Goal: Task Accomplishment & Management: Manage account settings

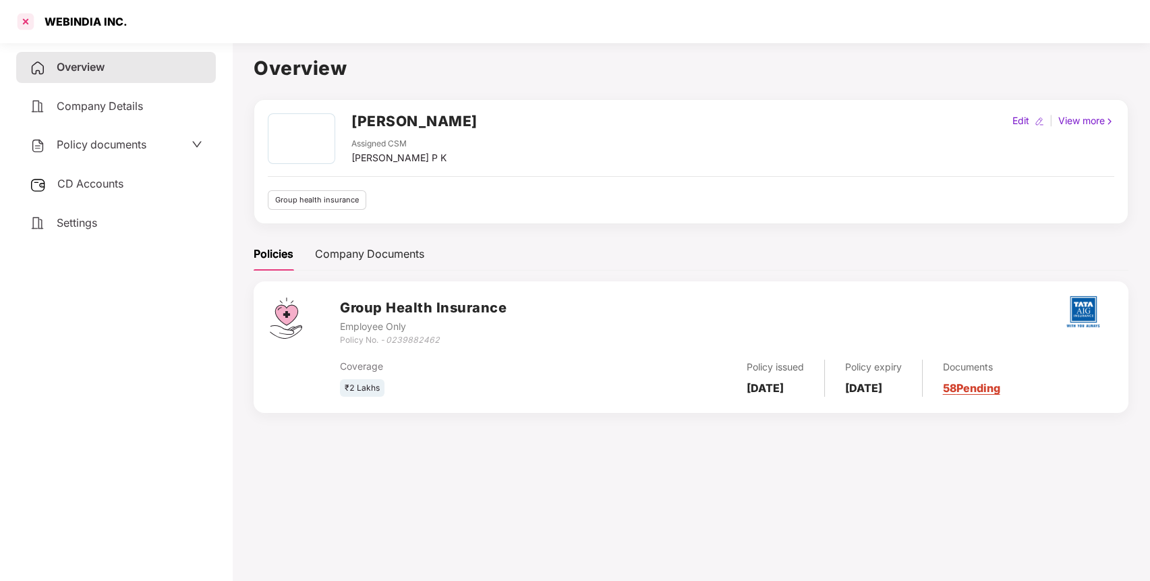
click at [26, 24] on div at bounding box center [26, 22] width 22 height 22
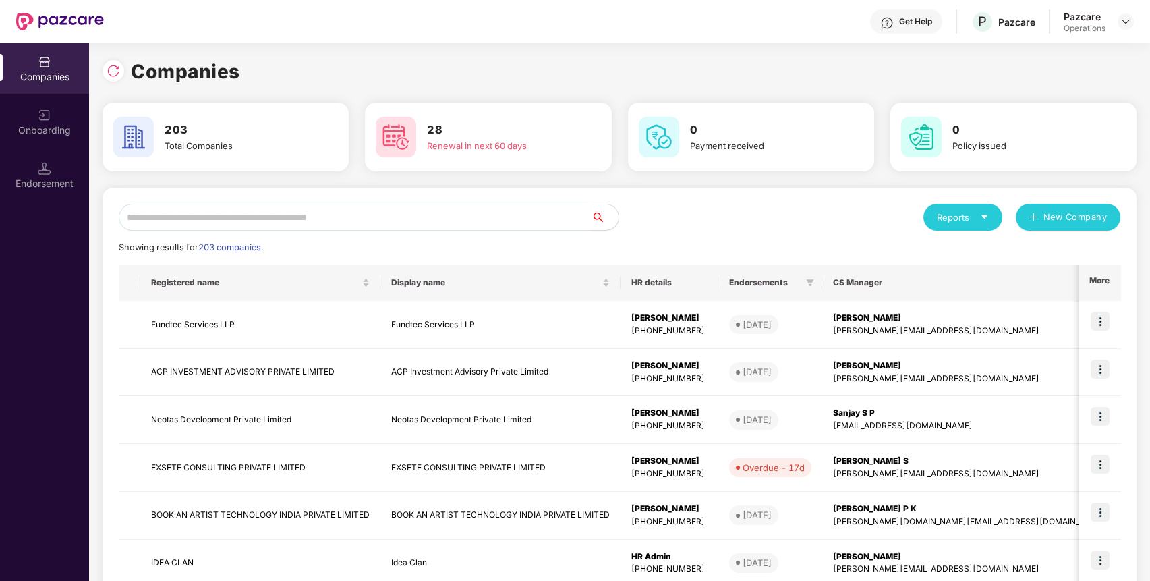
click at [26, 24] on img at bounding box center [60, 22] width 88 height 18
click at [225, 223] on input "text" at bounding box center [355, 217] width 473 height 27
click at [298, 222] on input "text" at bounding box center [355, 217] width 473 height 27
paste input "**********"
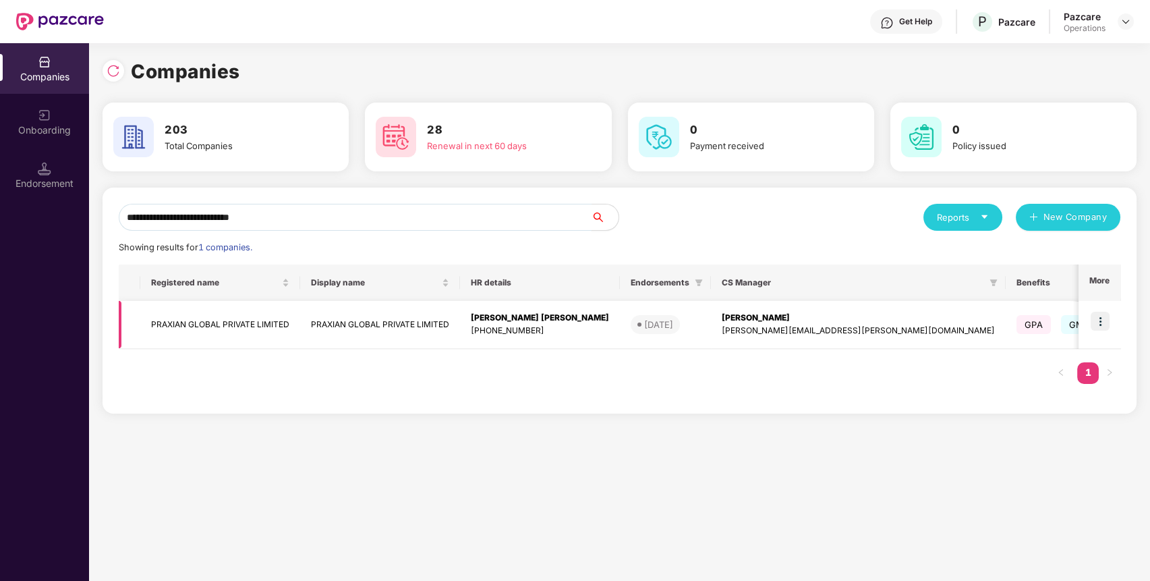
type input "**********"
click at [242, 340] on td "PRAXIAN GLOBAL PRIVATE LIMITED" at bounding box center [220, 325] width 160 height 48
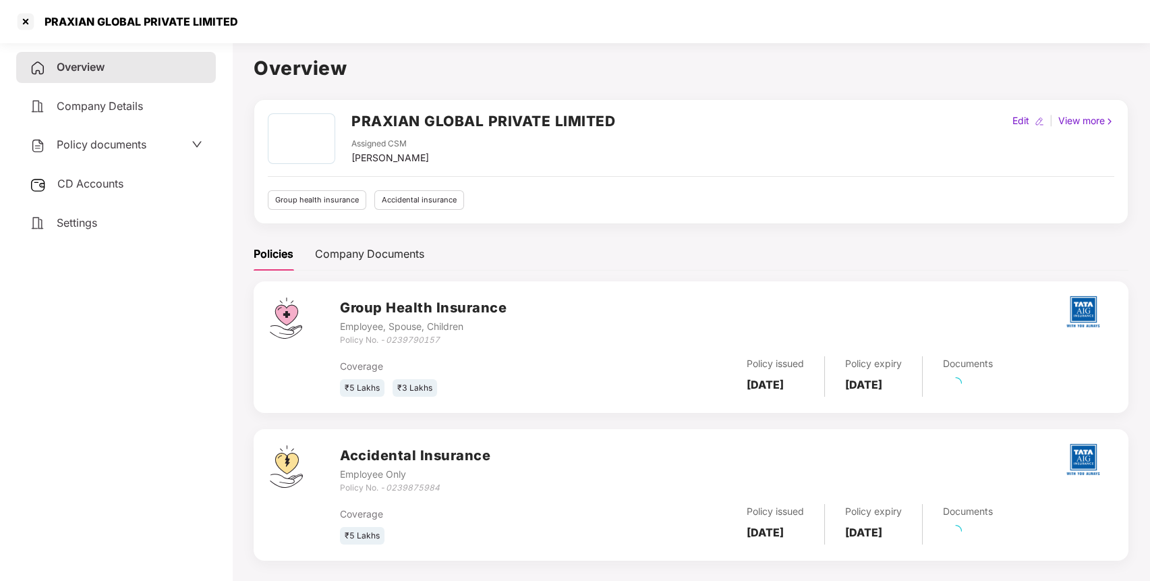
click at [150, 146] on div "Policy documents" at bounding box center [116, 145] width 173 height 18
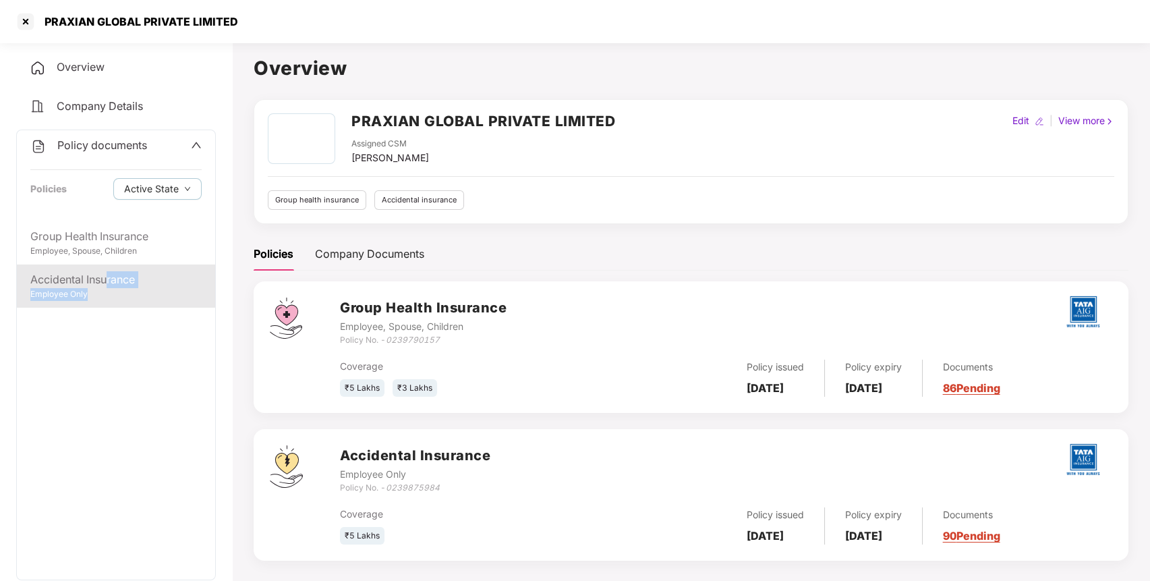
click at [109, 288] on div "Accidental Insurance Employee Only" at bounding box center [116, 285] width 198 height 43
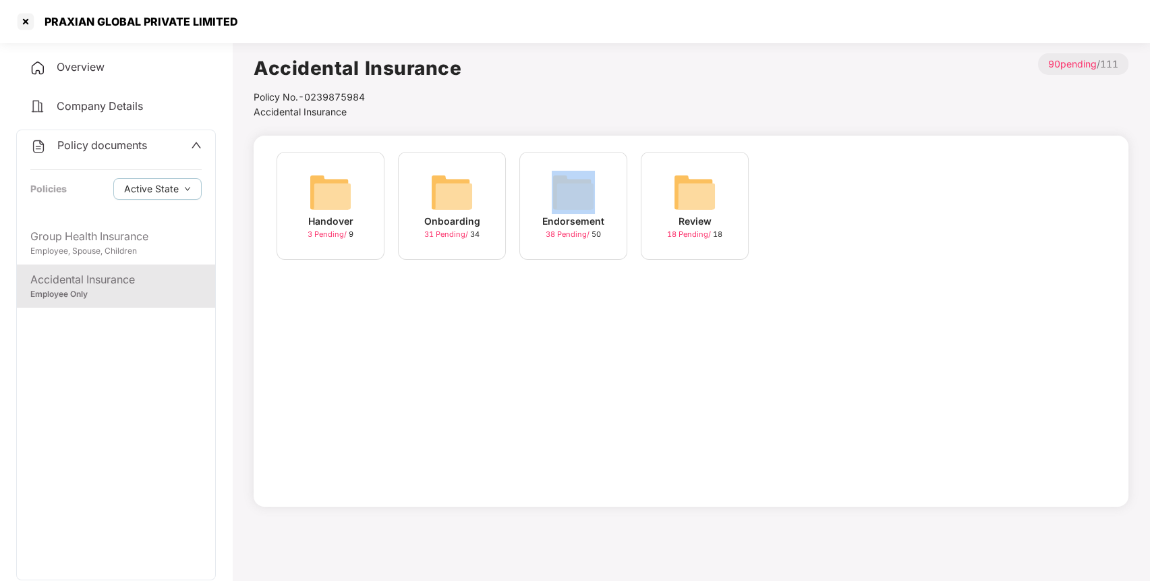
click at [541, 203] on div "Endorsement 38 Pending / 50" at bounding box center [573, 206] width 108 height 108
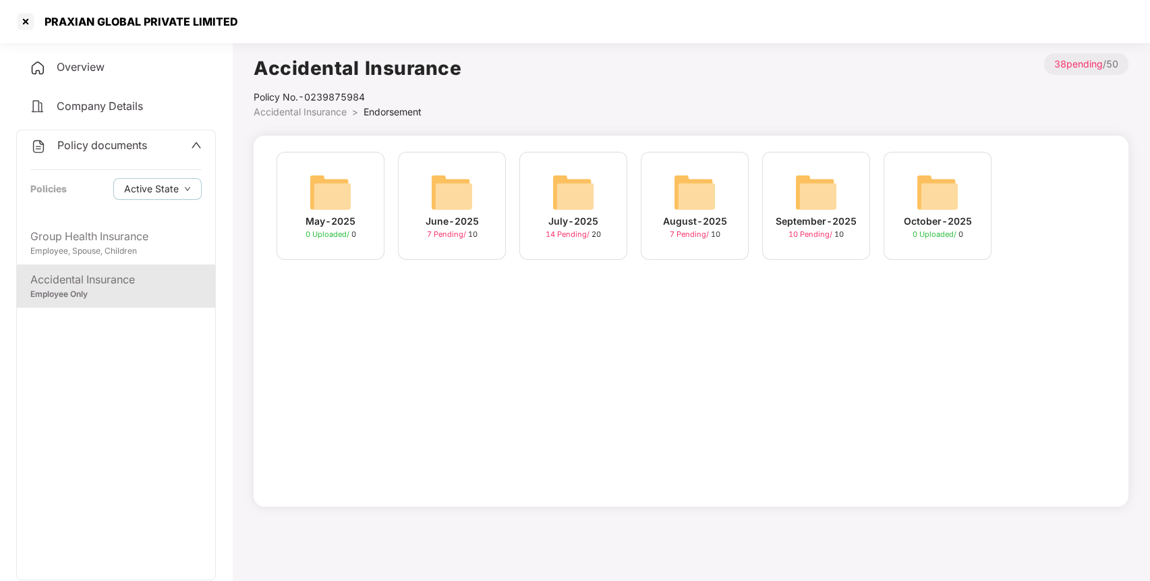
click at [808, 200] on img at bounding box center [815, 192] width 43 height 43
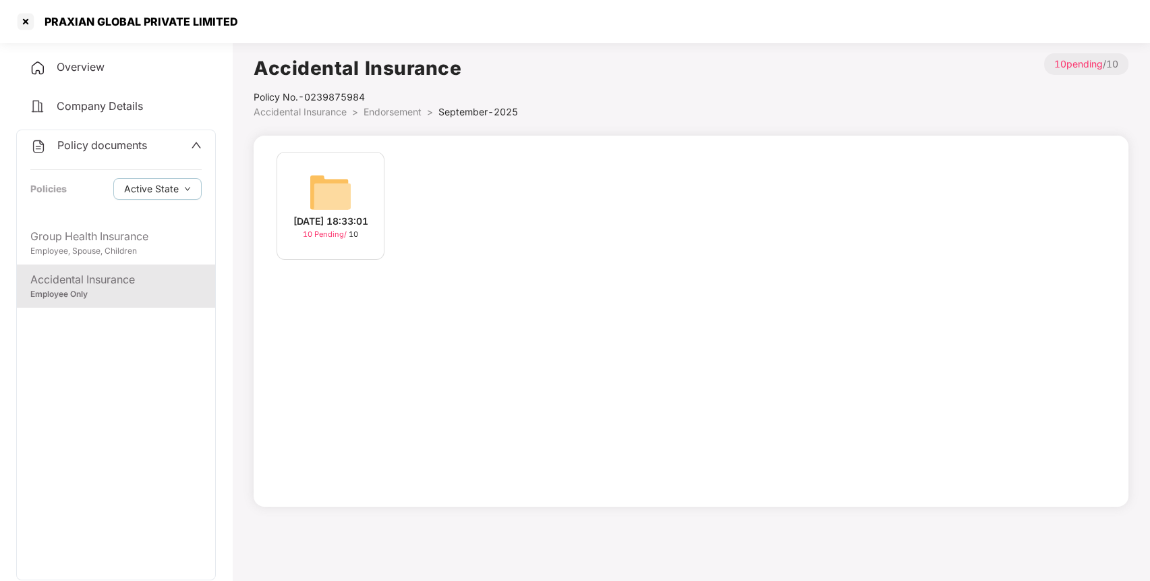
click at [326, 184] on img at bounding box center [330, 192] width 43 height 43
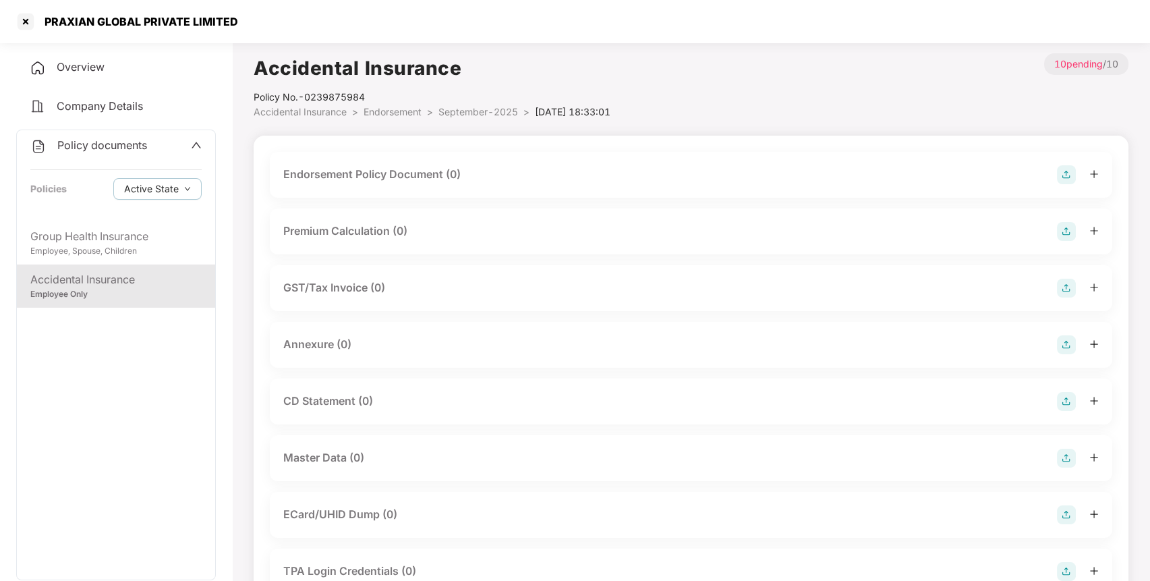
click at [1070, 175] on img at bounding box center [1066, 174] width 19 height 19
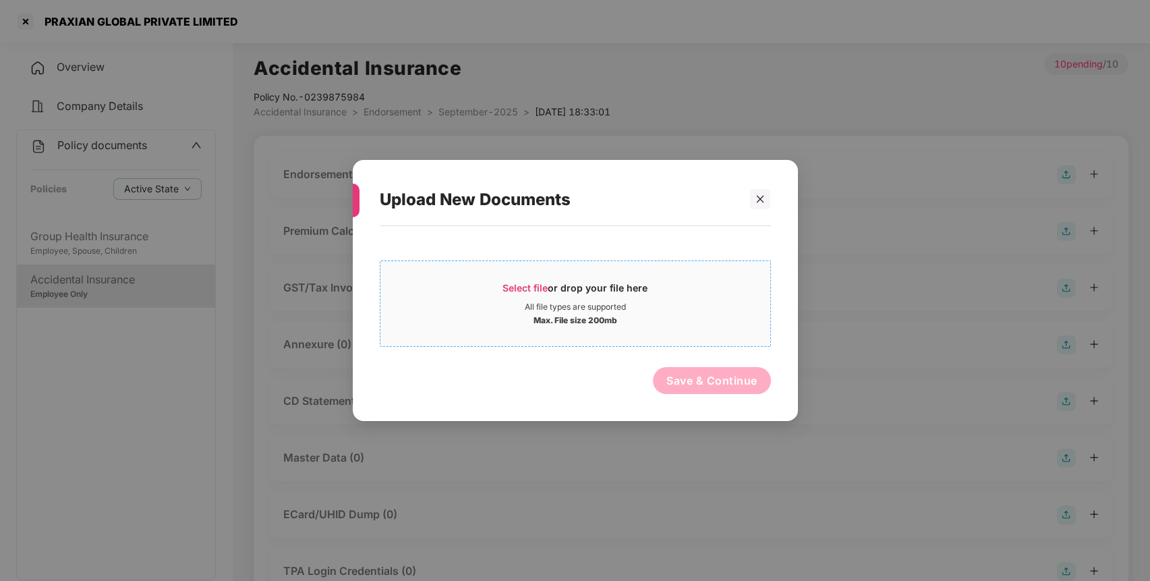
click at [718, 288] on div "Select file or drop your file here" at bounding box center [575, 291] width 390 height 20
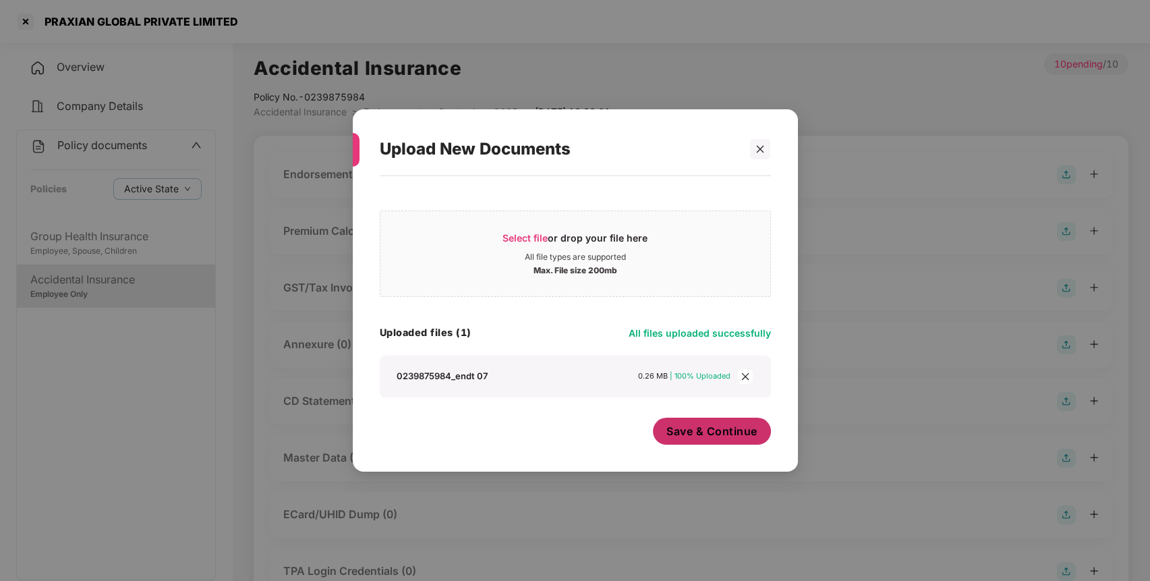
click at [735, 436] on span "Save & Continue" at bounding box center [711, 430] width 91 height 15
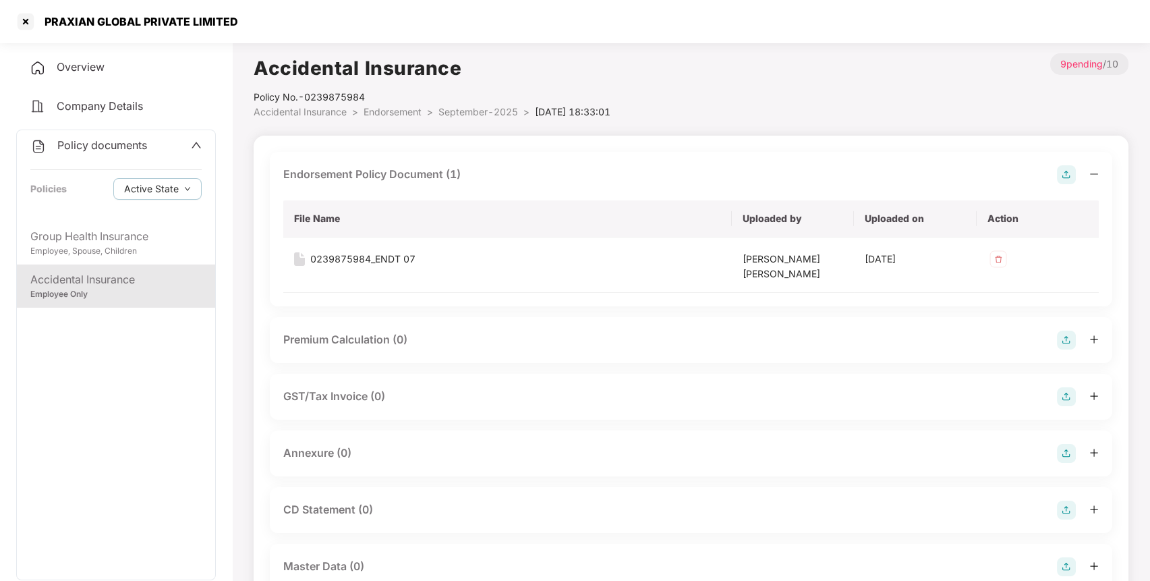
click at [1066, 452] on img at bounding box center [1066, 453] width 19 height 19
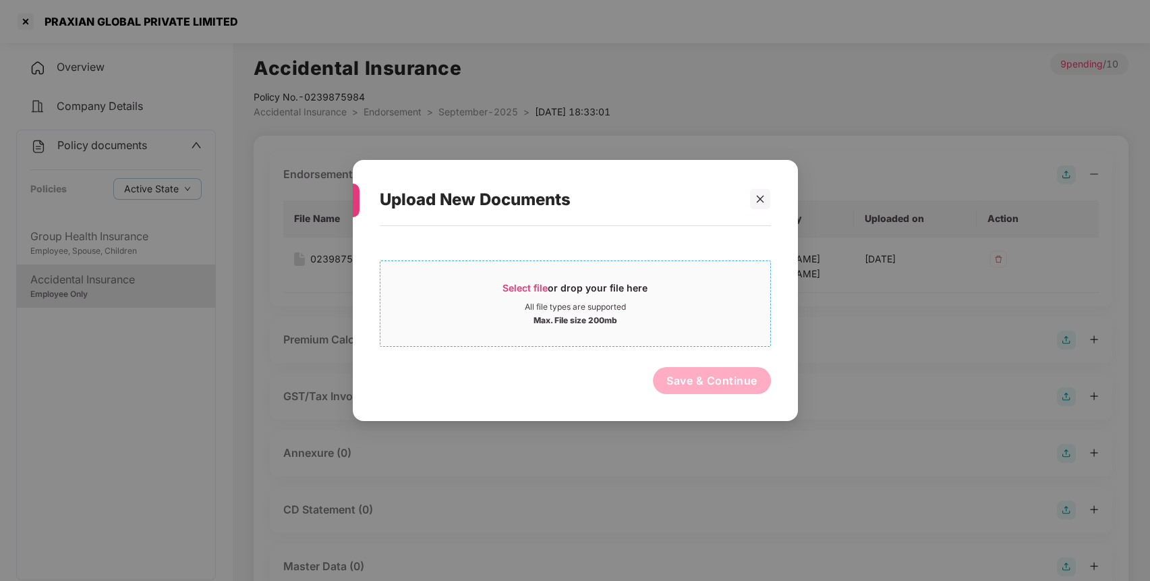
click at [637, 313] on div "Max. File size 200mb" at bounding box center [575, 318] width 390 height 13
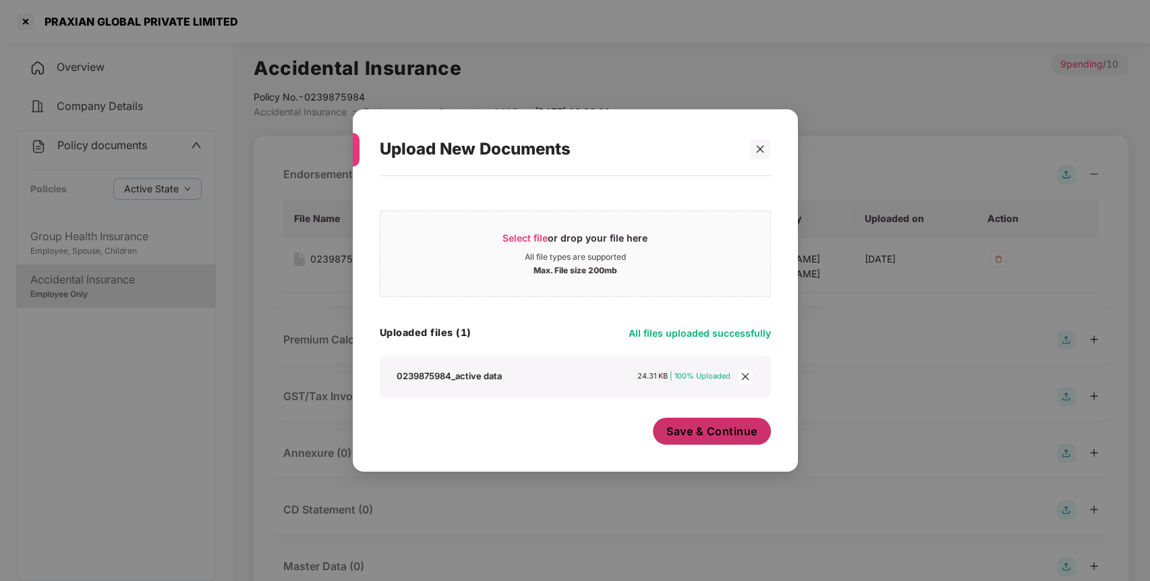
click at [726, 427] on span "Save & Continue" at bounding box center [711, 430] width 91 height 15
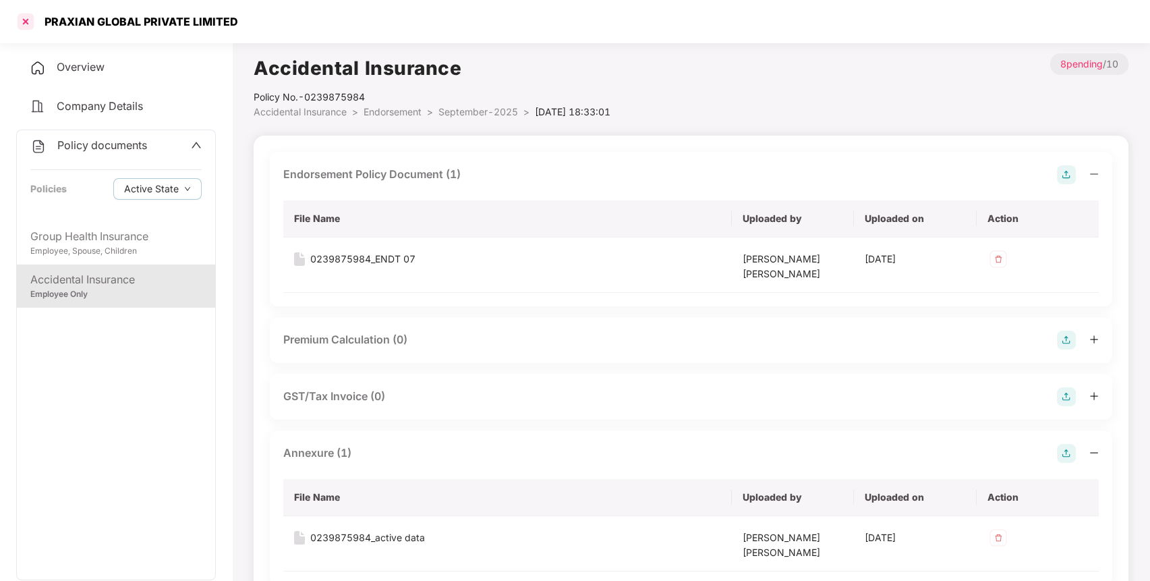
click at [29, 17] on div at bounding box center [26, 22] width 22 height 22
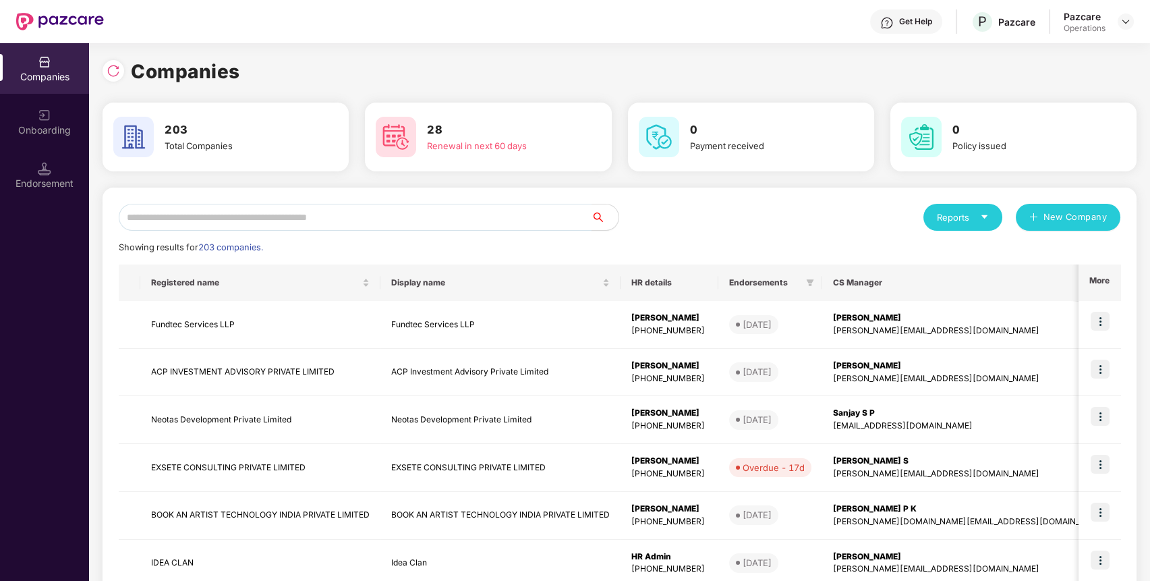
click at [266, 225] on input "text" at bounding box center [355, 217] width 473 height 27
paste input "**********"
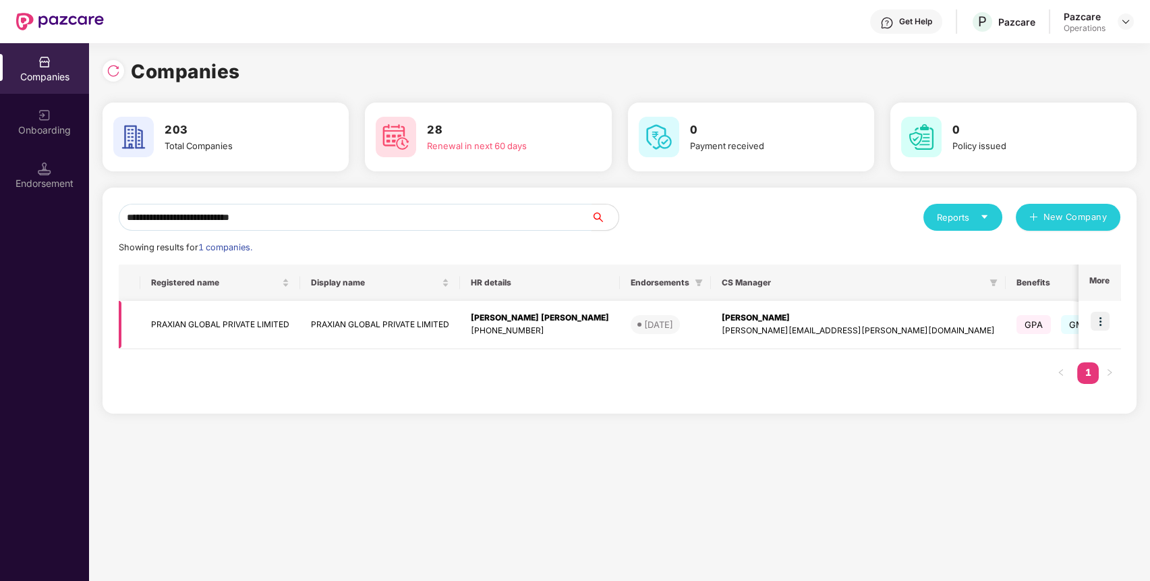
type input "**********"
click at [221, 305] on td "PRAXIAN GLOBAL PRIVATE LIMITED" at bounding box center [220, 325] width 160 height 48
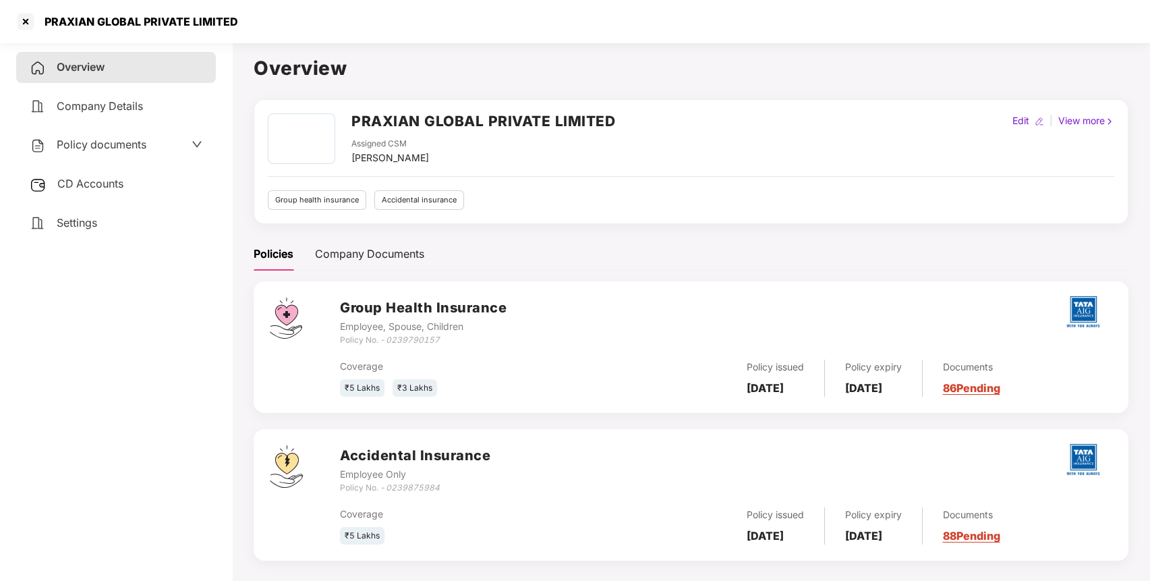
click at [144, 154] on div "Policy documents" at bounding box center [116, 144] width 200 height 31
click at [130, 146] on span "Policy documents" at bounding box center [102, 144] width 90 height 13
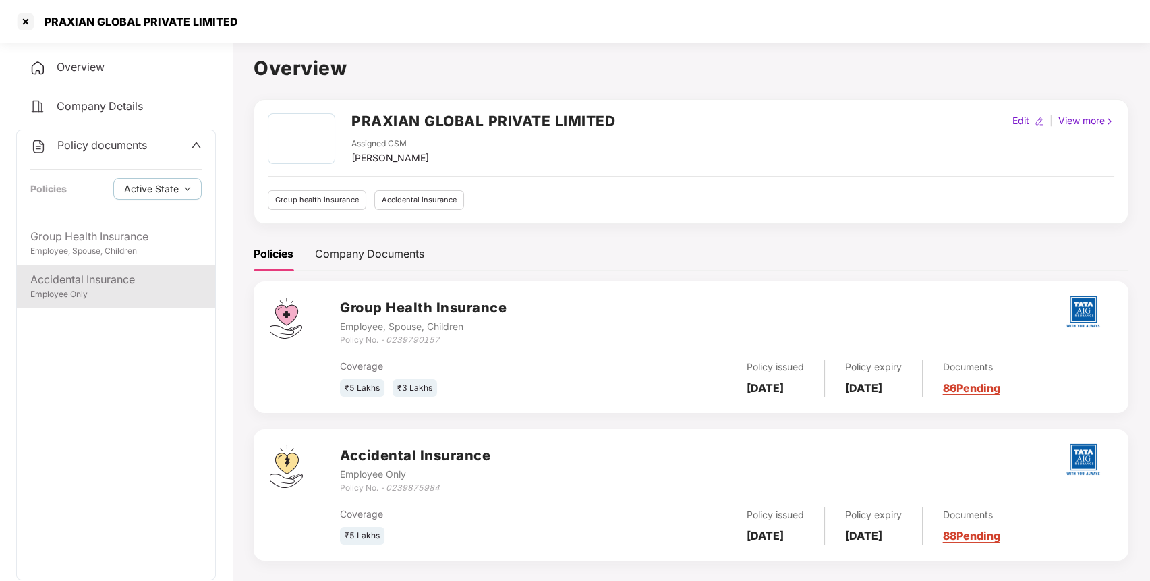
click at [105, 285] on div "Accidental Insurance" at bounding box center [115, 279] width 171 height 17
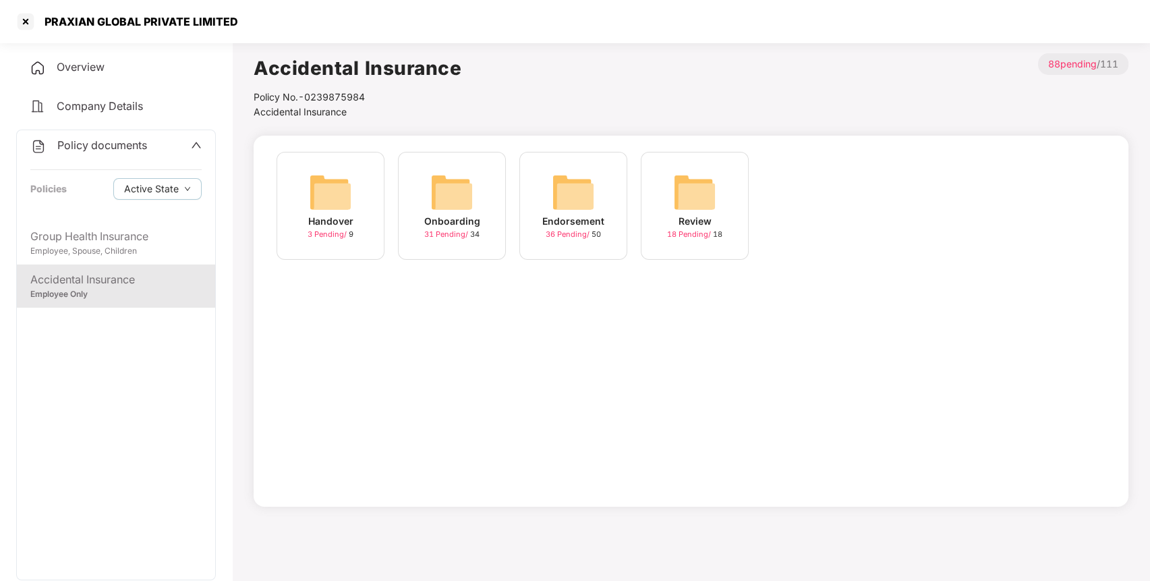
click at [606, 208] on div "Endorsement 36 Pending / 50" at bounding box center [573, 206] width 108 height 108
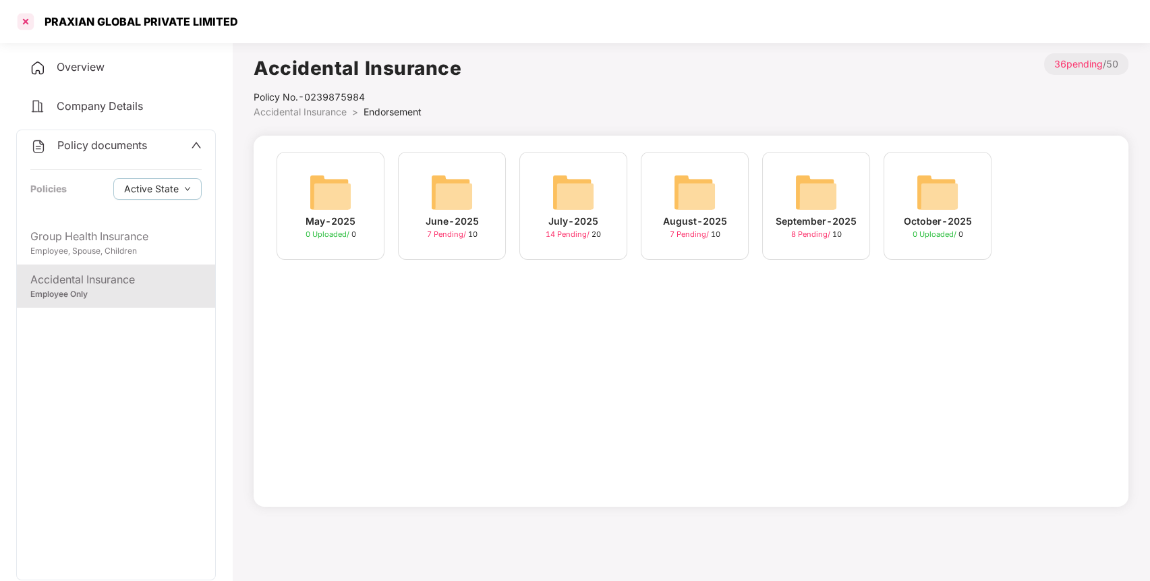
click at [32, 24] on div at bounding box center [26, 22] width 22 height 22
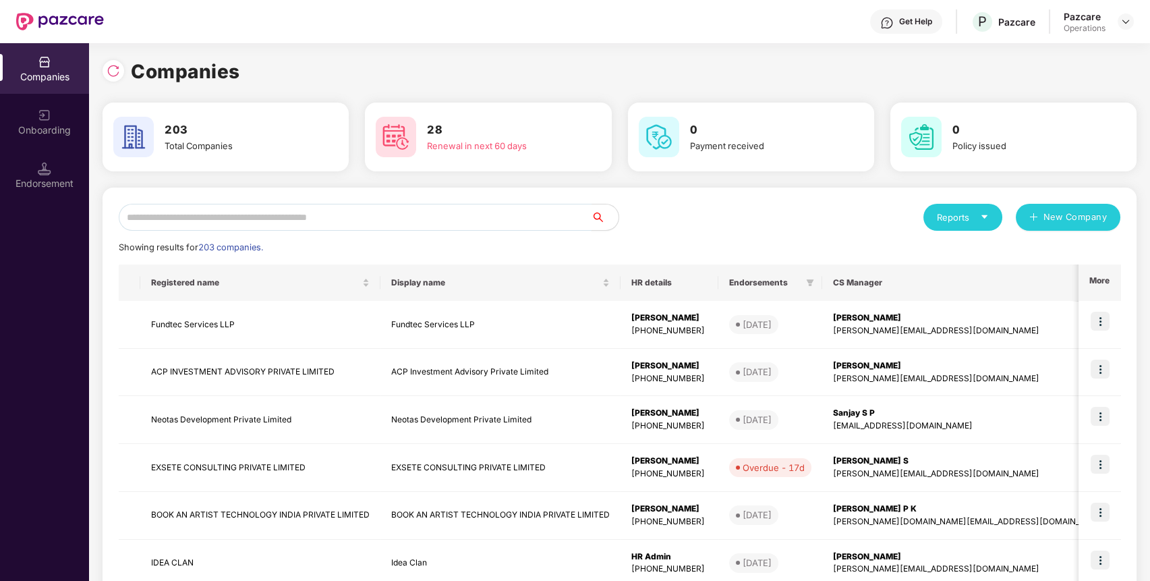
click at [338, 210] on input "text" at bounding box center [355, 217] width 473 height 27
paste input "**********"
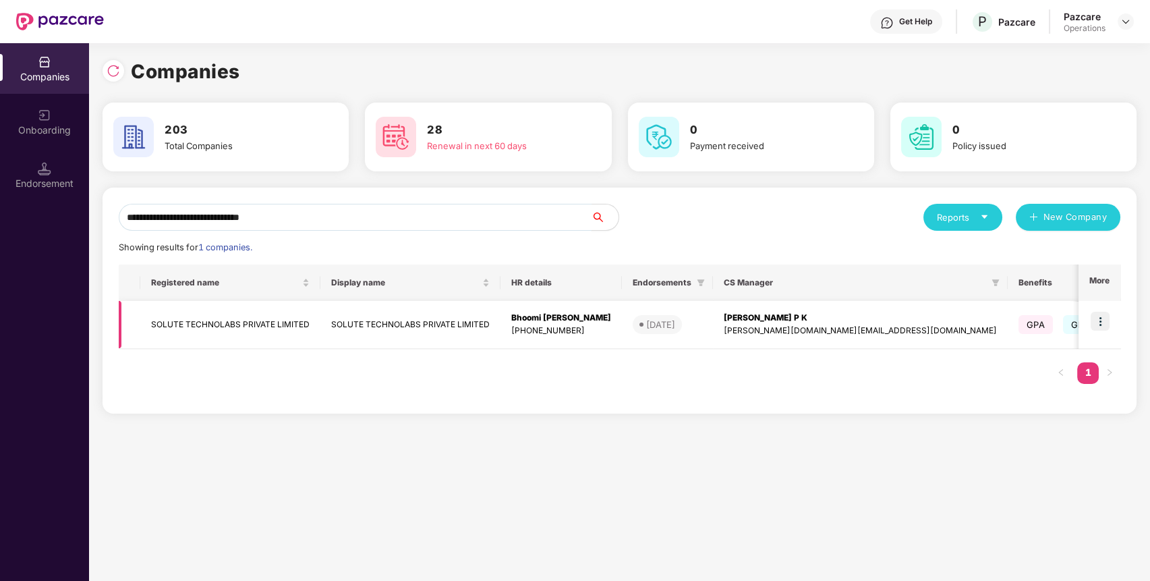
type input "**********"
click at [292, 318] on td "SOLUTE TECHNOLABS PRIVATE LIMITED" at bounding box center [230, 325] width 180 height 48
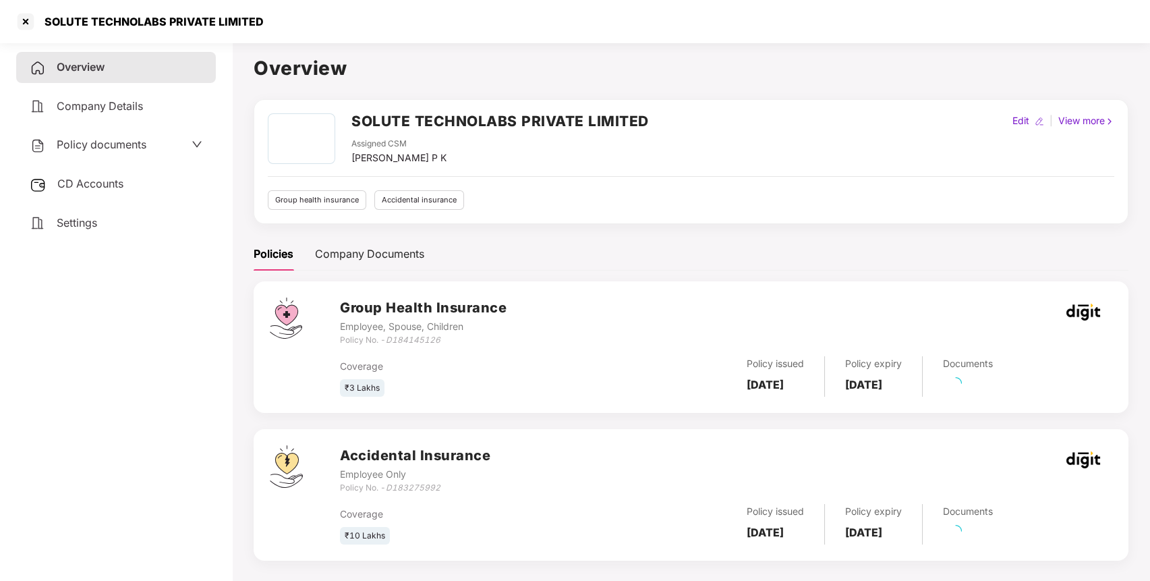
click at [93, 145] on span "Policy documents" at bounding box center [102, 144] width 90 height 13
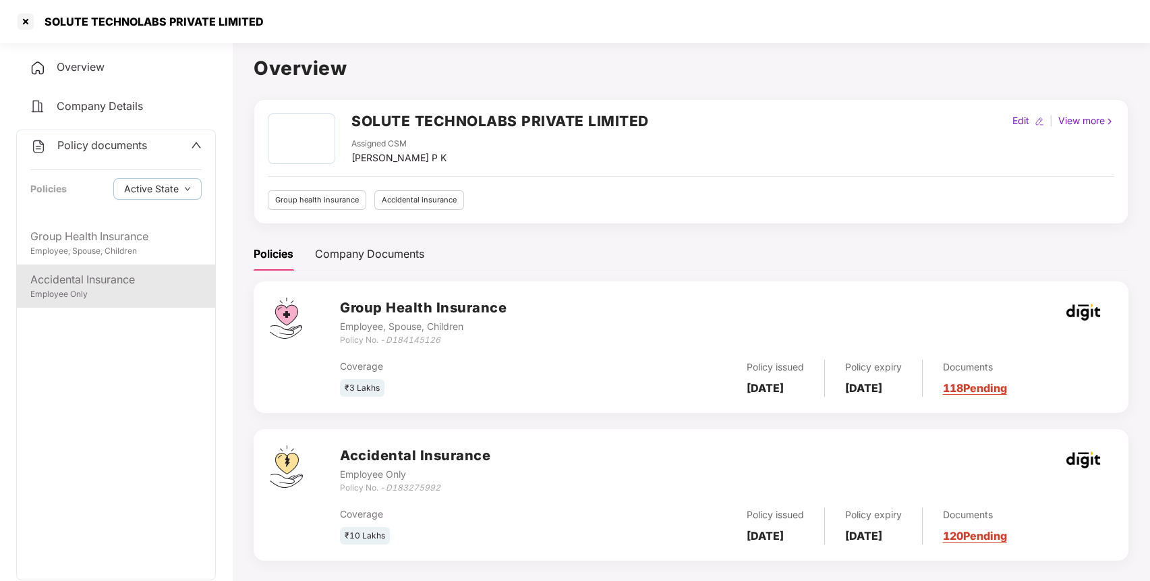
click at [98, 275] on div "Accidental Insurance" at bounding box center [115, 279] width 171 height 17
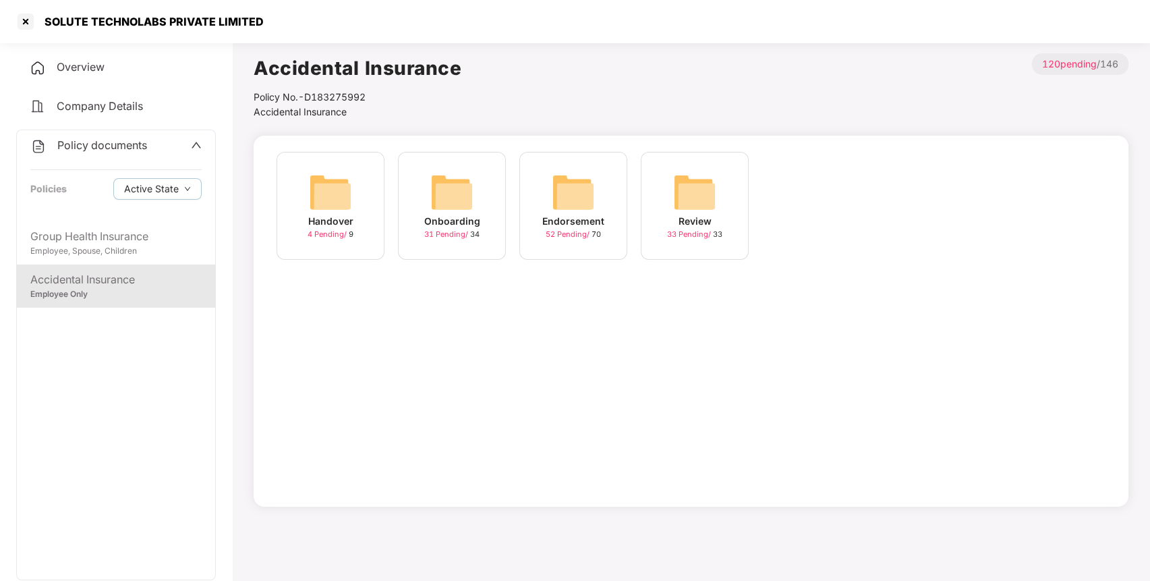
click at [593, 202] on div "Endorsement 52 Pending / 70" at bounding box center [573, 206] width 108 height 108
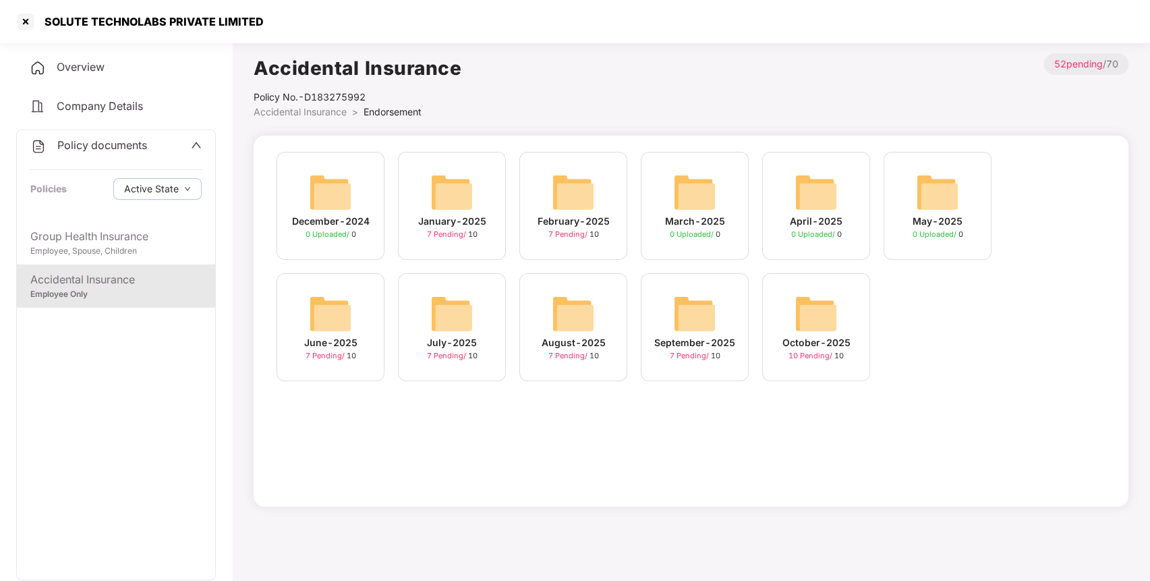
click at [815, 326] on img at bounding box center [815, 313] width 43 height 43
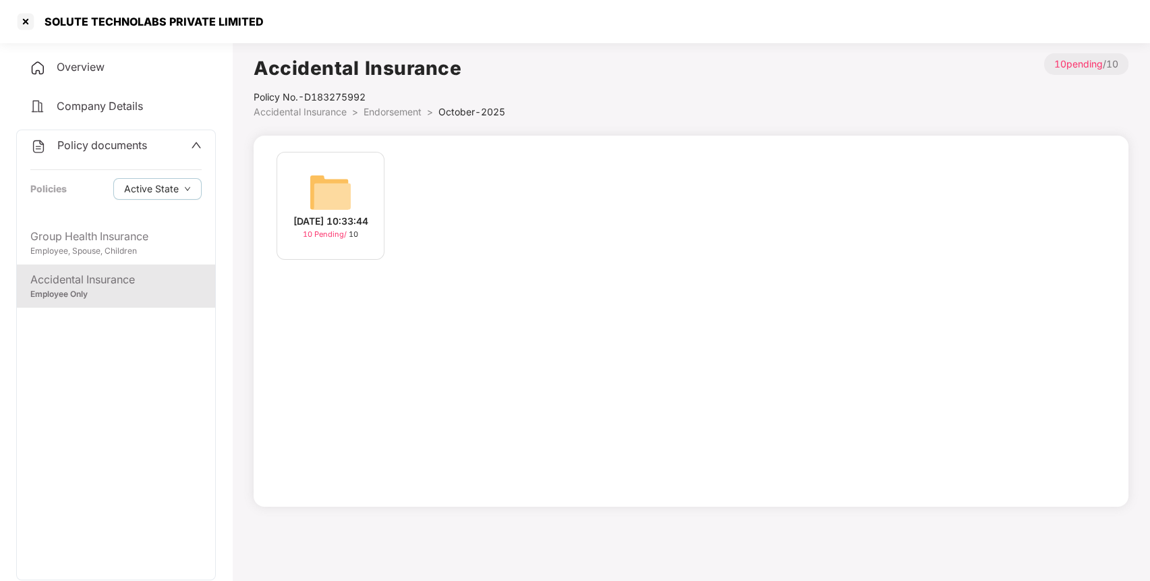
click at [347, 214] on div "[DATE] 10:33:44" at bounding box center [330, 221] width 75 height 15
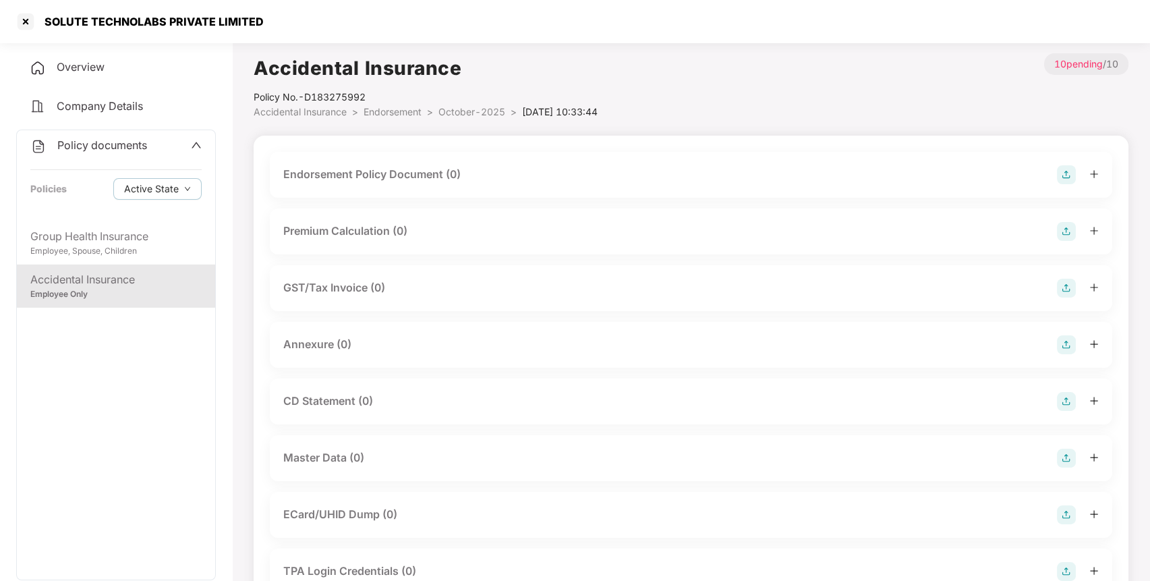
click at [1065, 173] on img at bounding box center [1066, 174] width 19 height 19
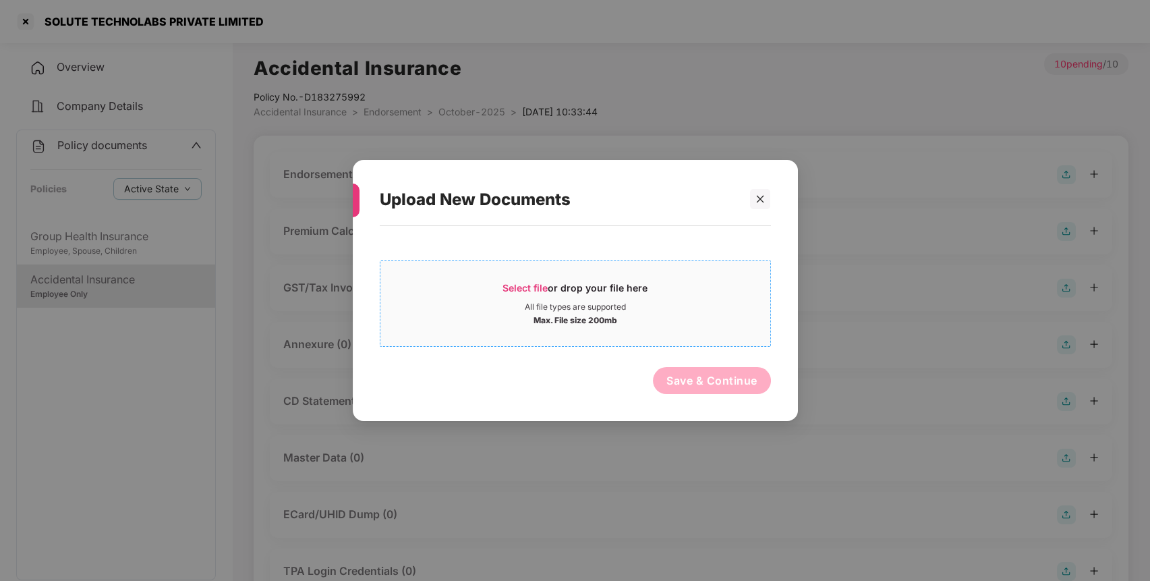
click at [620, 285] on div "Select file or drop your file here" at bounding box center [574, 291] width 145 height 20
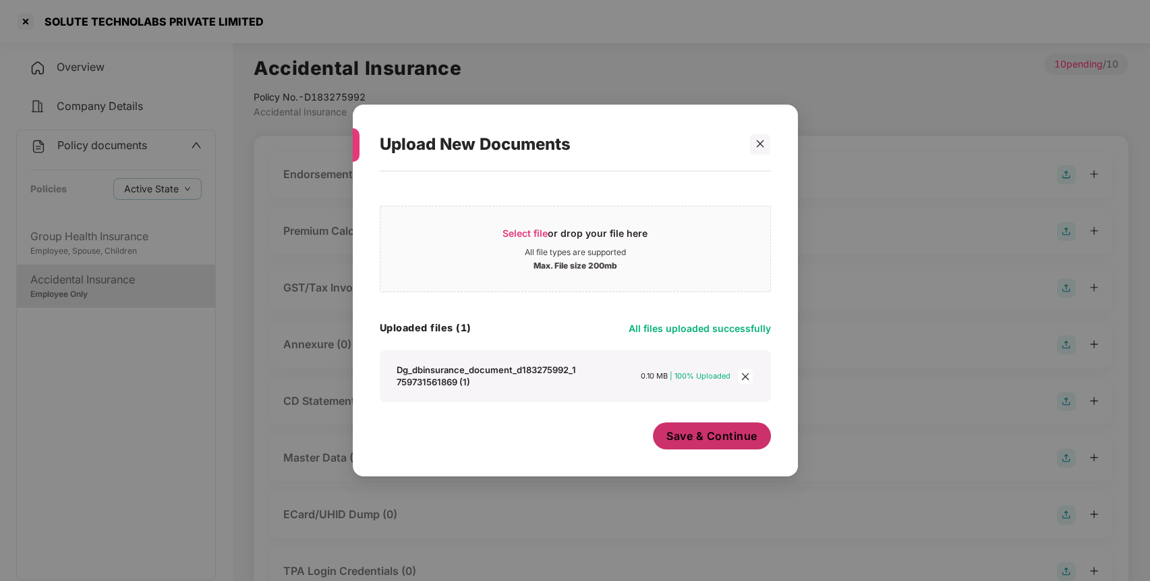
click at [686, 438] on span "Save & Continue" at bounding box center [711, 435] width 91 height 15
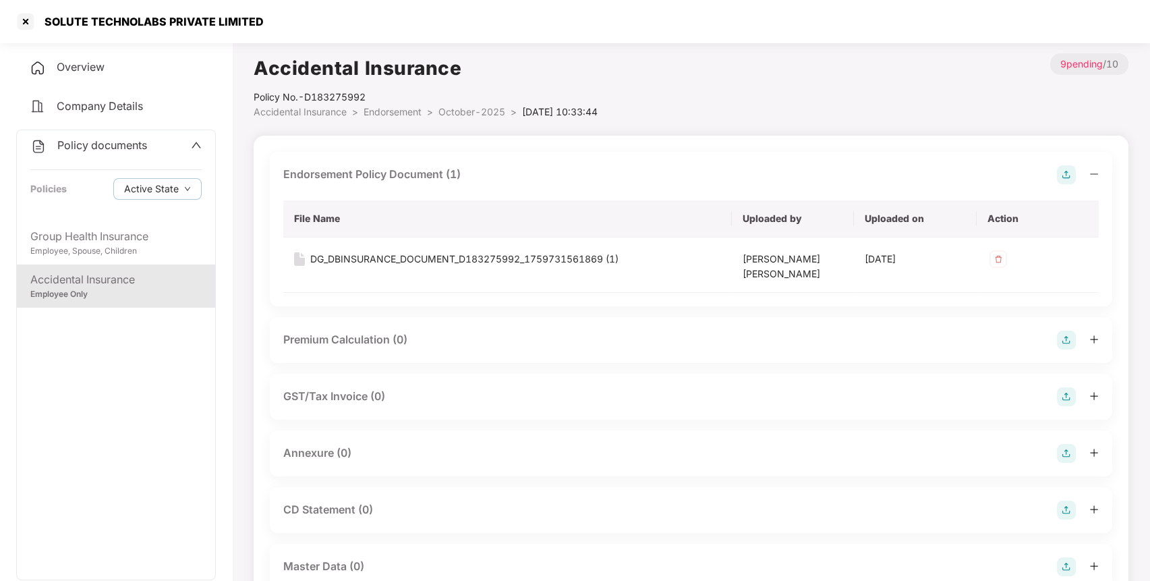
click at [1064, 456] on img at bounding box center [1066, 453] width 19 height 19
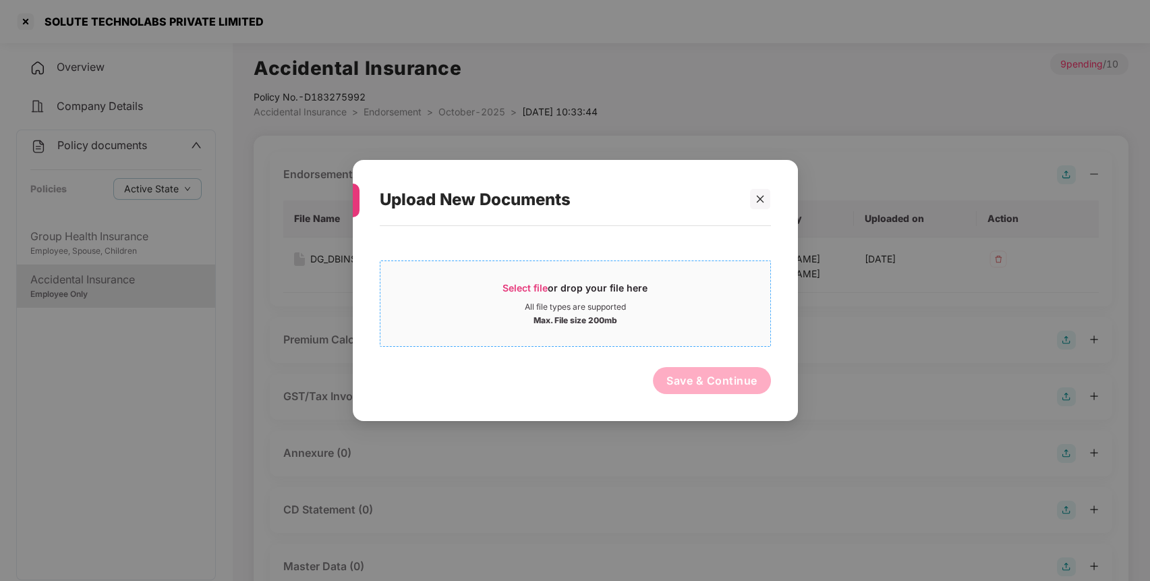
click at [634, 302] on div "All file types are supported" at bounding box center [575, 306] width 390 height 11
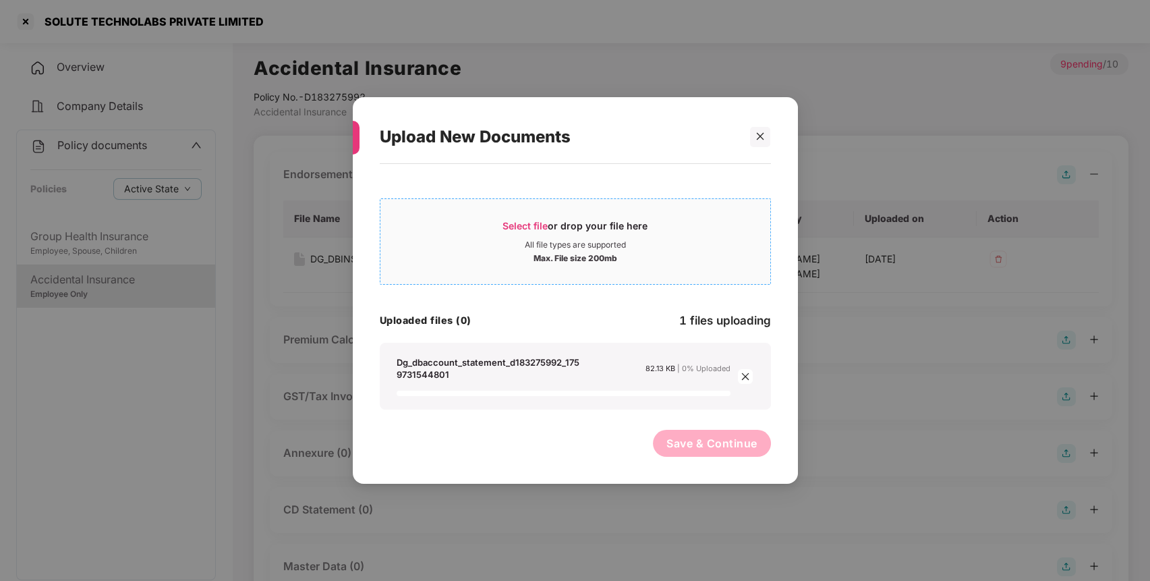
click at [446, 268] on span "Select file or drop your file here All file types are supported Max. File size …" at bounding box center [575, 241] width 390 height 65
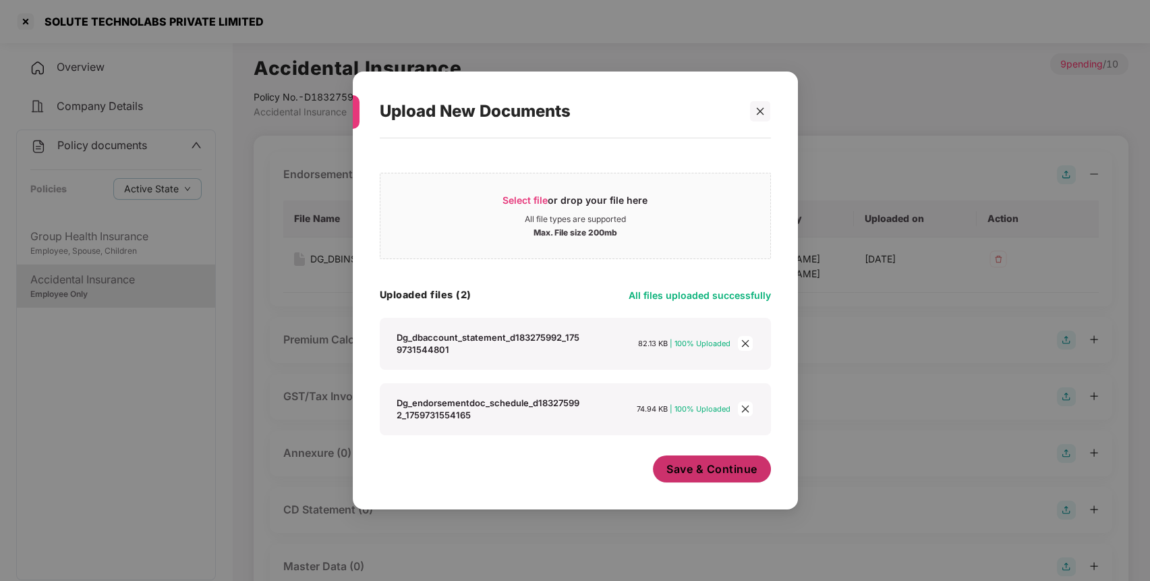
click at [726, 476] on span "Save & Continue" at bounding box center [711, 468] width 91 height 15
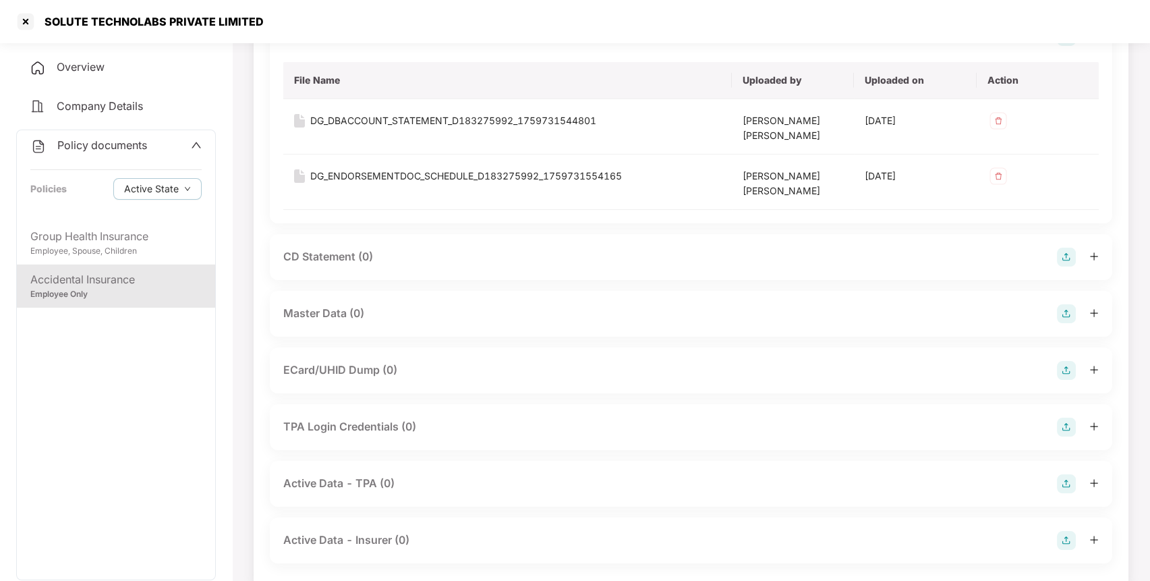
scroll to position [421, 0]
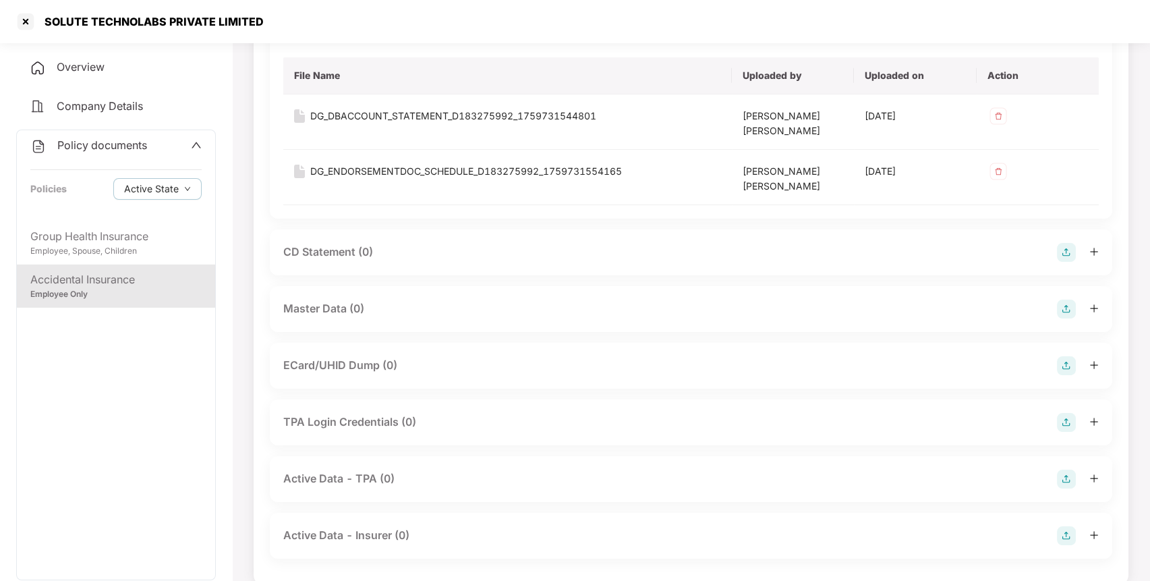
click at [1067, 309] on img at bounding box center [1066, 308] width 19 height 19
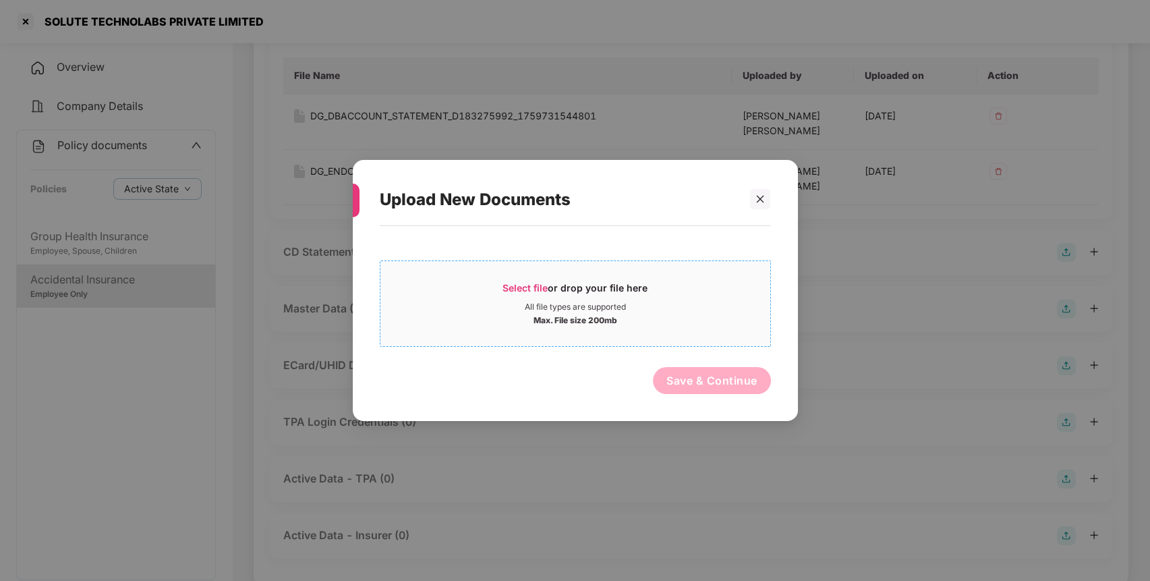
click at [642, 313] on div "Max. File size 200mb" at bounding box center [575, 318] width 390 height 13
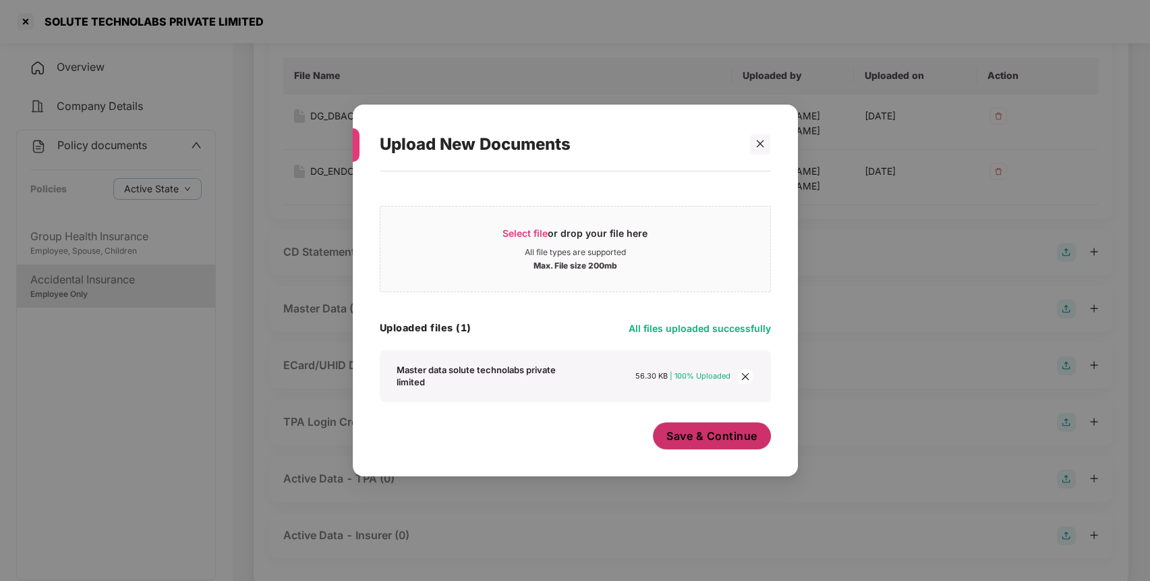
click at [678, 440] on span "Save & Continue" at bounding box center [711, 435] width 91 height 15
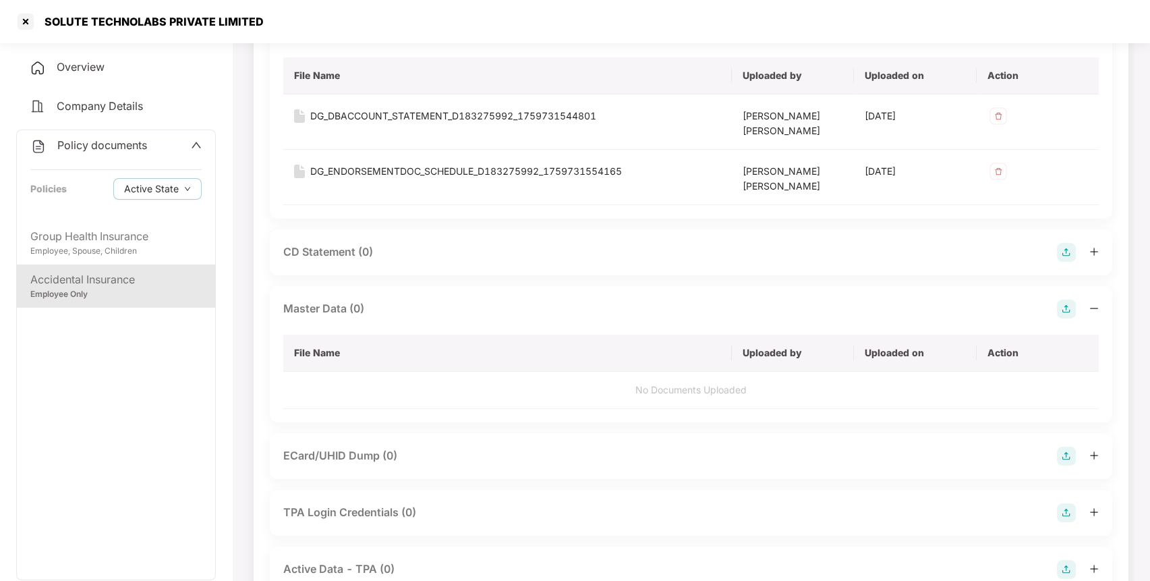
click at [153, 152] on div "Policy documents" at bounding box center [115, 146] width 171 height 18
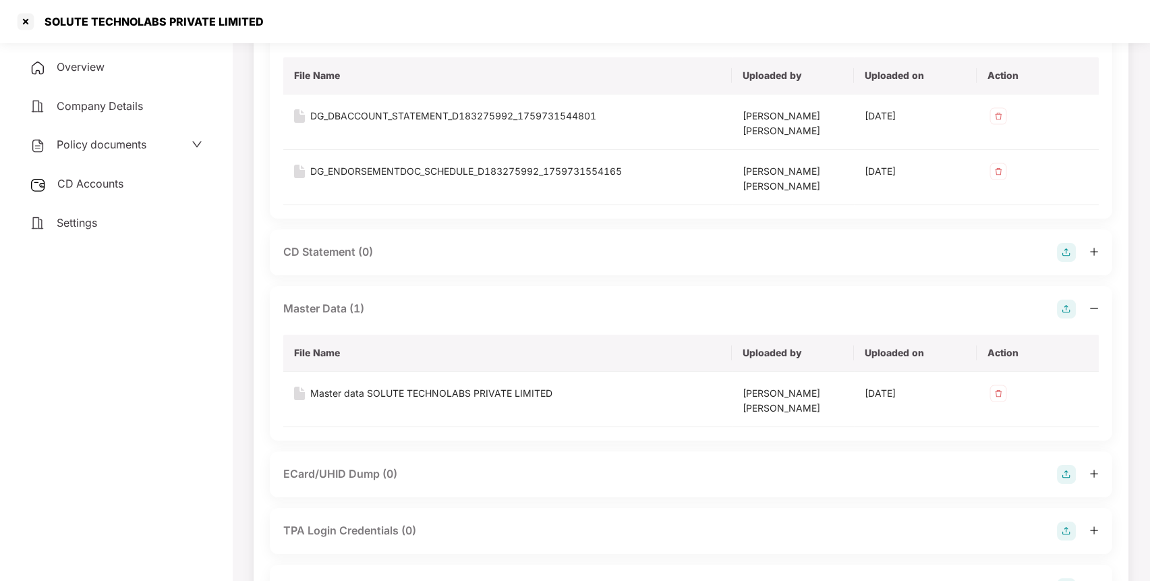
click at [140, 187] on div "CD Accounts" at bounding box center [116, 184] width 200 height 31
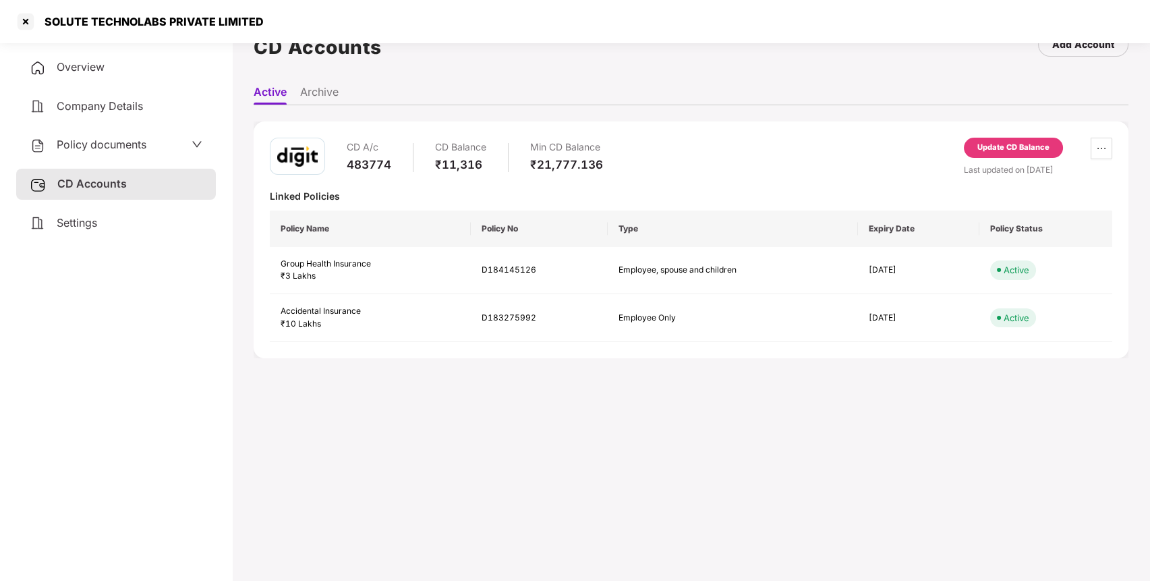
click at [1025, 143] on div "Update CD Balance" at bounding box center [1013, 148] width 72 height 12
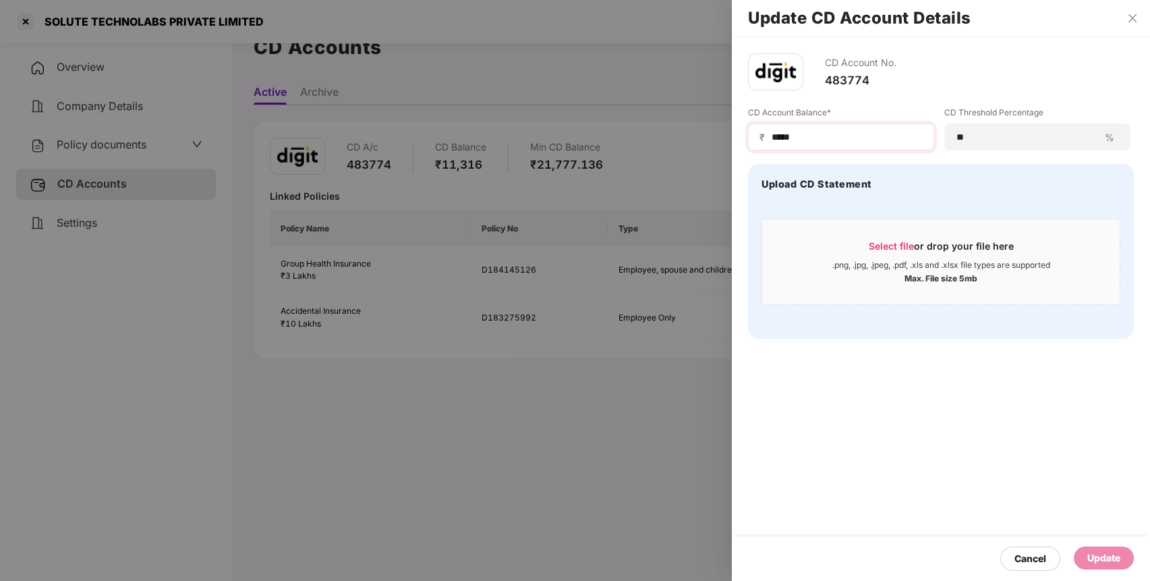
click at [833, 148] on div "₹ *****" at bounding box center [841, 136] width 186 height 27
click at [845, 138] on input "*****" at bounding box center [846, 137] width 152 height 14
type input "*****"
click at [1117, 545] on div "Cancel Update" at bounding box center [941, 558] width 418 height 44
click at [1110, 555] on div "Update" at bounding box center [1103, 557] width 33 height 15
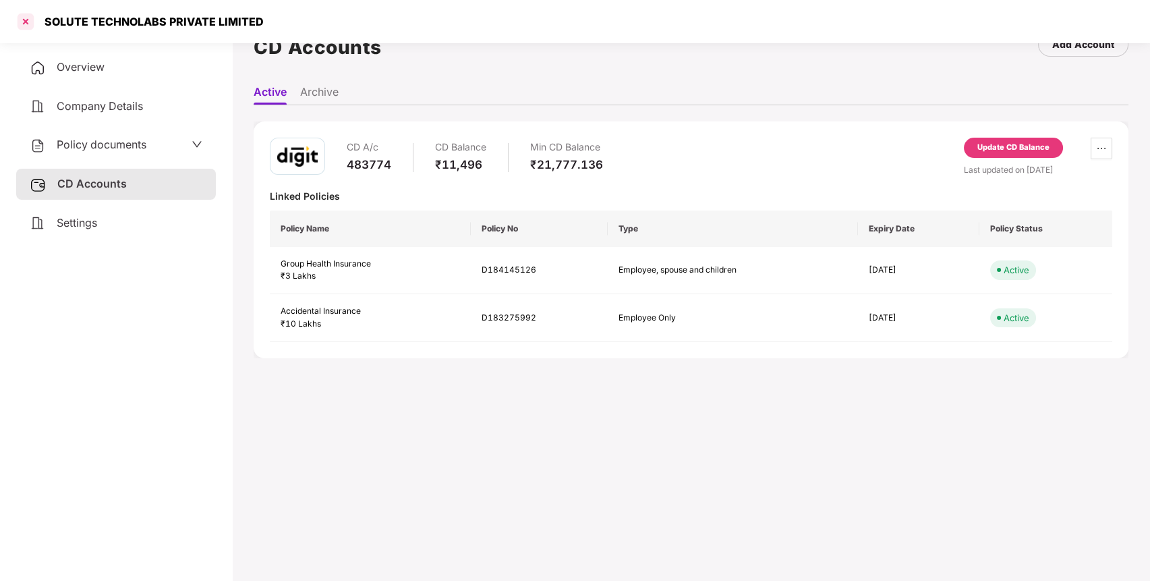
click at [20, 16] on div at bounding box center [26, 22] width 22 height 22
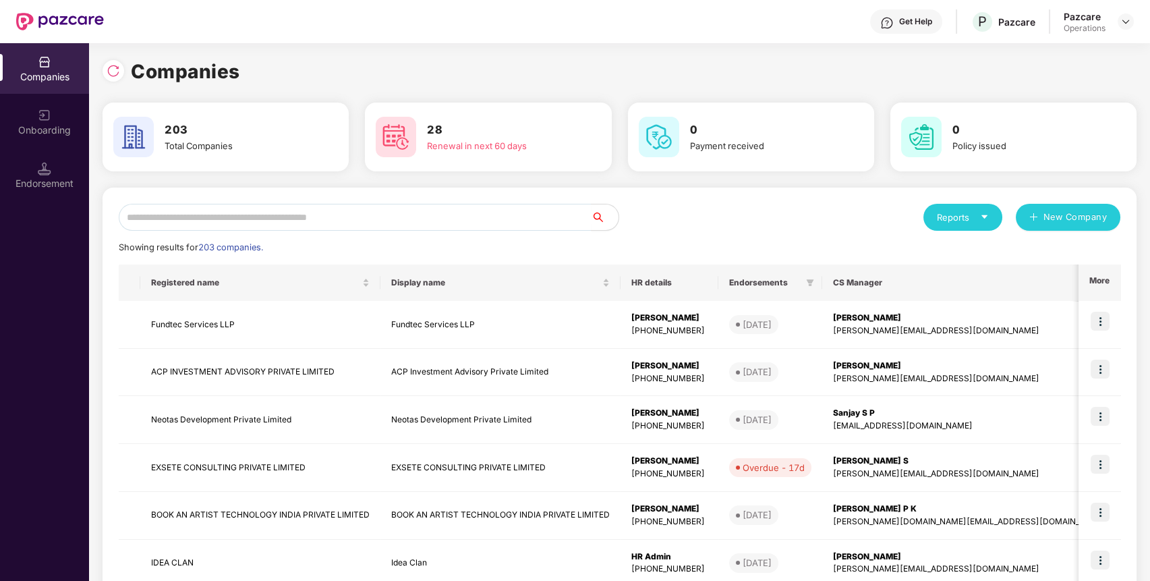
scroll to position [0, 0]
click at [446, 206] on input "text" at bounding box center [355, 217] width 473 height 27
paste input "**********"
type input "**********"
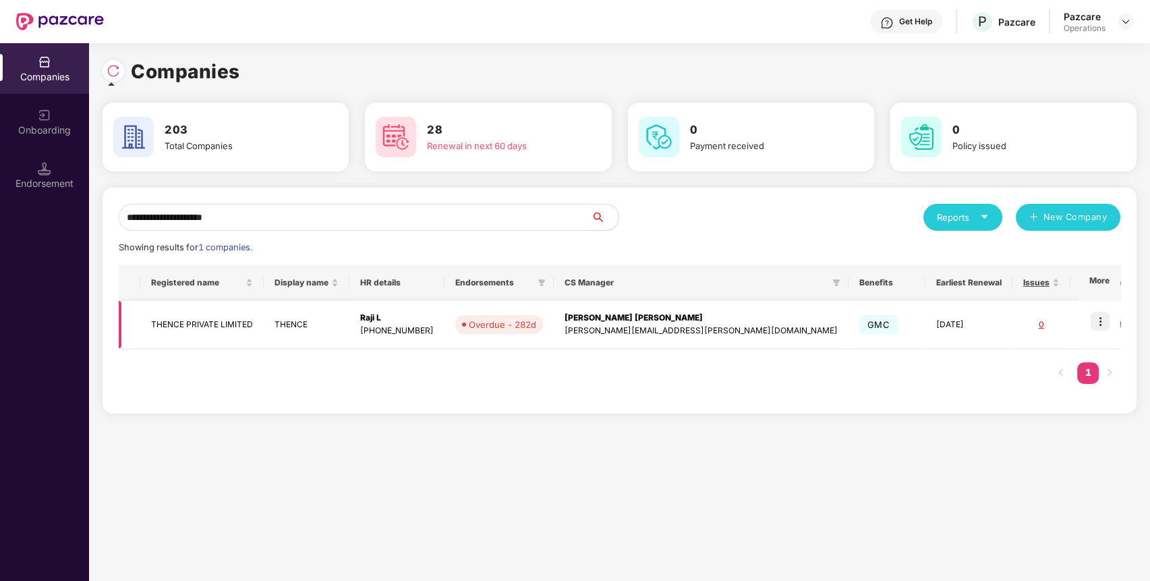
click at [220, 320] on td "THENCE PRIVATE LIMITED" at bounding box center [201, 325] width 123 height 48
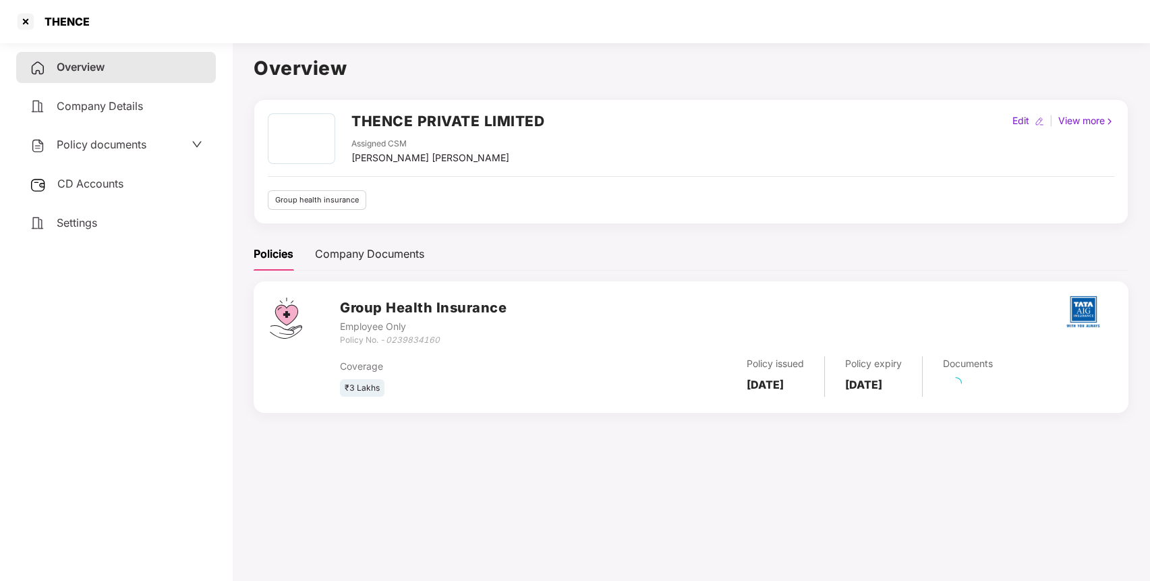
click at [144, 138] on div "Policy documents" at bounding box center [88, 145] width 117 height 18
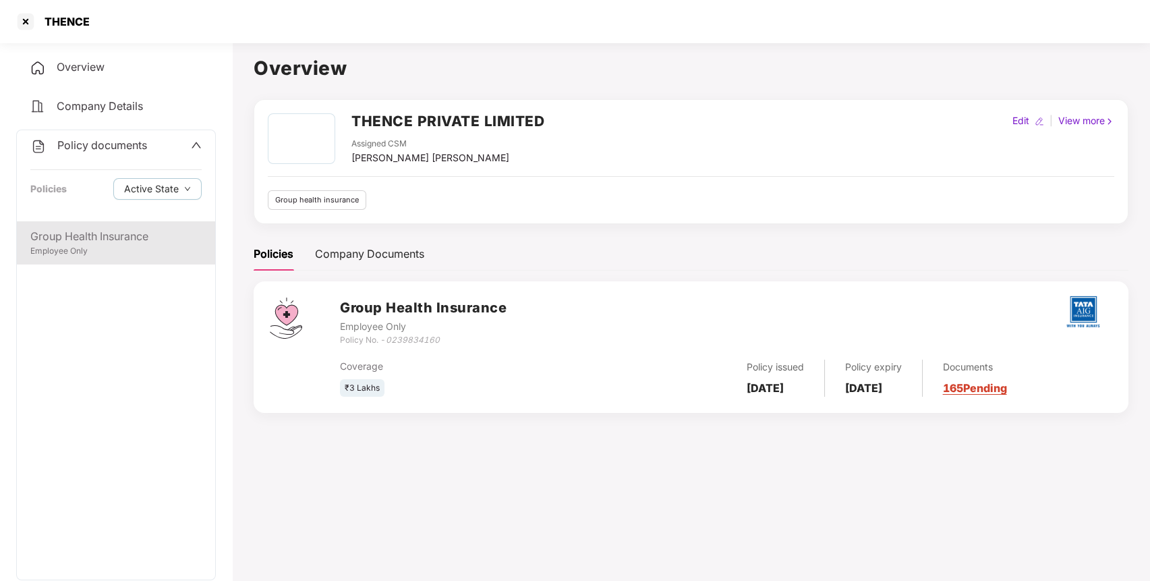
click at [142, 230] on div "Group Health Insurance" at bounding box center [115, 236] width 171 height 17
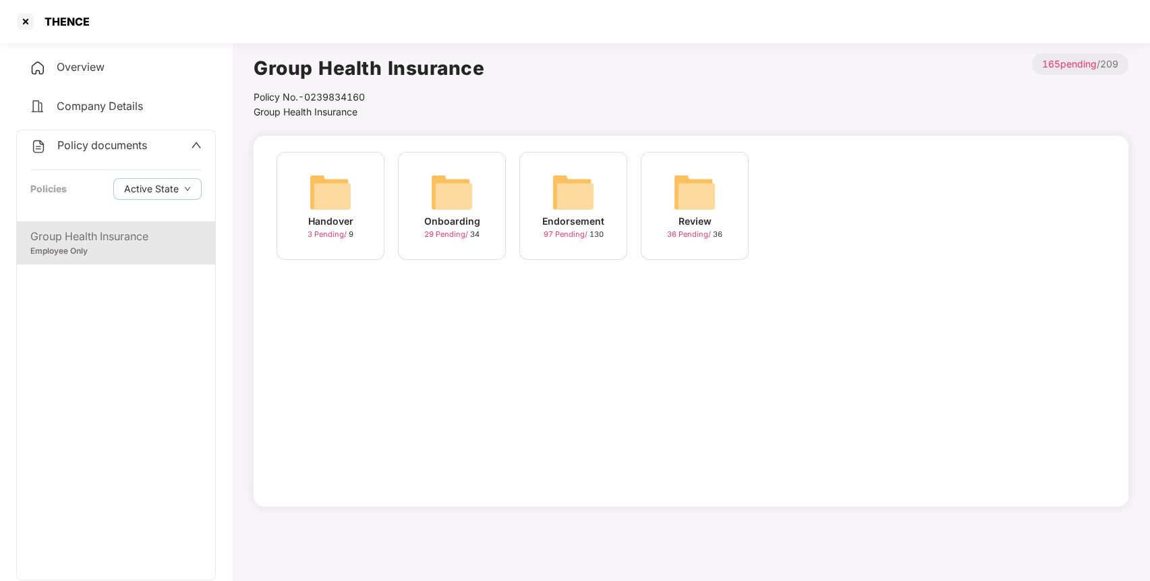
click at [576, 206] on img at bounding box center [573, 192] width 43 height 43
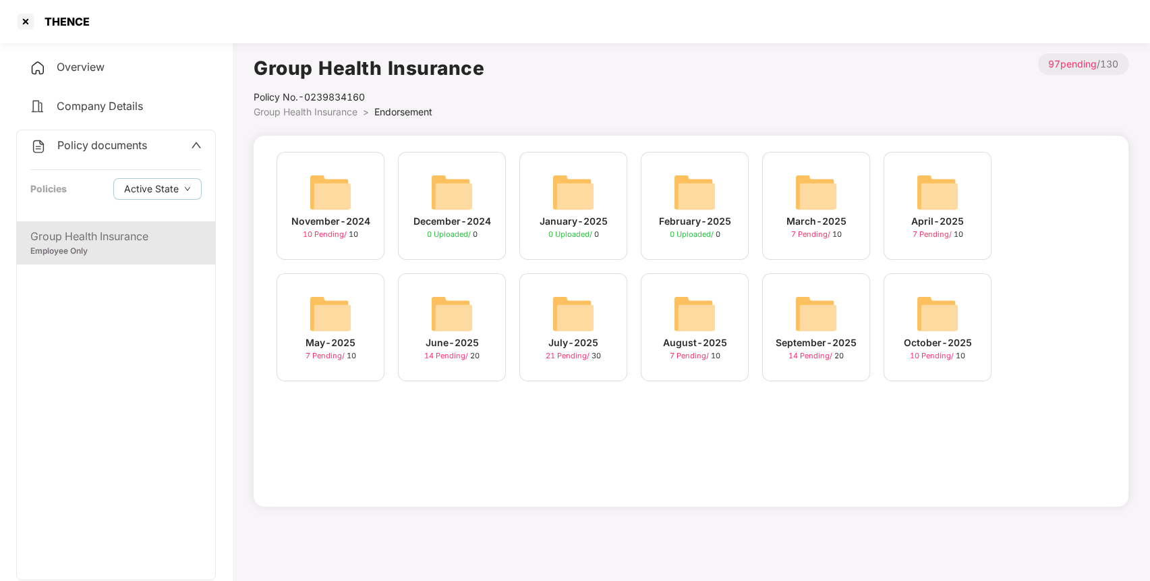
click at [920, 322] on img at bounding box center [937, 313] width 43 height 43
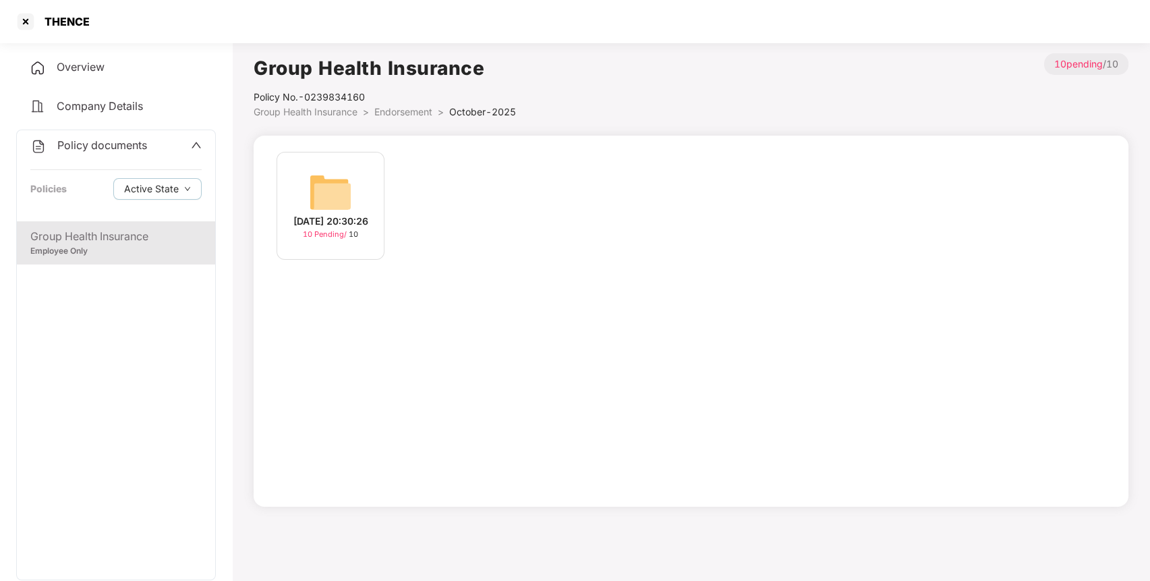
click at [351, 214] on div "[DATE] 20:30:26" at bounding box center [330, 221] width 75 height 15
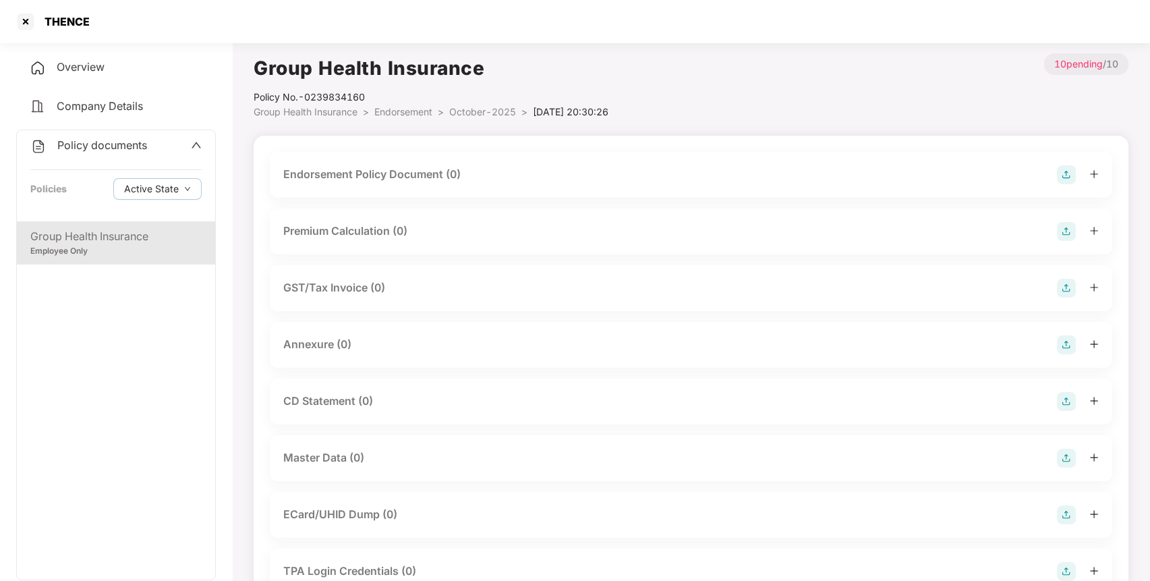
click at [1065, 177] on img at bounding box center [1066, 174] width 19 height 19
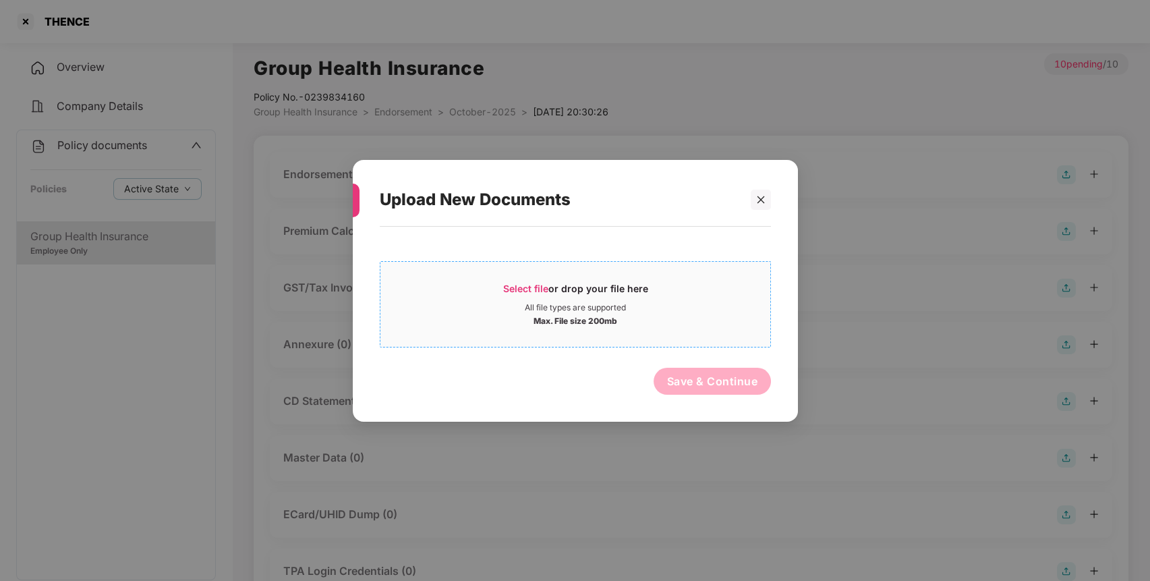
click at [670, 316] on div "Max. File size 200mb" at bounding box center [575, 318] width 390 height 13
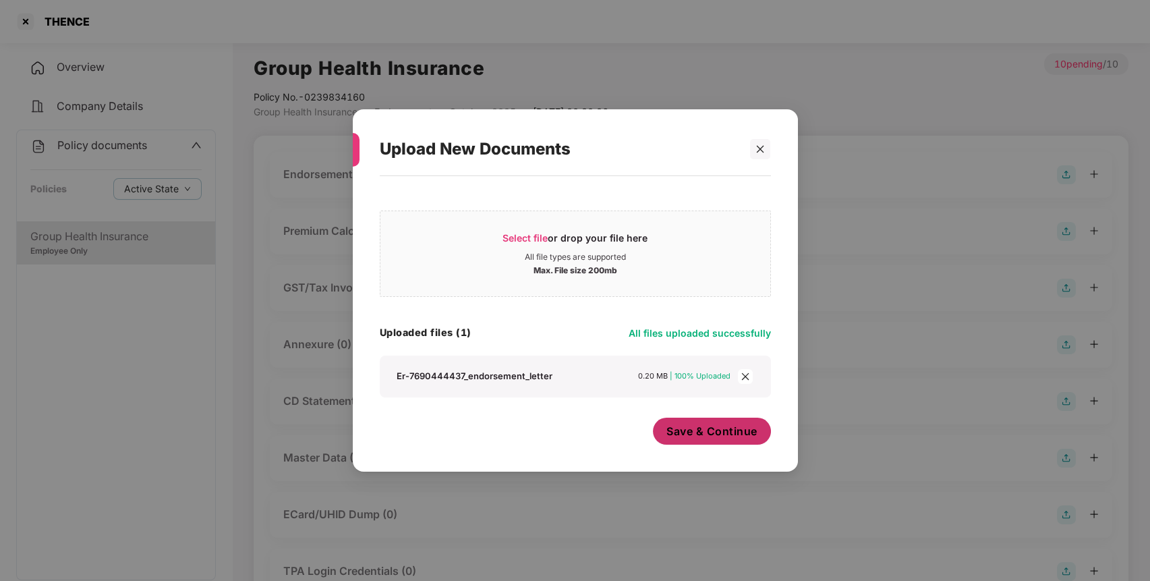
click at [736, 436] on span "Save & Continue" at bounding box center [711, 430] width 91 height 15
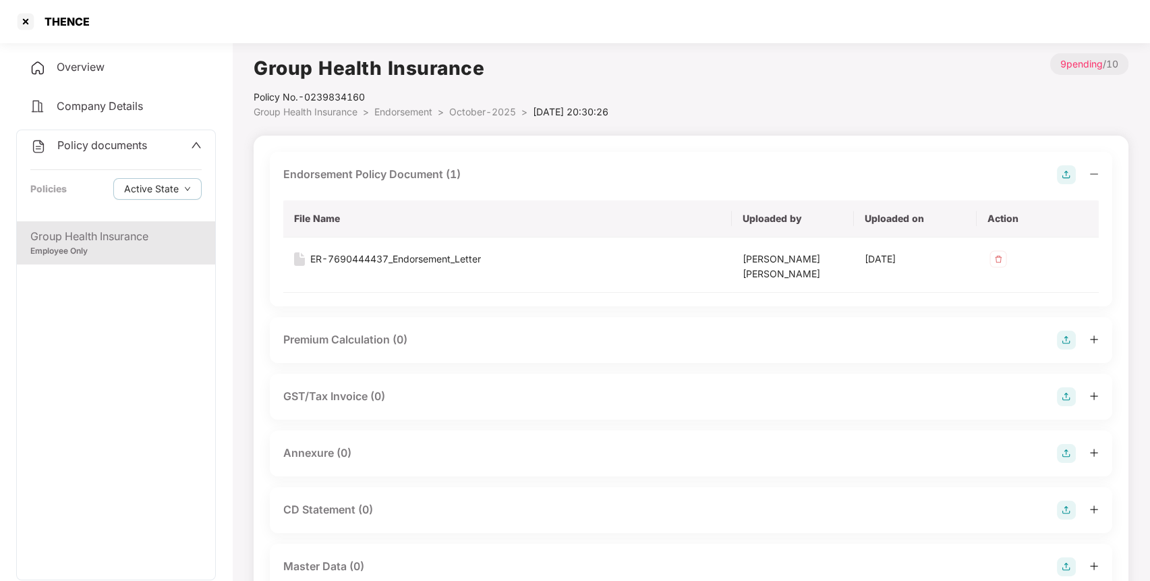
click at [1060, 458] on img at bounding box center [1066, 453] width 19 height 19
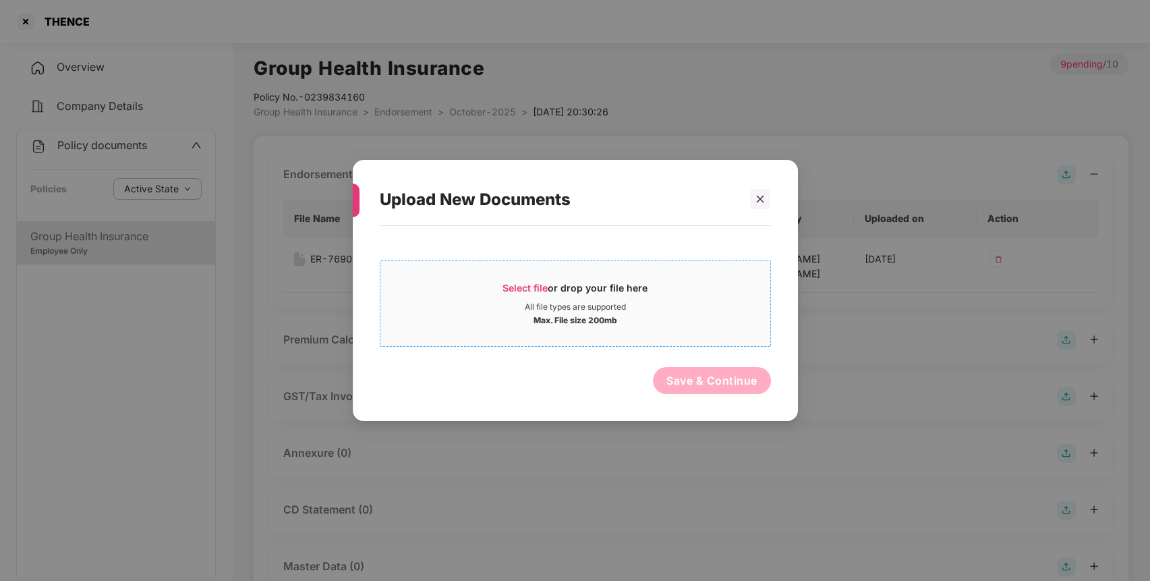
click at [663, 322] on div "Max. File size 200mb" at bounding box center [575, 318] width 390 height 13
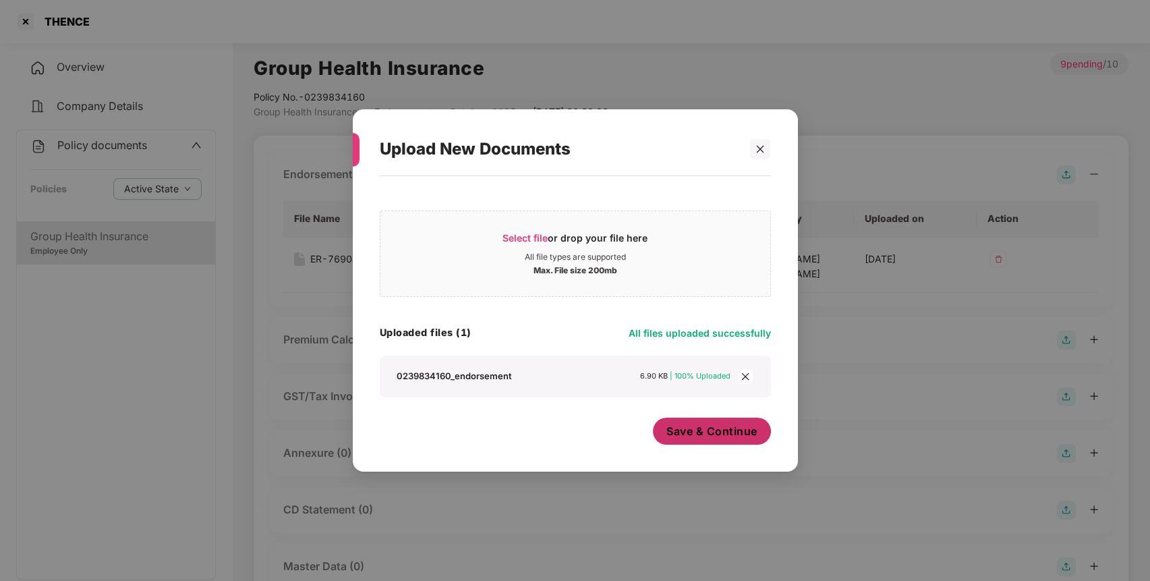
click at [720, 429] on span "Save & Continue" at bounding box center [711, 430] width 91 height 15
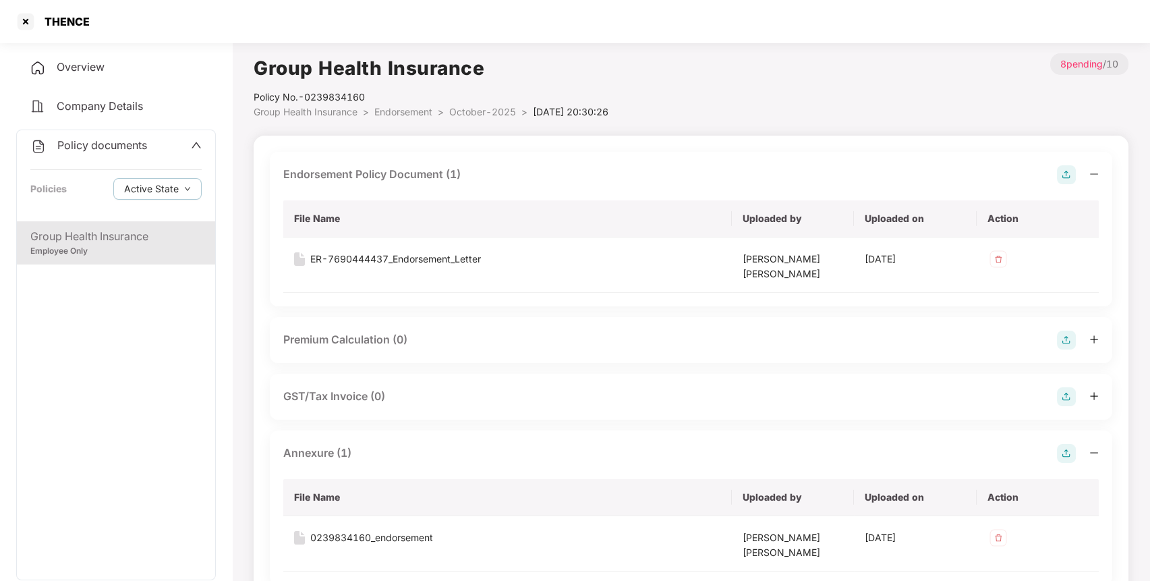
scroll to position [386, 0]
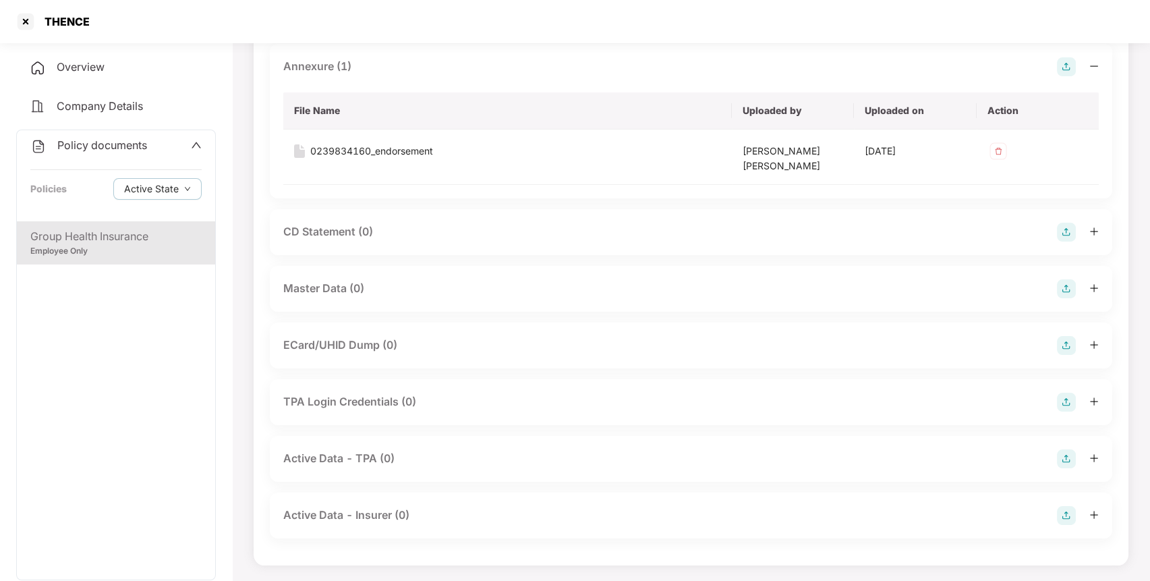
click at [1066, 283] on img at bounding box center [1066, 288] width 19 height 19
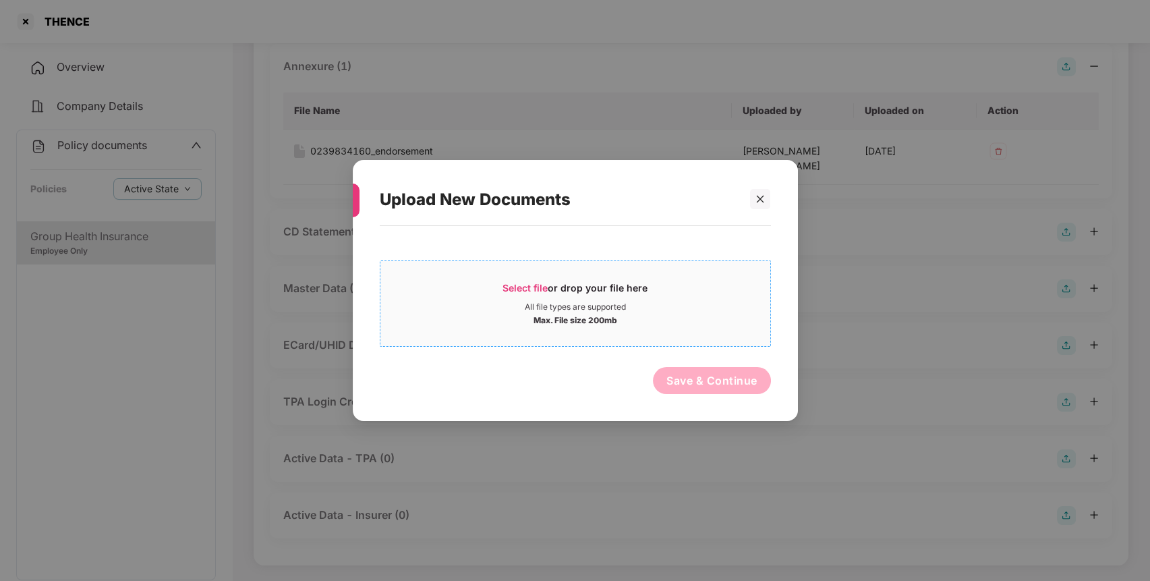
click at [714, 292] on div "Select file or drop your file here" at bounding box center [575, 291] width 390 height 20
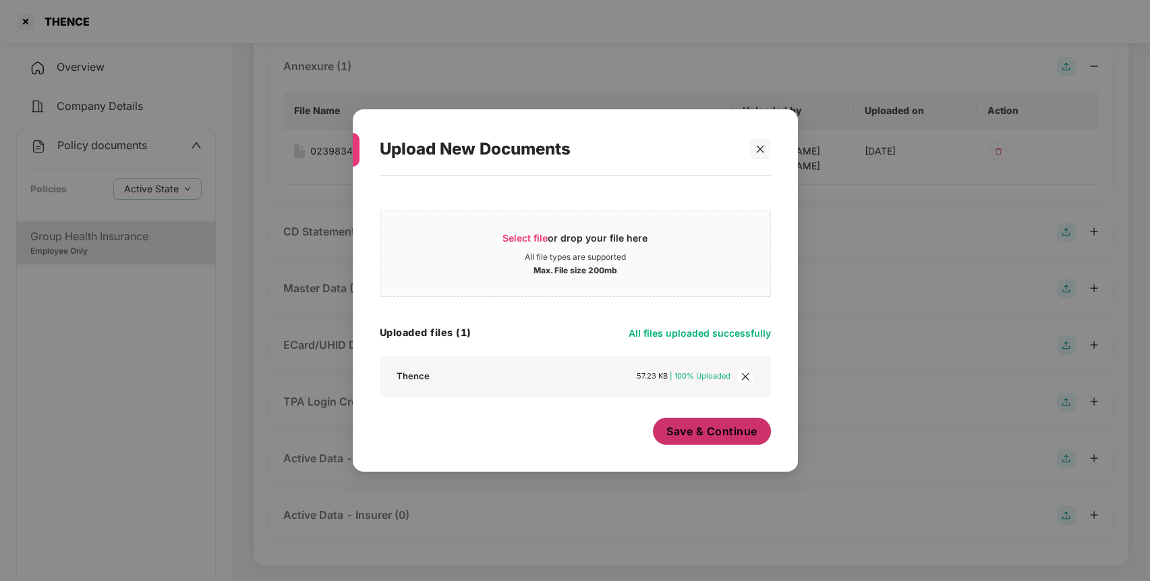
click at [720, 430] on span "Save & Continue" at bounding box center [711, 430] width 91 height 15
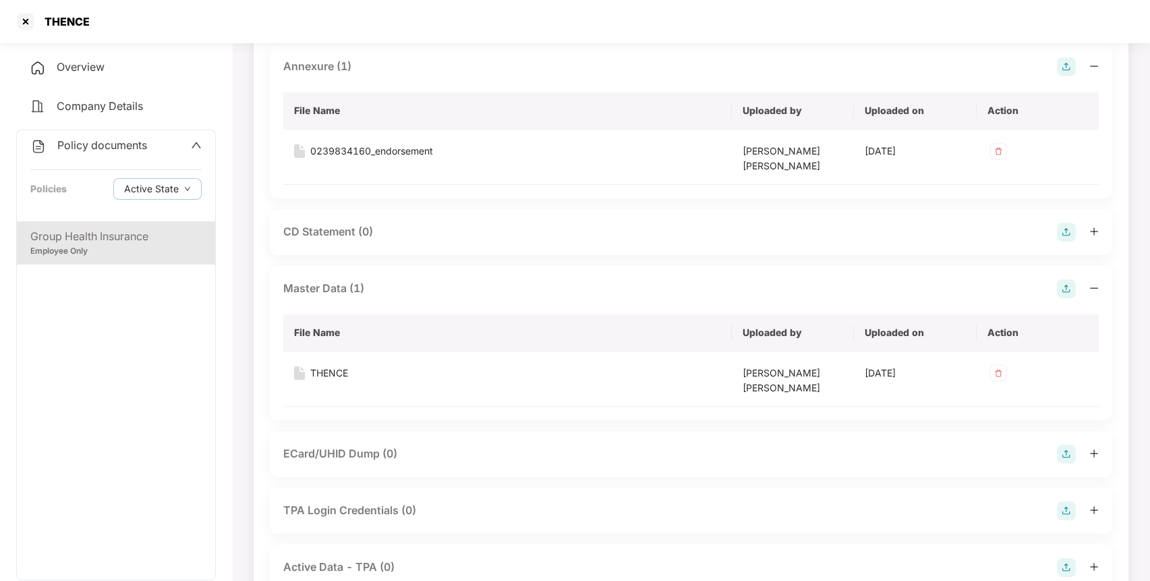
click at [116, 150] on span "Policy documents" at bounding box center [102, 144] width 90 height 13
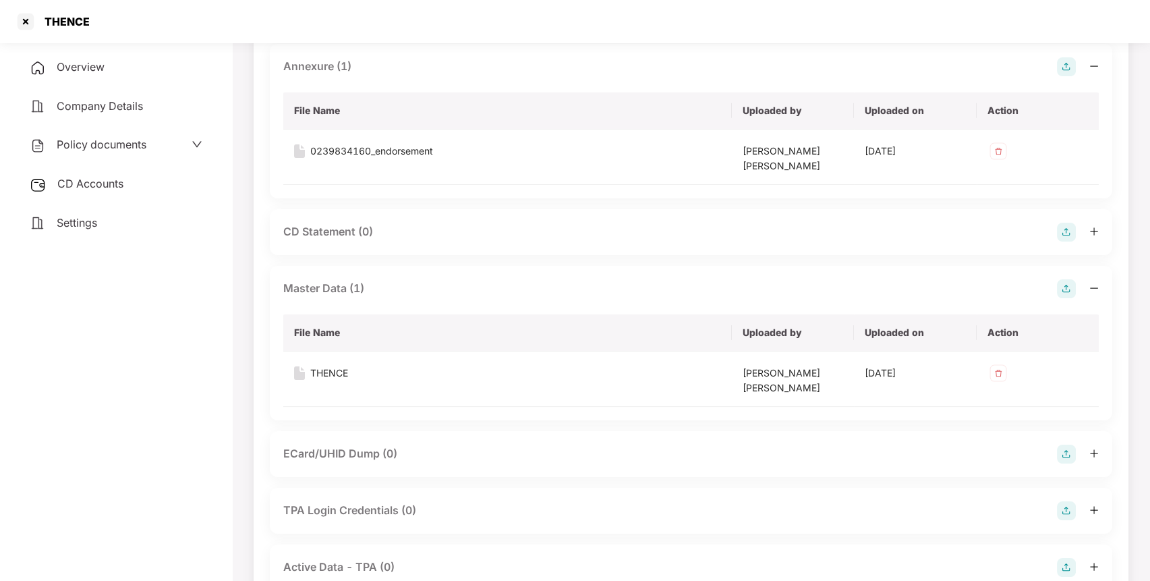
click at [108, 178] on span "CD Accounts" at bounding box center [90, 183] width 66 height 13
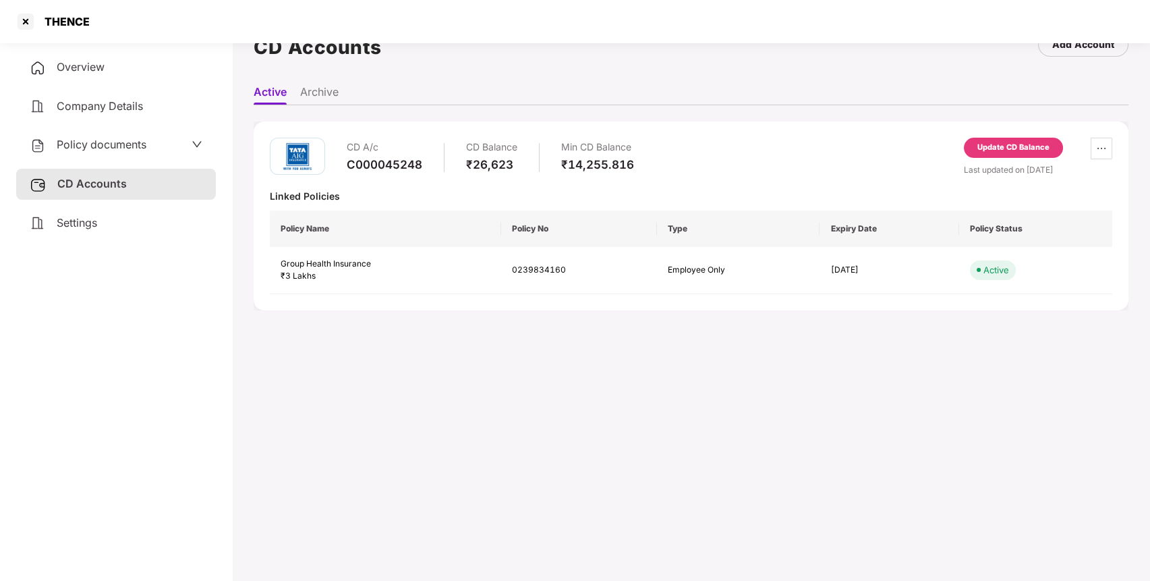
click at [1029, 148] on div "Update CD Balance" at bounding box center [1013, 148] width 72 height 12
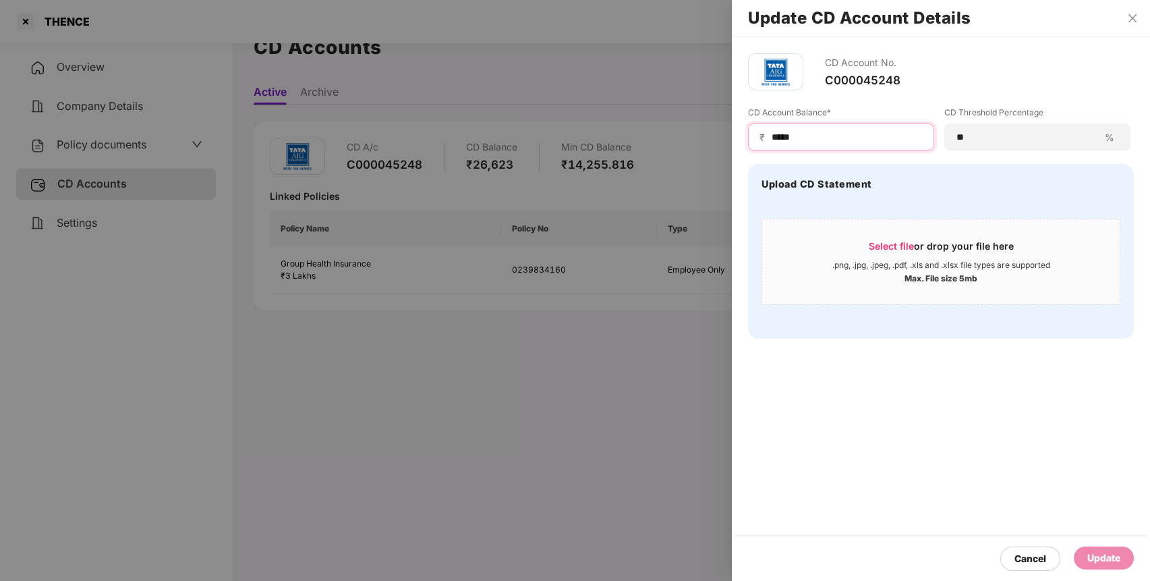
click at [825, 130] on input "*****" at bounding box center [846, 137] width 152 height 14
type input "*****"
click at [1122, 562] on div "Update" at bounding box center [1103, 557] width 60 height 23
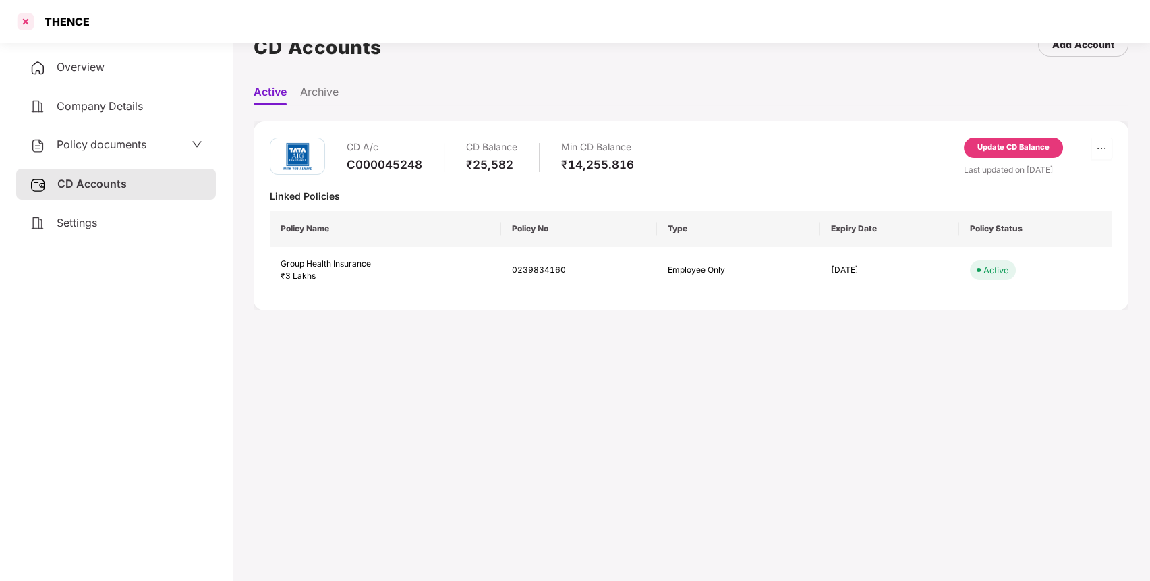
click at [27, 26] on div at bounding box center [26, 22] width 22 height 22
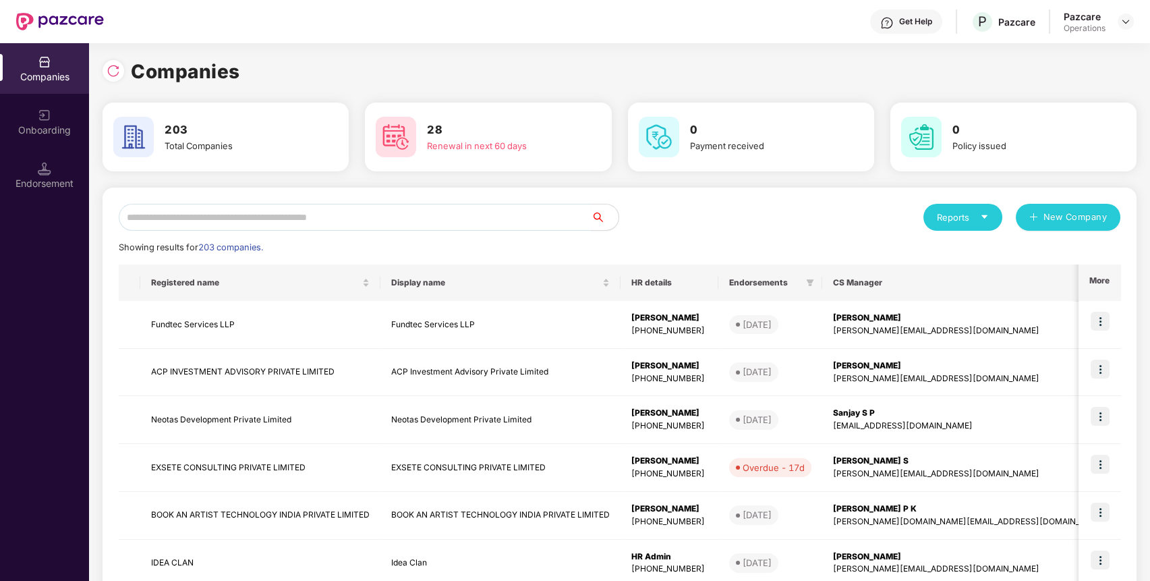
scroll to position [0, 0]
click at [409, 220] on input "text" at bounding box center [355, 217] width 473 height 27
paste input "**********"
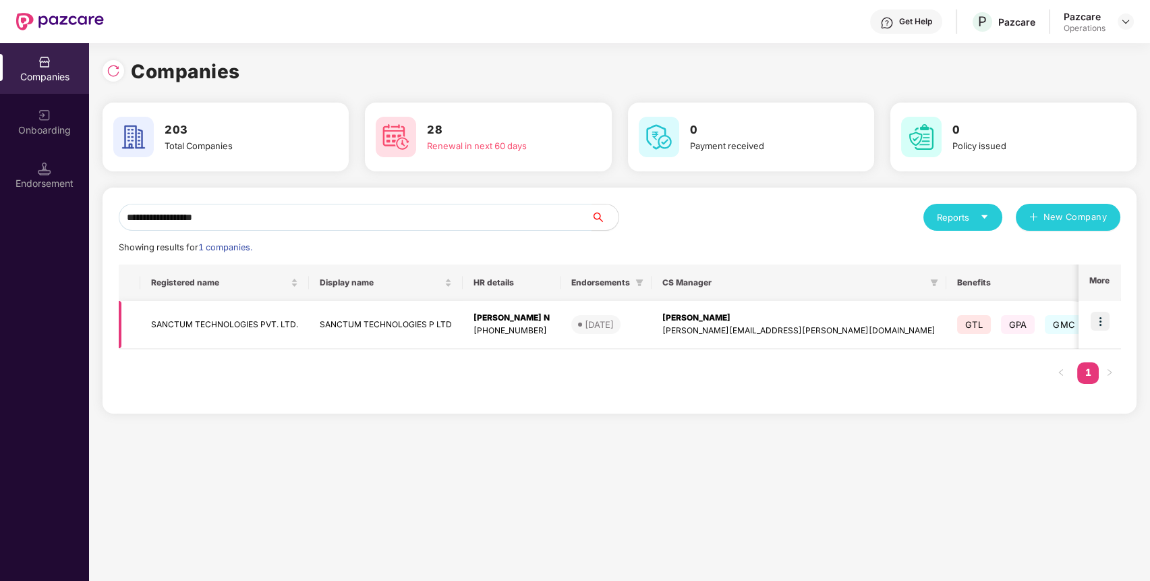
type input "**********"
click at [217, 324] on td "SANCTUM TECHNOLOGIES PVT. LTD." at bounding box center [224, 325] width 169 height 48
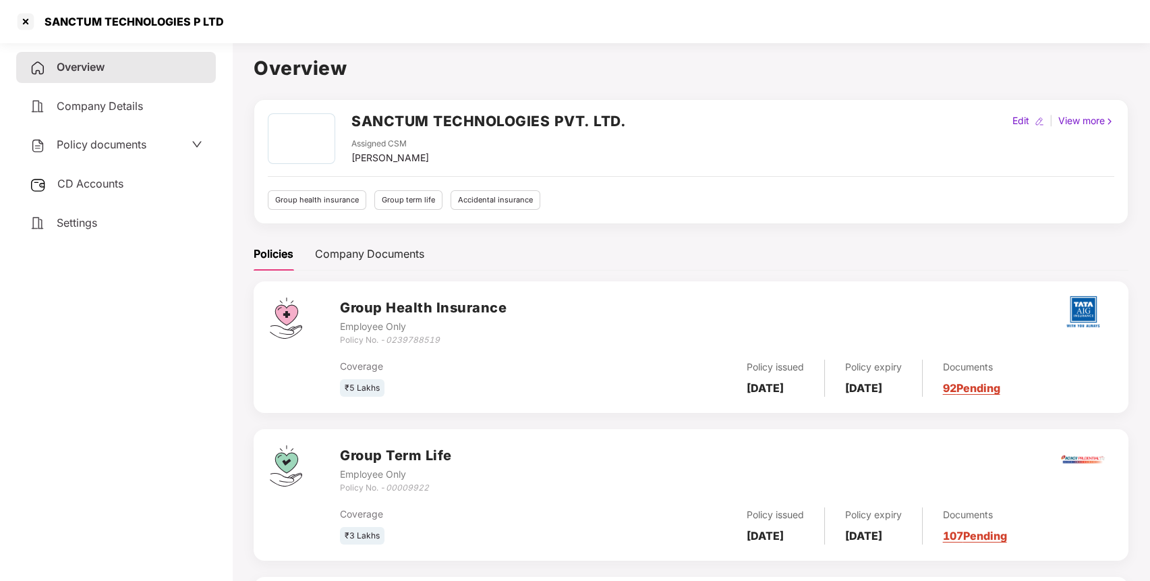
click at [129, 149] on div "Policy documents" at bounding box center [88, 145] width 117 height 18
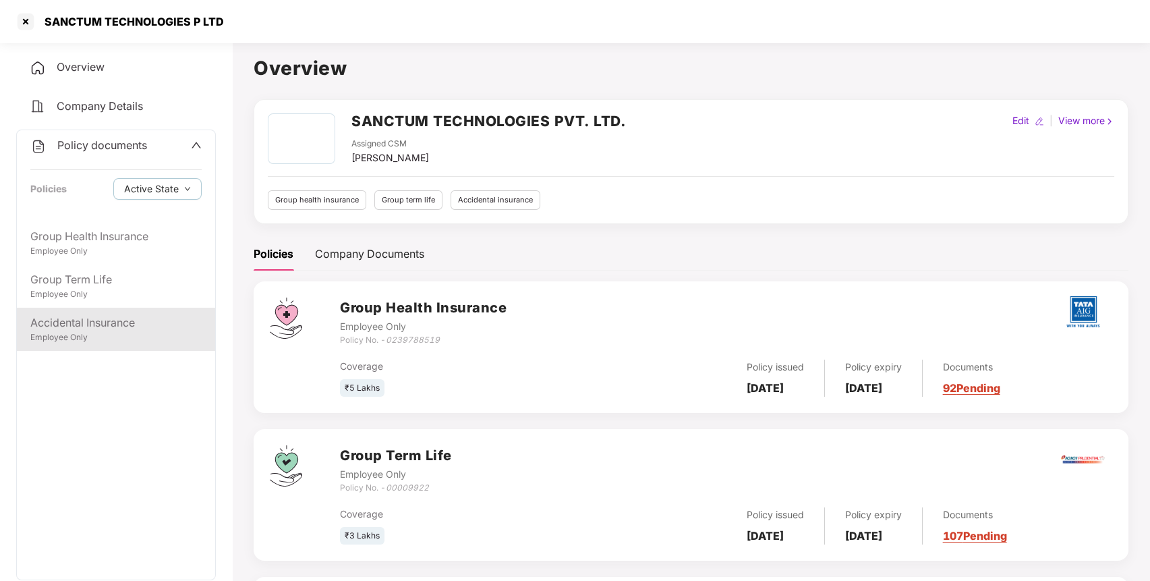
click at [113, 328] on div "Accidental Insurance" at bounding box center [115, 322] width 171 height 17
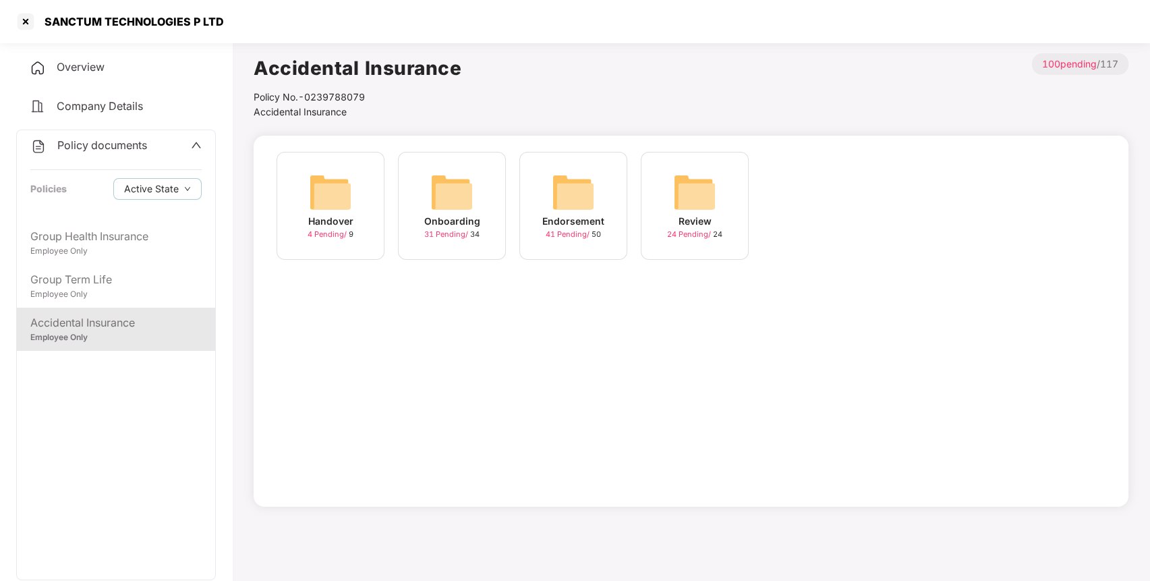
click at [564, 194] on img at bounding box center [573, 192] width 43 height 43
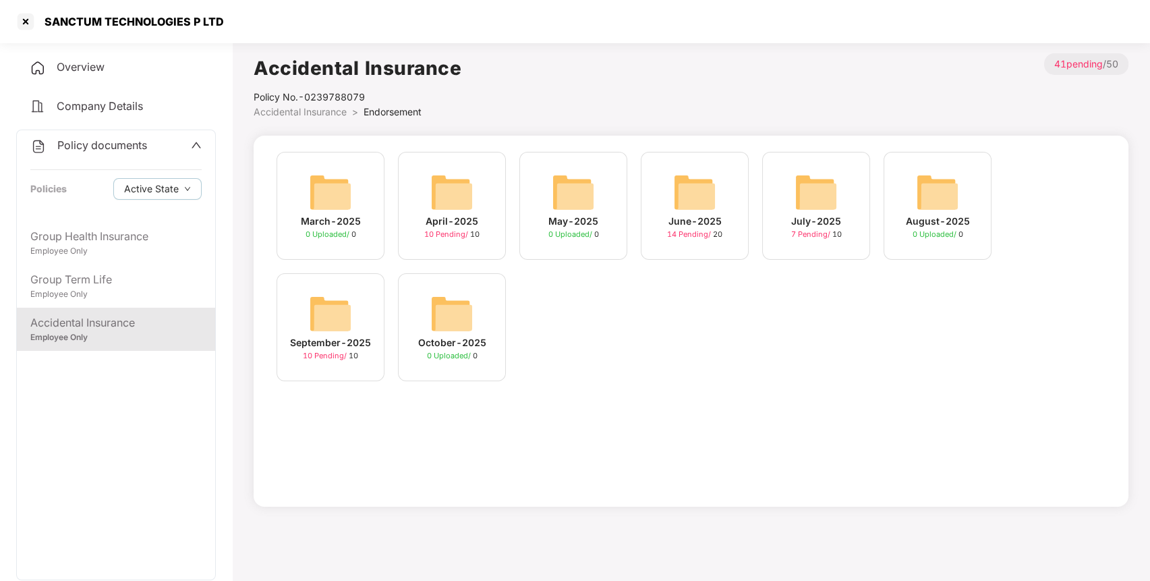
click at [336, 301] on img at bounding box center [330, 313] width 43 height 43
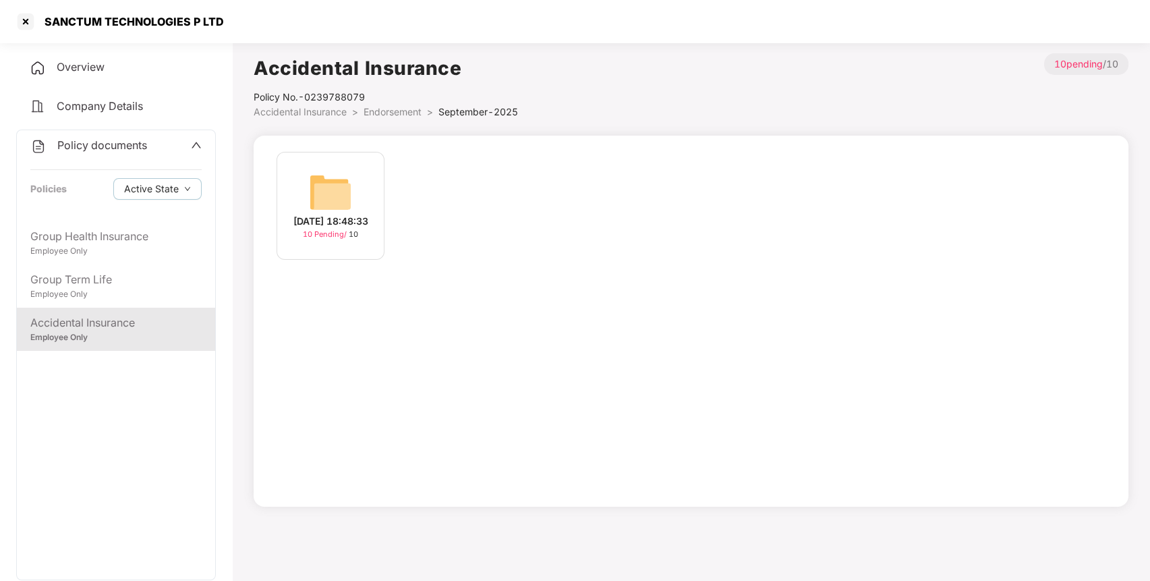
click at [336, 182] on img at bounding box center [330, 192] width 43 height 43
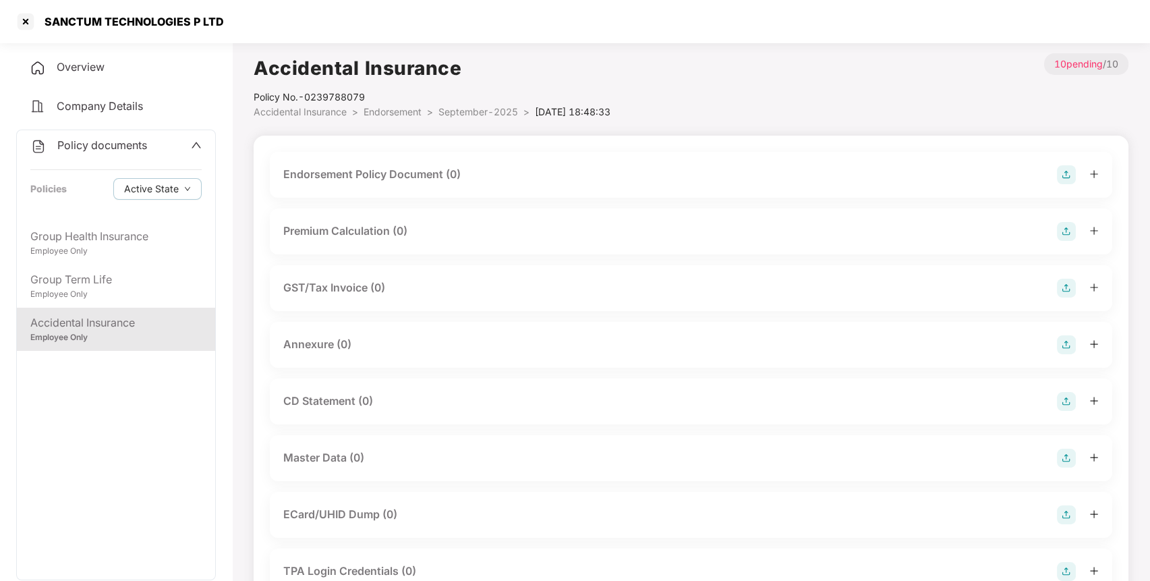
click at [1066, 176] on img at bounding box center [1066, 174] width 19 height 19
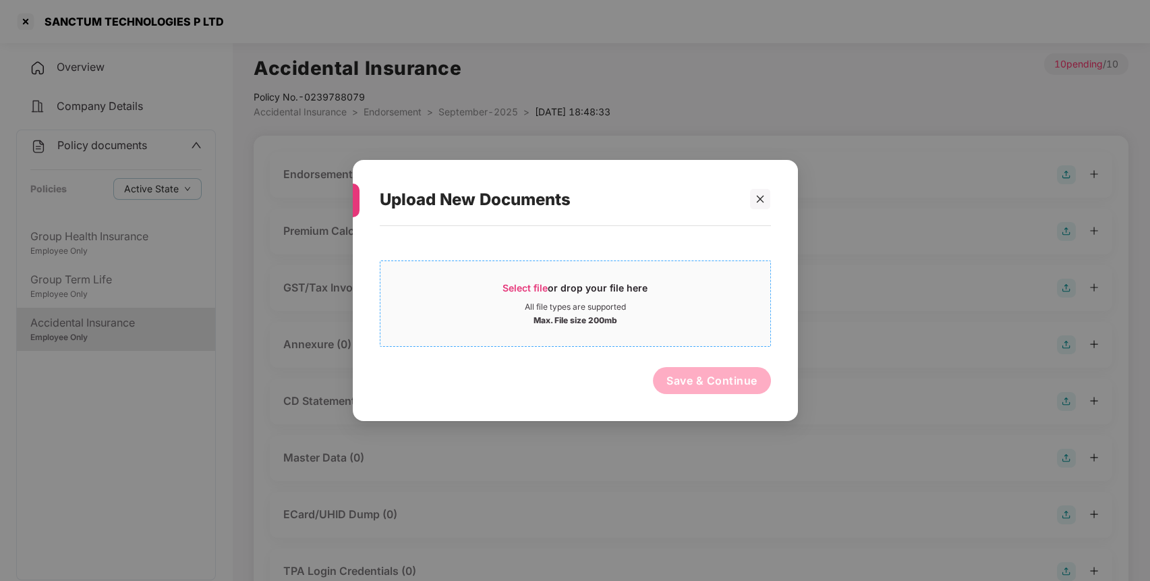
click at [692, 268] on div "Select file or drop your file here All file types are supported Max. File size …" at bounding box center [575, 303] width 391 height 86
click at [602, 313] on div "Max. File size 200mb" at bounding box center [575, 318] width 84 height 13
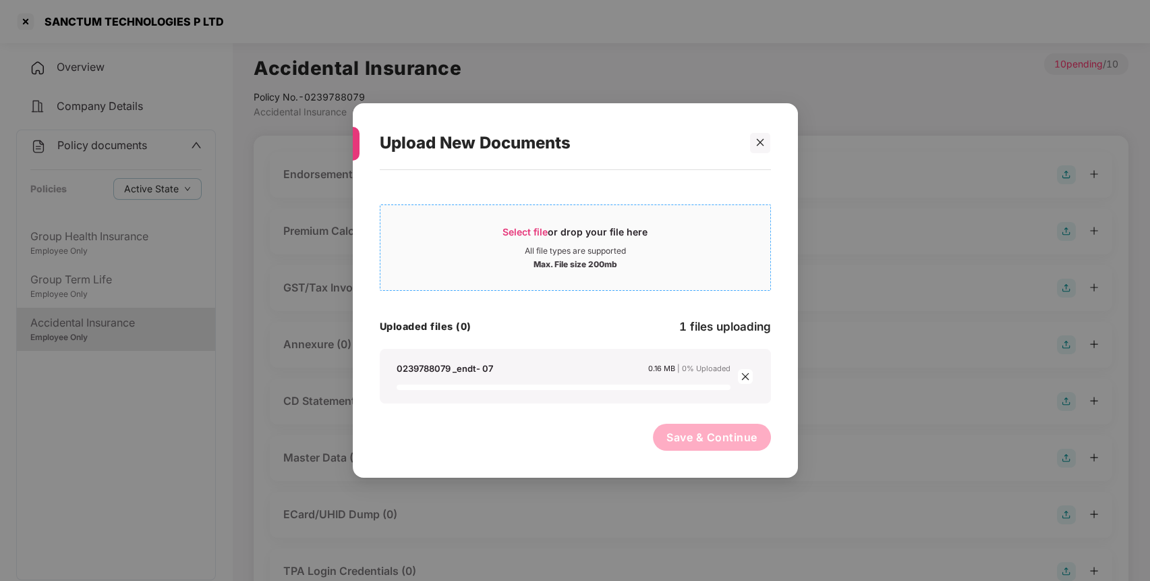
click at [485, 242] on div "Select file or drop your file here" at bounding box center [575, 235] width 390 height 20
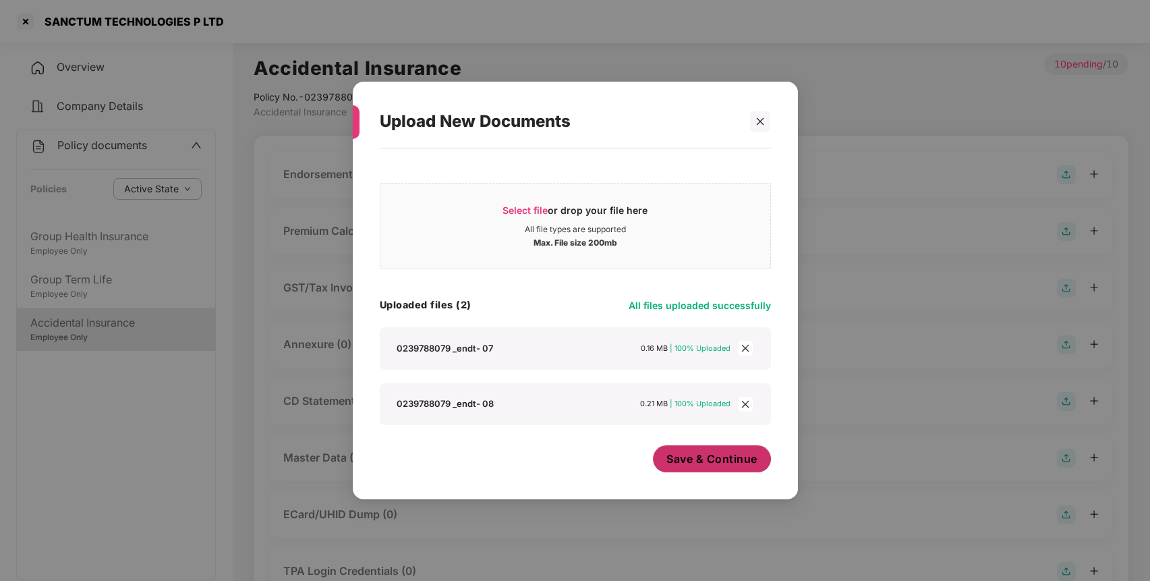
click at [748, 456] on span "Save & Continue" at bounding box center [711, 458] width 91 height 15
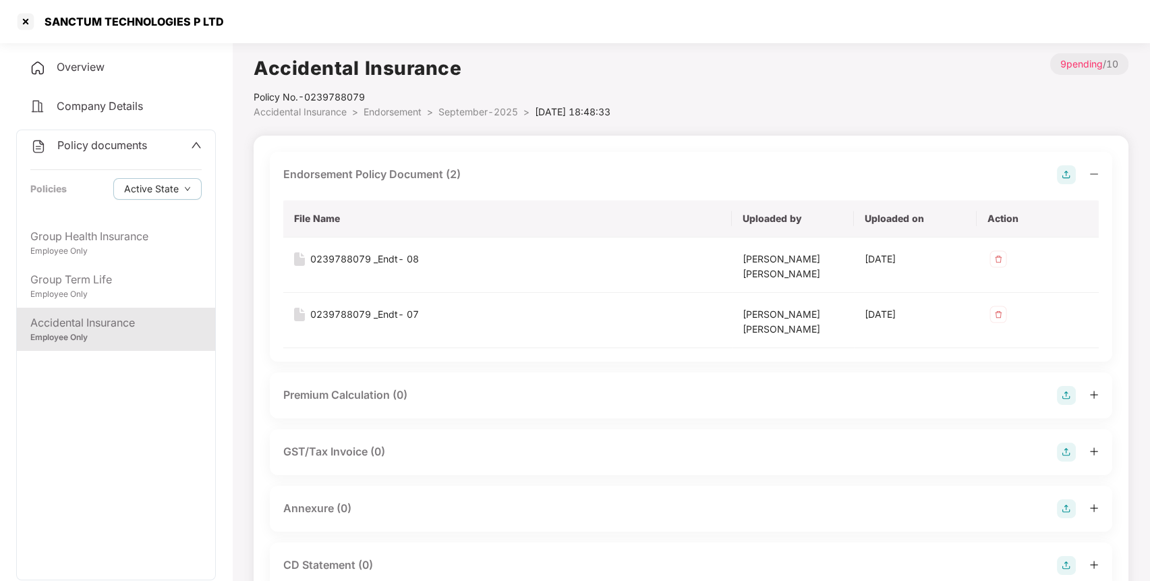
click at [1062, 505] on img at bounding box center [1066, 508] width 19 height 19
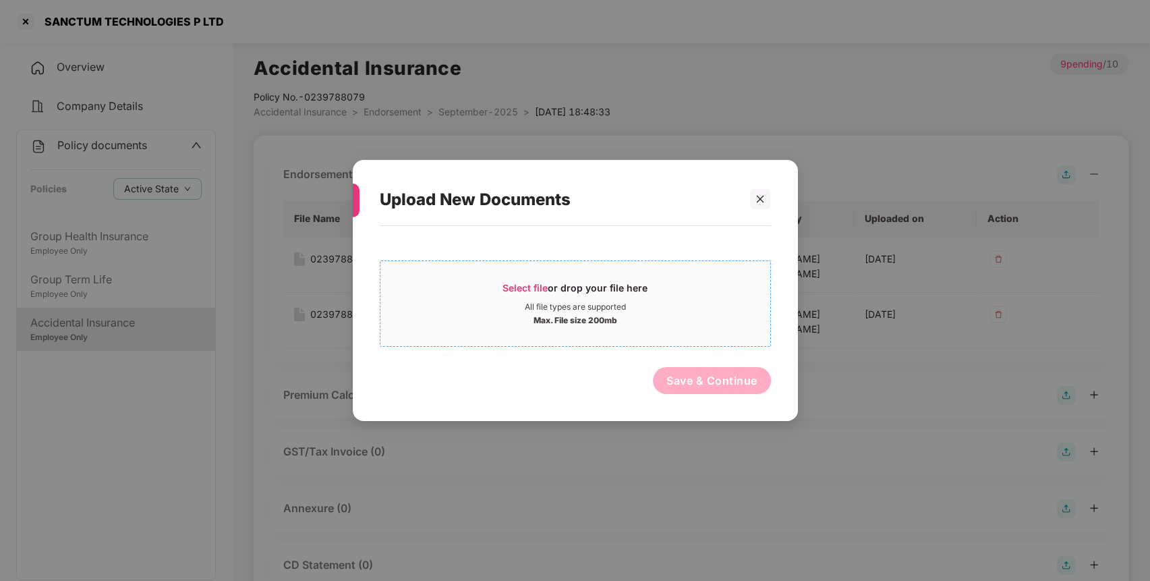
click at [614, 293] on div "Select file or drop your file here" at bounding box center [574, 291] width 145 height 20
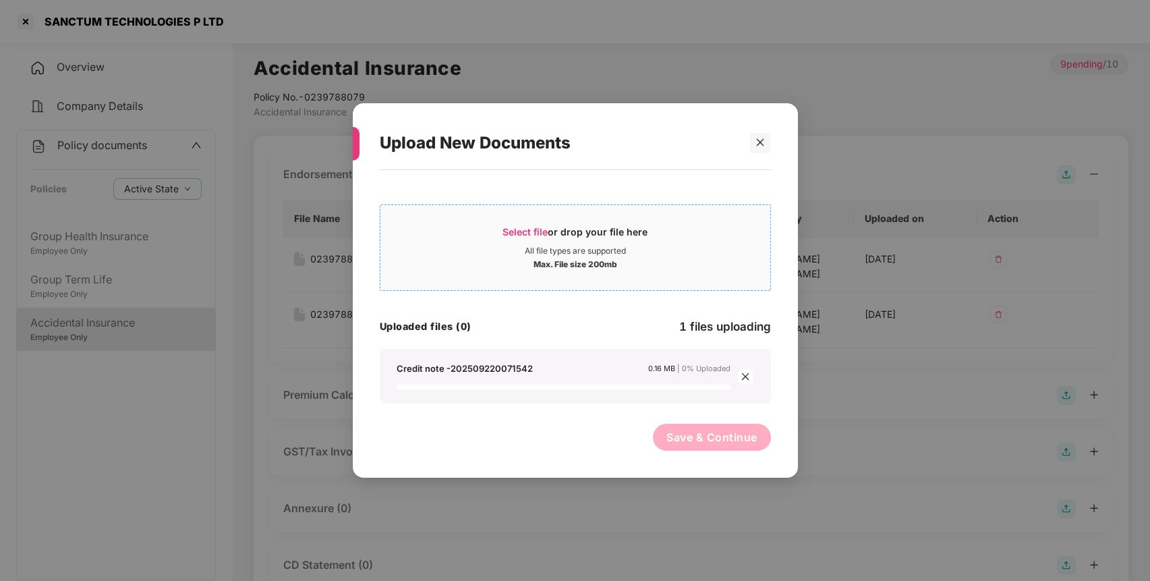
click at [549, 229] on div "Select file or drop your file here" at bounding box center [574, 235] width 145 height 20
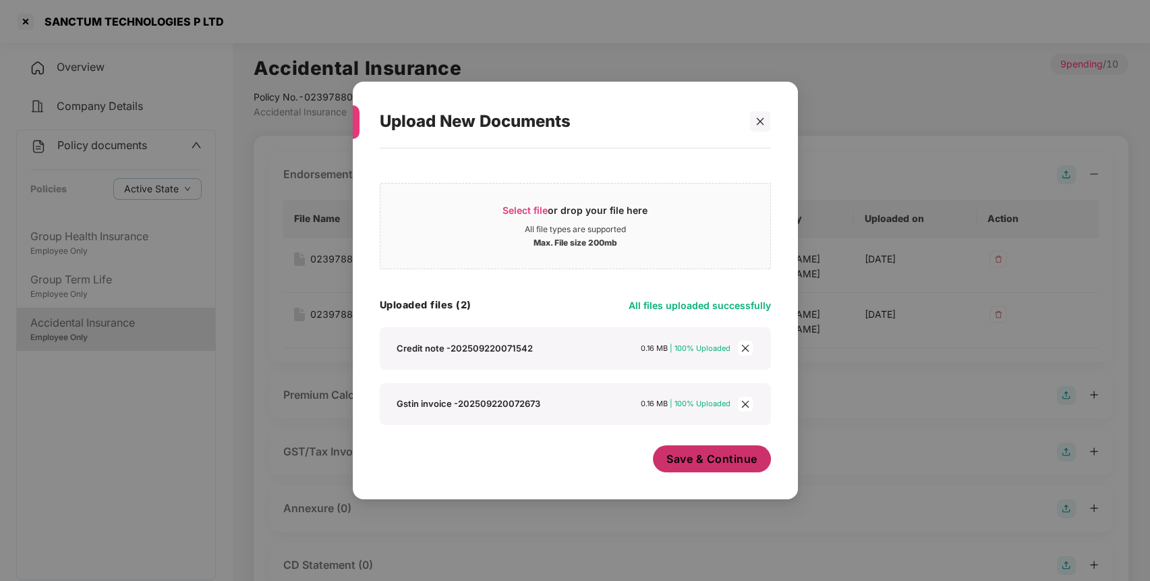
click at [737, 460] on span "Save & Continue" at bounding box center [711, 458] width 91 height 15
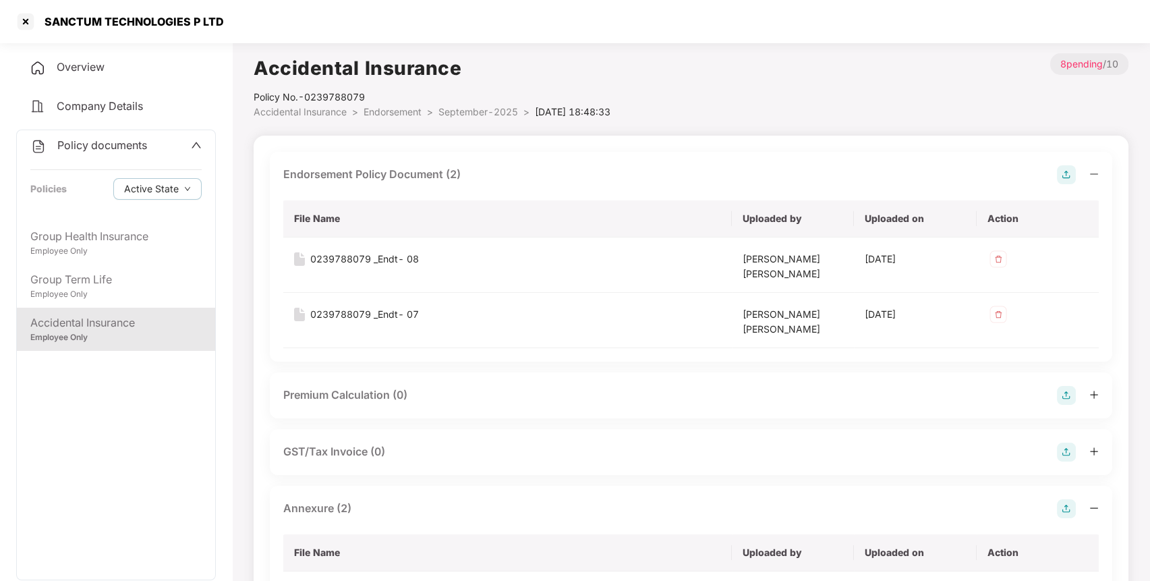
scroll to position [496, 0]
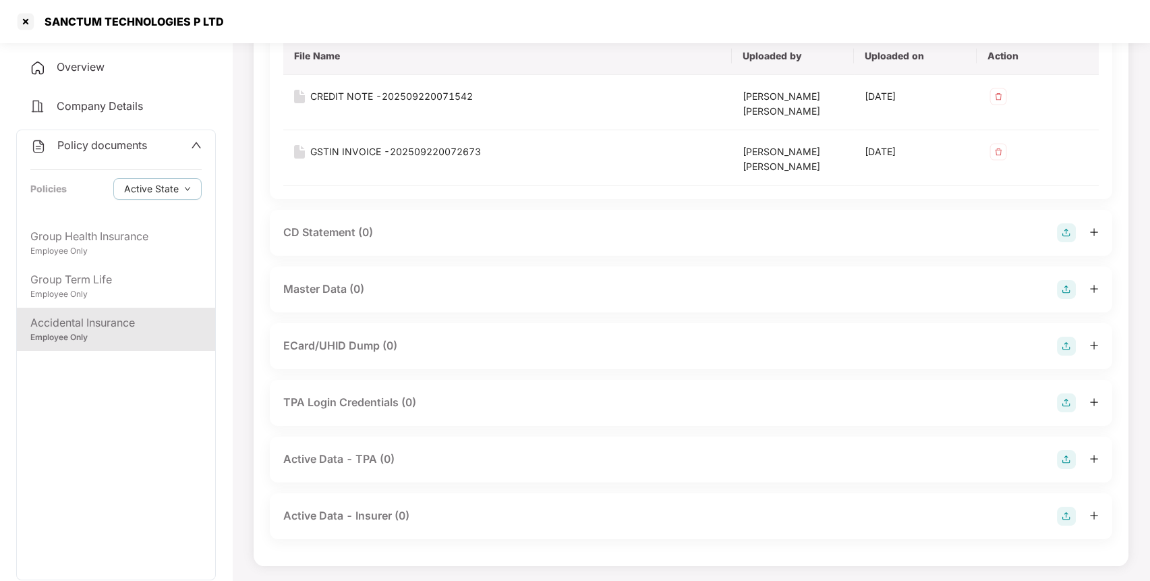
click at [1072, 281] on img at bounding box center [1066, 289] width 19 height 19
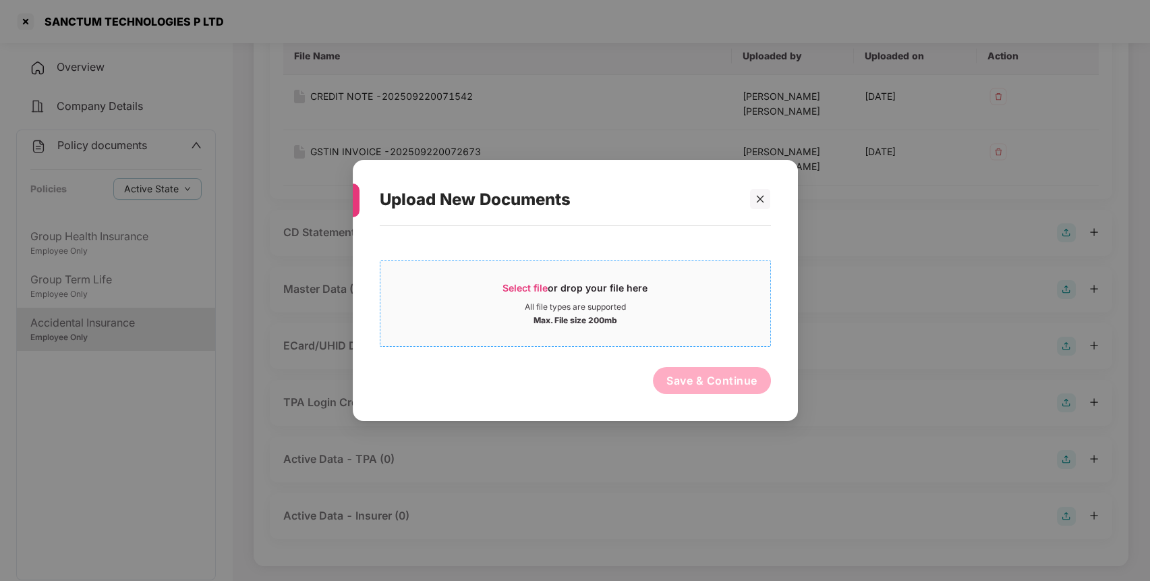
click at [630, 326] on span "Select file or drop your file here All file types are supported Max. File size …" at bounding box center [575, 303] width 390 height 65
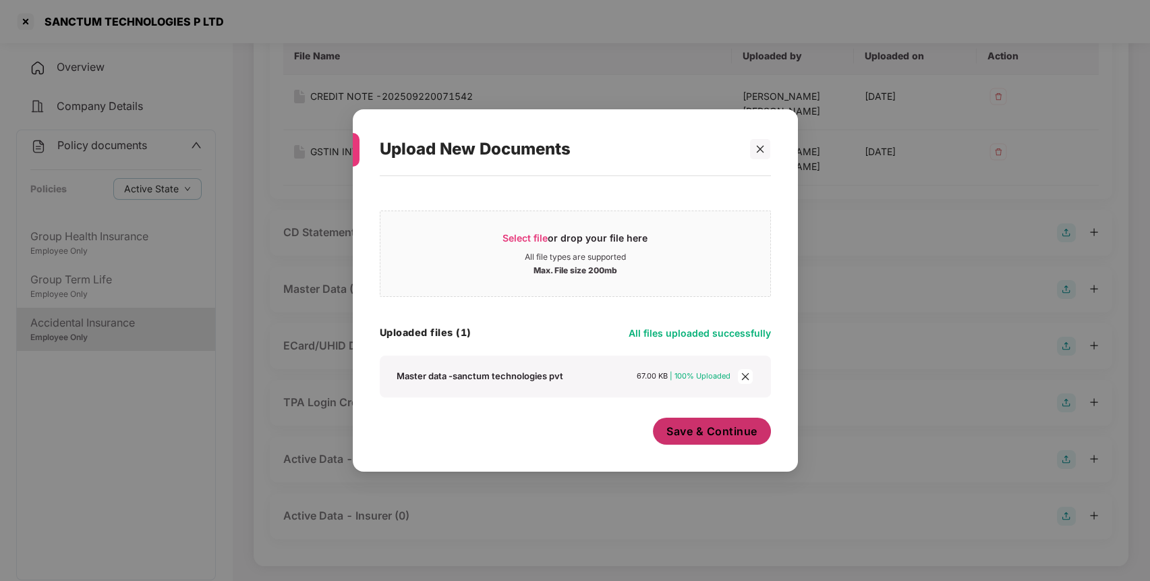
click at [723, 437] on span "Save & Continue" at bounding box center [711, 430] width 91 height 15
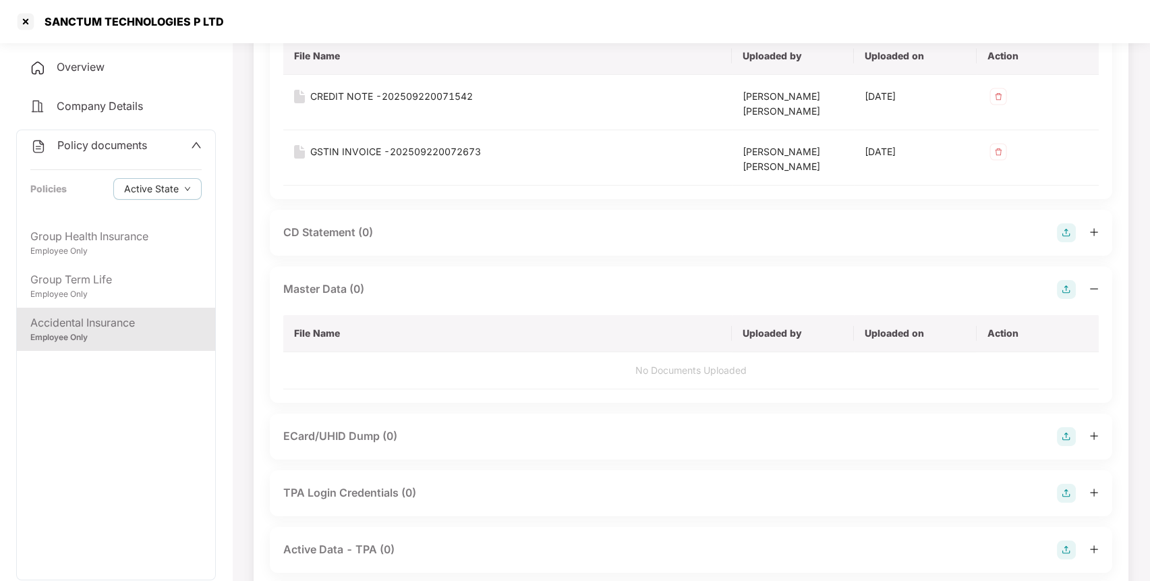
click at [138, 146] on span "Policy documents" at bounding box center [102, 144] width 90 height 13
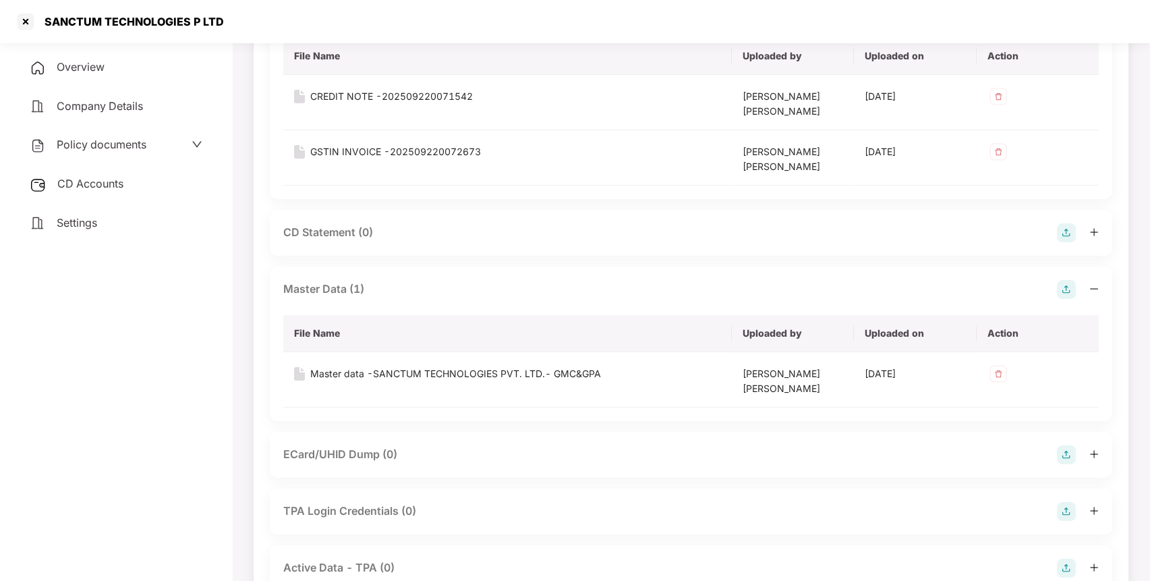
click at [119, 178] on span "CD Accounts" at bounding box center [90, 183] width 66 height 13
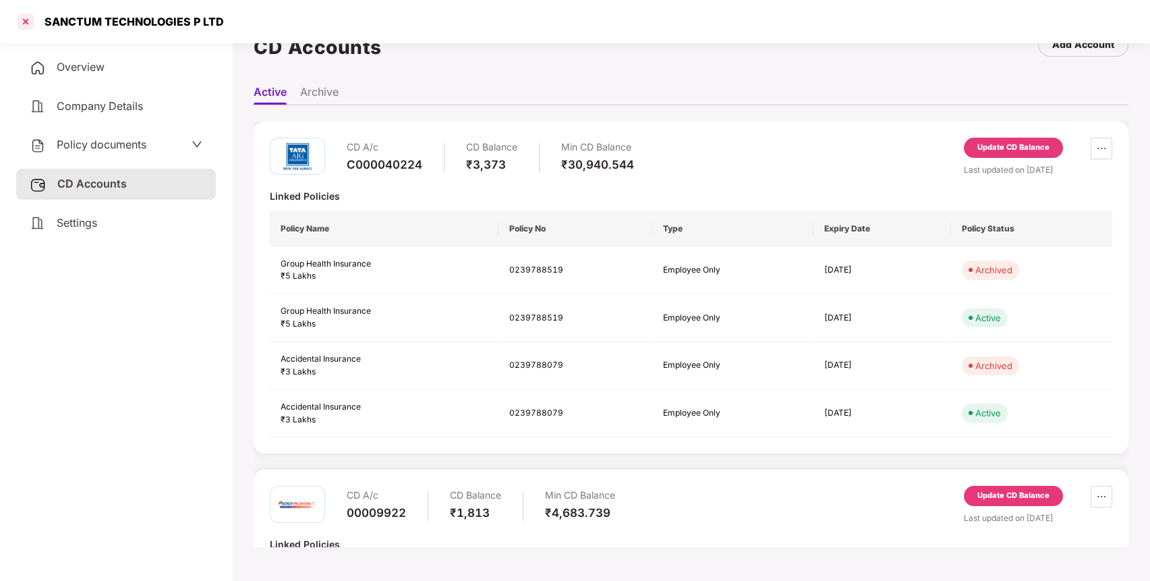
click at [22, 24] on div at bounding box center [26, 22] width 22 height 22
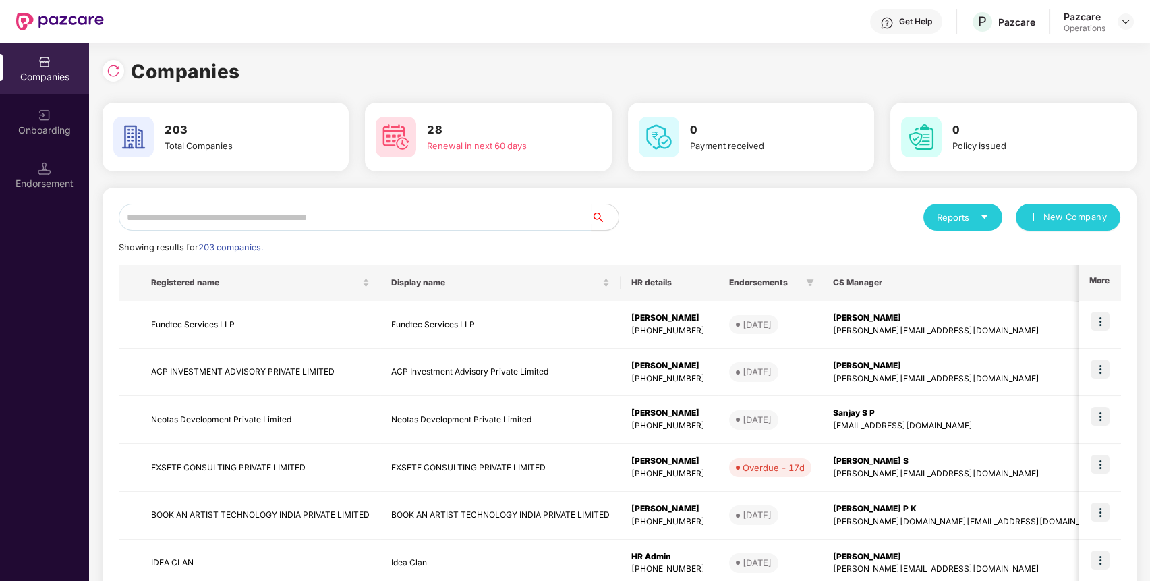
scroll to position [0, 0]
click at [391, 226] on input "text" at bounding box center [355, 217] width 473 height 27
paste input "**********"
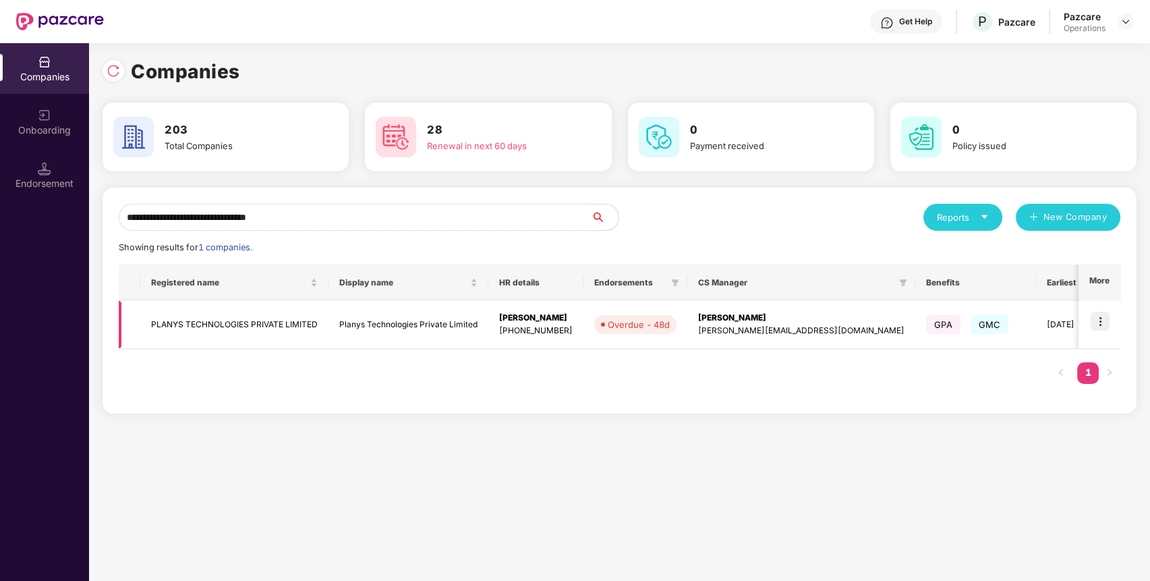
type input "**********"
click at [256, 331] on td "PLANYS TECHNOLOGIES PRIVATE LIMITED" at bounding box center [234, 325] width 188 height 48
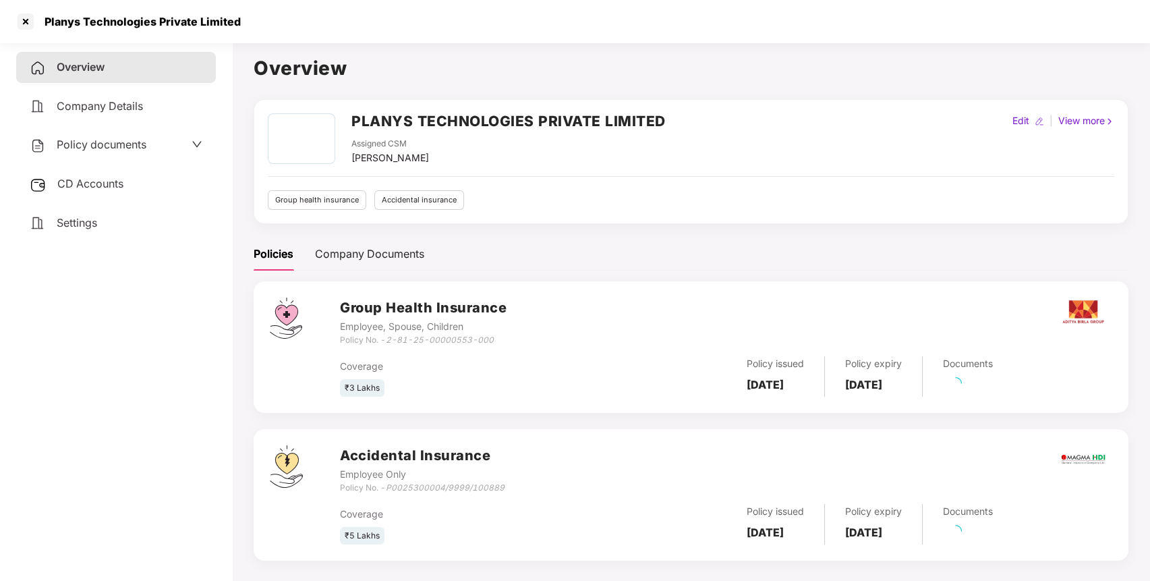
click at [160, 143] on div "Policy documents" at bounding box center [116, 145] width 173 height 18
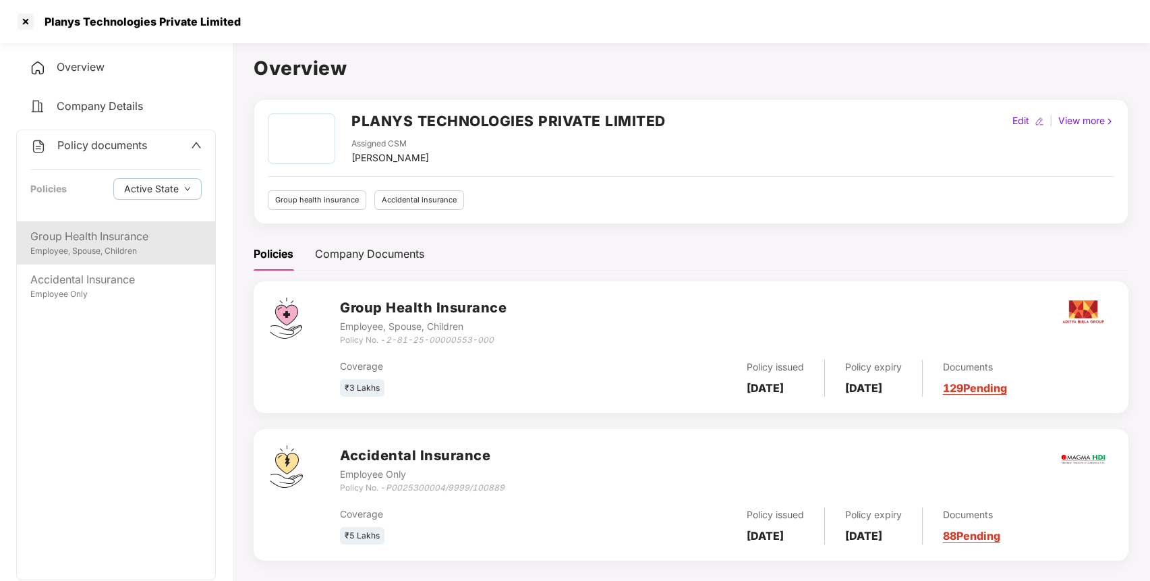
click at [130, 248] on div "Employee, Spouse, Children" at bounding box center [115, 251] width 171 height 13
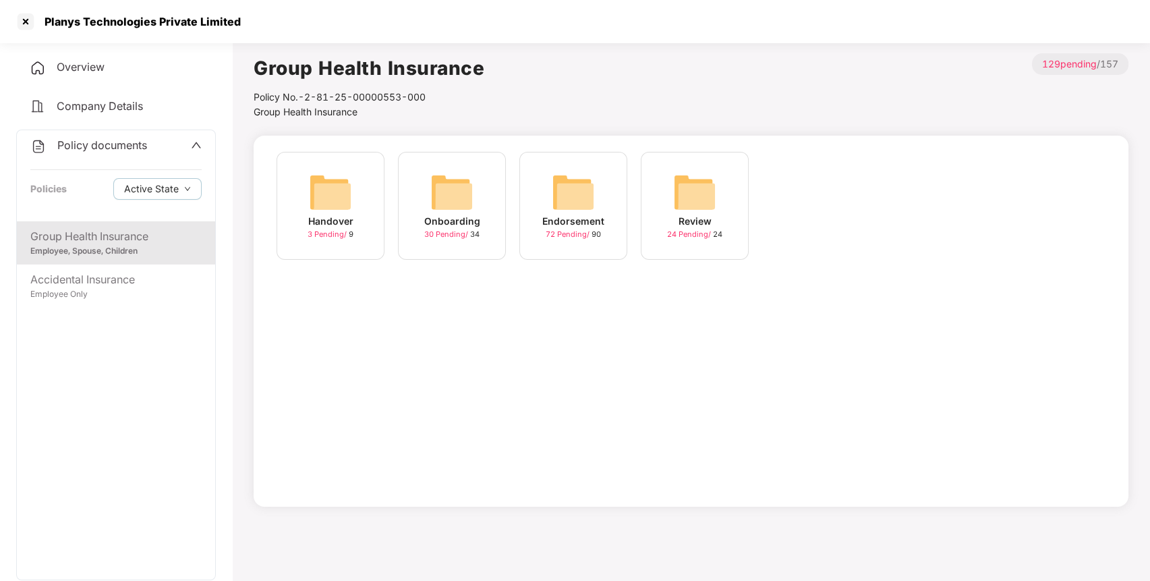
click at [569, 181] on img at bounding box center [573, 192] width 43 height 43
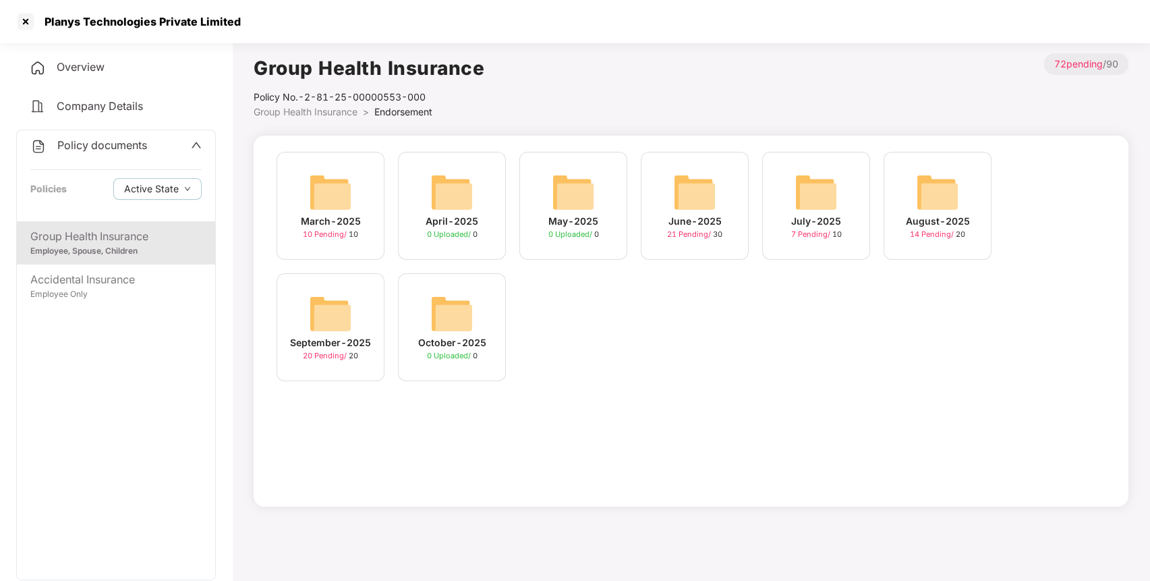
click at [324, 317] on img at bounding box center [330, 313] width 43 height 43
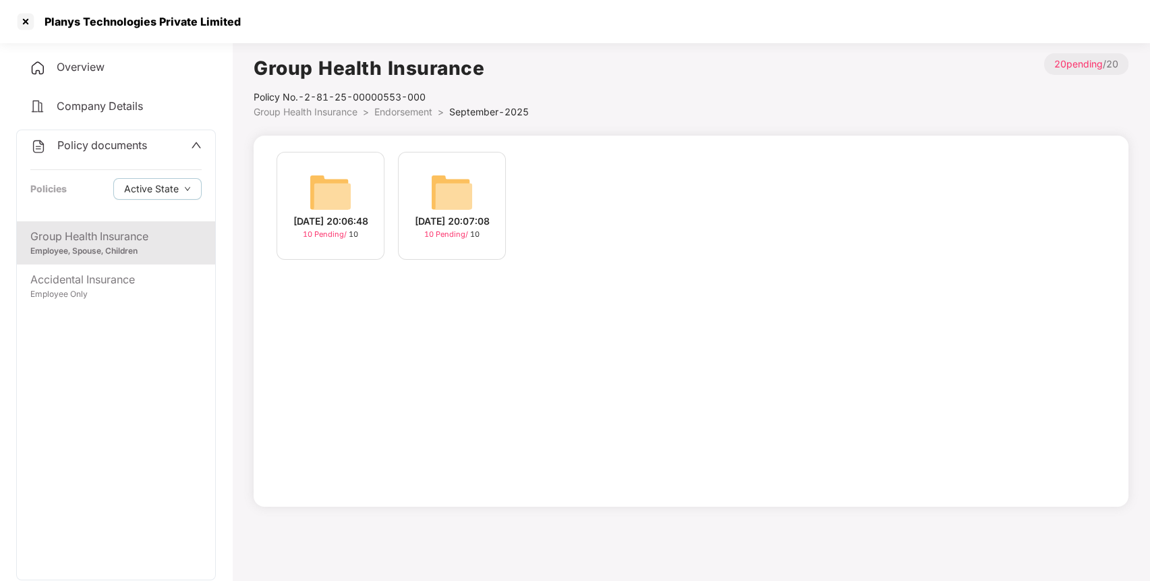
click at [337, 220] on div "[DATE] 20:06:48" at bounding box center [330, 221] width 75 height 15
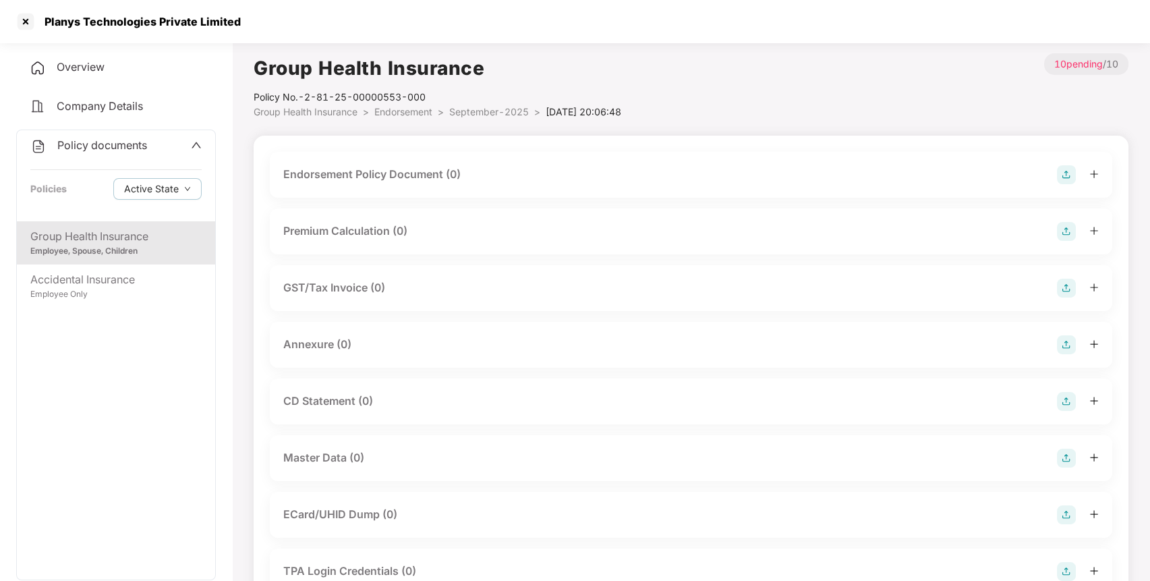
click at [1067, 169] on img at bounding box center [1066, 174] width 19 height 19
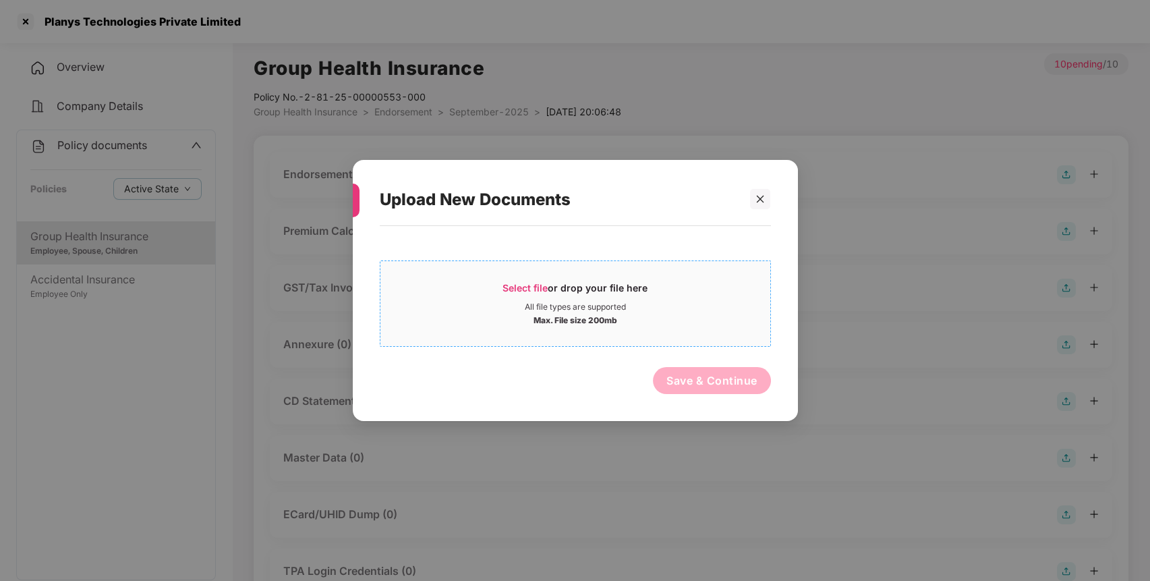
click at [568, 318] on div "Max. File size 200mb" at bounding box center [575, 318] width 84 height 13
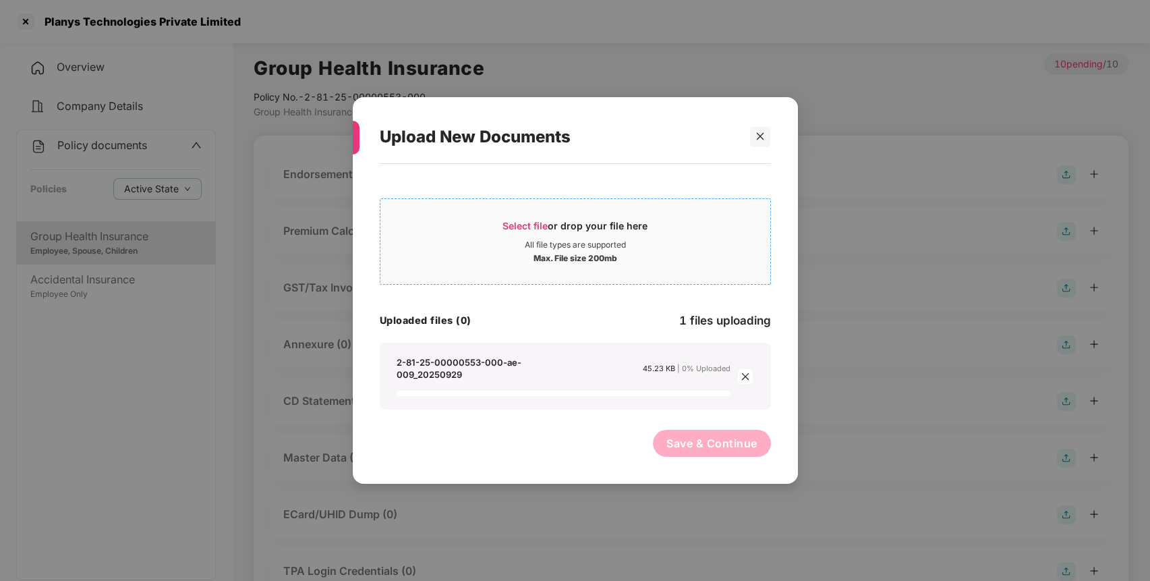
click at [529, 249] on div "All file types are supported" at bounding box center [575, 244] width 101 height 11
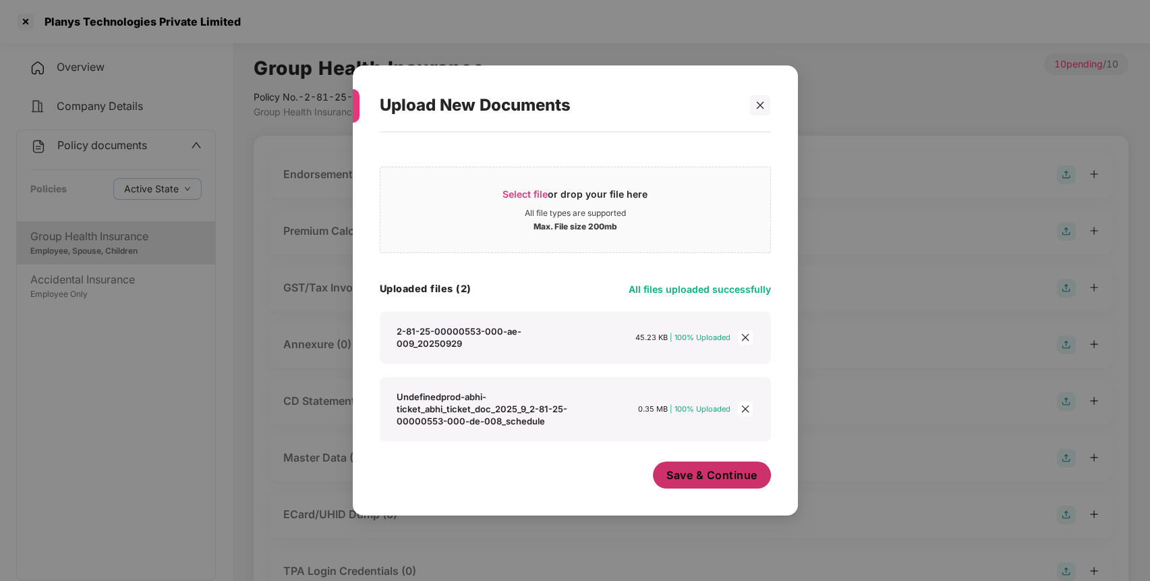
click at [696, 475] on span "Save & Continue" at bounding box center [711, 474] width 91 height 15
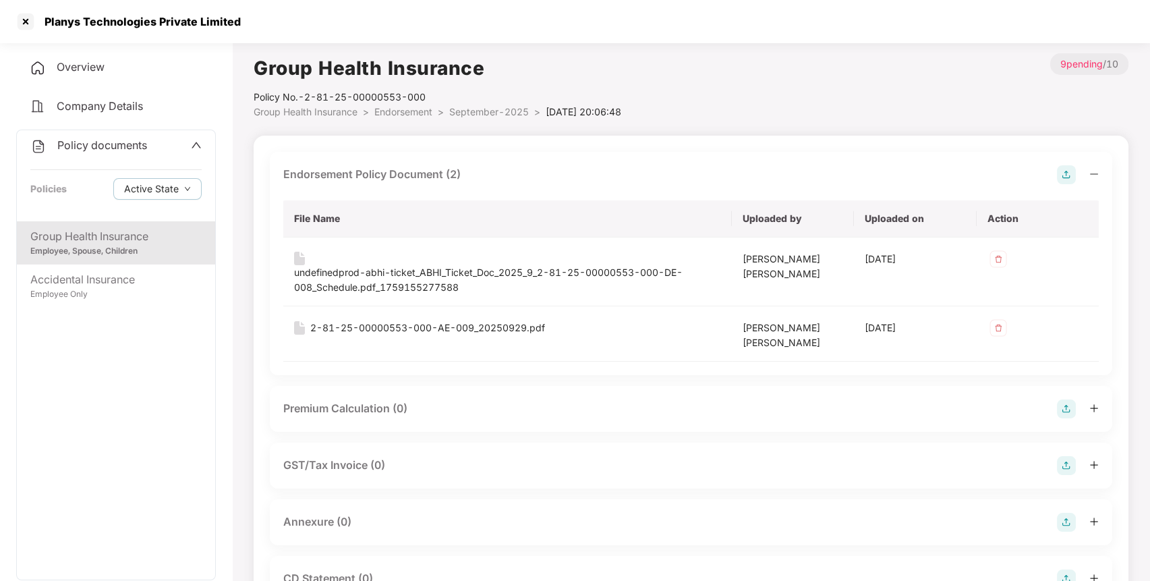
click at [1069, 523] on img at bounding box center [1066, 521] width 19 height 19
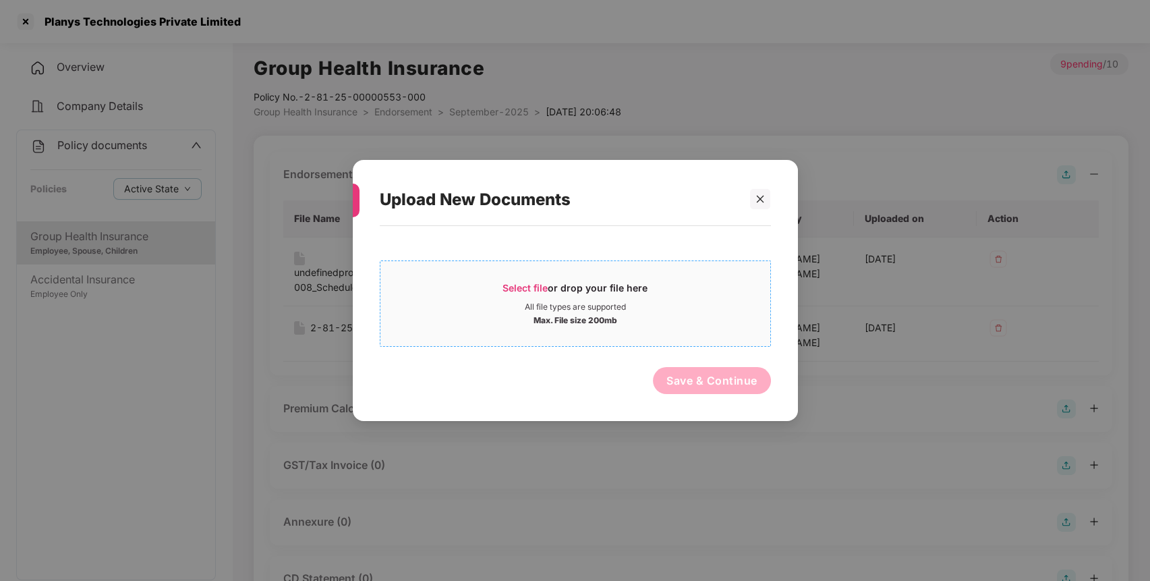
click at [636, 323] on div "Max. File size 200mb" at bounding box center [575, 318] width 390 height 13
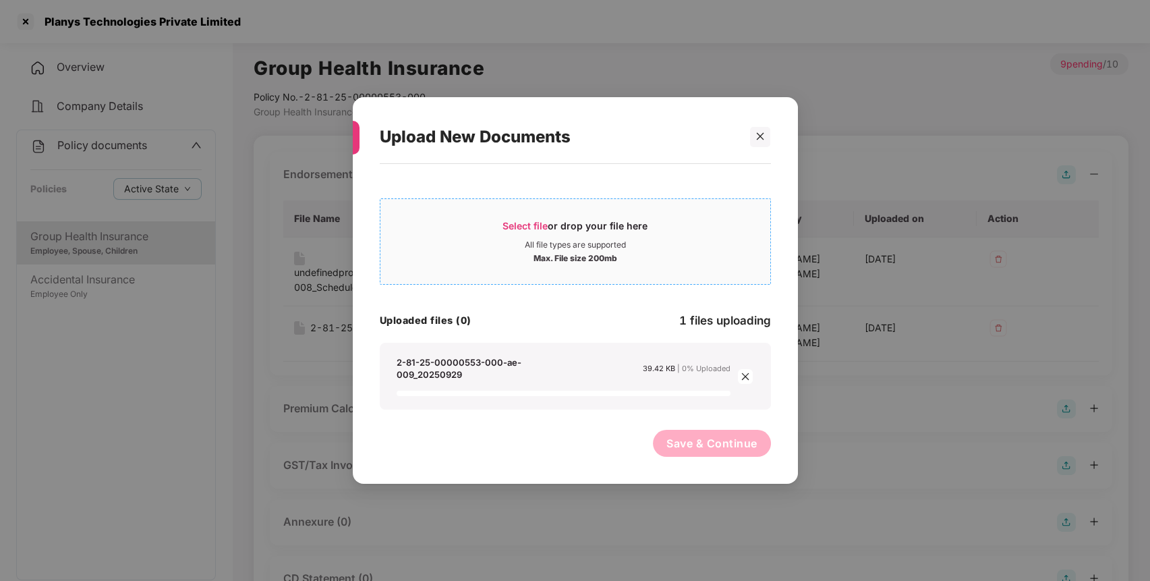
click at [478, 220] on div "Select file or drop your file here" at bounding box center [575, 229] width 390 height 20
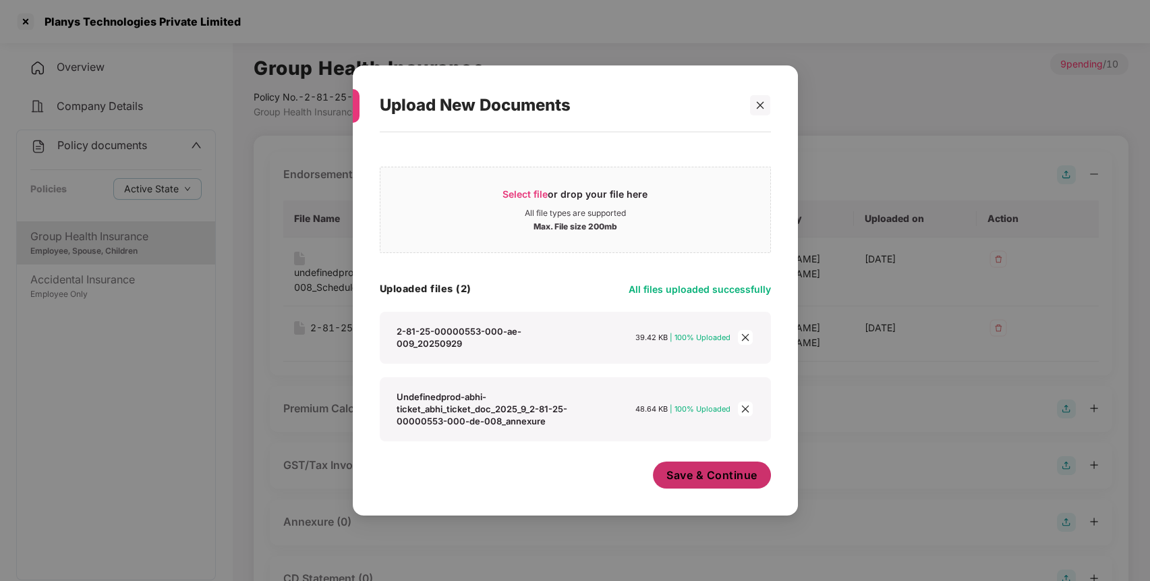
click at [708, 475] on span "Save & Continue" at bounding box center [711, 474] width 91 height 15
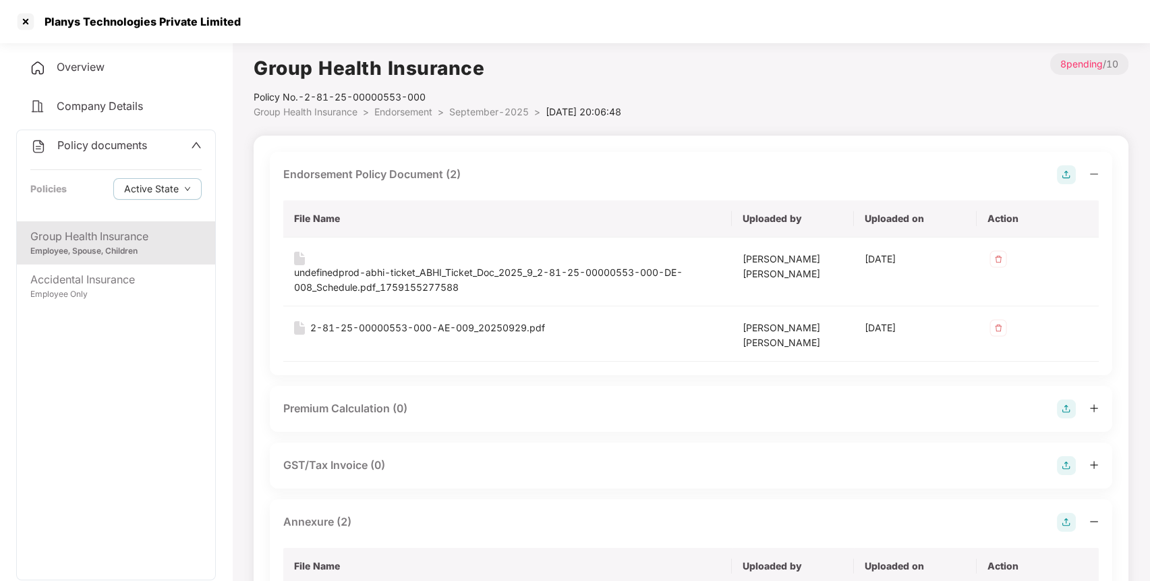
click at [105, 142] on span "Policy documents" at bounding box center [102, 144] width 90 height 13
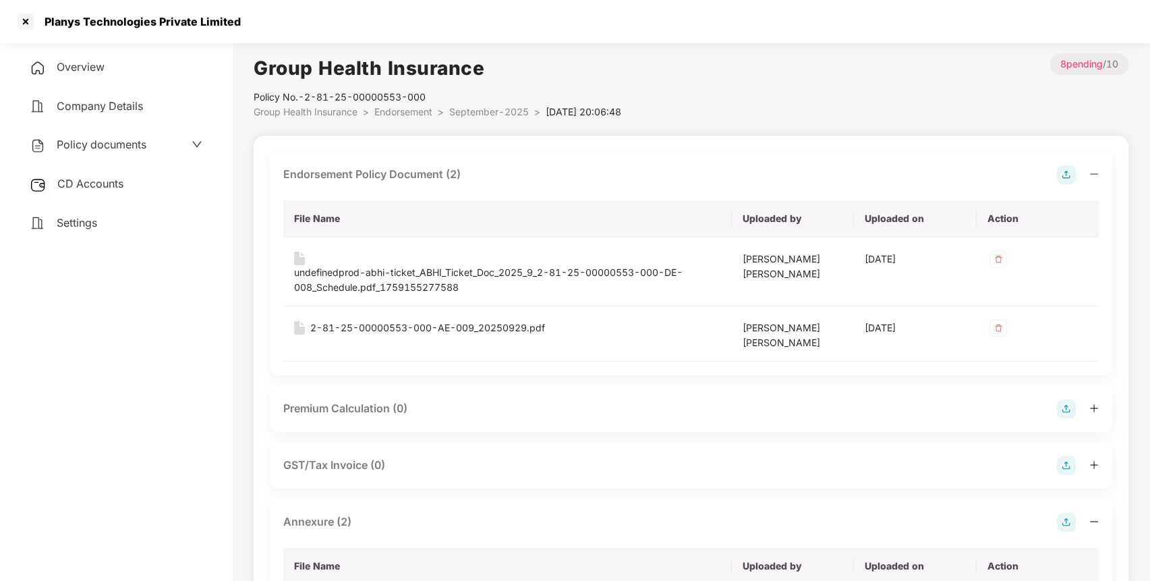
click at [100, 193] on div "CD Accounts" at bounding box center [116, 184] width 200 height 31
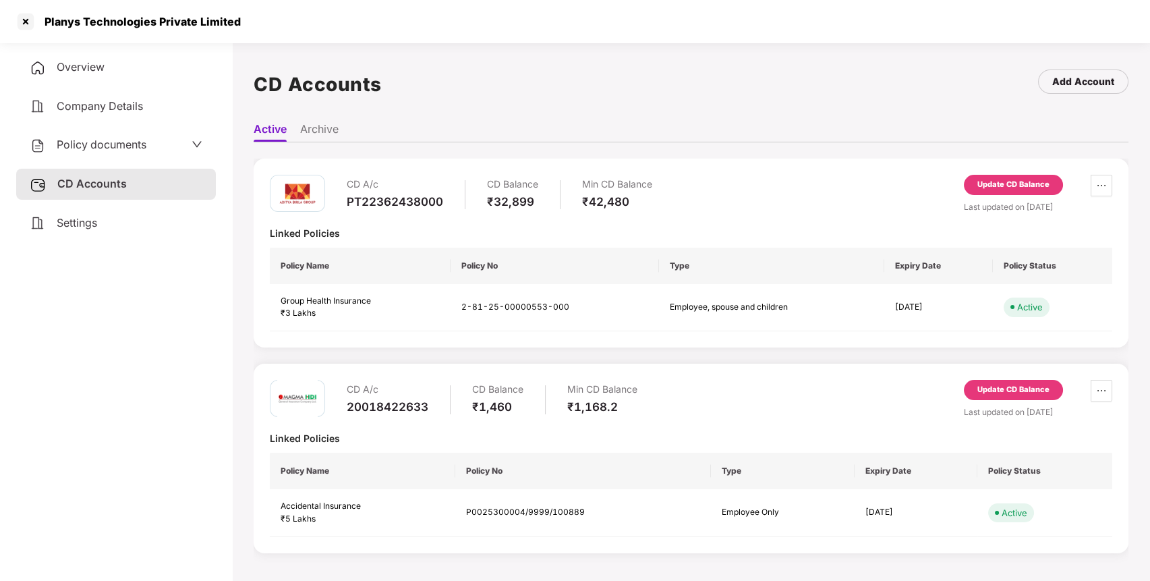
click at [149, 144] on div "Policy documents" at bounding box center [116, 145] width 173 height 18
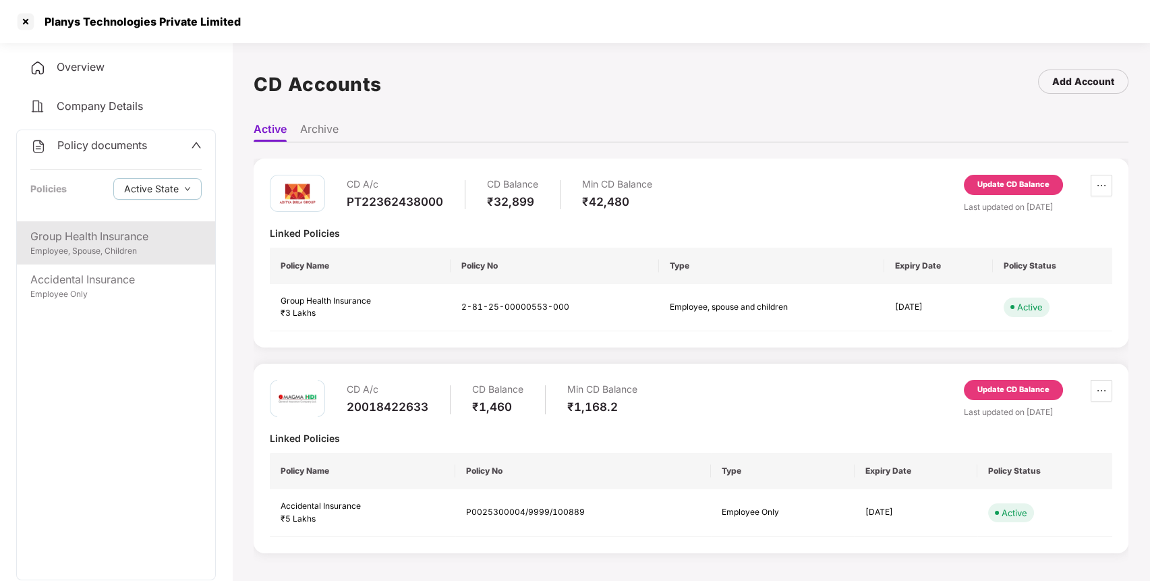
click at [142, 228] on div "Group Health Insurance" at bounding box center [115, 236] width 171 height 17
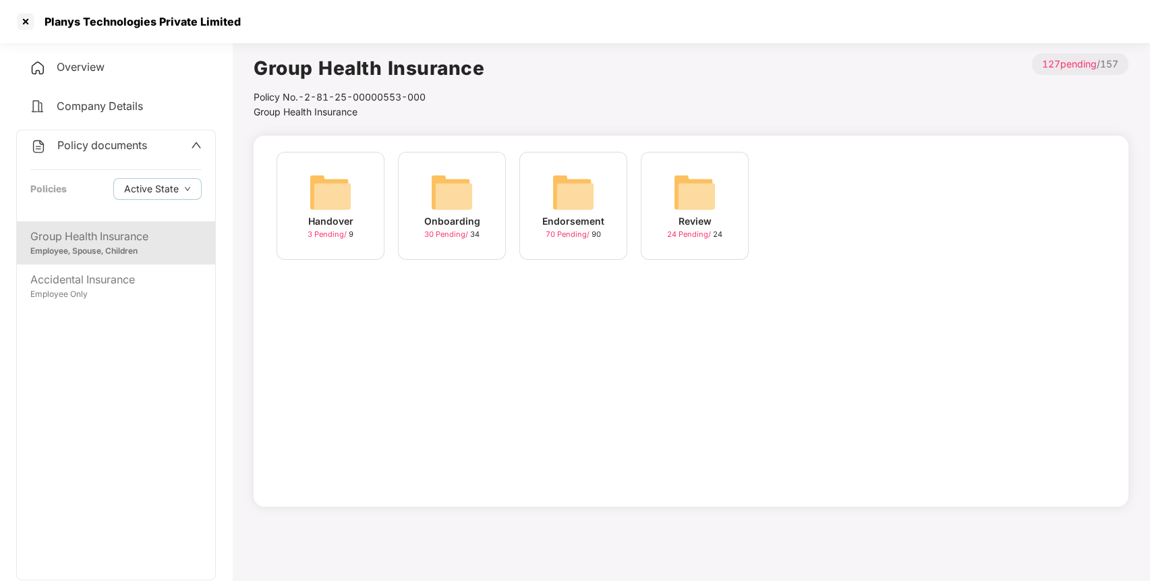
click at [578, 210] on img at bounding box center [573, 192] width 43 height 43
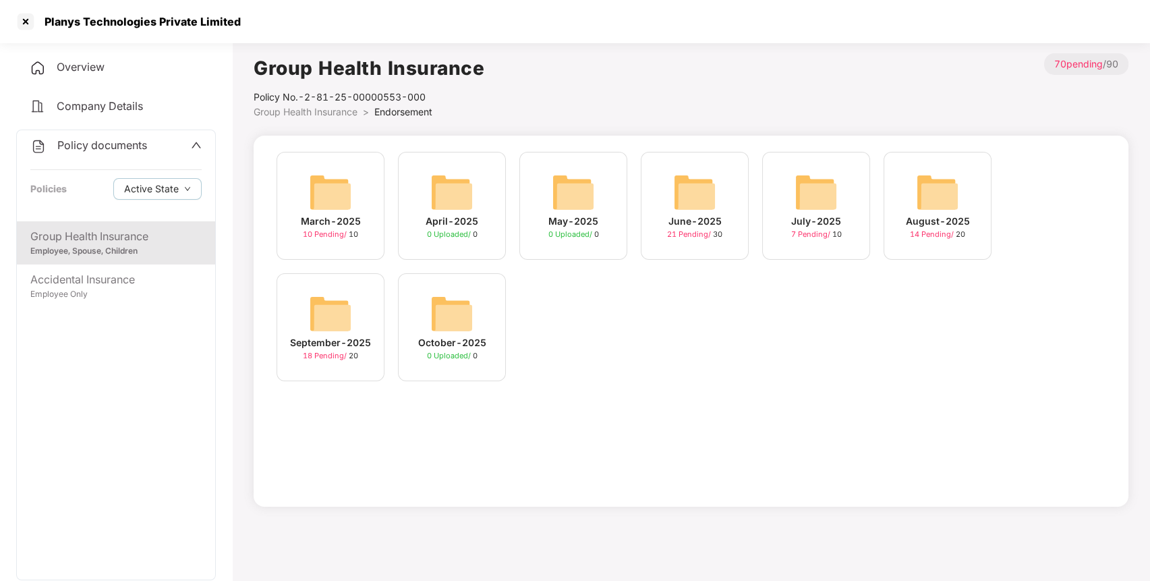
click at [334, 313] on img at bounding box center [330, 313] width 43 height 43
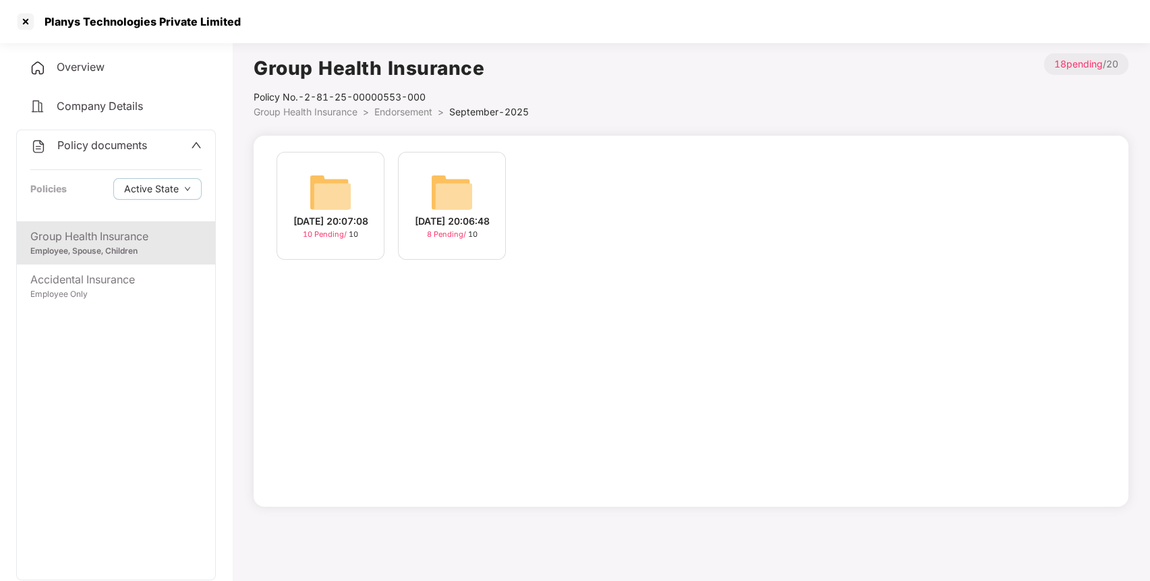
click at [334, 196] on img at bounding box center [330, 192] width 43 height 43
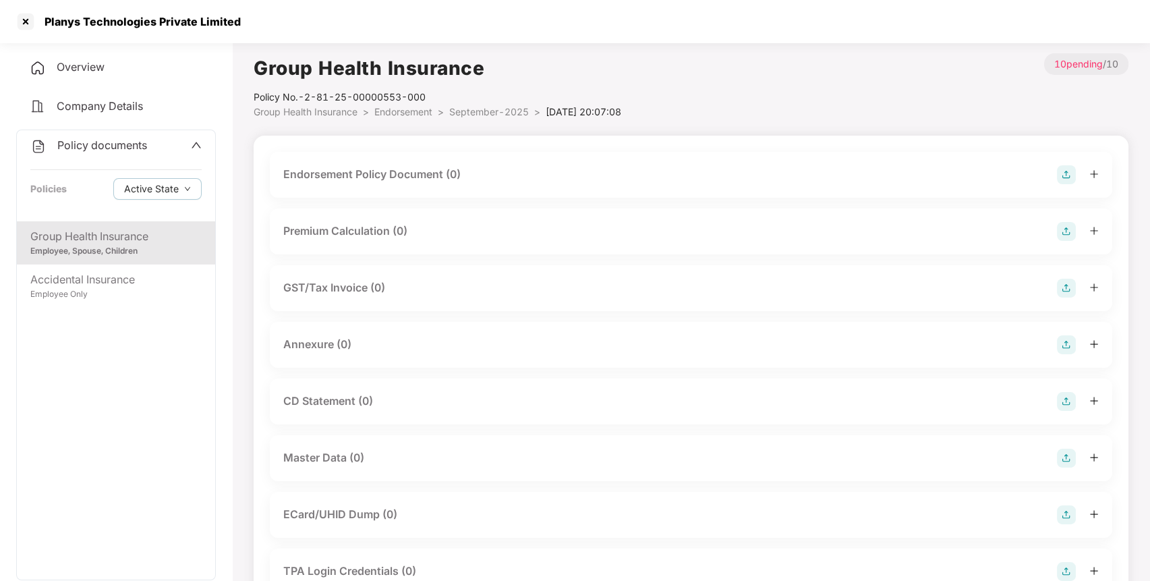
click at [1067, 167] on img at bounding box center [1066, 174] width 19 height 19
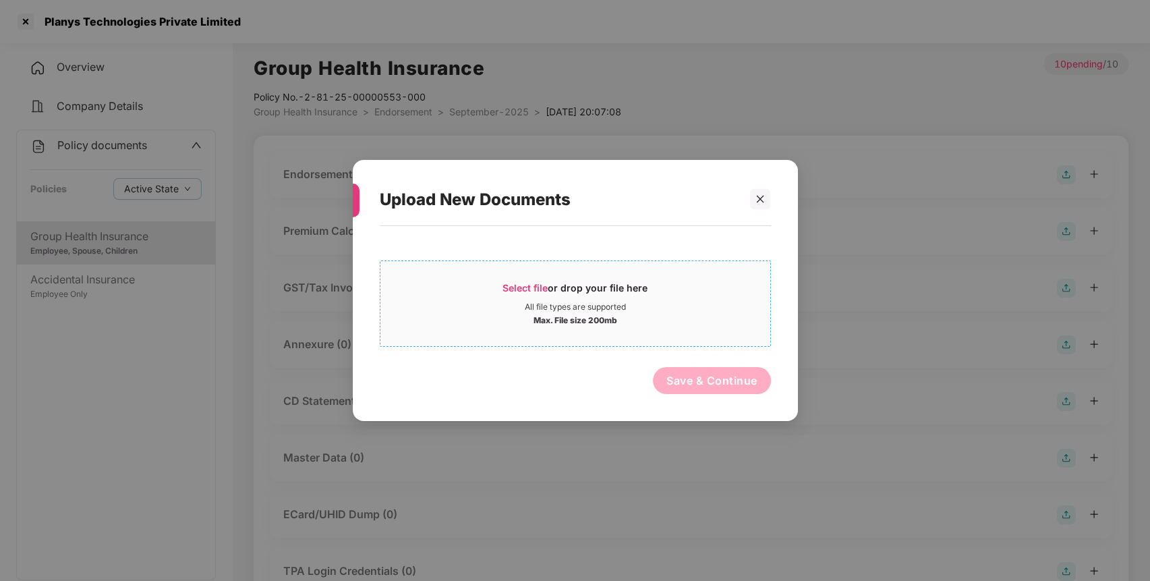
click at [618, 334] on span "Select file or drop your file here All file types are supported Max. File size …" at bounding box center [575, 303] width 390 height 65
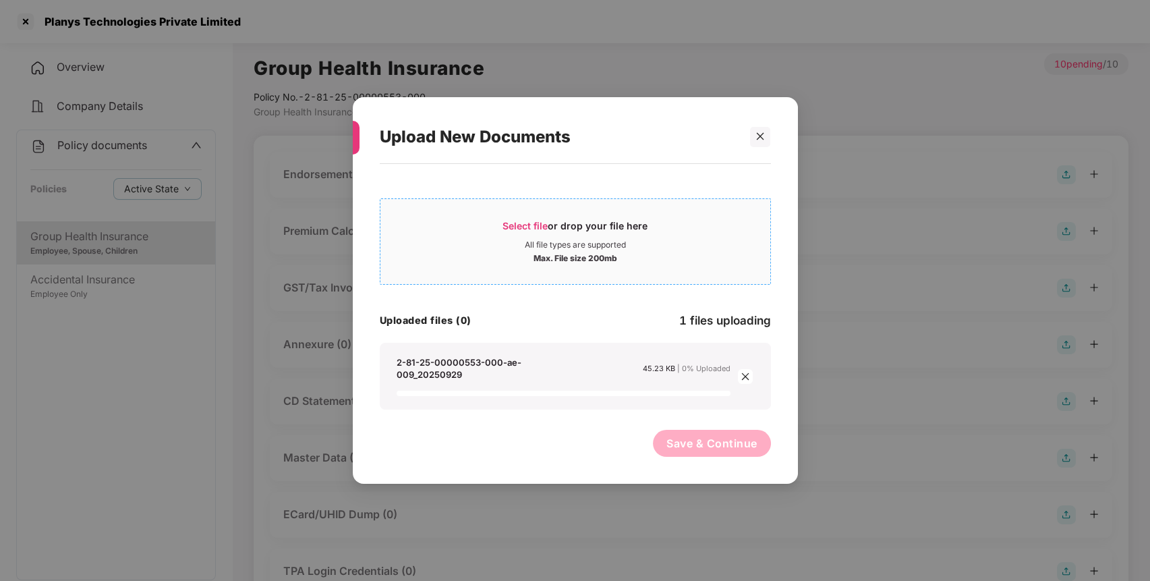
click at [534, 233] on div "Select file or drop your file here" at bounding box center [574, 229] width 145 height 20
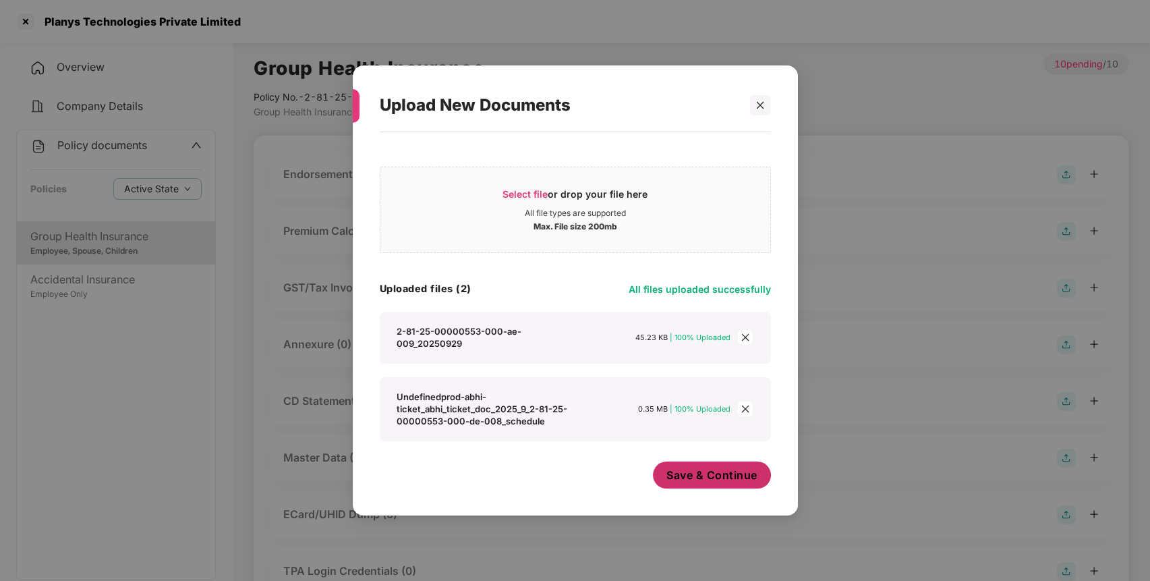
click at [717, 475] on span "Save & Continue" at bounding box center [711, 474] width 91 height 15
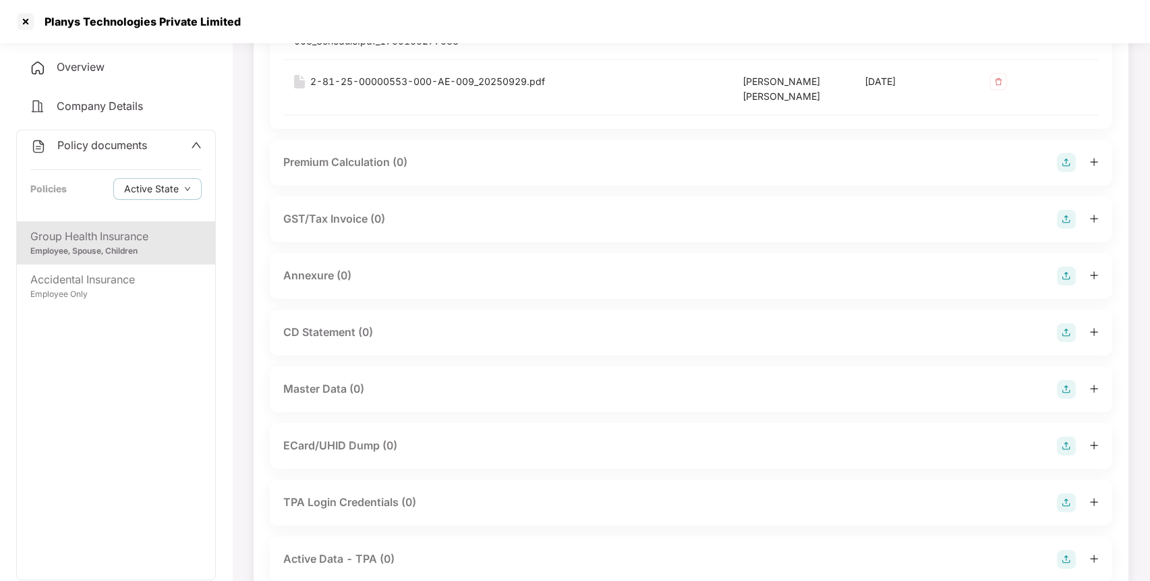
scroll to position [247, 0]
click at [1055, 268] on div "Annexure (0)" at bounding box center [690, 274] width 815 height 19
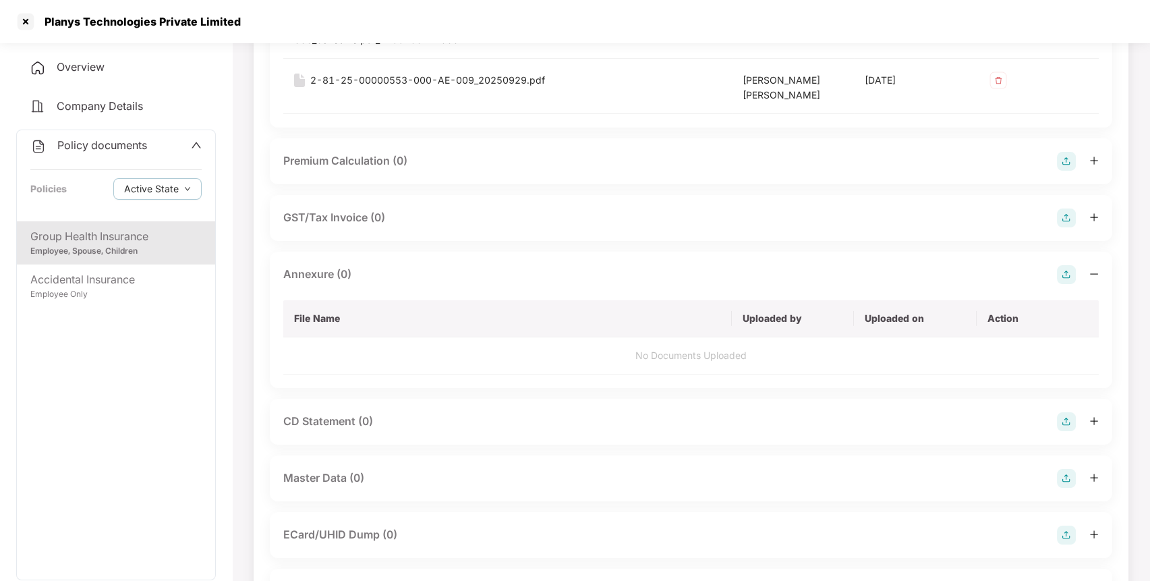
click at [1063, 270] on img at bounding box center [1066, 274] width 19 height 19
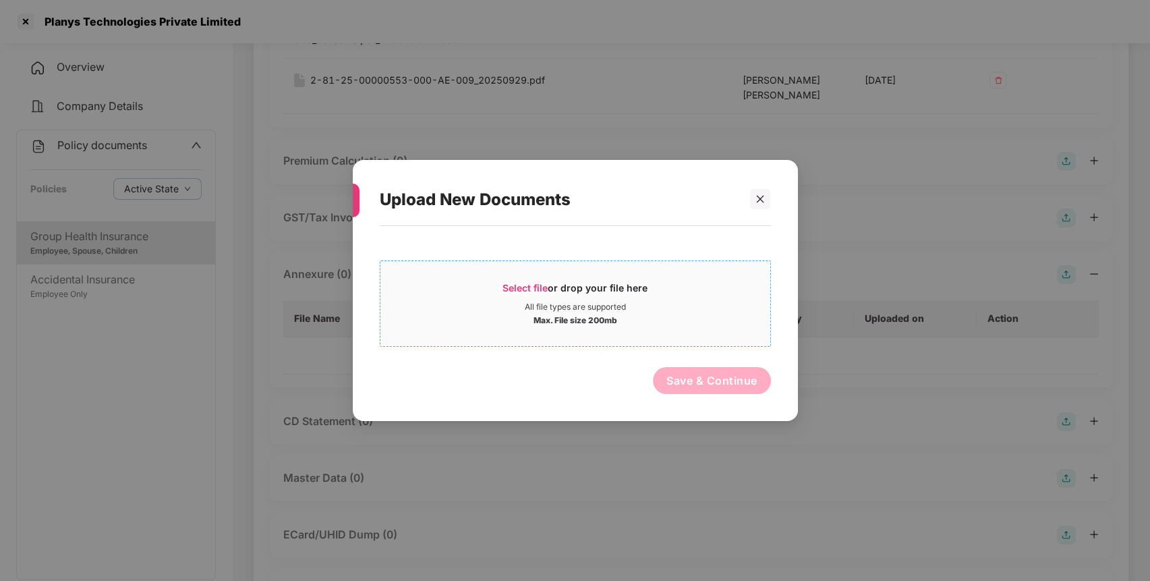
click at [666, 266] on div "Select file or drop your file here All file types are supported Max. File size …" at bounding box center [575, 303] width 391 height 86
click at [473, 292] on div "Select file or drop your file here" at bounding box center [575, 291] width 390 height 20
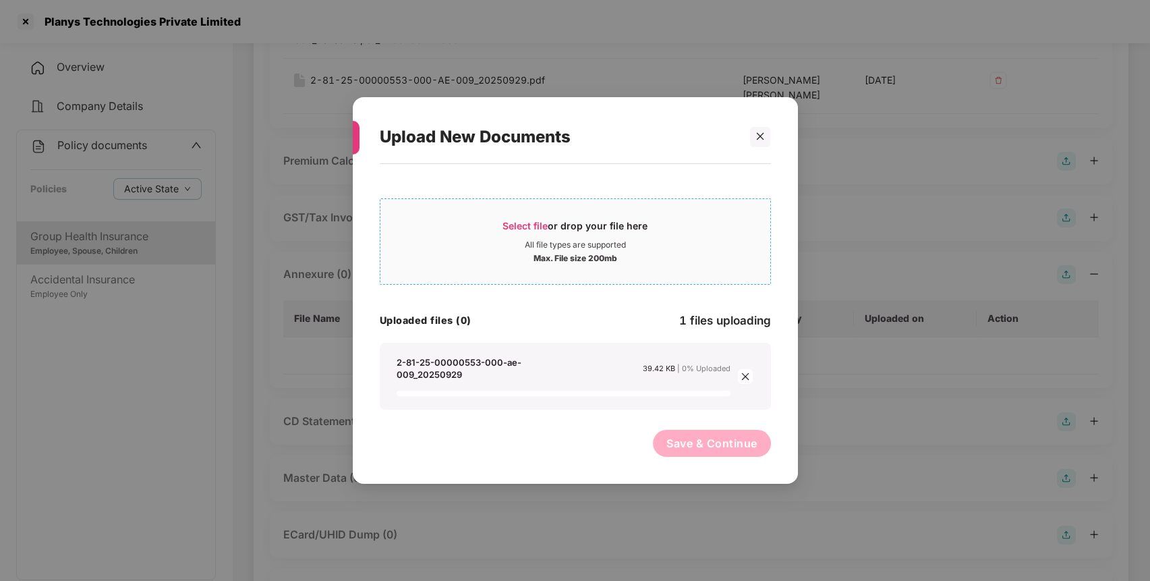
click at [539, 244] on div "All file types are supported" at bounding box center [575, 244] width 101 height 11
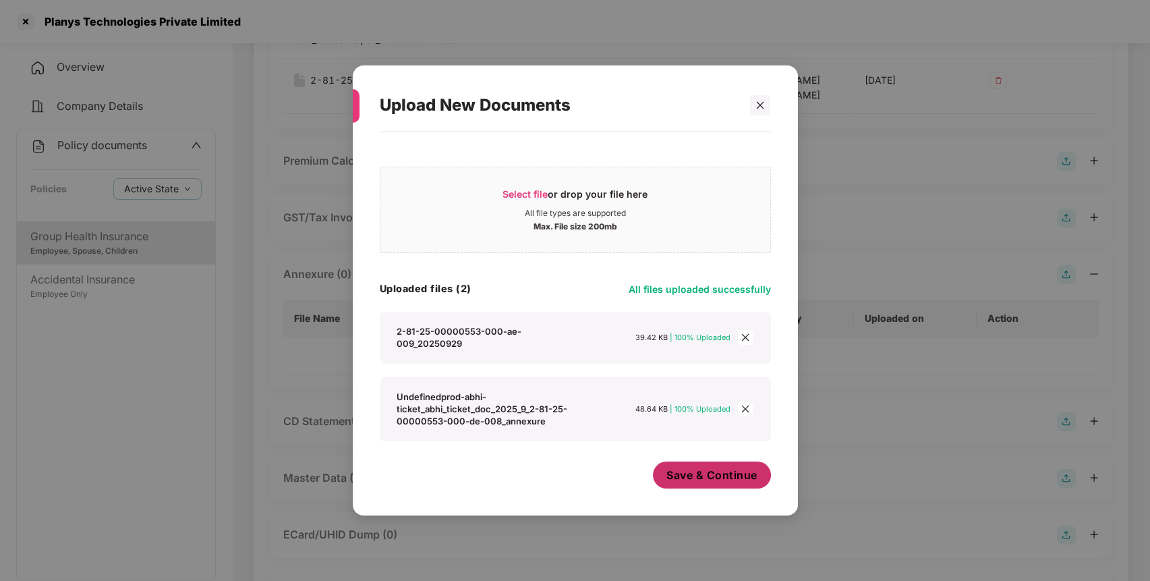
click at [676, 467] on span "Save & Continue" at bounding box center [711, 474] width 91 height 15
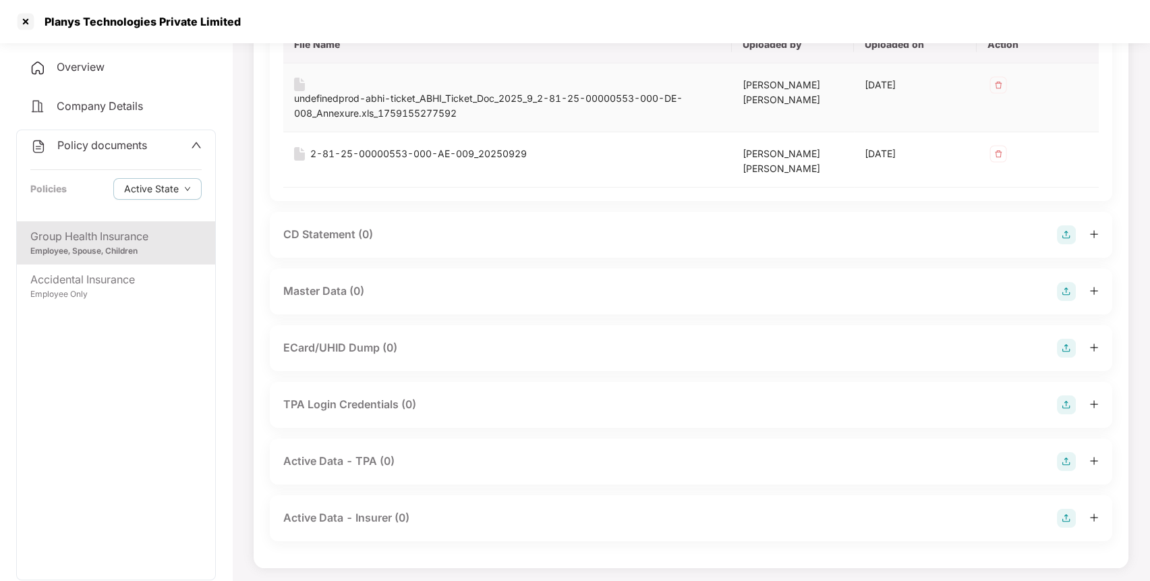
scroll to position [523, 0]
click at [1063, 289] on img at bounding box center [1066, 289] width 19 height 19
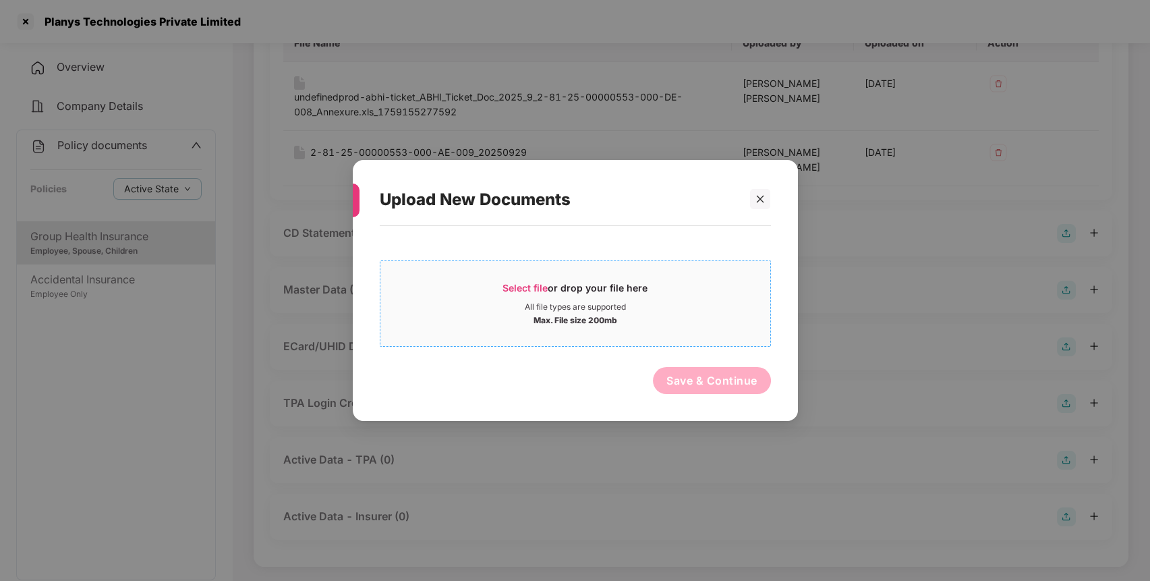
click at [583, 302] on div "All file types are supported" at bounding box center [575, 306] width 101 height 11
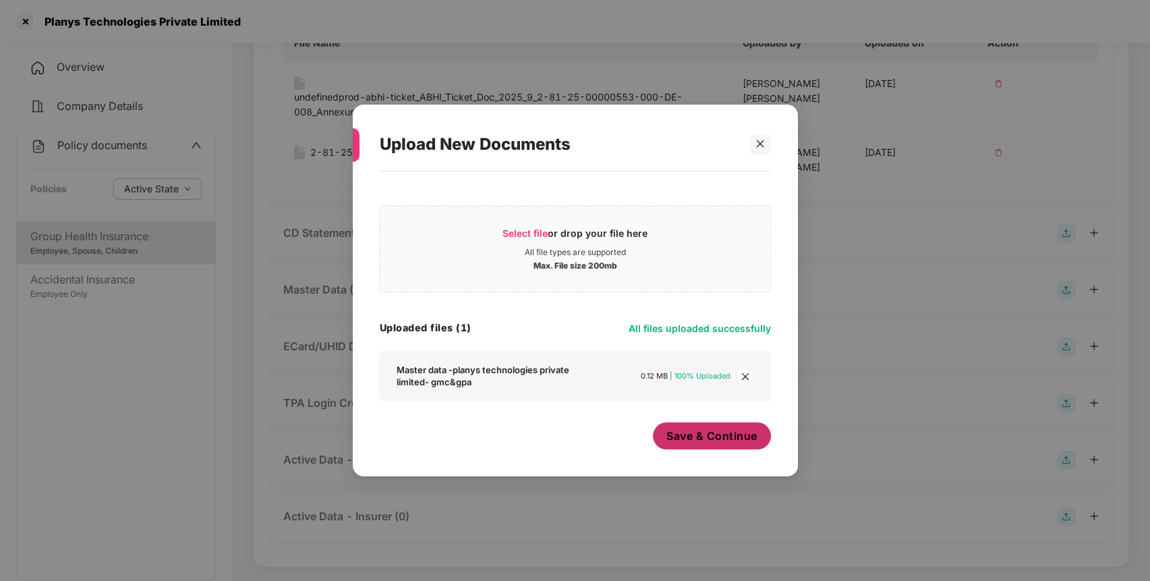
click at [708, 446] on button "Save & Continue" at bounding box center [712, 435] width 118 height 27
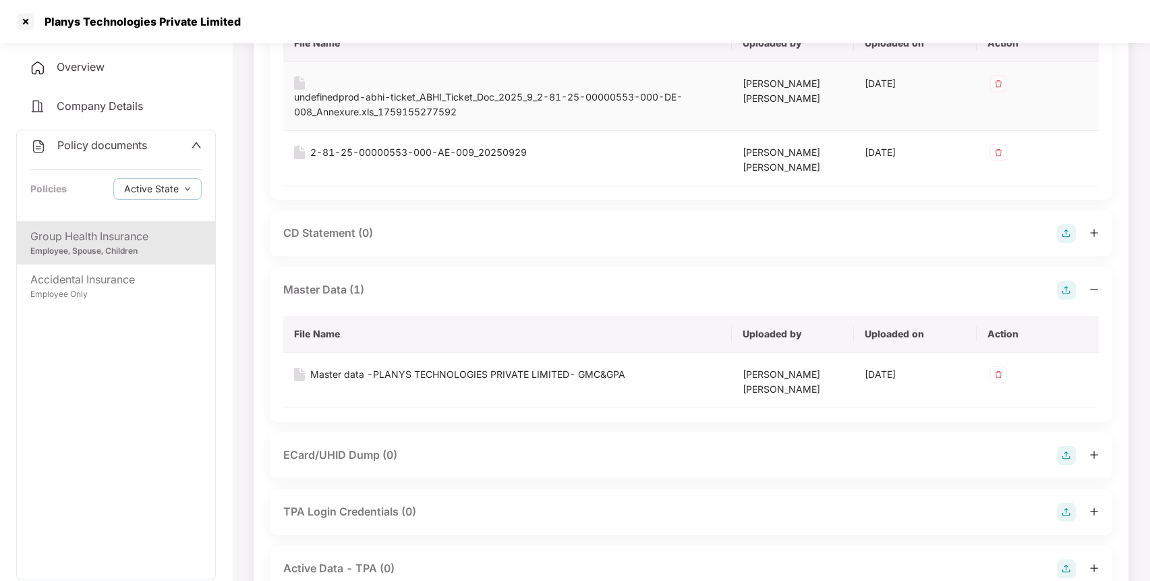
scroll to position [0, 0]
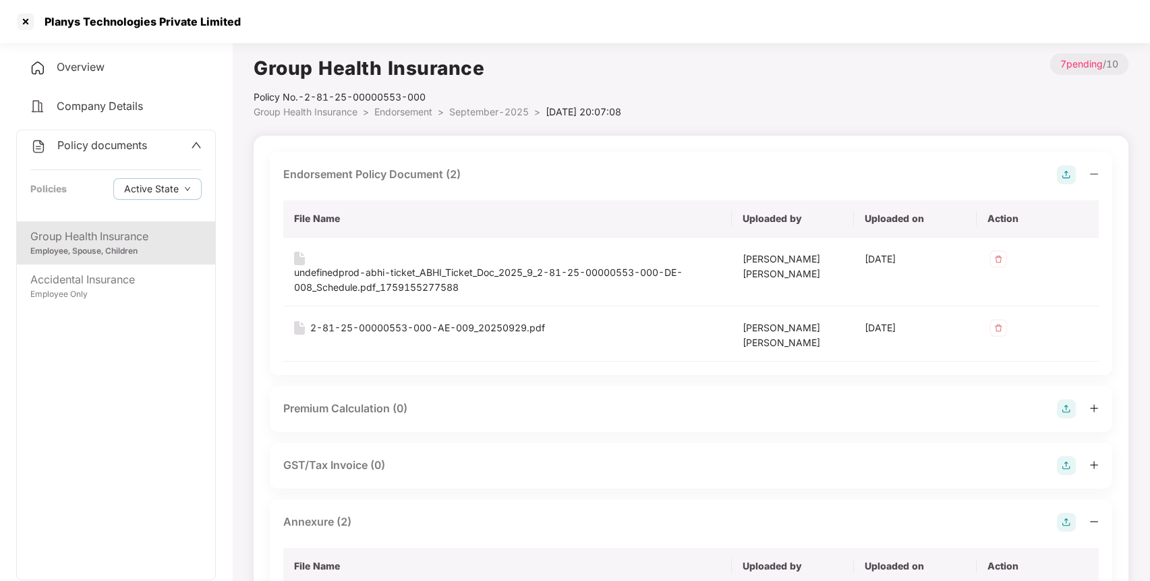
click at [500, 106] on span "September-2025" at bounding box center [489, 111] width 80 height 11
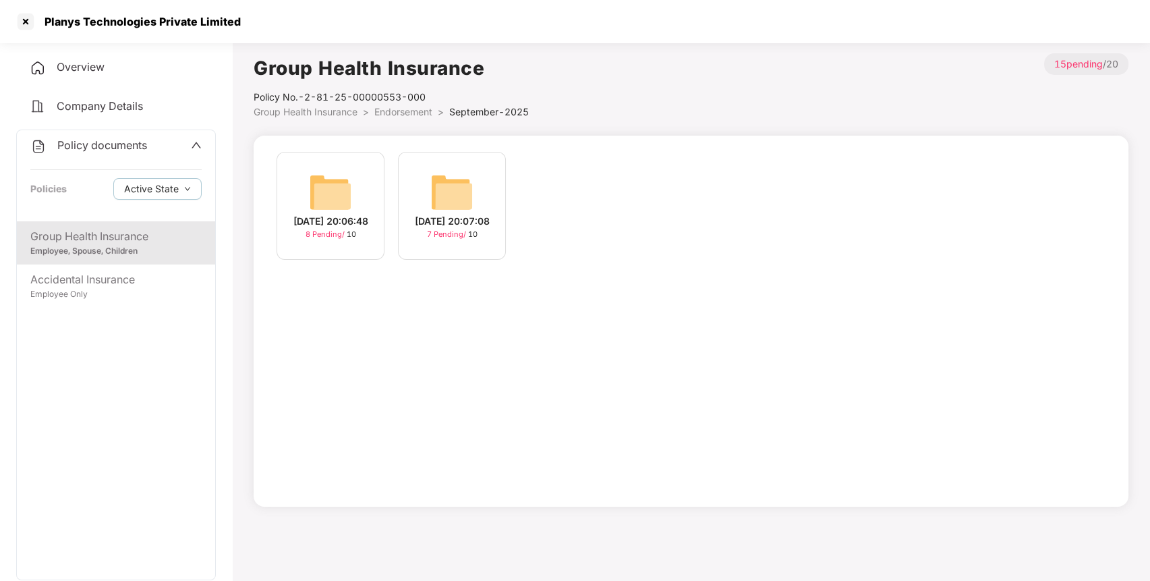
click at [320, 204] on img at bounding box center [330, 192] width 43 height 43
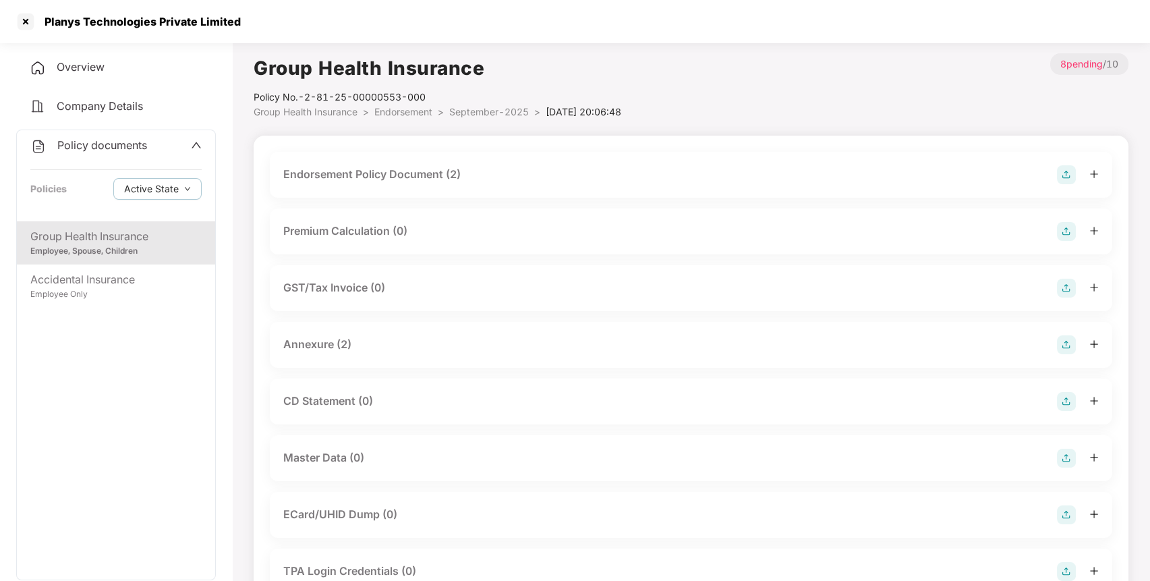
click at [1067, 457] on img at bounding box center [1066, 457] width 19 height 19
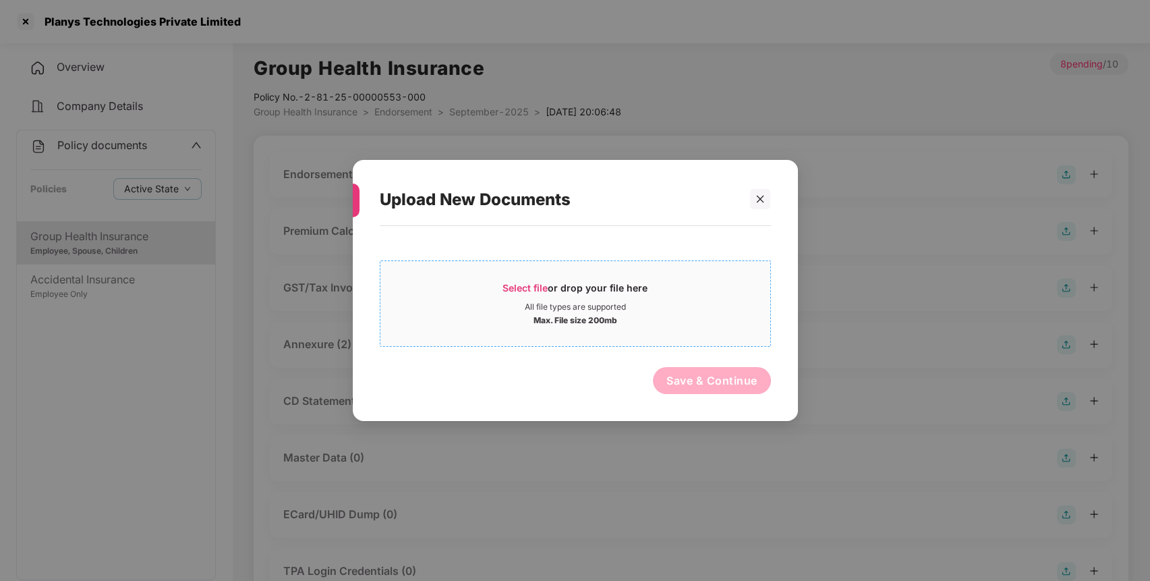
click at [681, 305] on div "All file types are supported" at bounding box center [575, 306] width 390 height 11
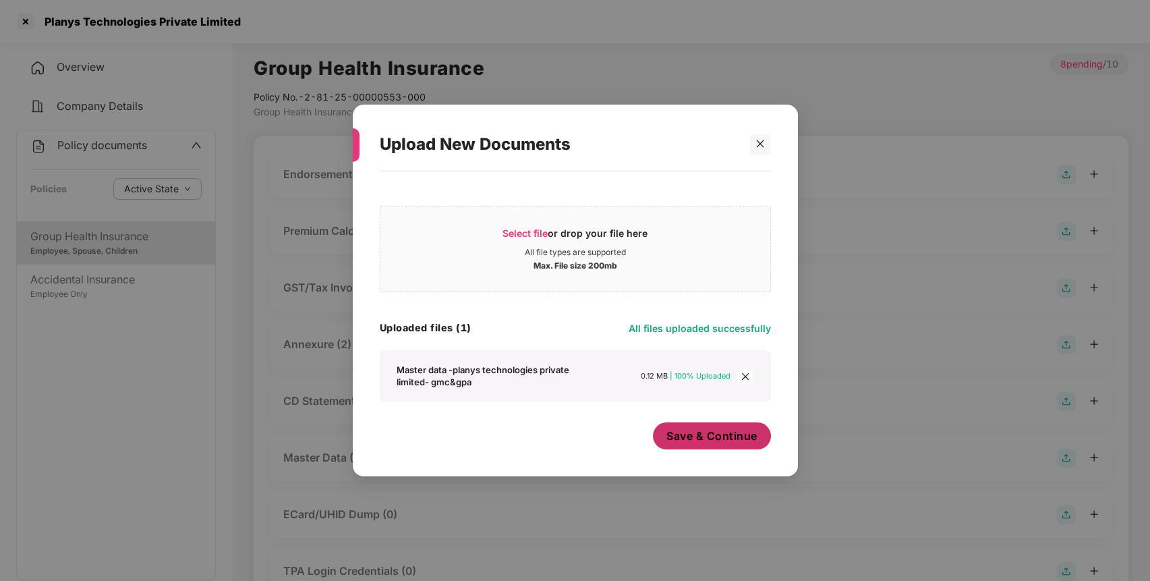
click at [690, 439] on span "Save & Continue" at bounding box center [711, 435] width 91 height 15
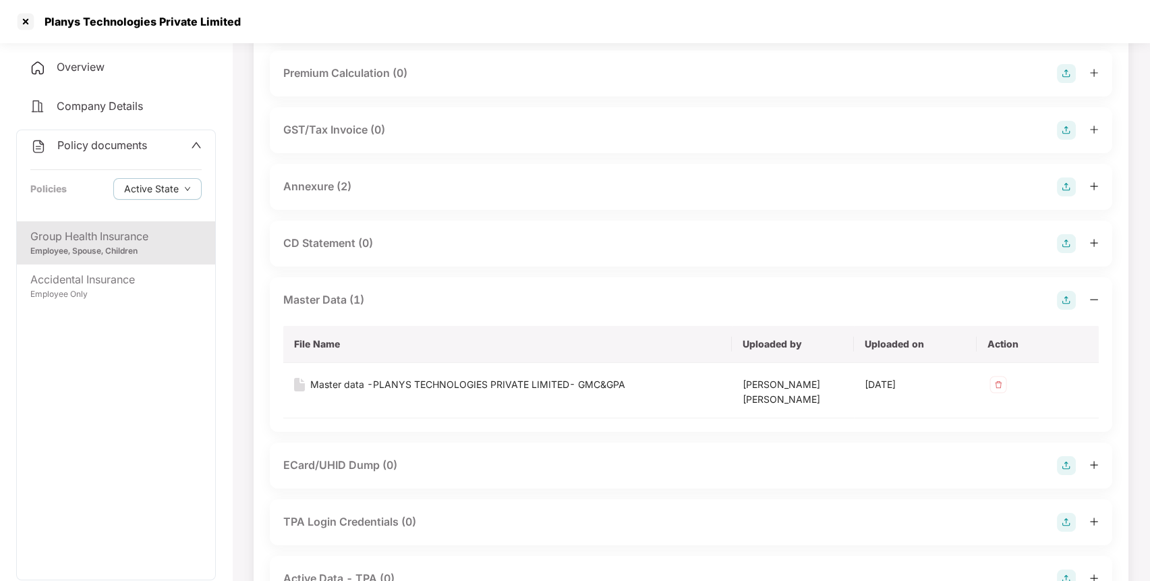
scroll to position [176, 0]
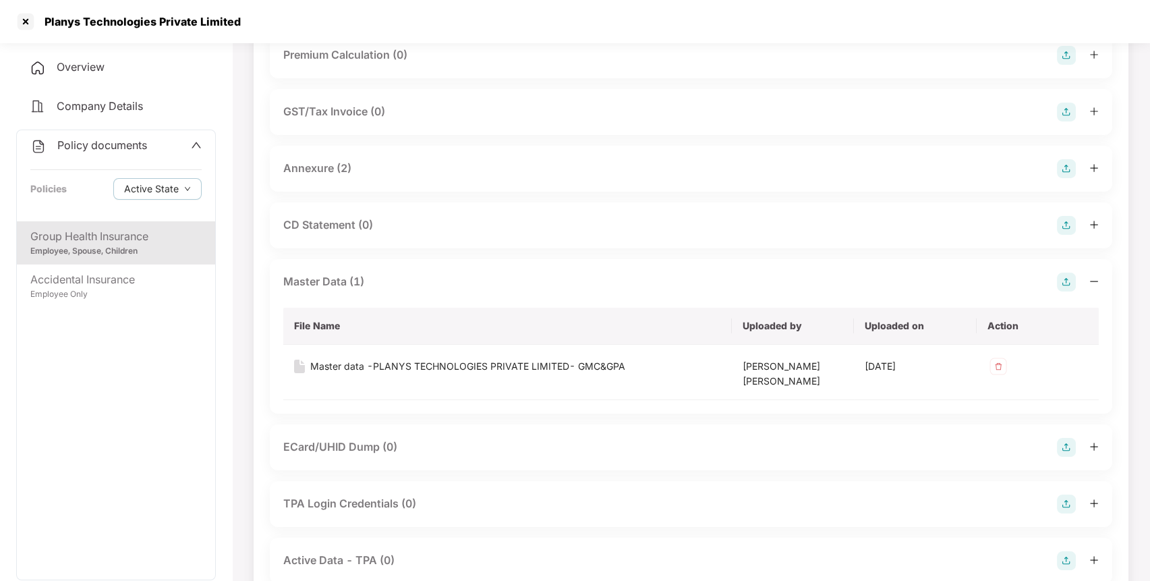
click at [92, 147] on span "Policy documents" at bounding box center [102, 144] width 90 height 13
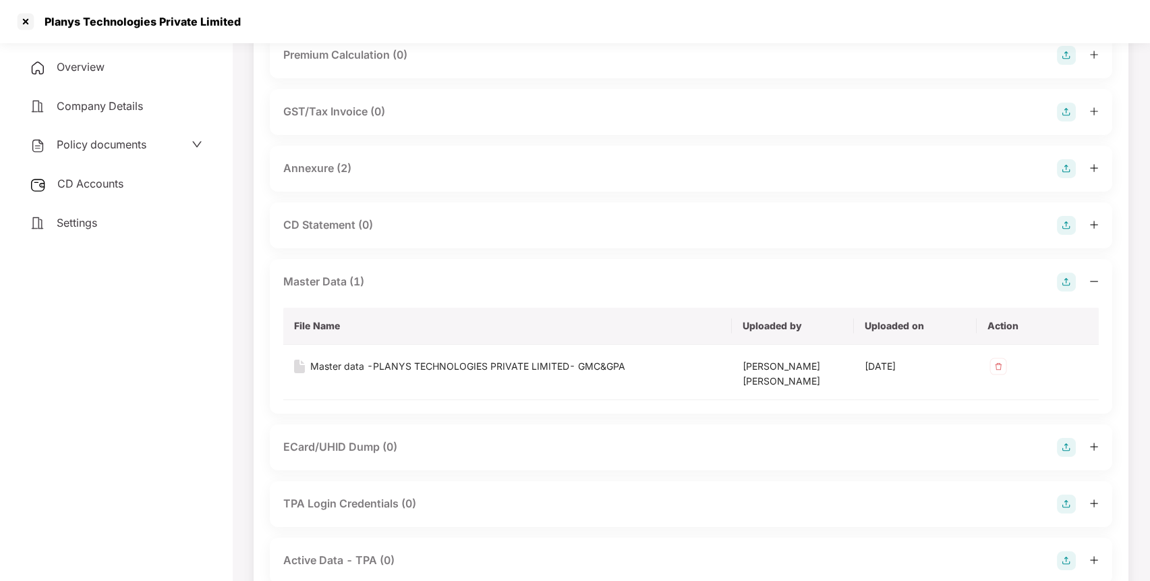
click at [102, 183] on span "CD Accounts" at bounding box center [90, 183] width 66 height 13
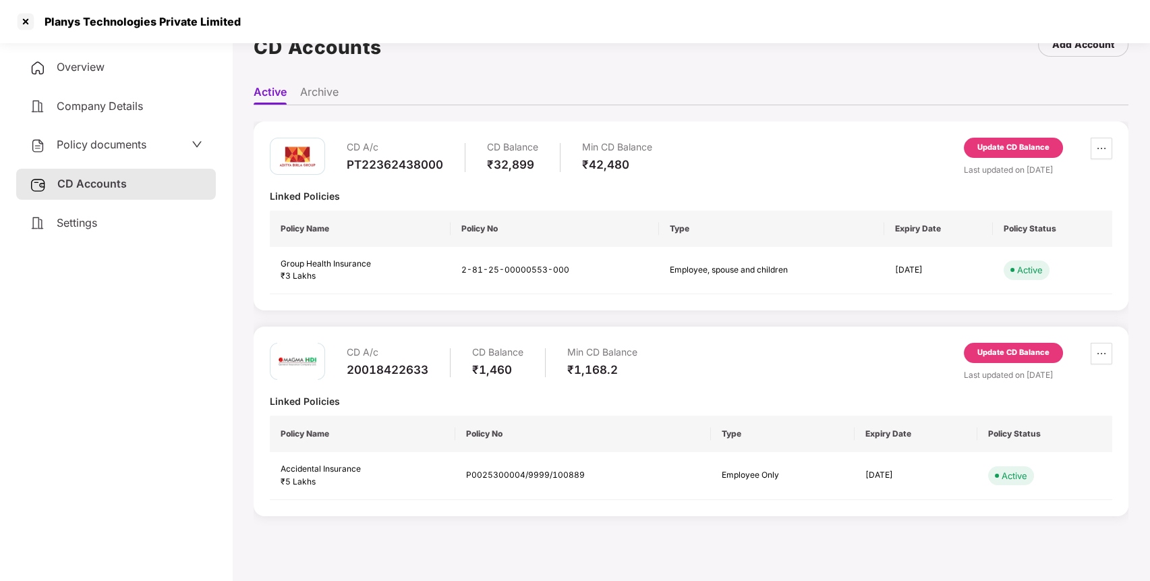
click at [1014, 140] on div "Update CD Balance" at bounding box center [1012, 148] width 99 height 20
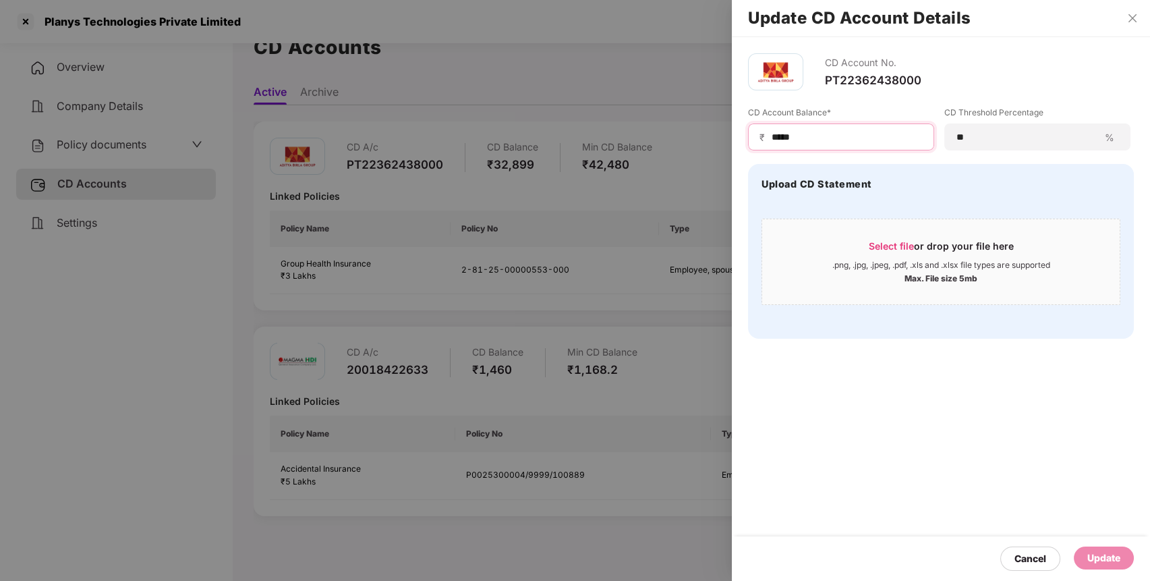
click at [841, 131] on input "*****" at bounding box center [846, 137] width 152 height 14
type input "*"
type input "*****"
click at [1118, 550] on div "Update" at bounding box center [1103, 557] width 33 height 15
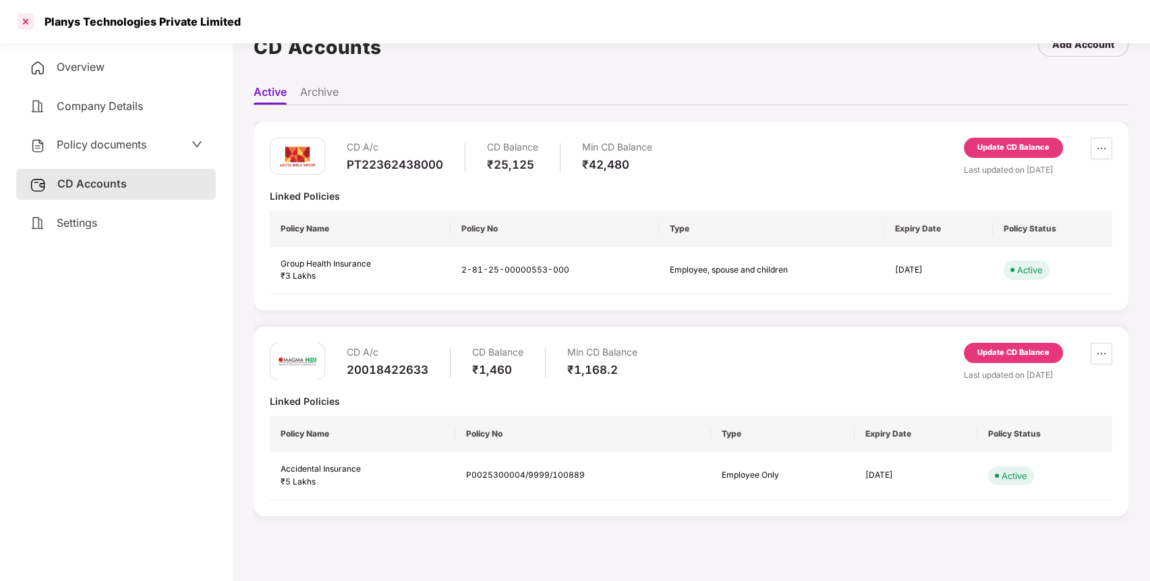
click at [24, 17] on div at bounding box center [26, 22] width 22 height 22
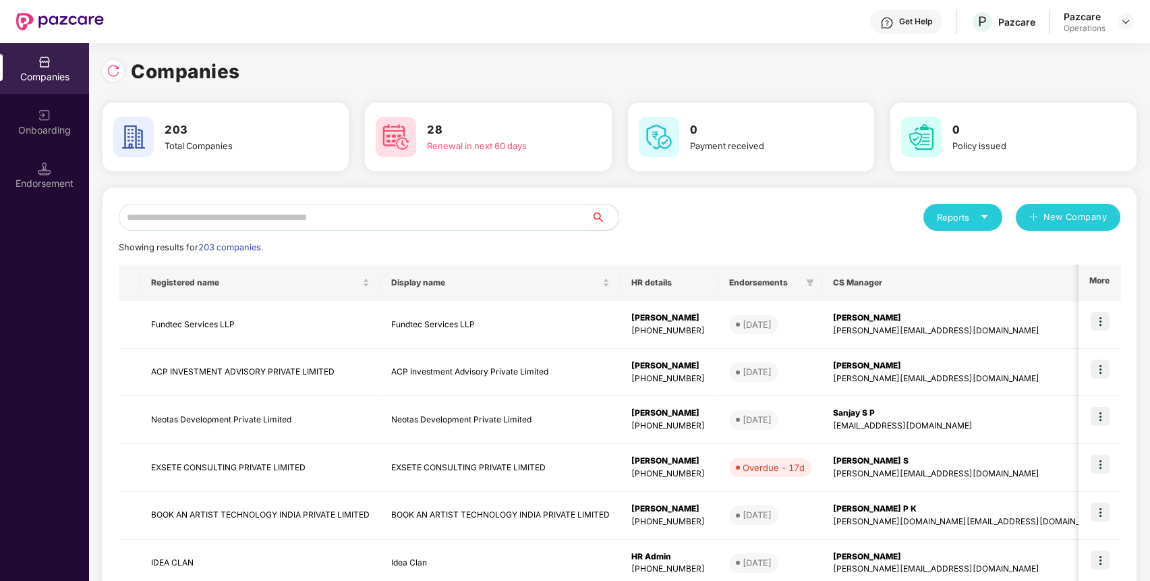
scroll to position [0, 0]
click at [299, 207] on input "text" at bounding box center [355, 217] width 473 height 27
paste input "**********"
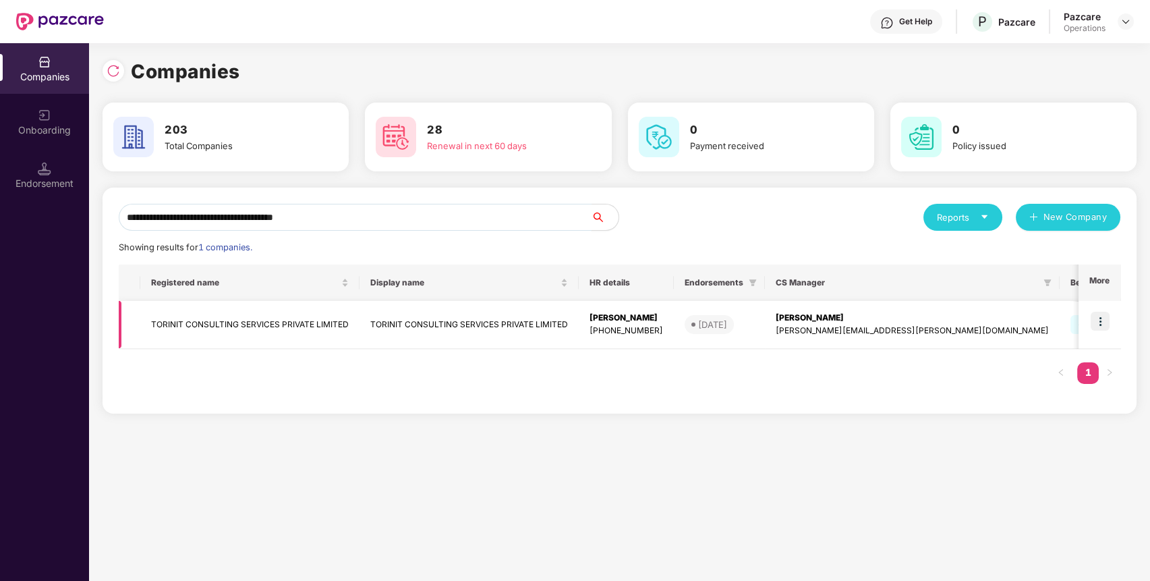
type input "**********"
click at [232, 327] on td "TORINIT CONSULTING SERVICES PRIVATE LIMITED" at bounding box center [249, 325] width 219 height 48
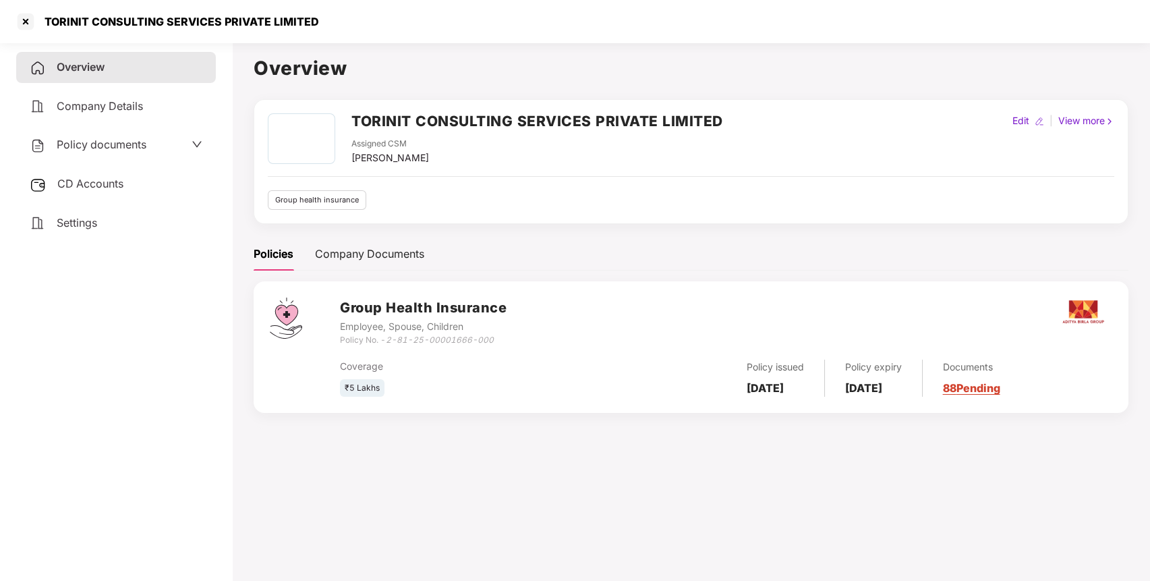
click at [146, 141] on span "Policy documents" at bounding box center [102, 144] width 90 height 13
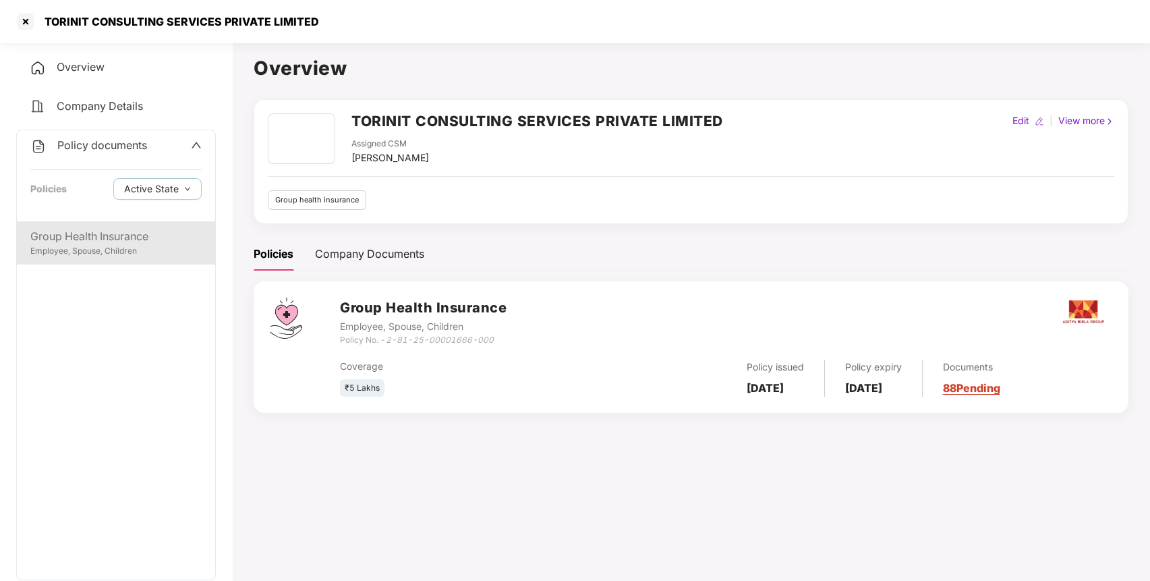
click at [155, 226] on div "Group Health Insurance Employee, Spouse, Children" at bounding box center [116, 242] width 198 height 43
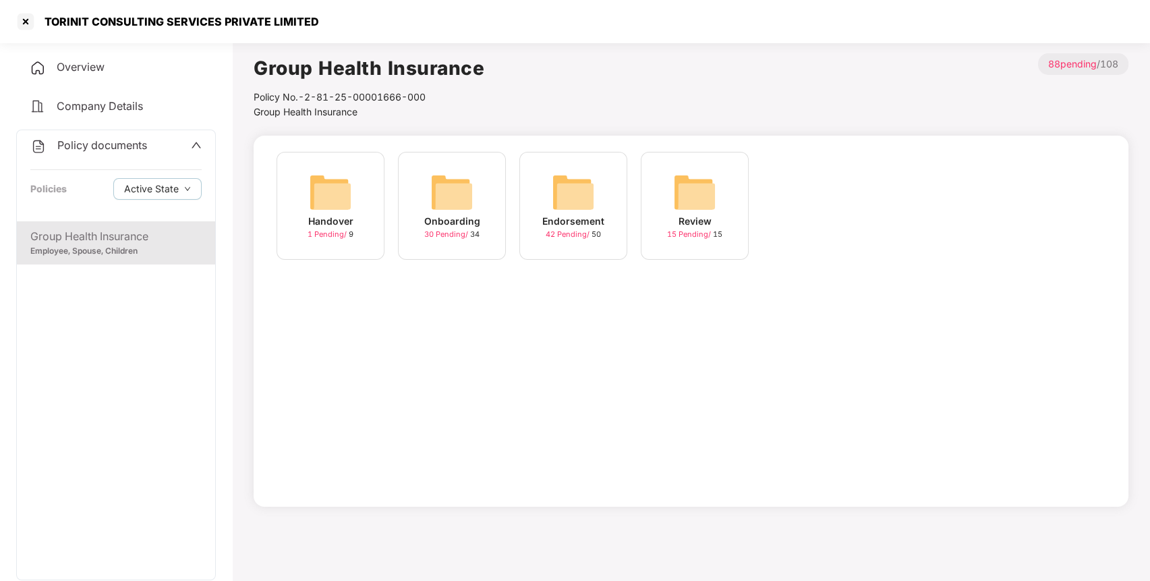
click at [547, 194] on div "Endorsement 42 Pending / 50" at bounding box center [573, 206] width 108 height 108
click at [803, 208] on img at bounding box center [815, 192] width 43 height 43
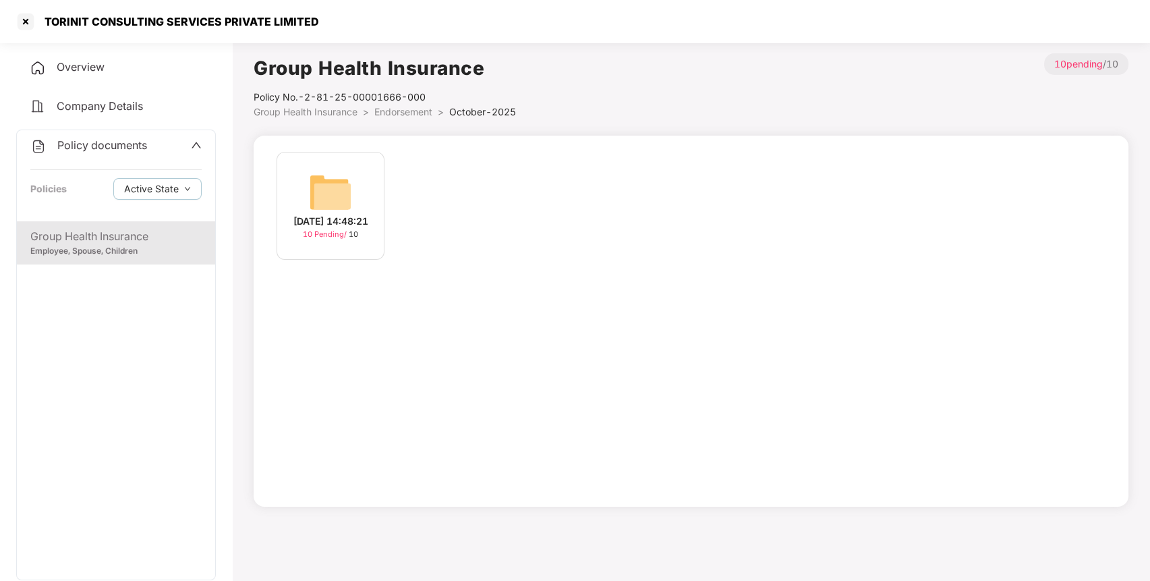
click at [456, 108] on span "October-2025" at bounding box center [482, 111] width 67 height 11
click at [409, 117] on li "Endorsement >" at bounding box center [411, 112] width 75 height 15
click at [426, 102] on div "Policy No.- 2-81-25-00001666-000" at bounding box center [385, 97] width 262 height 15
click at [421, 105] on li "Endorsement >" at bounding box center [411, 112] width 75 height 15
click at [420, 113] on span "Endorsement" at bounding box center [403, 111] width 58 height 11
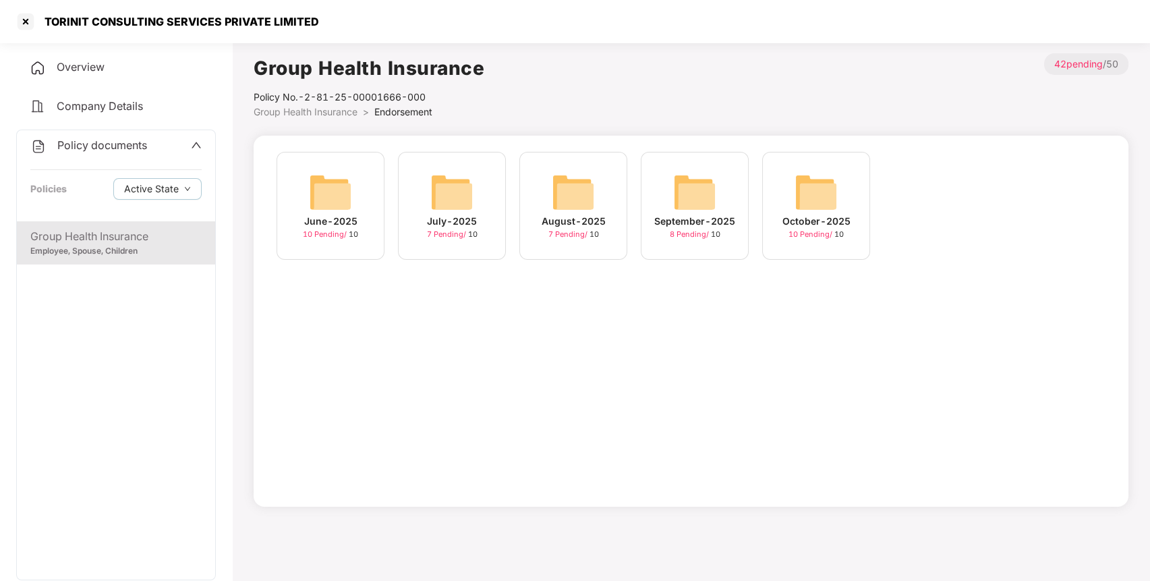
click at [719, 203] on div "September-2025 8 Pending / 10" at bounding box center [695, 206] width 108 height 108
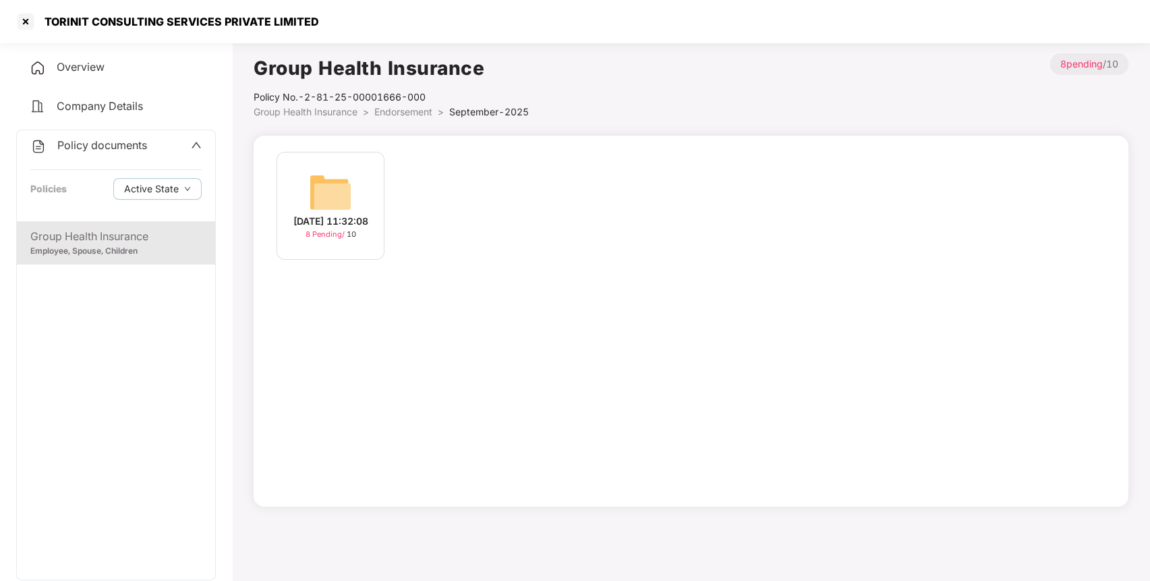
click at [318, 204] on img at bounding box center [330, 192] width 43 height 43
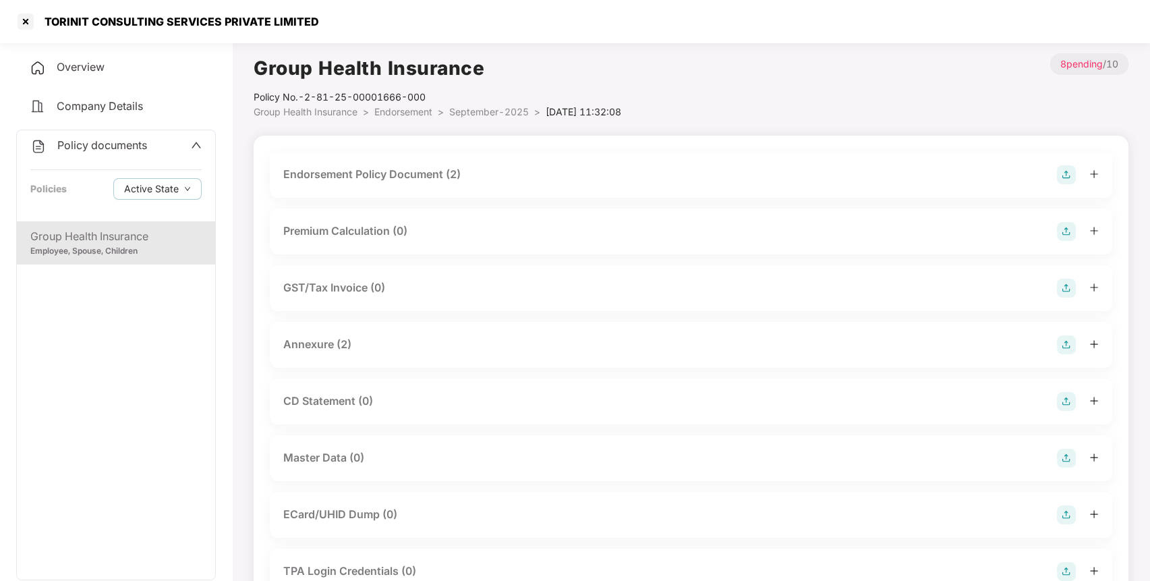
click at [761, 150] on div "Endorsement Policy Document (2) Premium Calculation (0) GST/Tax Invoice (0) Ann…" at bounding box center [691, 435] width 874 height 599
click at [1068, 171] on img at bounding box center [1066, 174] width 19 height 19
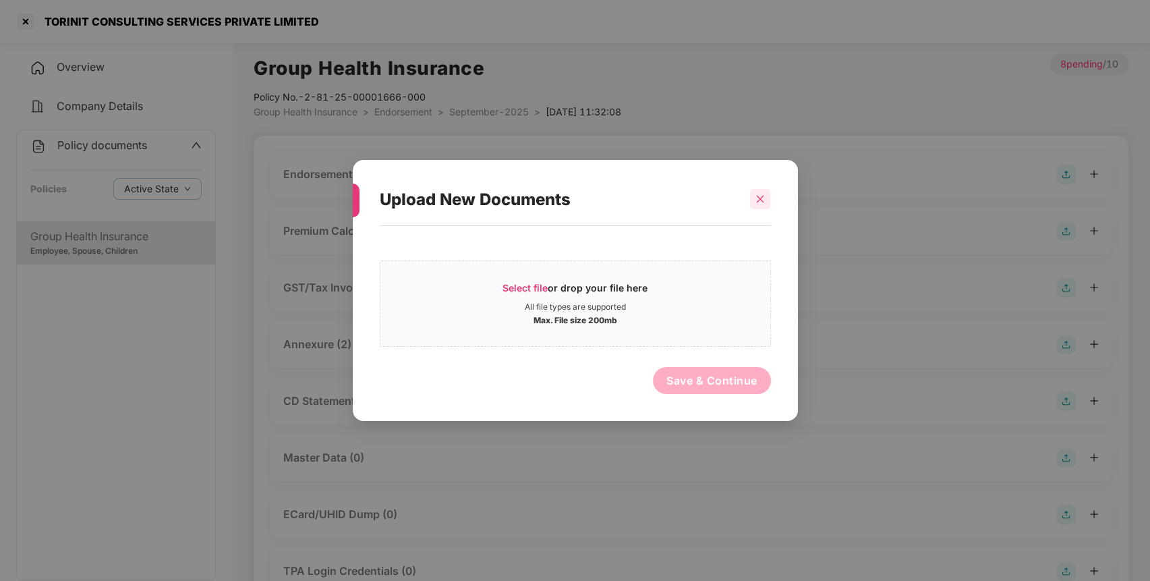
click at [763, 198] on icon "close" at bounding box center [759, 198] width 9 height 9
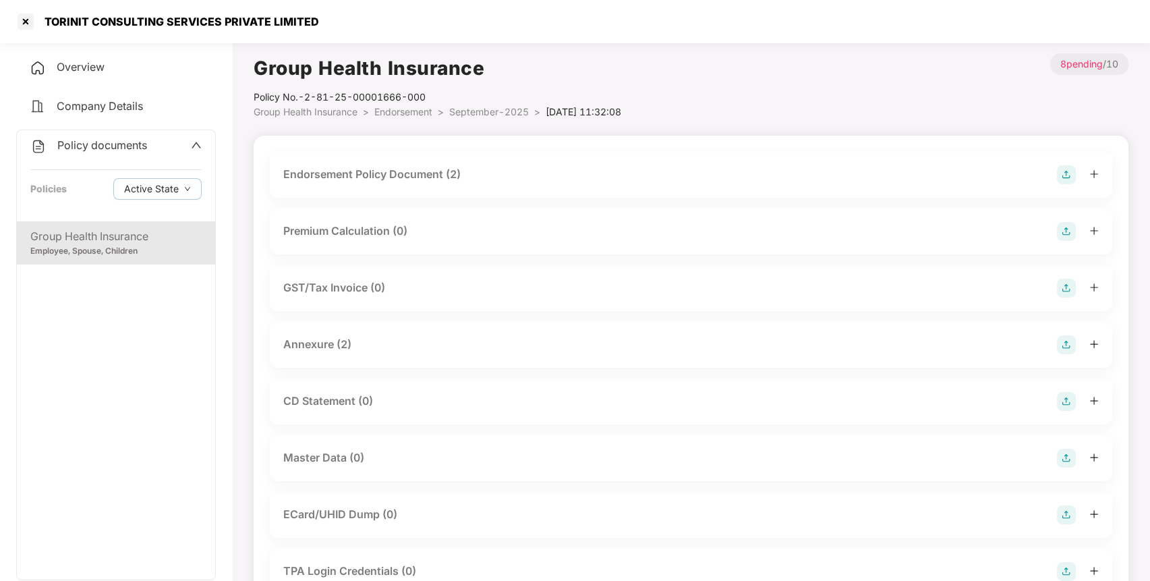
click at [524, 167] on div "Endorsement Policy Document (2)" at bounding box center [690, 174] width 815 height 19
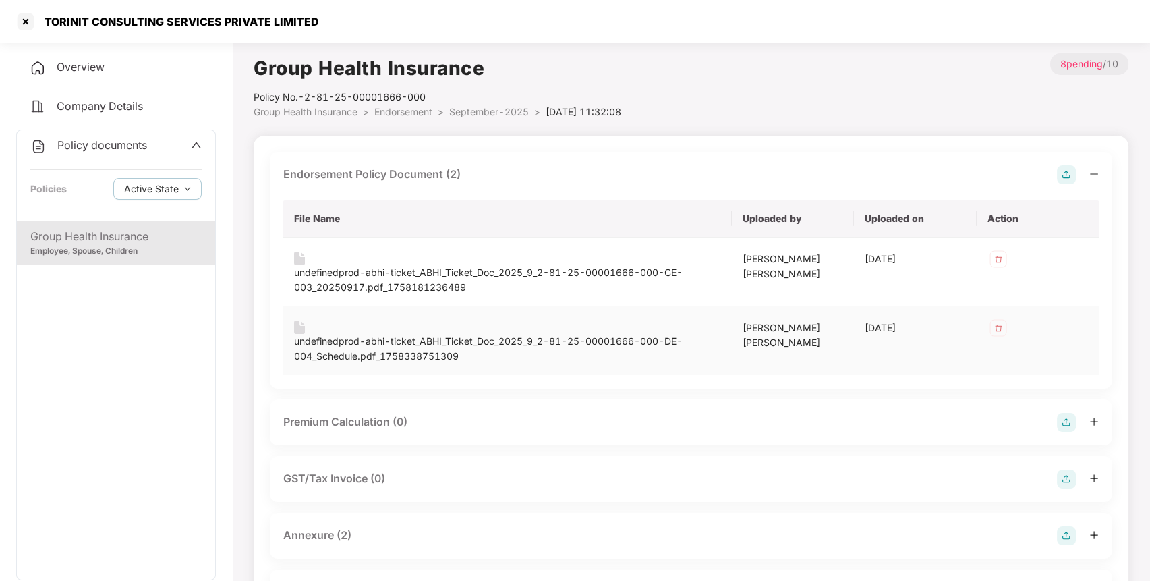
click at [520, 343] on div "undefinedprod-abhi-ticket_ABHI_Ticket_Doc_2025_9_2-81-25-00001666-000-DE-004_Sc…" at bounding box center [507, 349] width 427 height 30
click at [498, 113] on span "September-2025" at bounding box center [489, 111] width 80 height 11
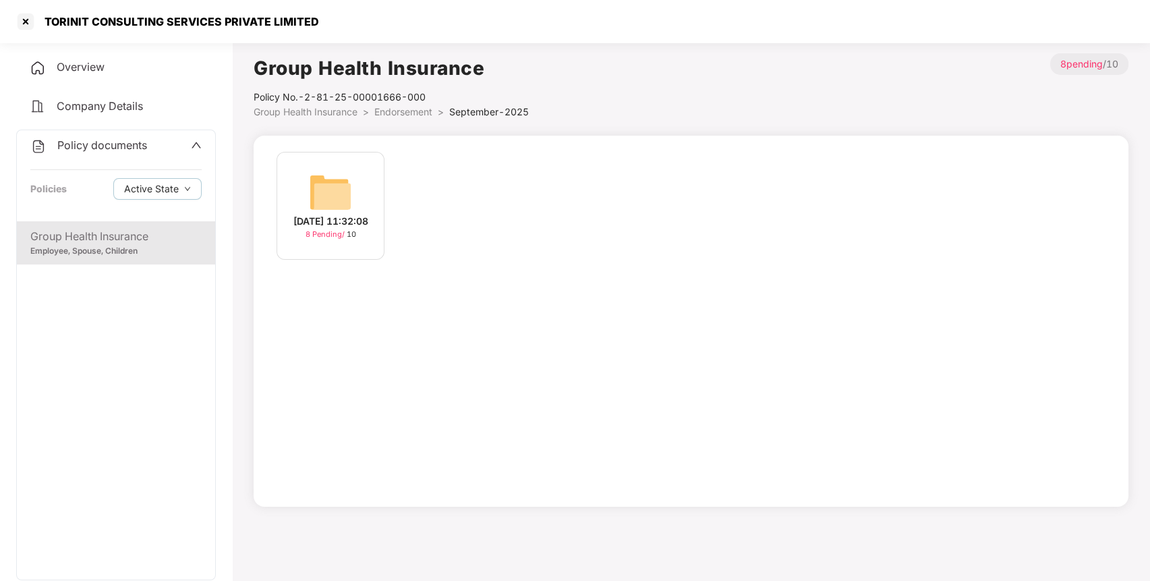
click at [417, 110] on span "Endorsement" at bounding box center [403, 111] width 58 height 11
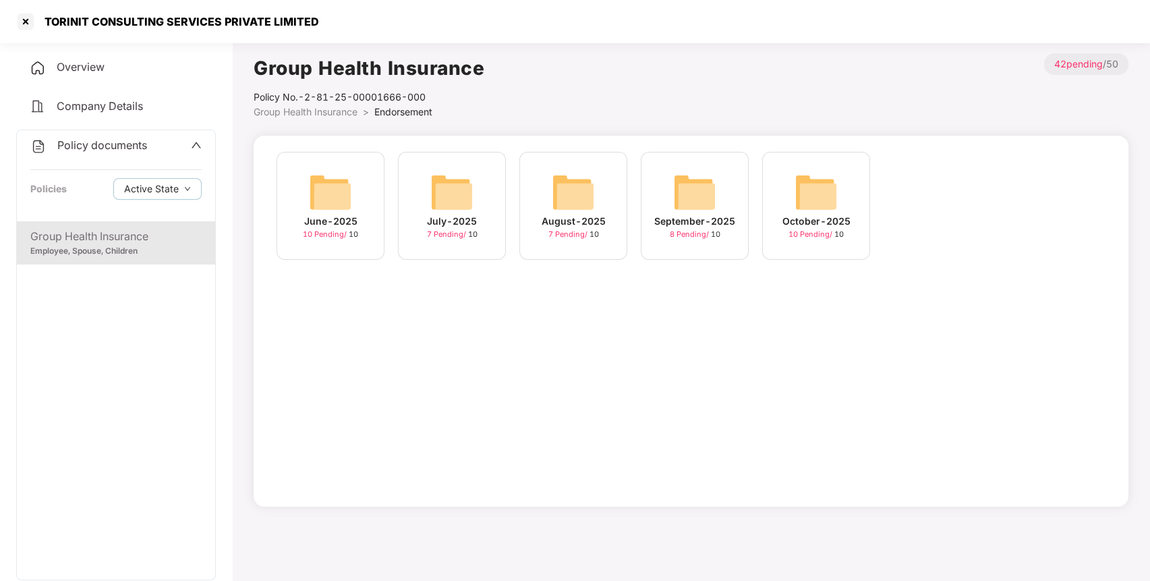
click at [820, 183] on img at bounding box center [815, 192] width 43 height 43
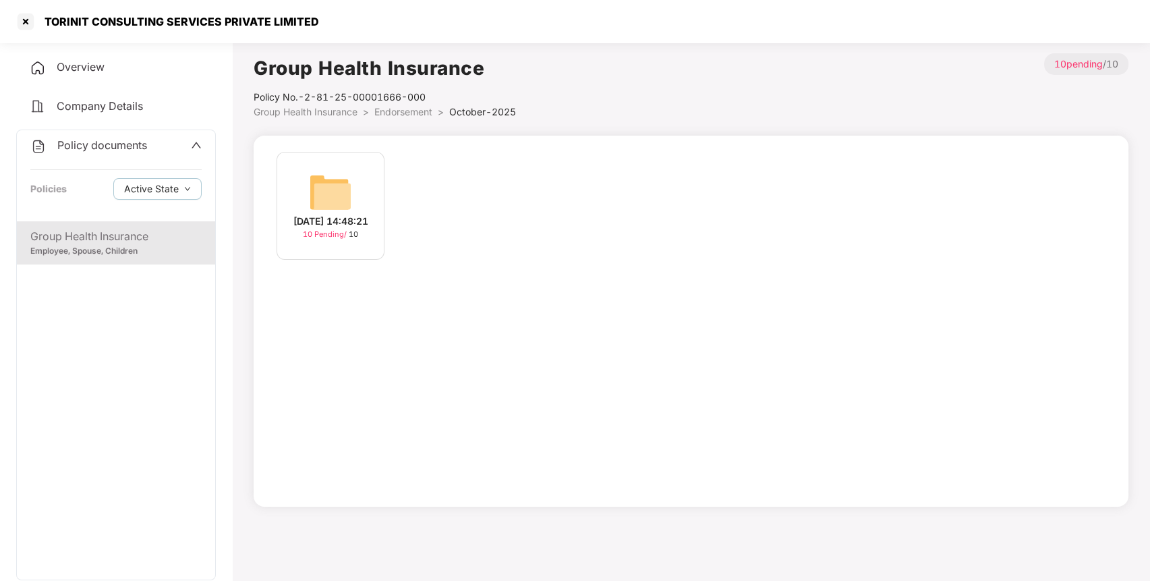
click at [328, 179] on img at bounding box center [330, 192] width 43 height 43
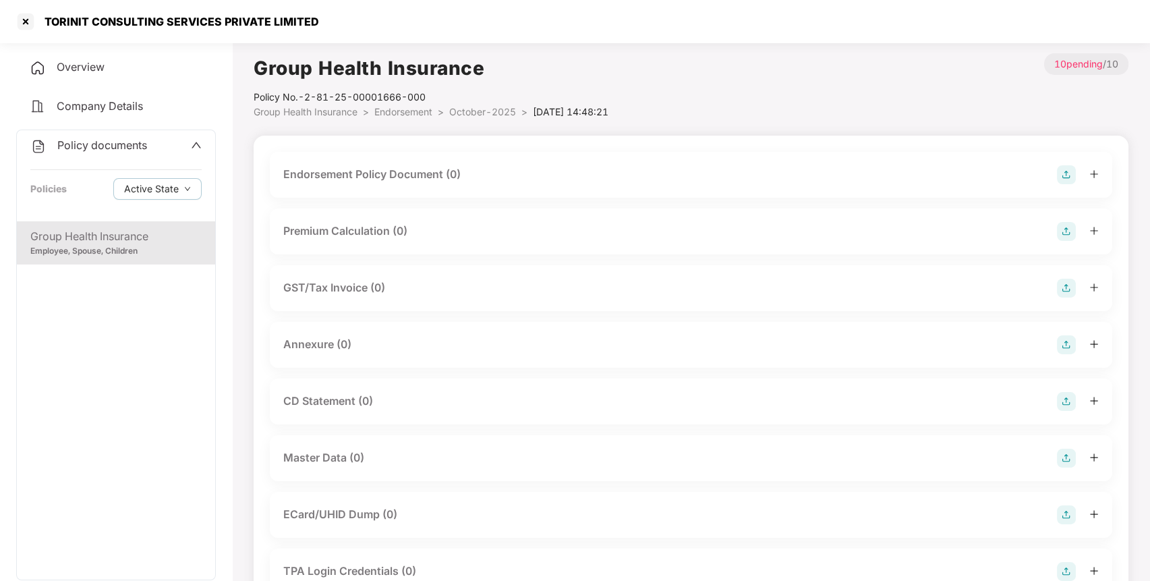
click at [1059, 173] on img at bounding box center [1066, 174] width 19 height 19
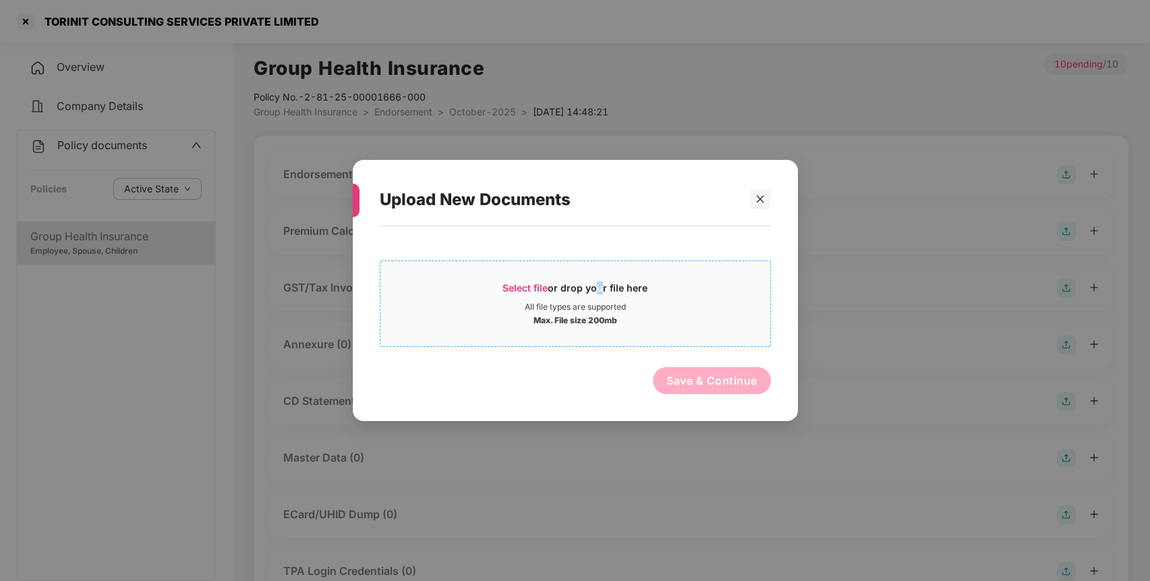
click at [593, 285] on div "Select file or drop your file here" at bounding box center [574, 291] width 145 height 20
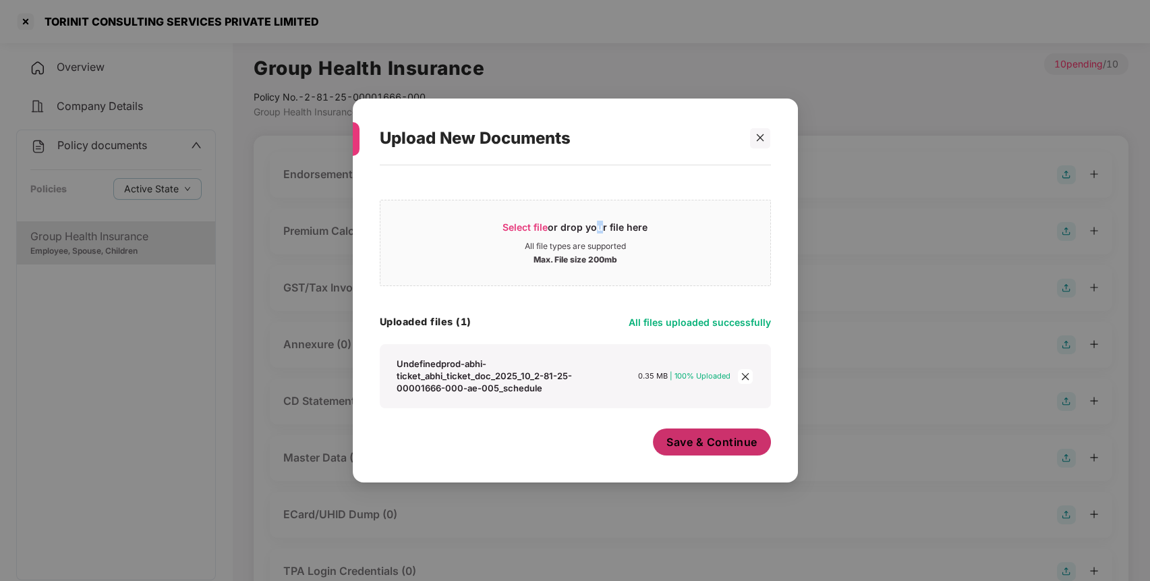
click at [736, 448] on span "Save & Continue" at bounding box center [711, 441] width 91 height 15
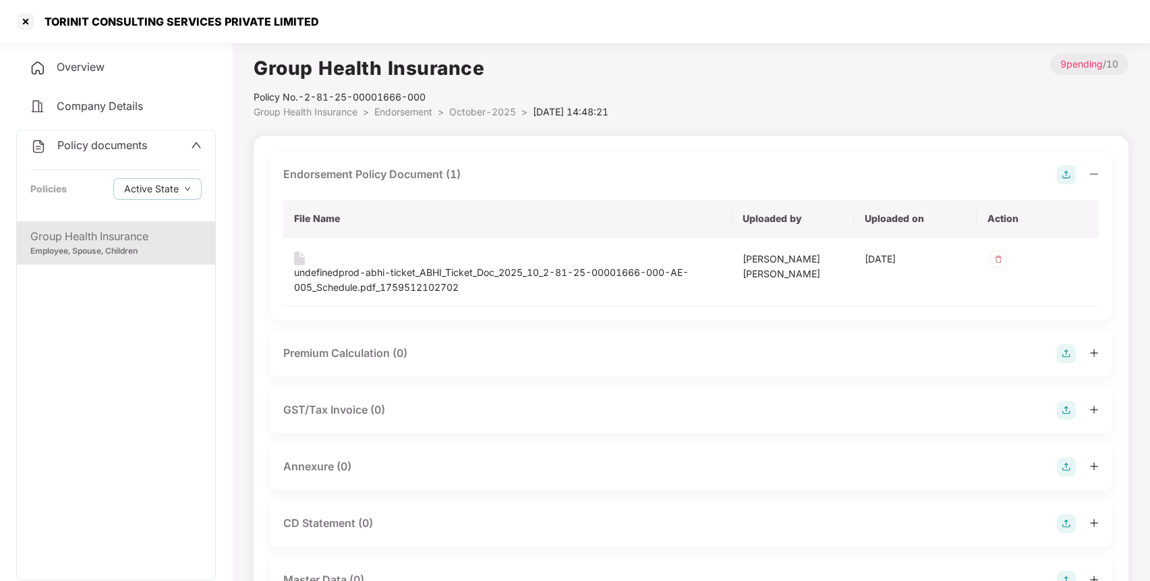
click at [1067, 465] on img at bounding box center [1066, 466] width 19 height 19
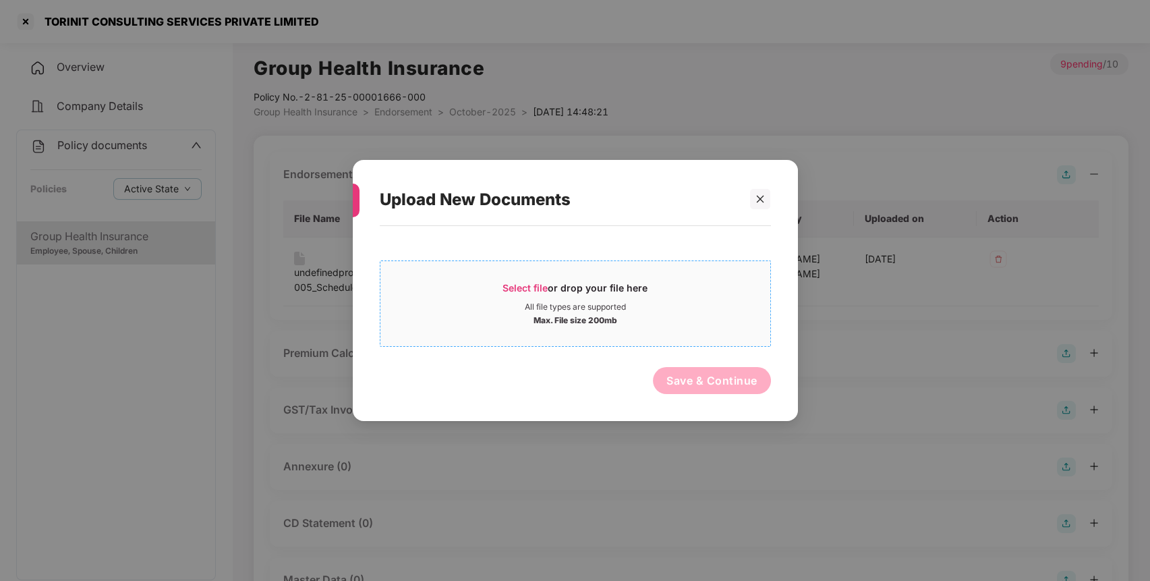
click at [663, 334] on span "Select file or drop your file here All file types are supported Max. File size …" at bounding box center [575, 303] width 390 height 65
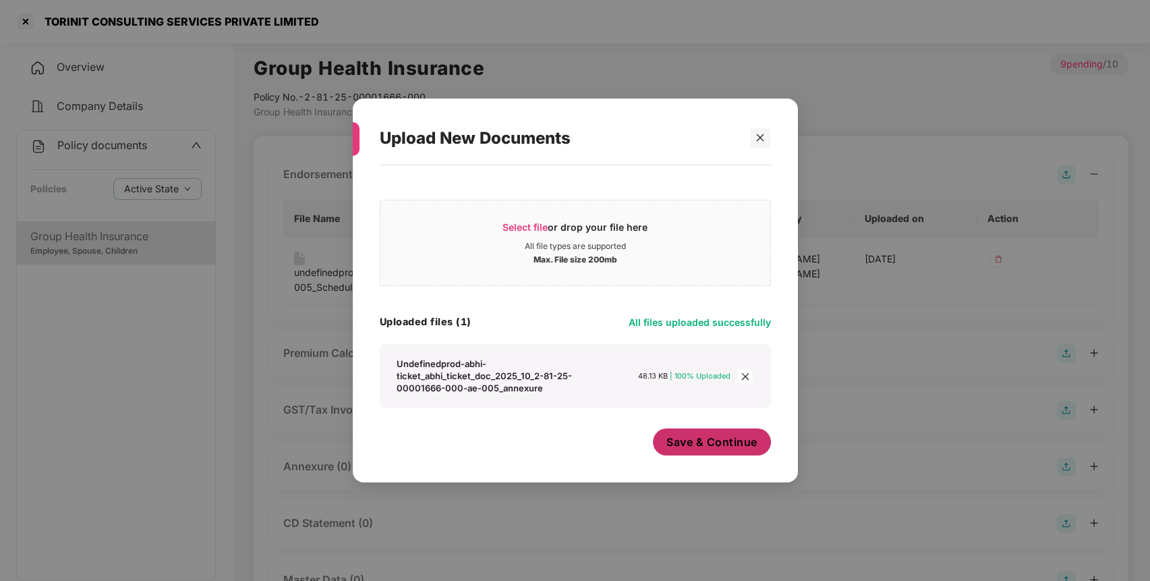
click at [703, 448] on span "Save & Continue" at bounding box center [711, 441] width 91 height 15
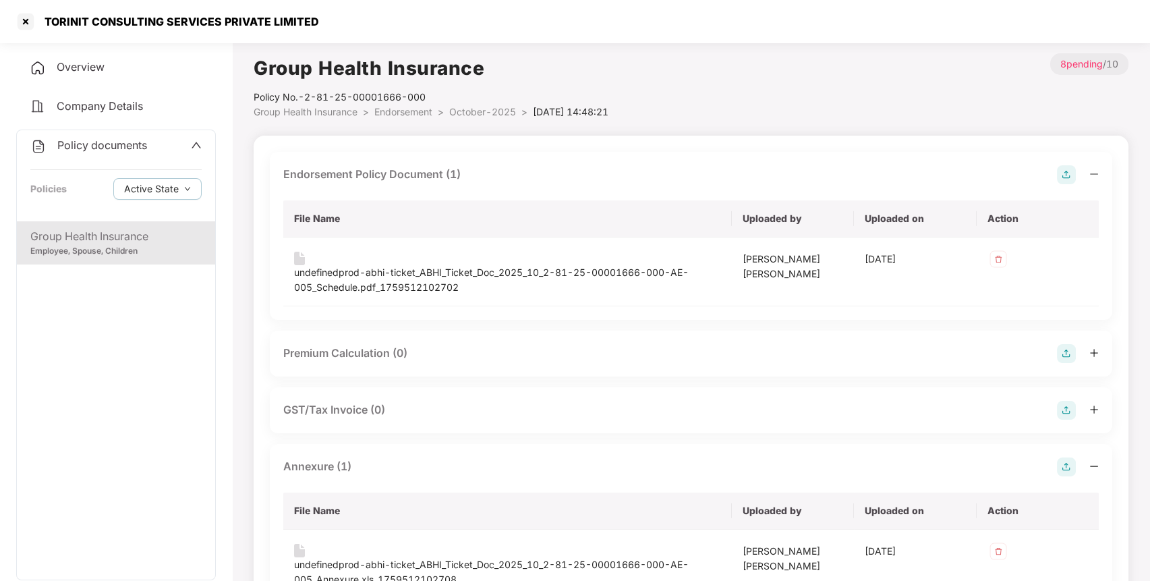
scroll to position [413, 0]
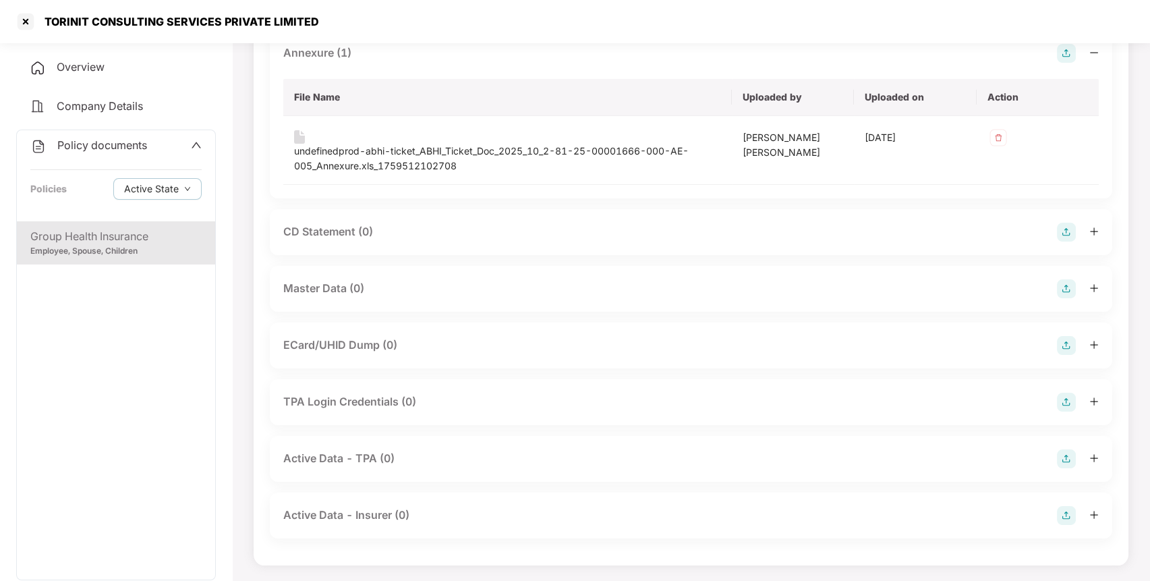
click at [1067, 289] on img at bounding box center [1066, 288] width 19 height 19
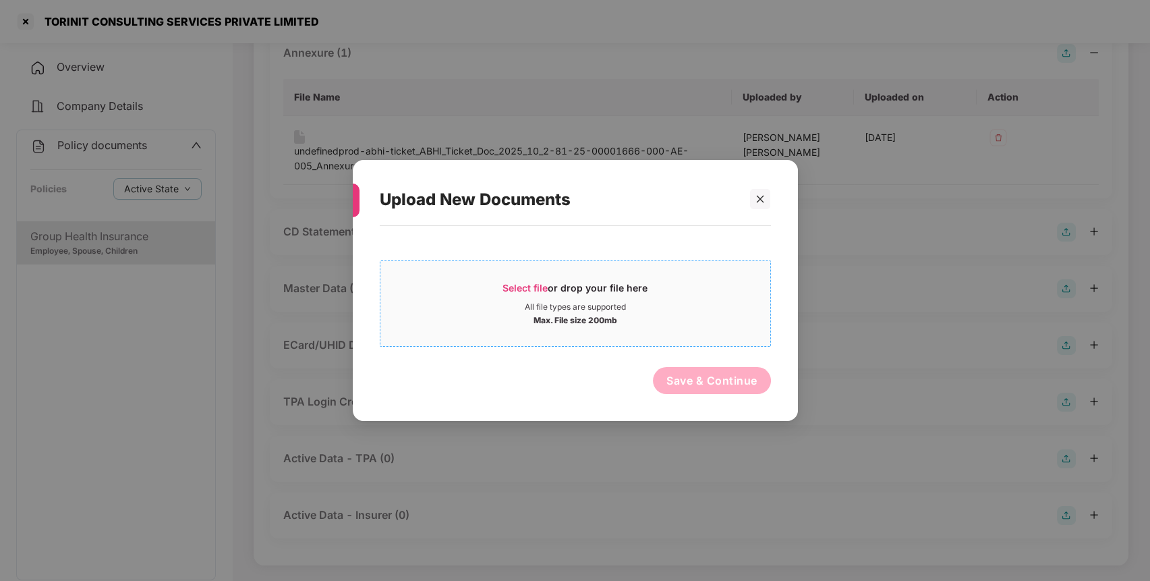
click at [712, 314] on div "Max. File size 200mb" at bounding box center [575, 318] width 390 height 13
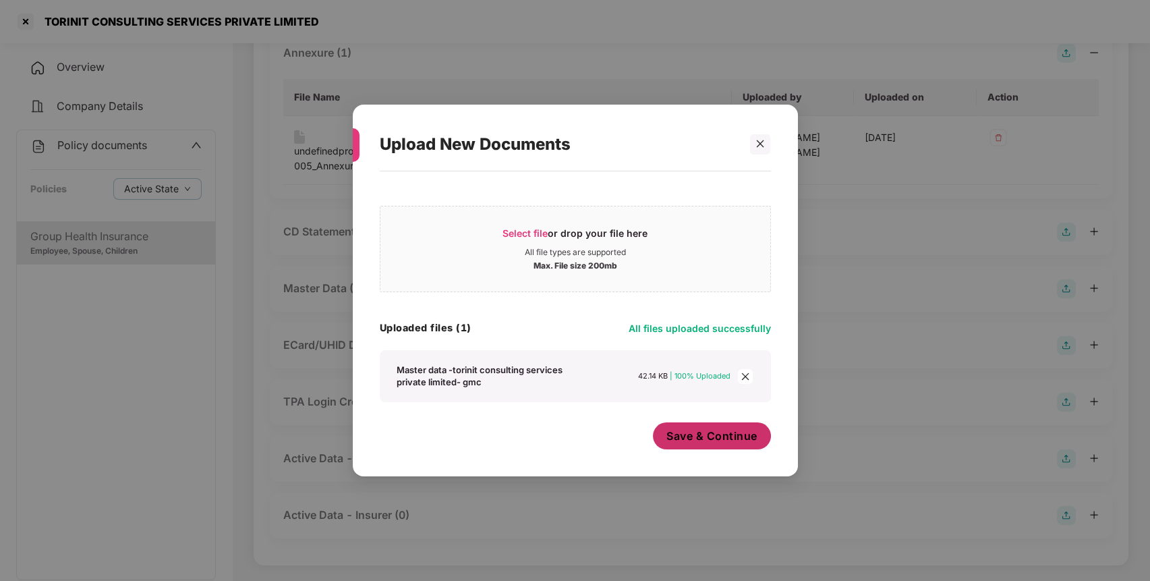
click at [738, 446] on button "Save & Continue" at bounding box center [712, 435] width 118 height 27
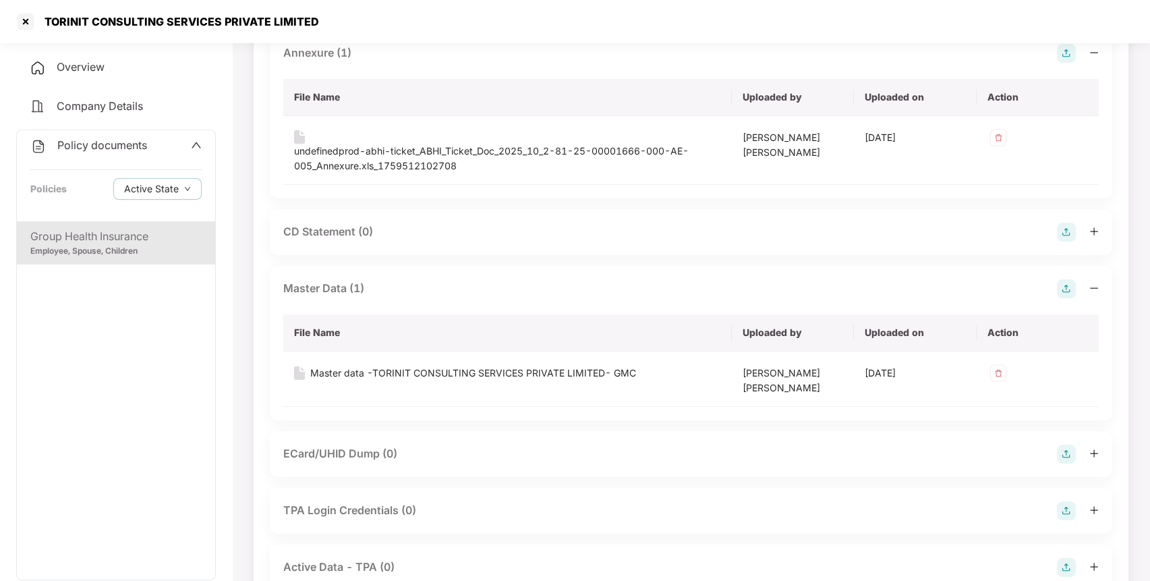
click at [144, 155] on div "Policy documents Policies Active State" at bounding box center [116, 175] width 198 height 91
click at [94, 144] on span "Policy documents" at bounding box center [102, 144] width 90 height 13
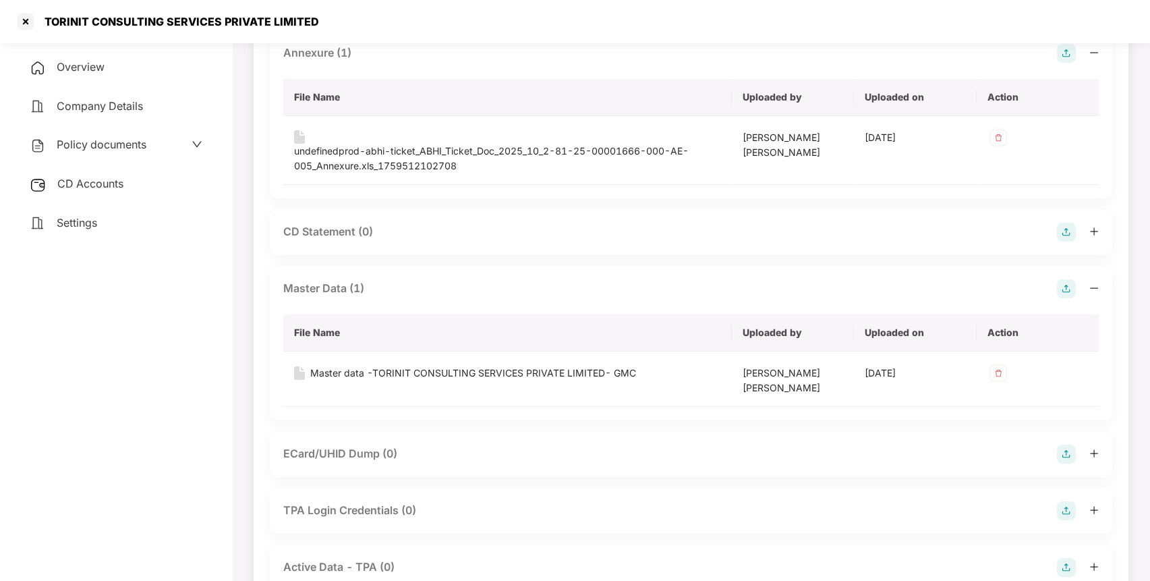
click at [95, 178] on div "CD Accounts" at bounding box center [116, 184] width 200 height 31
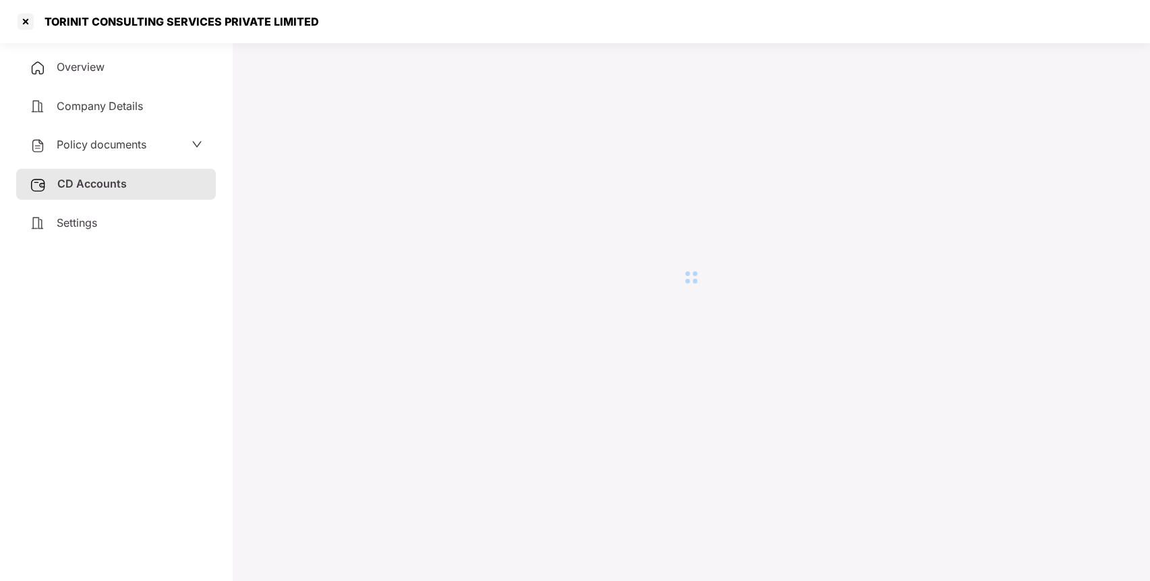
scroll to position [37, 0]
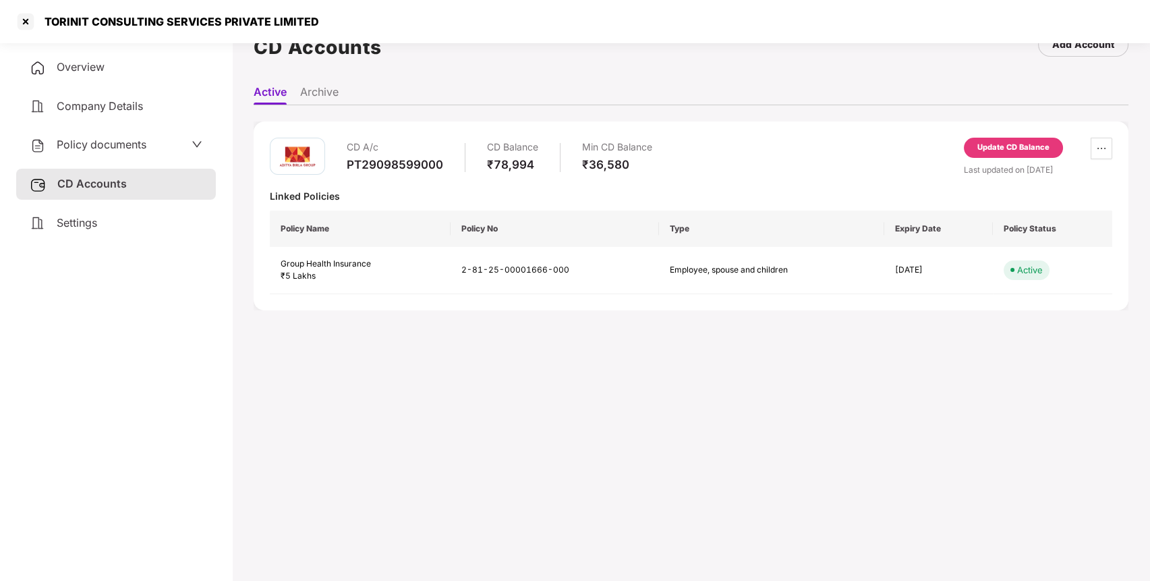
click at [1019, 142] on div "Update CD Balance" at bounding box center [1013, 148] width 72 height 12
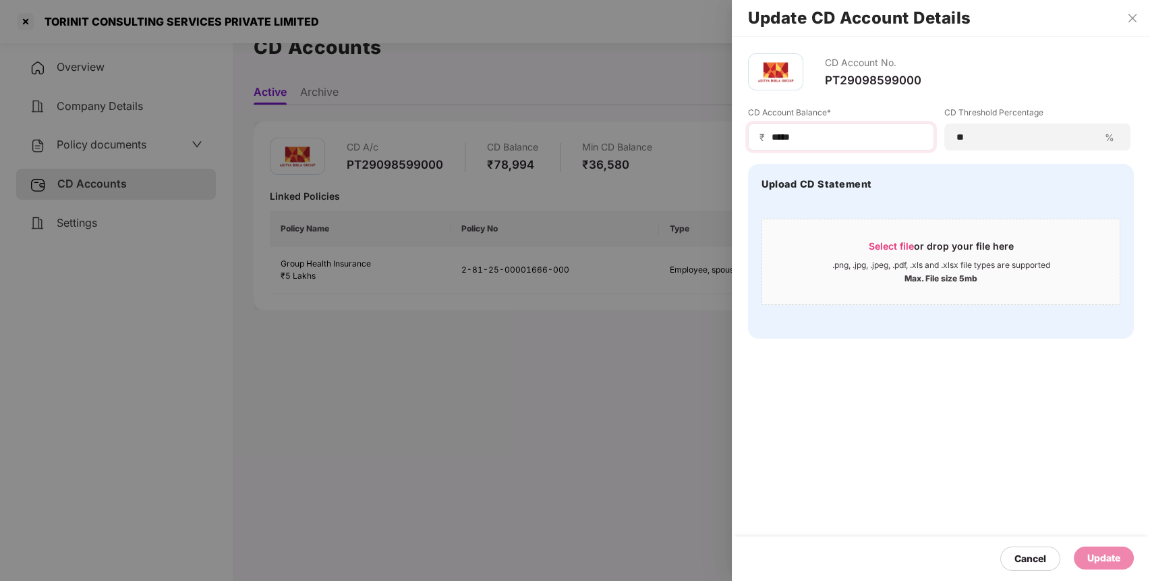
click at [837, 127] on div "₹ *****" at bounding box center [841, 136] width 186 height 27
click at [833, 136] on input "*****" at bounding box center [846, 137] width 152 height 14
type input "*"
type input "******"
click at [1111, 556] on div "Update" at bounding box center [1103, 557] width 33 height 15
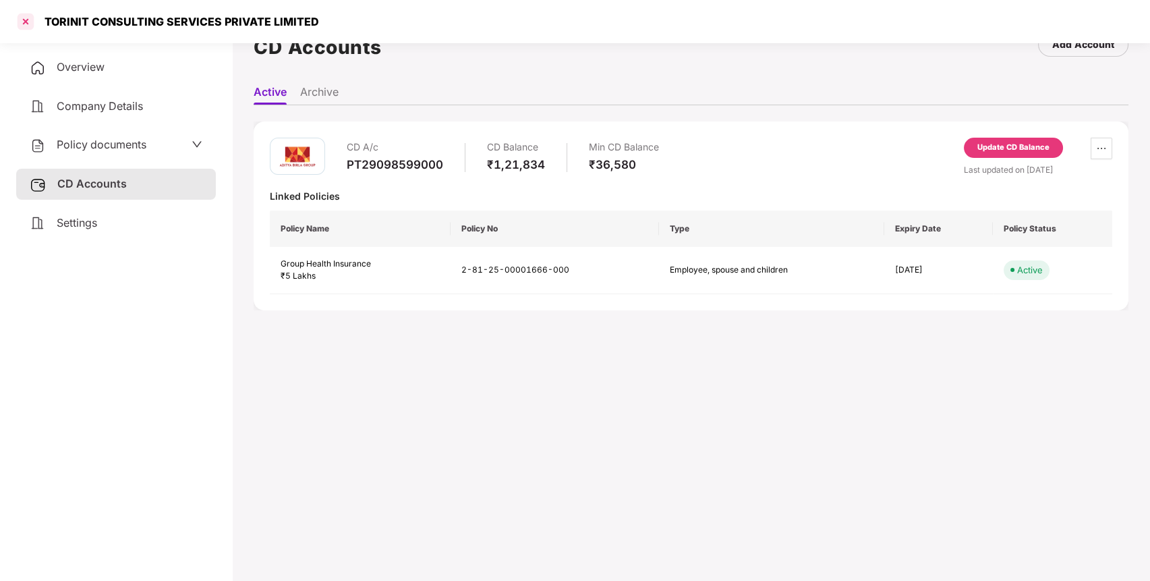
click at [22, 27] on div at bounding box center [26, 22] width 22 height 22
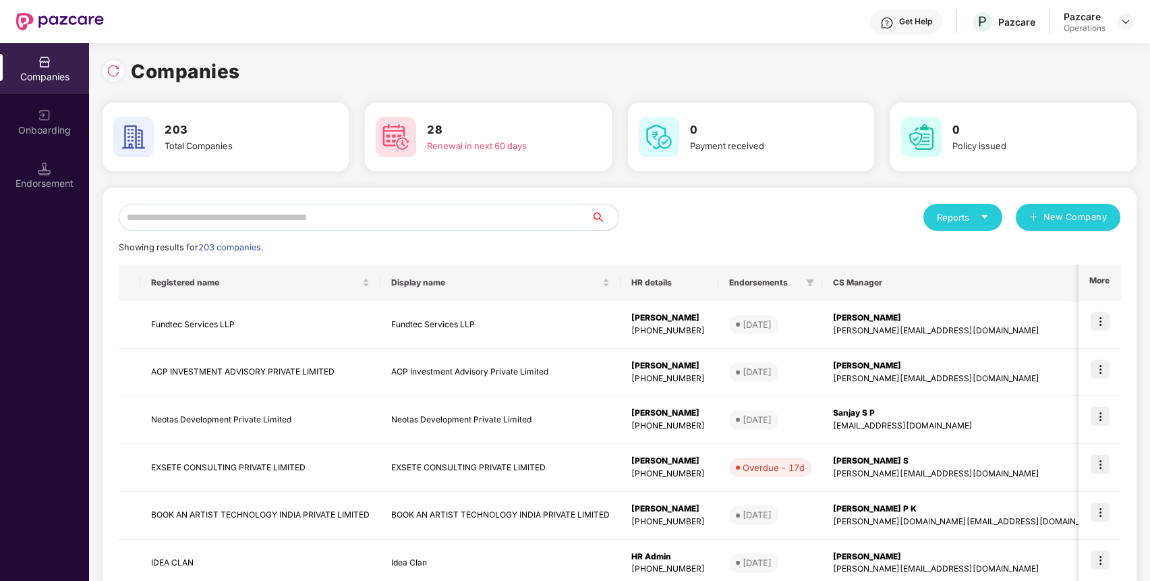
scroll to position [0, 0]
click at [218, 209] on input "text" at bounding box center [355, 217] width 473 height 27
paste input "**********"
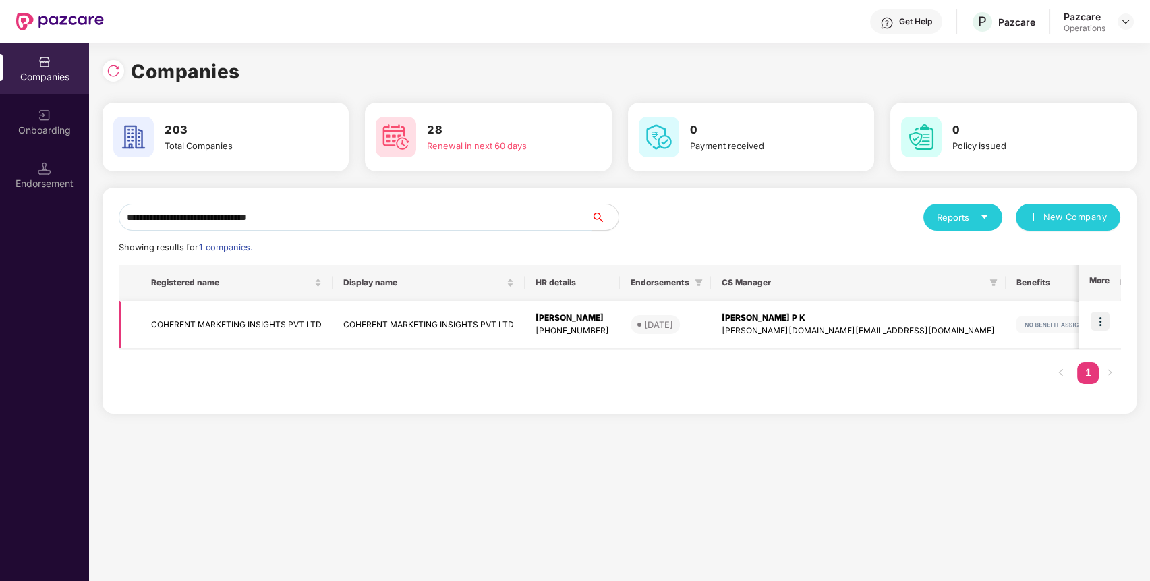
type input "**********"
click at [177, 318] on td "COHERENT MARKETING INSIGHTS PVT LTD" at bounding box center [236, 325] width 192 height 48
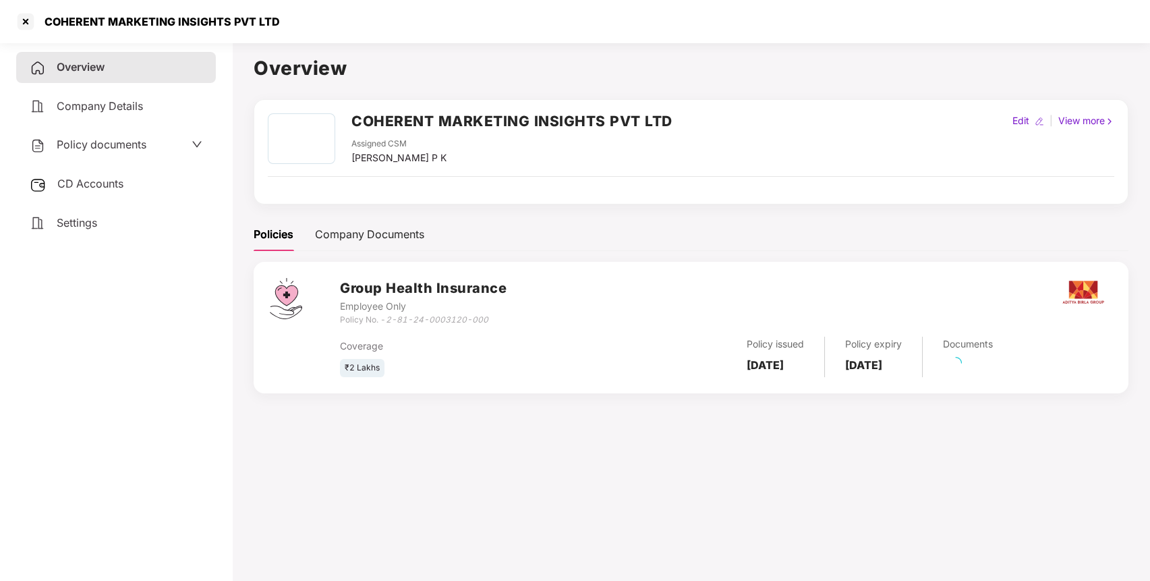
click at [127, 140] on span "Policy documents" at bounding box center [102, 144] width 90 height 13
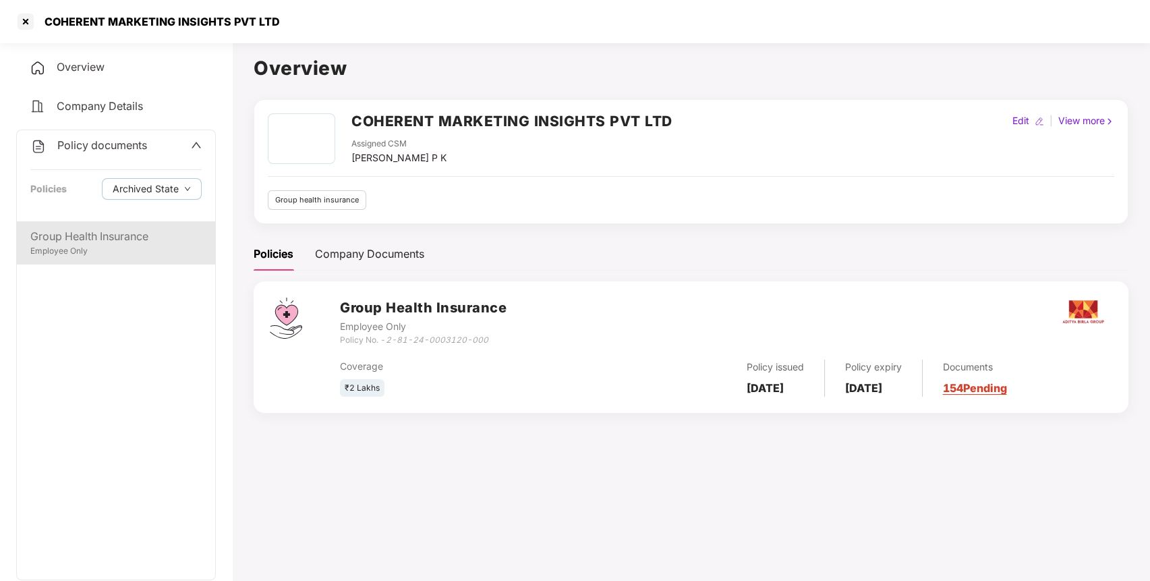
click at [125, 254] on div "Employee Only" at bounding box center [115, 251] width 171 height 13
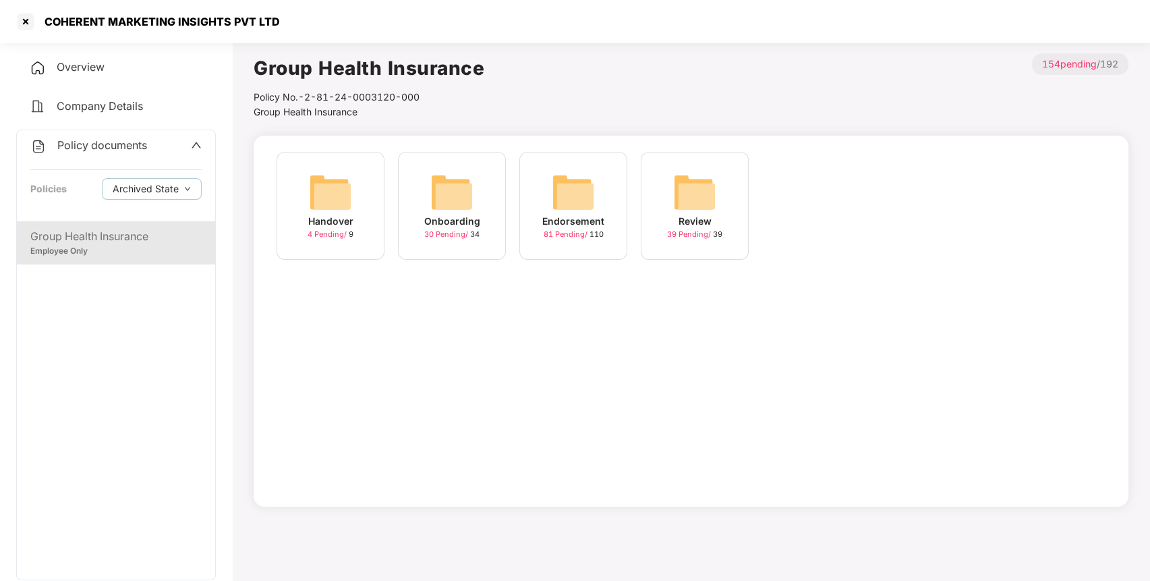
click at [558, 192] on img at bounding box center [573, 192] width 43 height 43
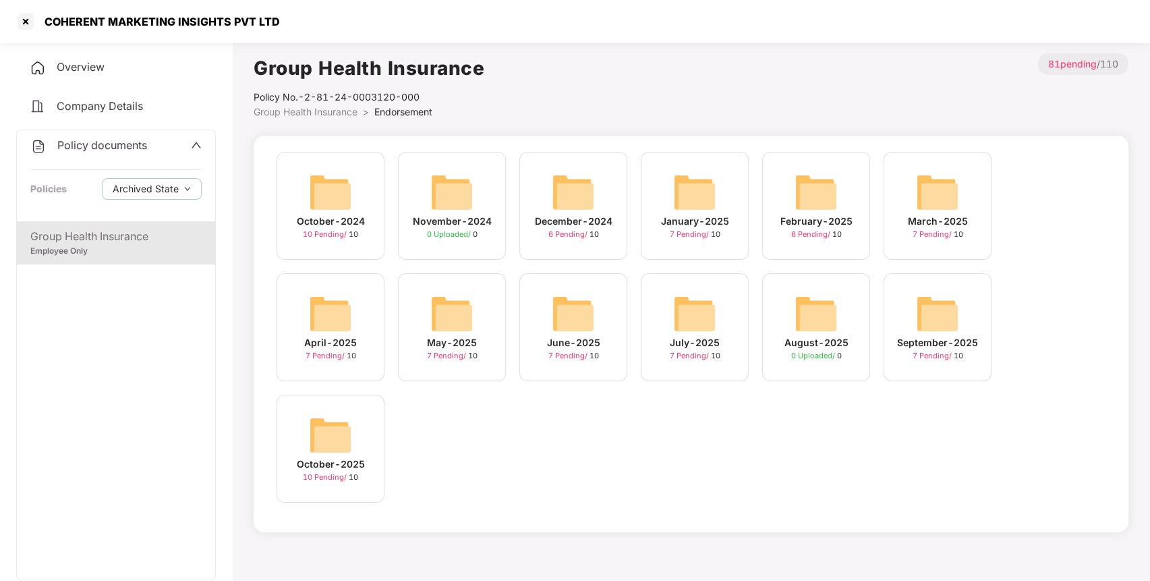
click at [340, 449] on img at bounding box center [330, 434] width 43 height 43
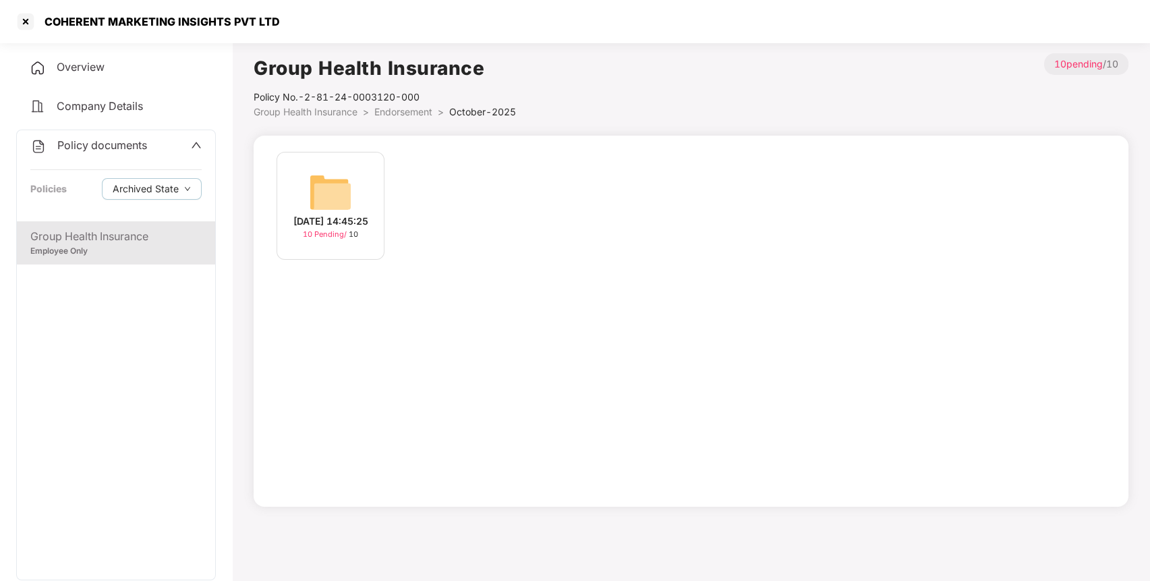
click at [310, 214] on div "[DATE] 14:45:25" at bounding box center [330, 221] width 75 height 15
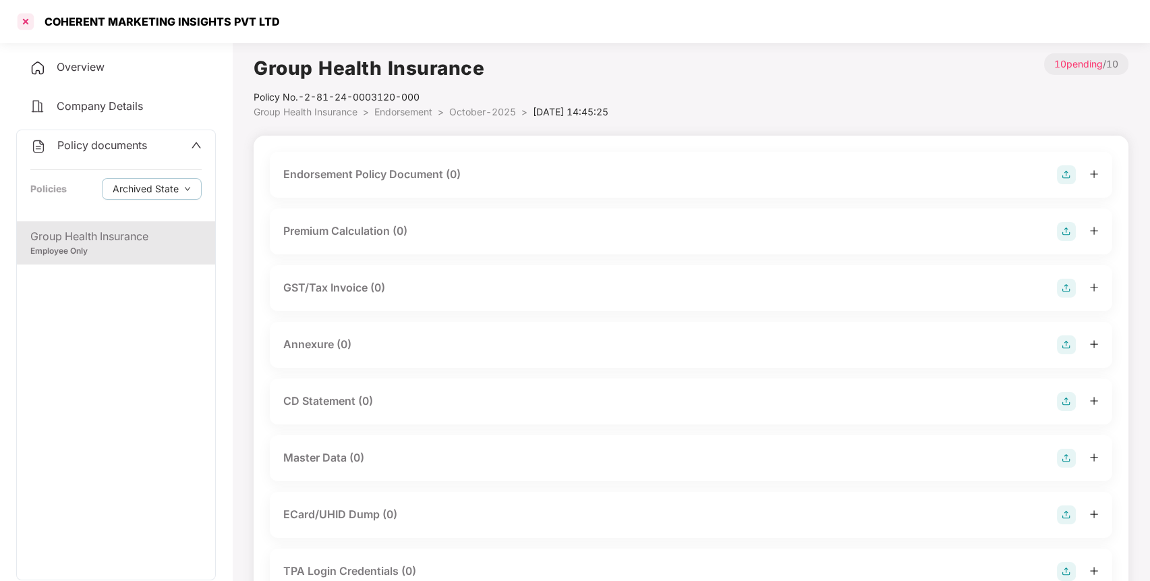
click at [24, 20] on div at bounding box center [26, 22] width 22 height 22
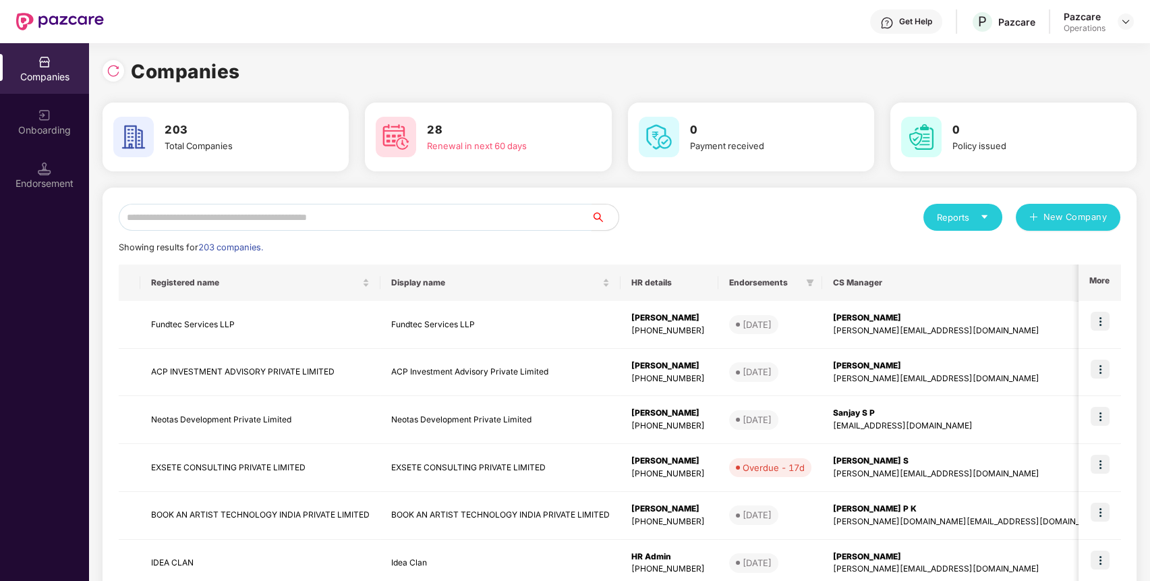
click at [454, 217] on input "text" at bounding box center [355, 217] width 473 height 27
paste input "**********"
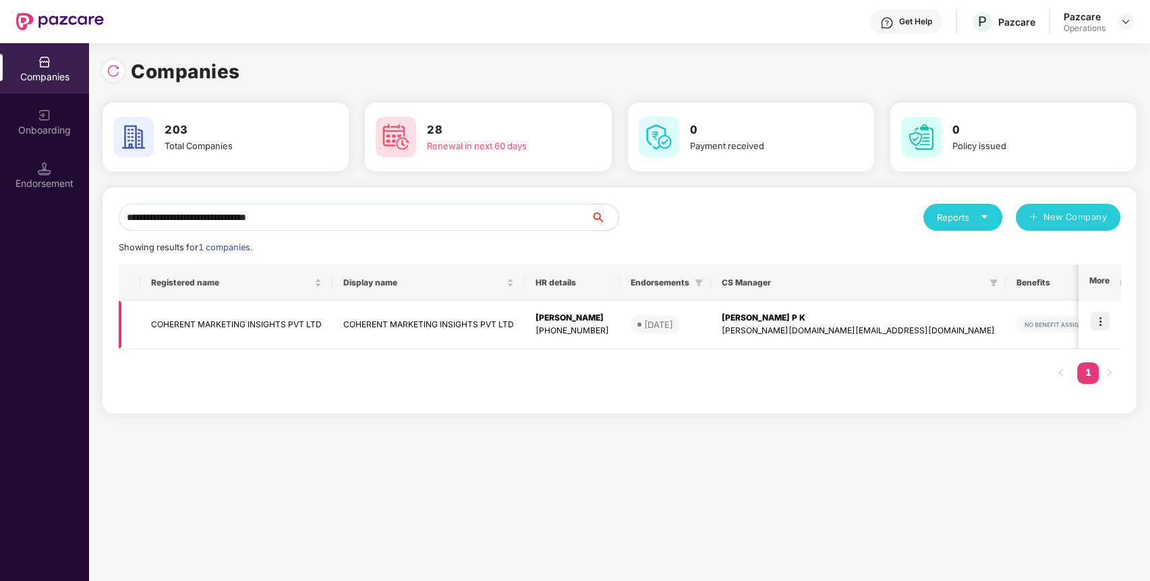
type input "**********"
click at [271, 323] on td "COHERENT MARKETING INSIGHTS PVT LTD" at bounding box center [236, 325] width 192 height 48
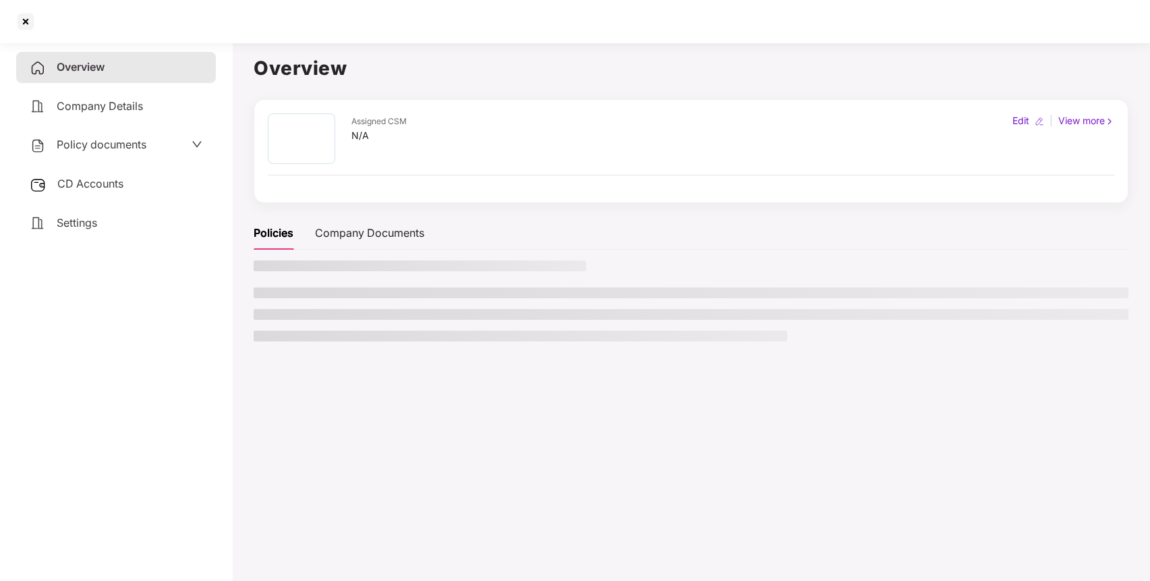
click at [136, 151] on div "Policy documents" at bounding box center [88, 145] width 117 height 18
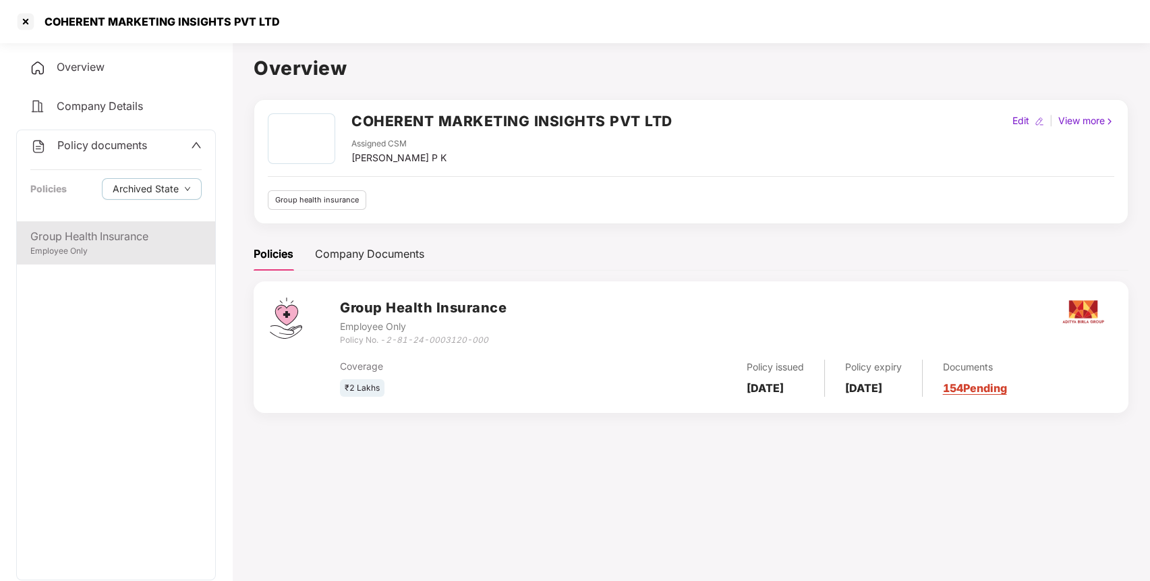
click at [135, 241] on div "Group Health Insurance" at bounding box center [115, 236] width 171 height 17
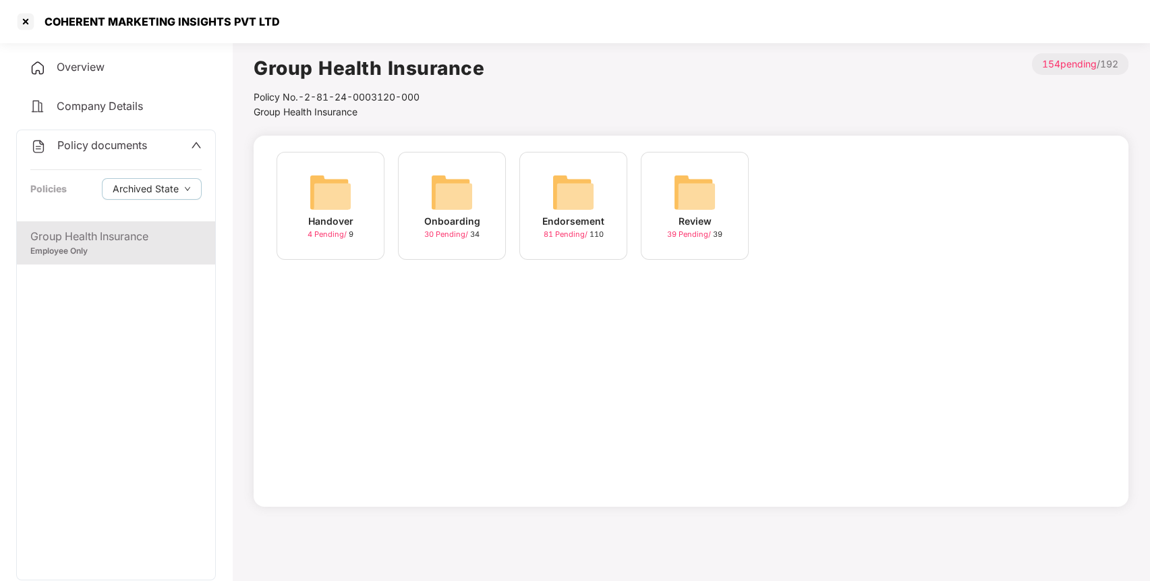
click at [590, 195] on img at bounding box center [573, 192] width 43 height 43
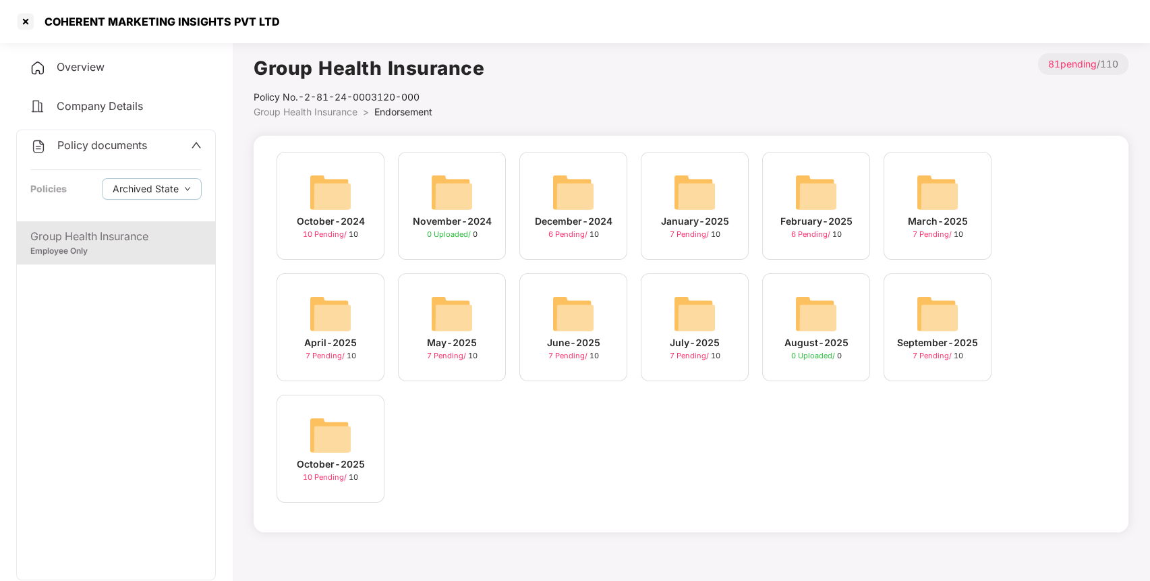
click at [307, 450] on div "October-2025 10 Pending / 10" at bounding box center [330, 448] width 108 height 108
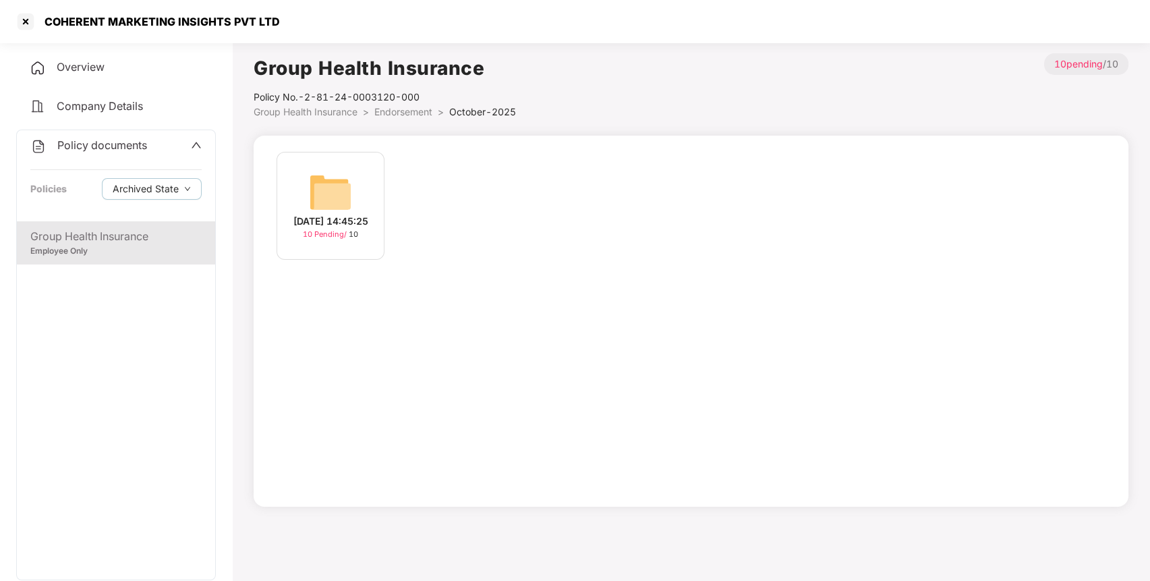
click at [345, 171] on img at bounding box center [330, 192] width 43 height 43
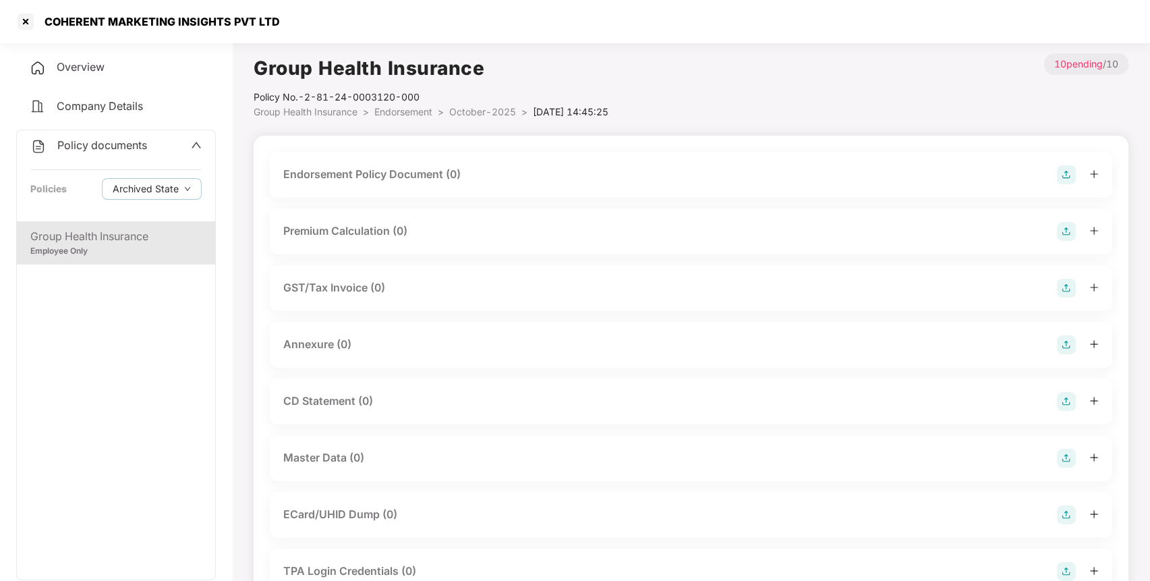
click at [1057, 175] on img at bounding box center [1066, 174] width 19 height 19
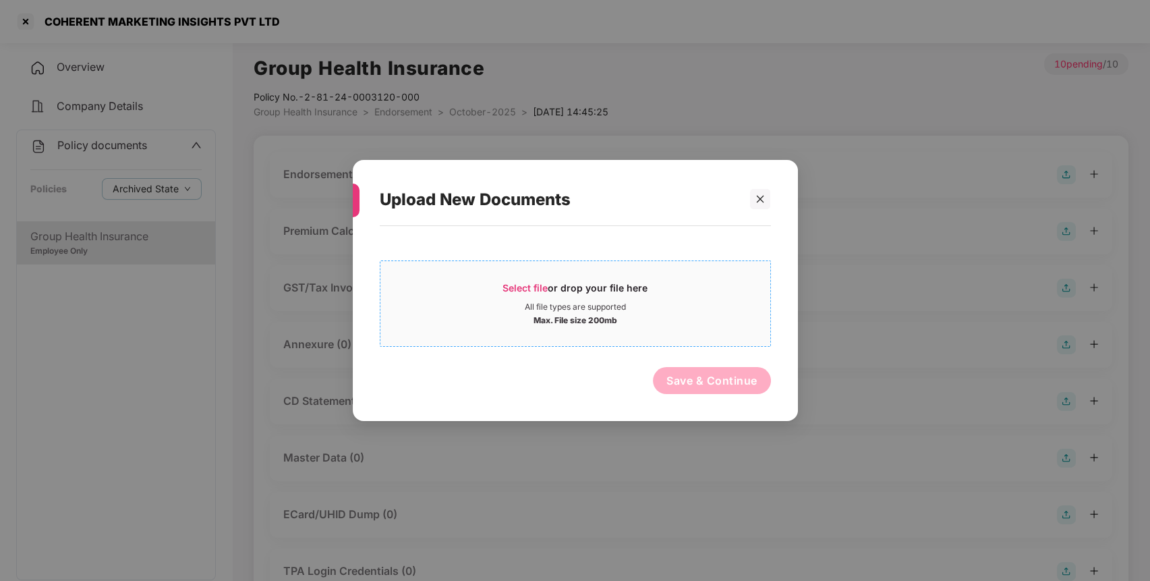
click at [676, 289] on div "Select file or drop your file here" at bounding box center [575, 291] width 390 height 20
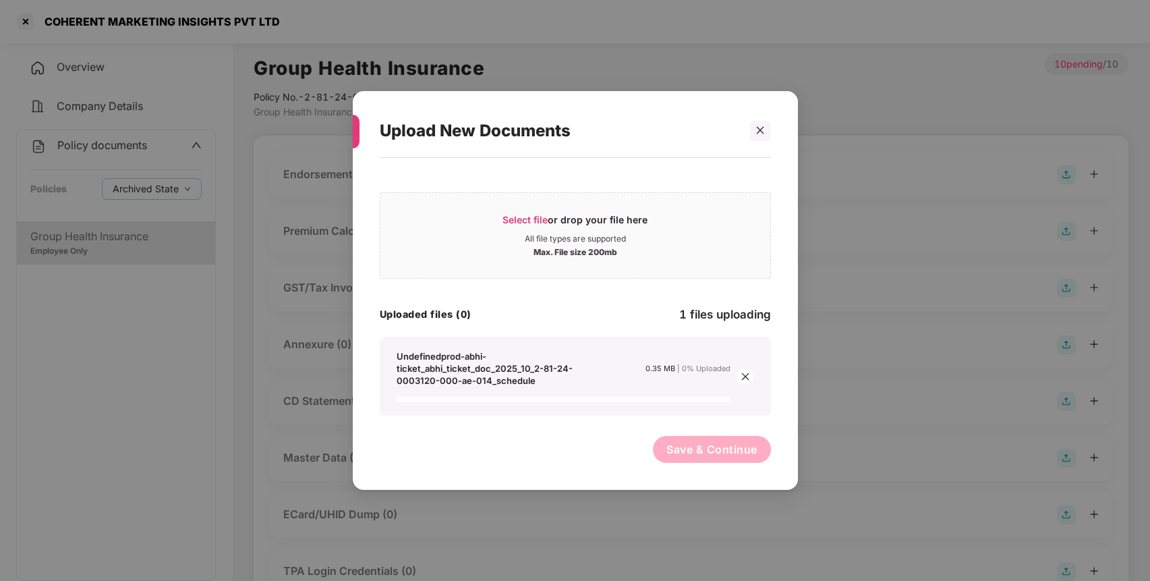
click at [747, 448] on button "Save & Continue" at bounding box center [712, 449] width 118 height 27
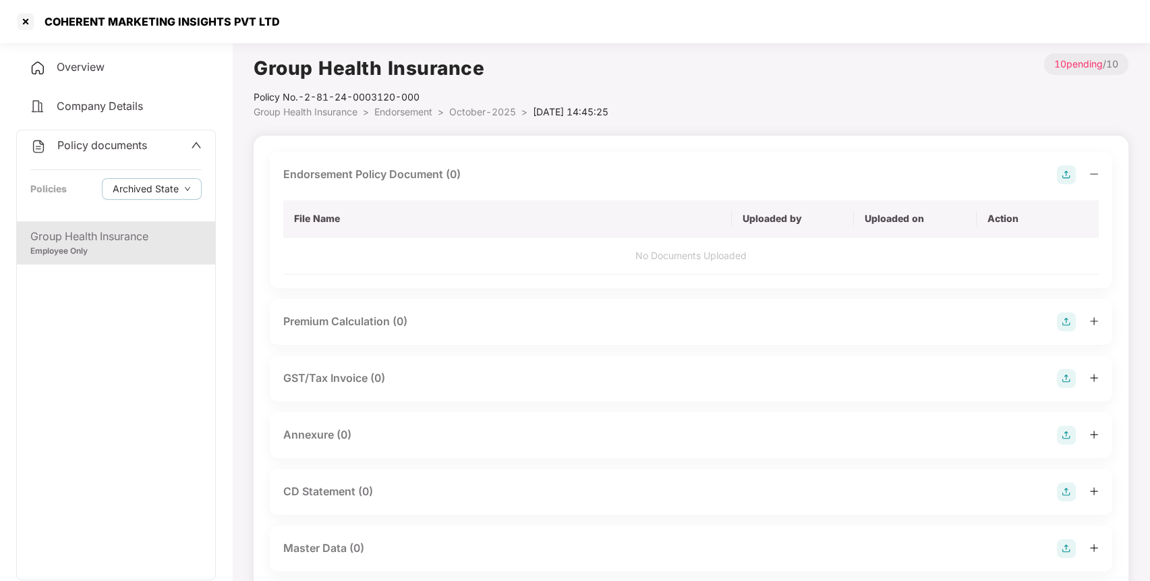
click at [747, 447] on div "Annexure (0)" at bounding box center [691, 435] width 842 height 46
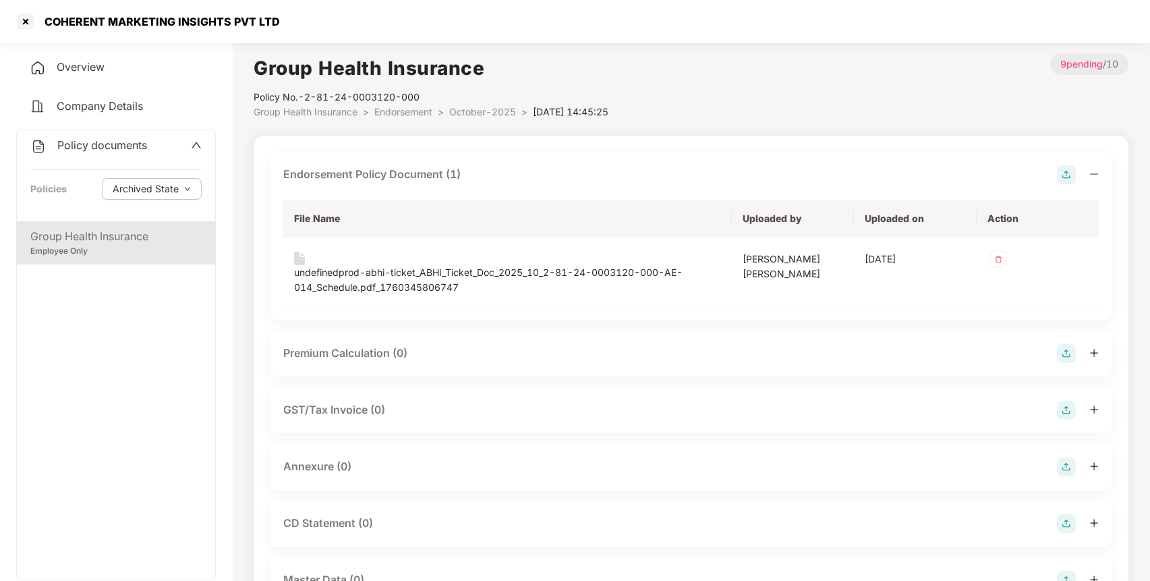
click at [1067, 461] on img at bounding box center [1066, 466] width 19 height 19
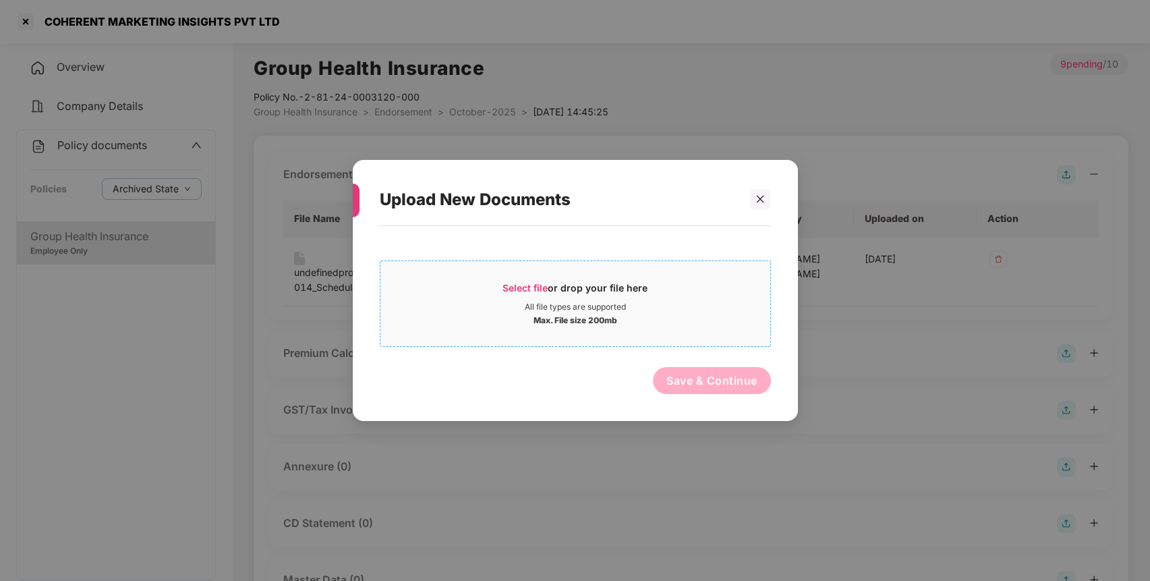
click at [566, 290] on div "Select file or drop your file here" at bounding box center [574, 291] width 145 height 20
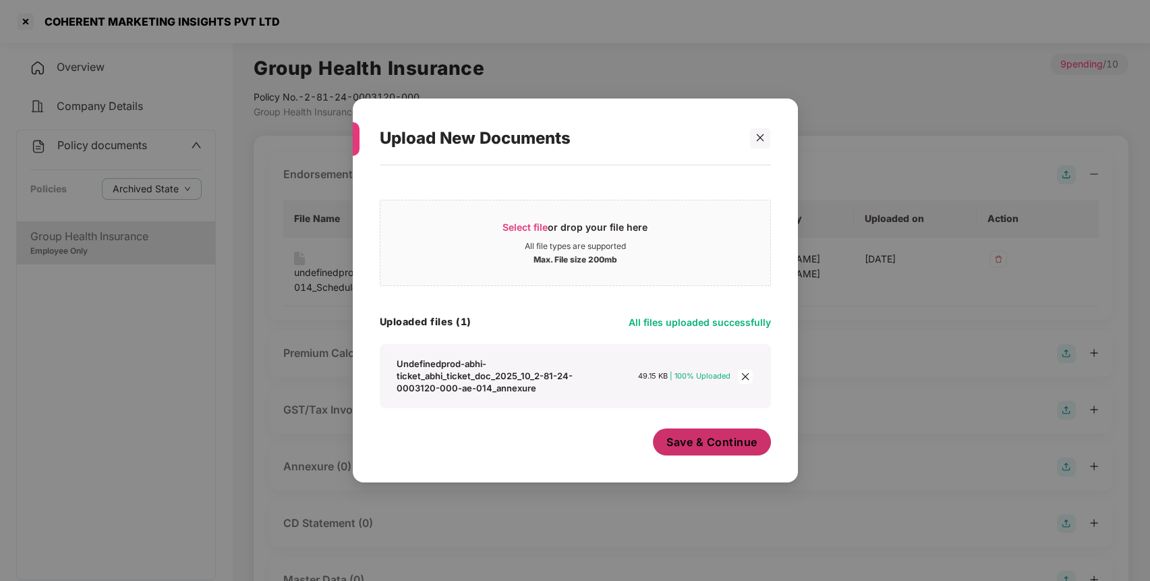
click at [711, 437] on span "Save & Continue" at bounding box center [711, 441] width 91 height 15
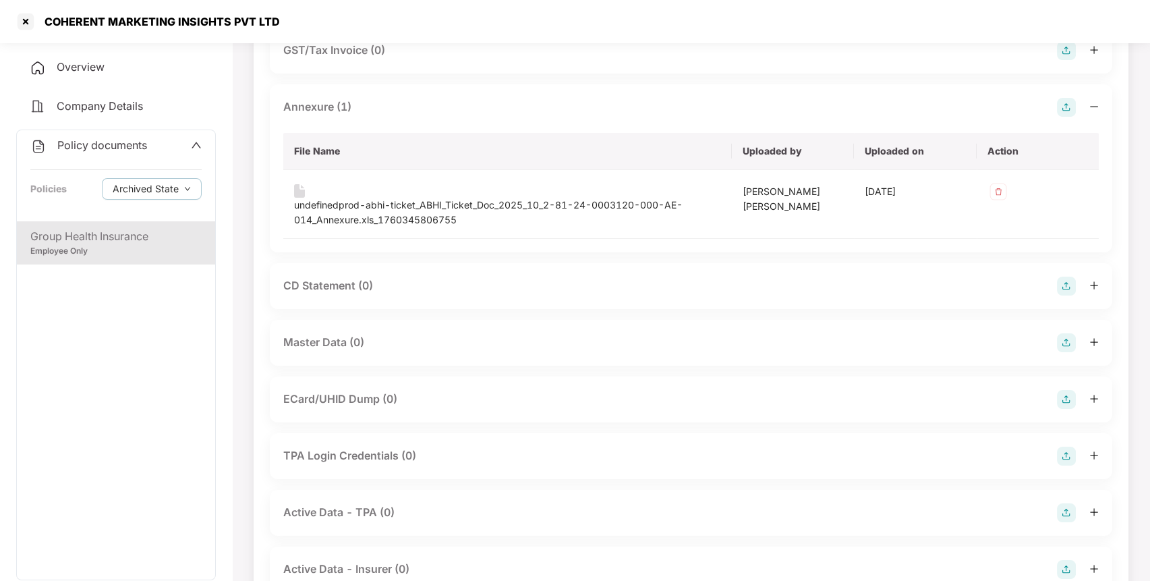
scroll to position [361, 0]
click at [1066, 340] on img at bounding box center [1066, 341] width 19 height 19
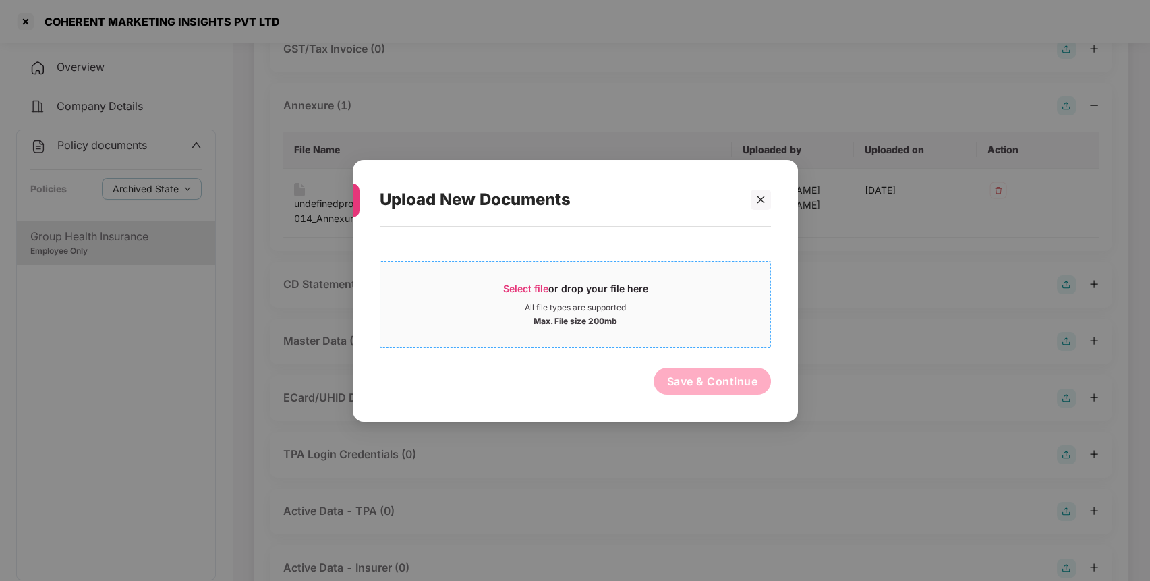
click at [539, 275] on span "Select file or drop your file here All file types are supported Max. File size …" at bounding box center [575, 303] width 390 height 65
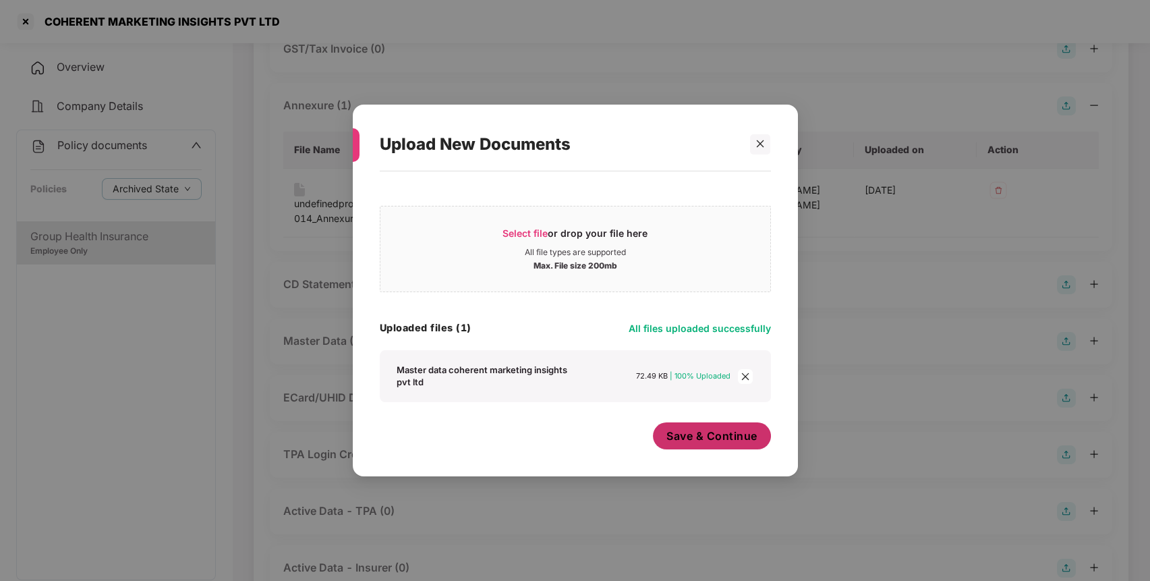
click at [720, 440] on span "Save & Continue" at bounding box center [711, 435] width 91 height 15
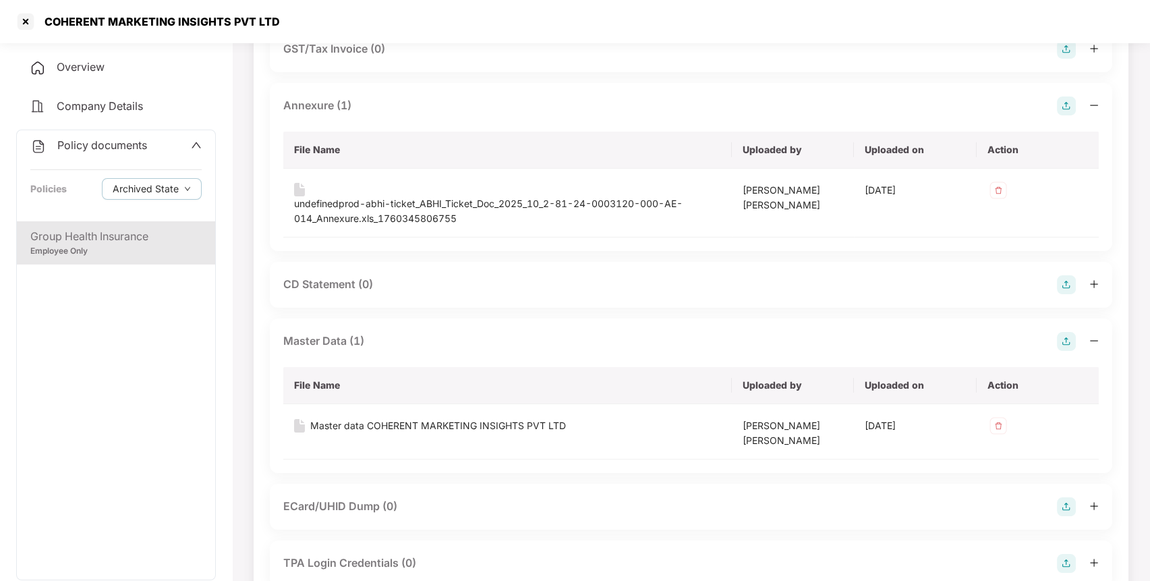
click at [129, 147] on span "Policy documents" at bounding box center [102, 144] width 90 height 13
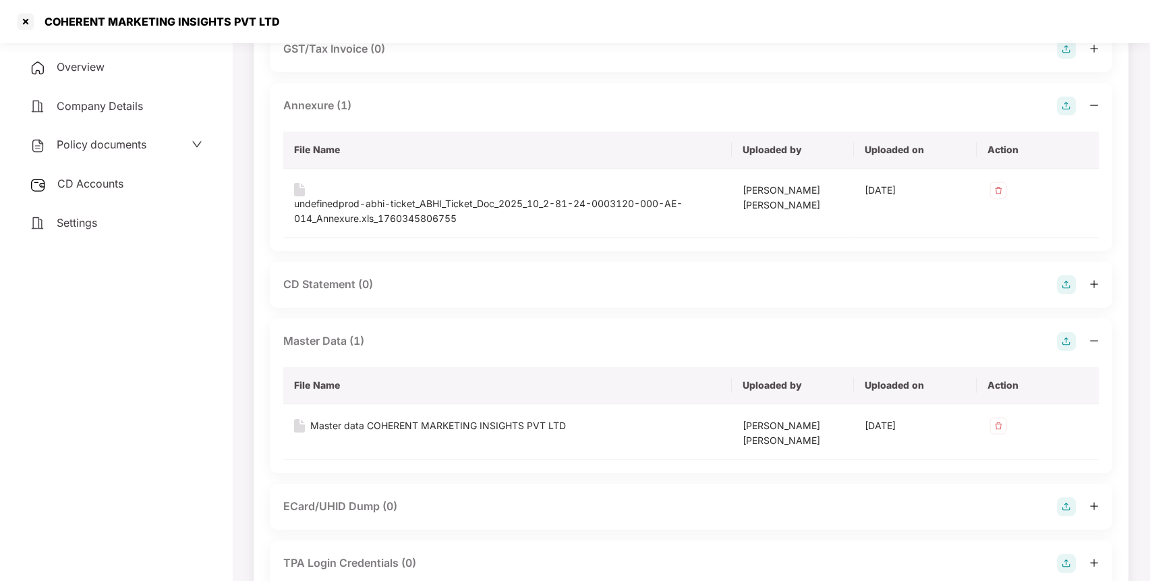
click at [119, 190] on div "CD Accounts" at bounding box center [116, 184] width 200 height 31
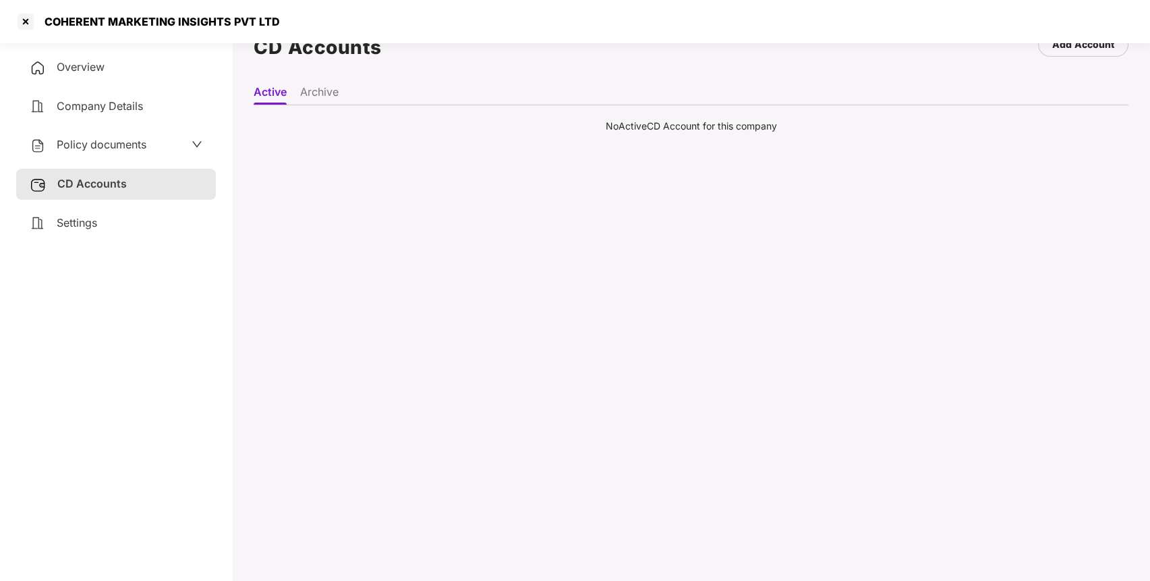
scroll to position [0, 0]
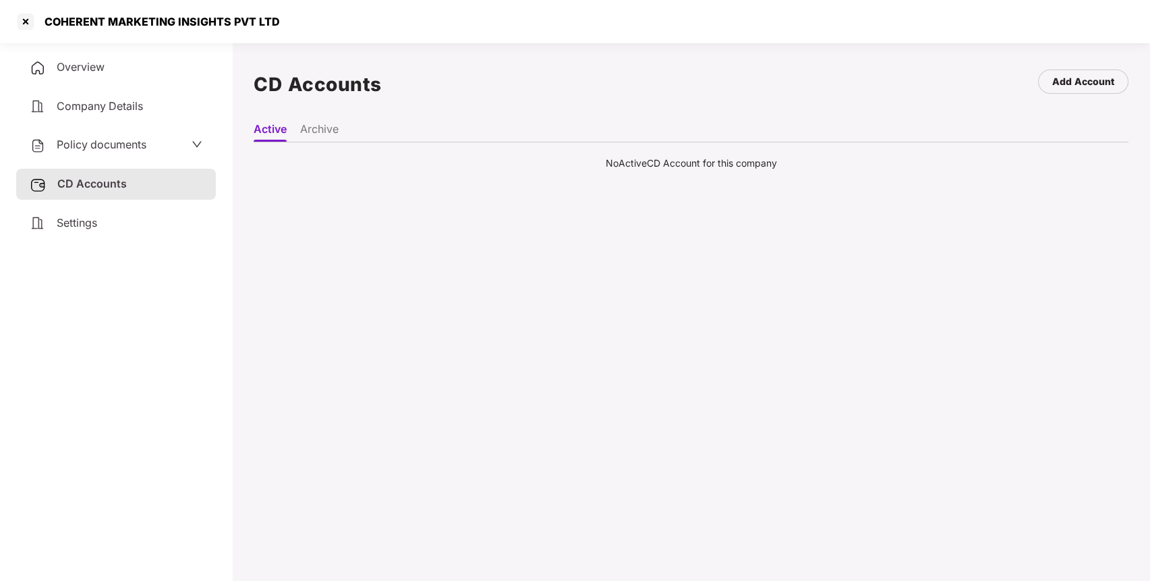
click at [156, 152] on div "Policy documents" at bounding box center [116, 144] width 200 height 31
click at [162, 142] on div "Policy documents" at bounding box center [116, 145] width 173 height 18
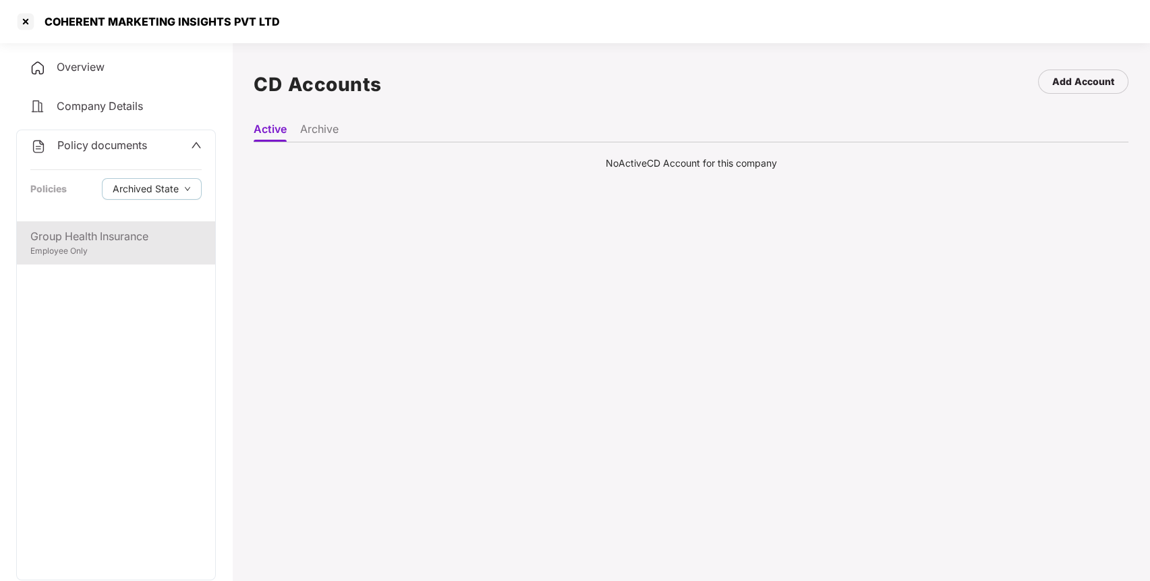
click at [162, 246] on div "Employee Only" at bounding box center [115, 251] width 171 height 13
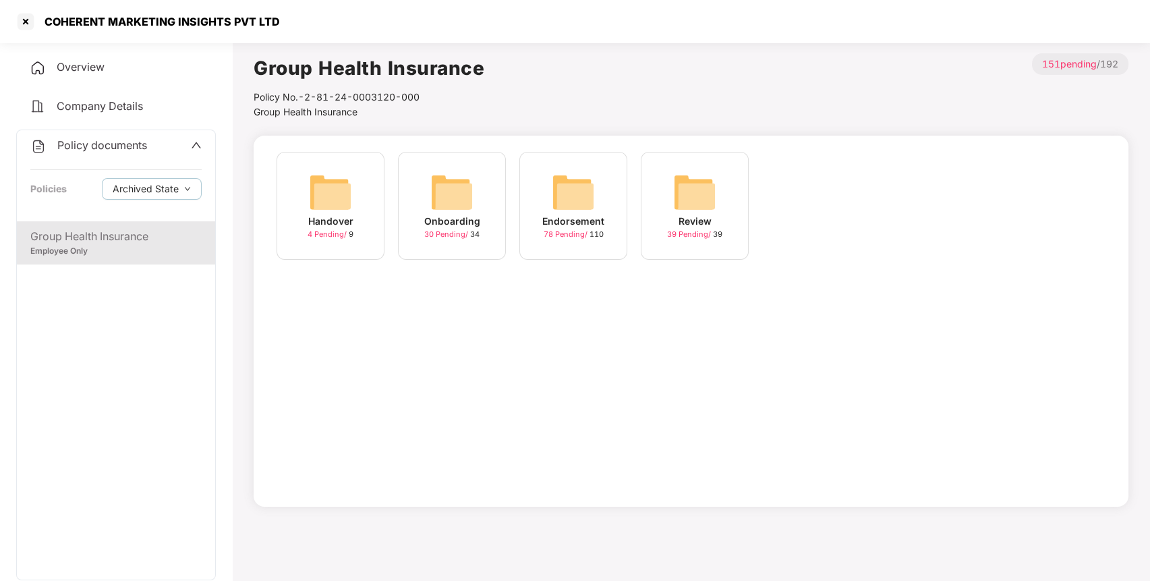
click at [111, 59] on div "Overview" at bounding box center [116, 67] width 200 height 31
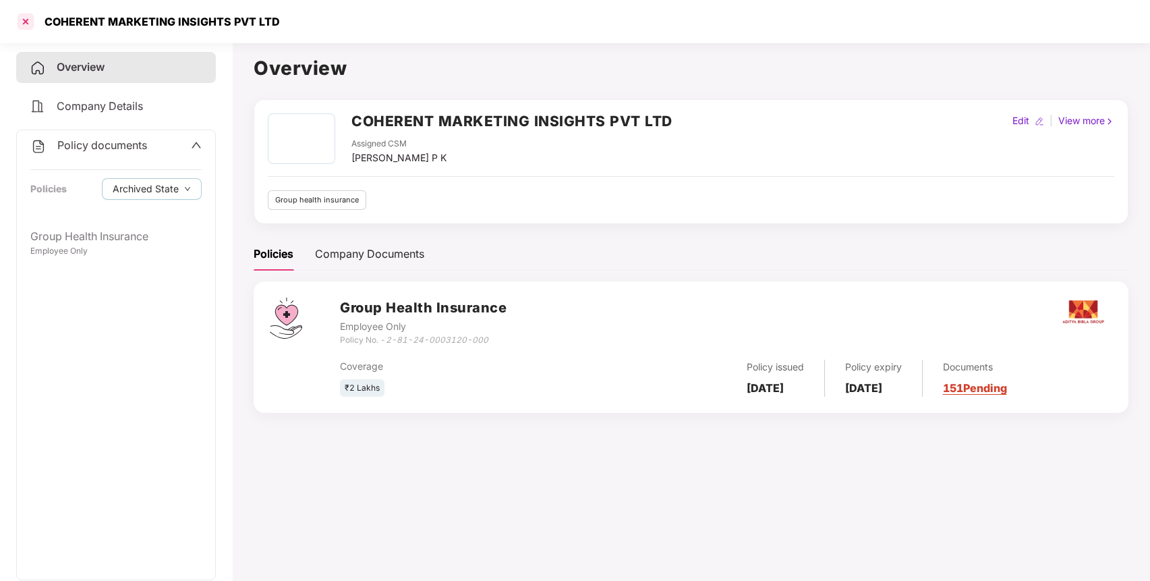
click at [25, 24] on div at bounding box center [26, 22] width 22 height 22
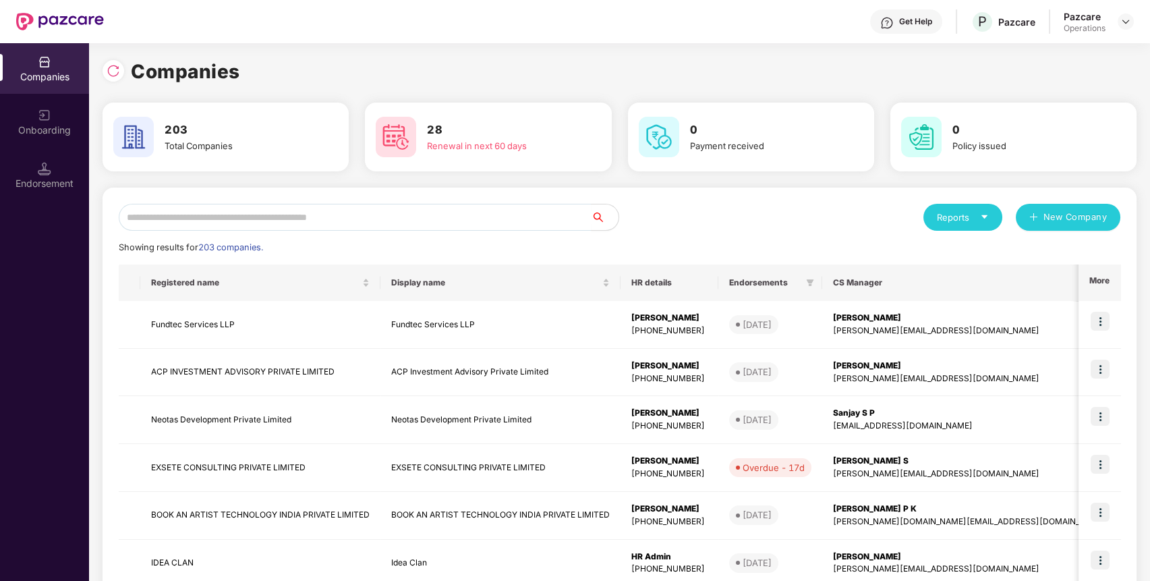
click at [274, 200] on div "Reports New Company Showing results for 203 companies. Registered name Display …" at bounding box center [619, 514] width 1034 height 655
click at [271, 211] on input "text" at bounding box center [355, 217] width 473 height 27
paste input "**********"
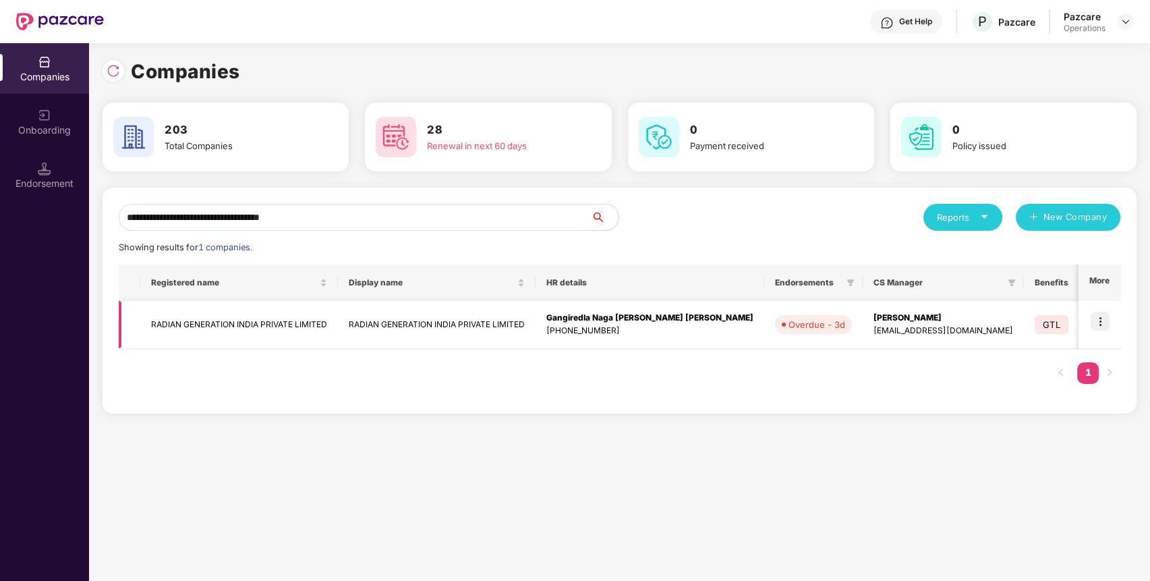
type input "**********"
click at [196, 339] on td "RADIAN GENERATION INDIA PRIVATE LIMITED" at bounding box center [239, 325] width 198 height 48
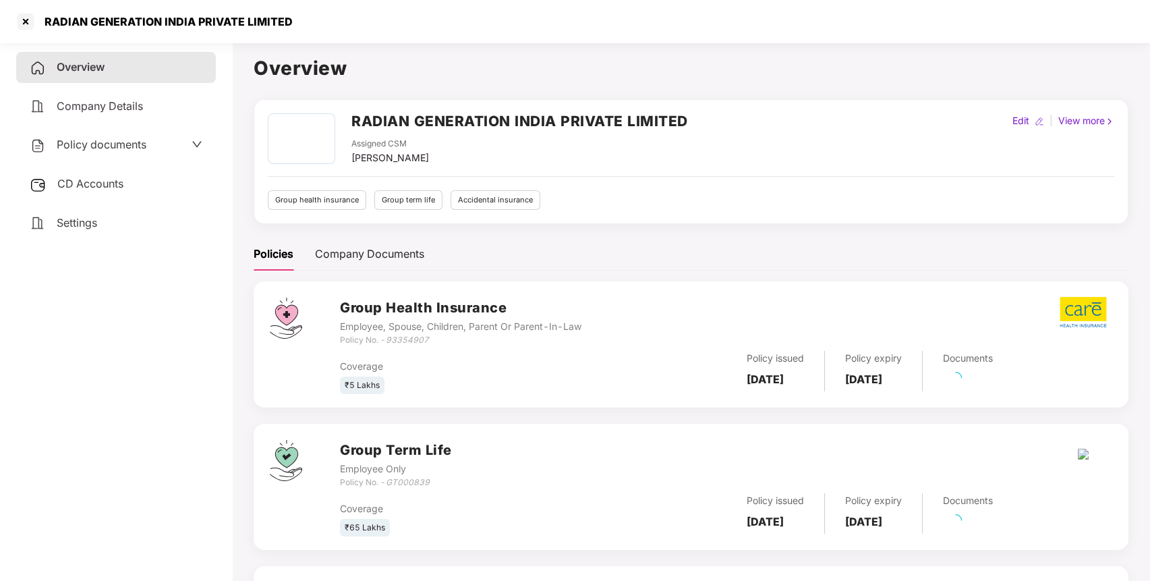
click at [102, 149] on span "Policy documents" at bounding box center [102, 144] width 90 height 13
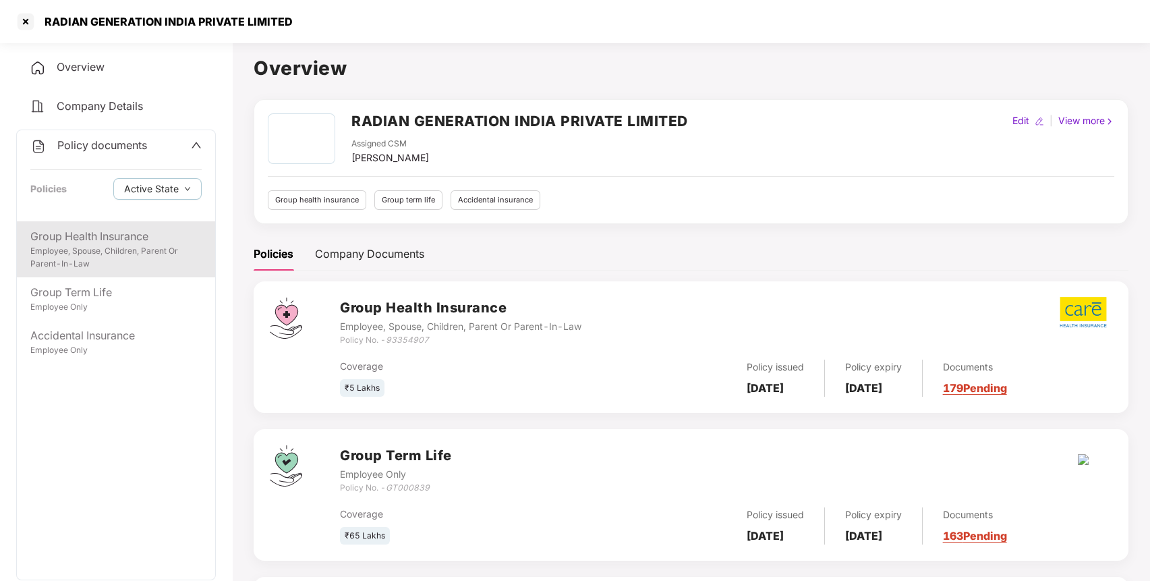
click at [110, 254] on div "Employee, Spouse, Children, Parent Or Parent-In-Law" at bounding box center [115, 258] width 171 height 26
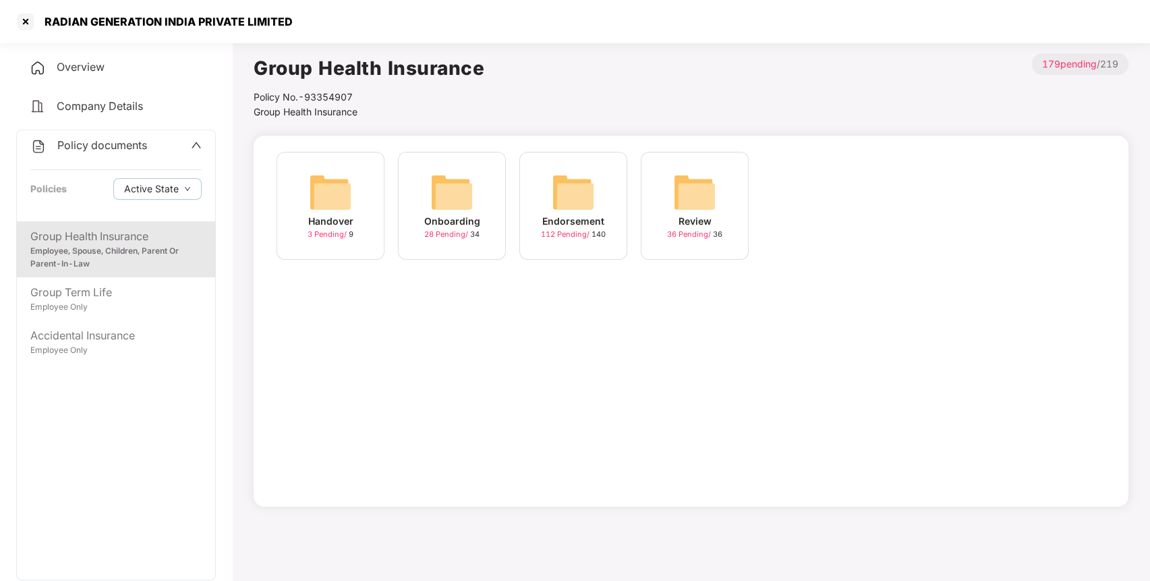
click at [571, 204] on img at bounding box center [573, 192] width 43 height 43
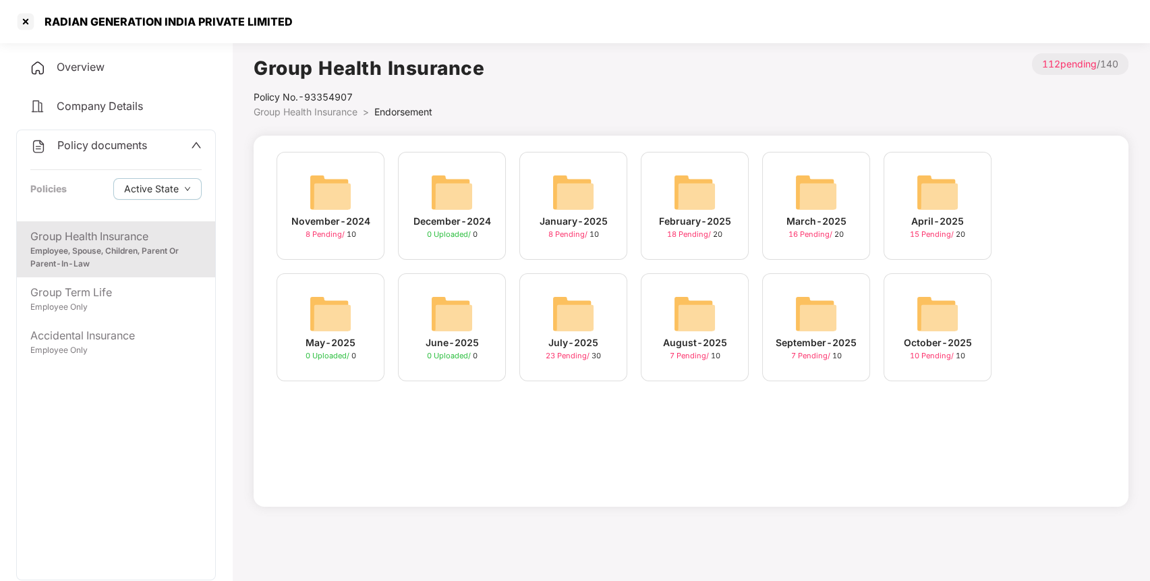
click at [957, 295] on img at bounding box center [937, 313] width 43 height 43
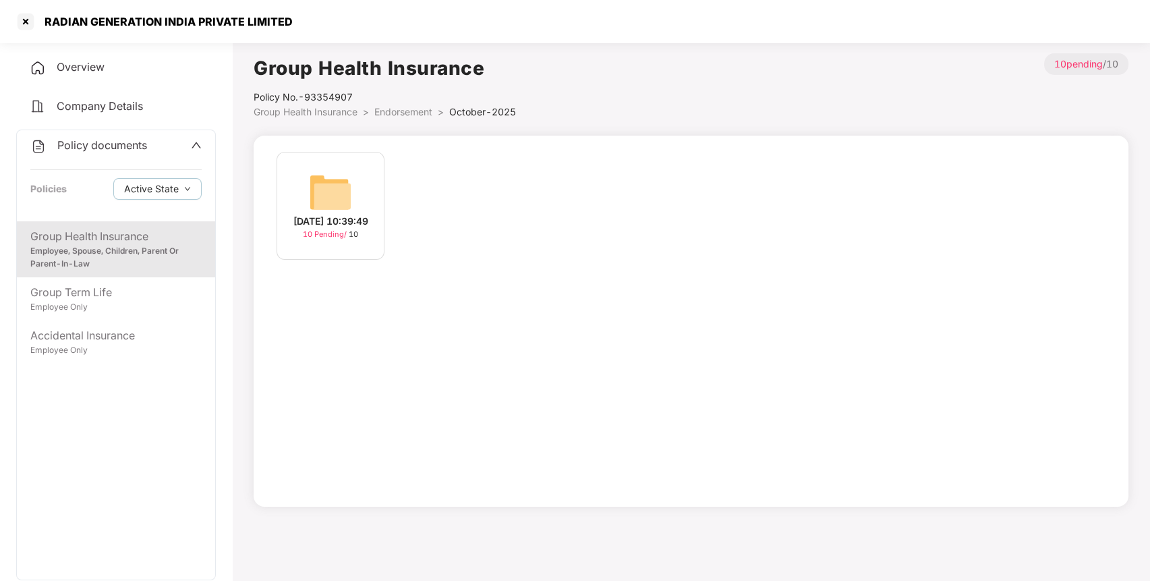
click at [331, 194] on img at bounding box center [330, 192] width 43 height 43
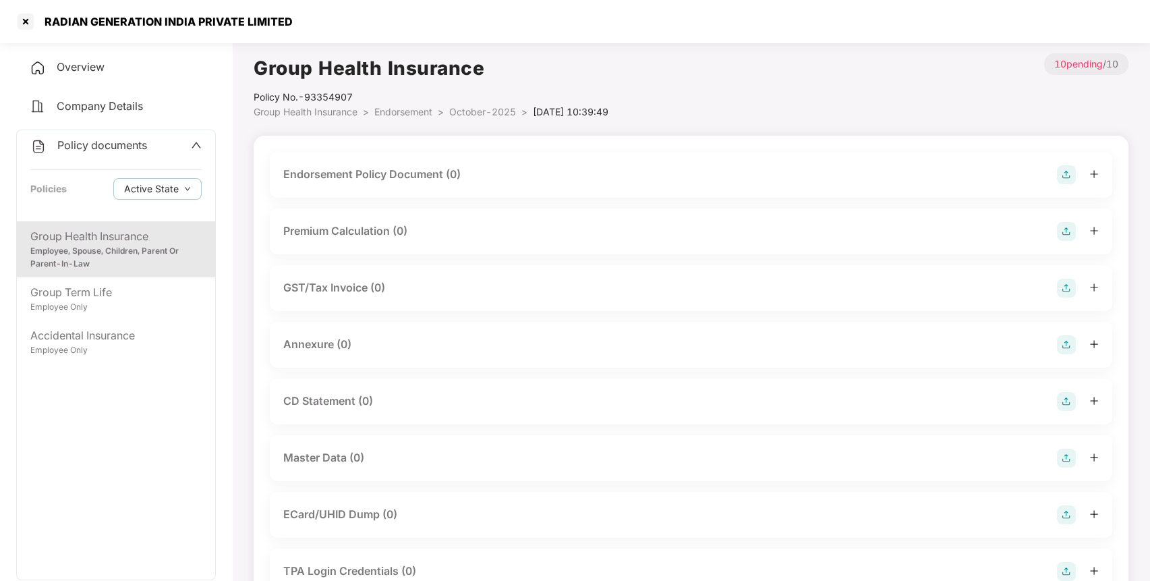
click at [1063, 173] on img at bounding box center [1066, 174] width 19 height 19
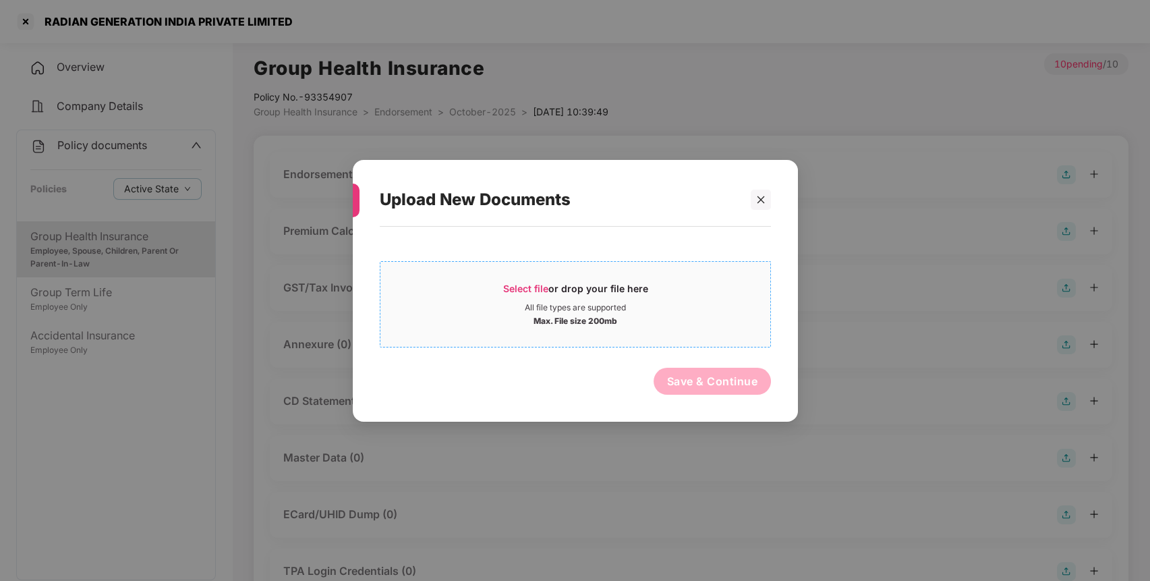
click at [546, 267] on div "Select file or drop your file here All file types are supported Max. File size …" at bounding box center [575, 303] width 391 height 86
click at [534, 286] on span "Select file" at bounding box center [524, 287] width 45 height 11
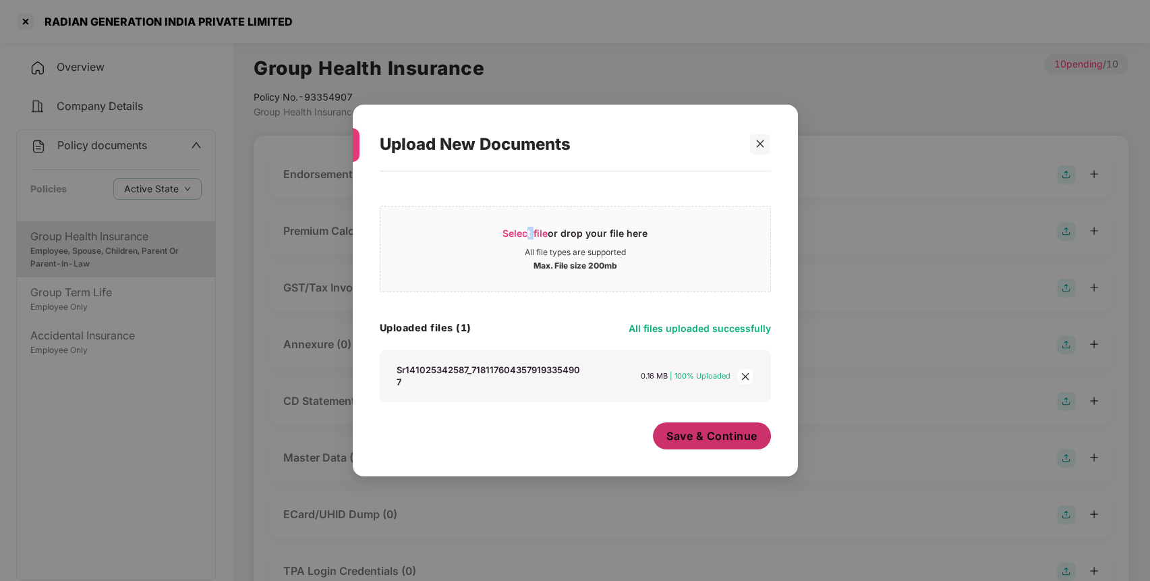
click at [719, 436] on span "Save & Continue" at bounding box center [711, 435] width 91 height 15
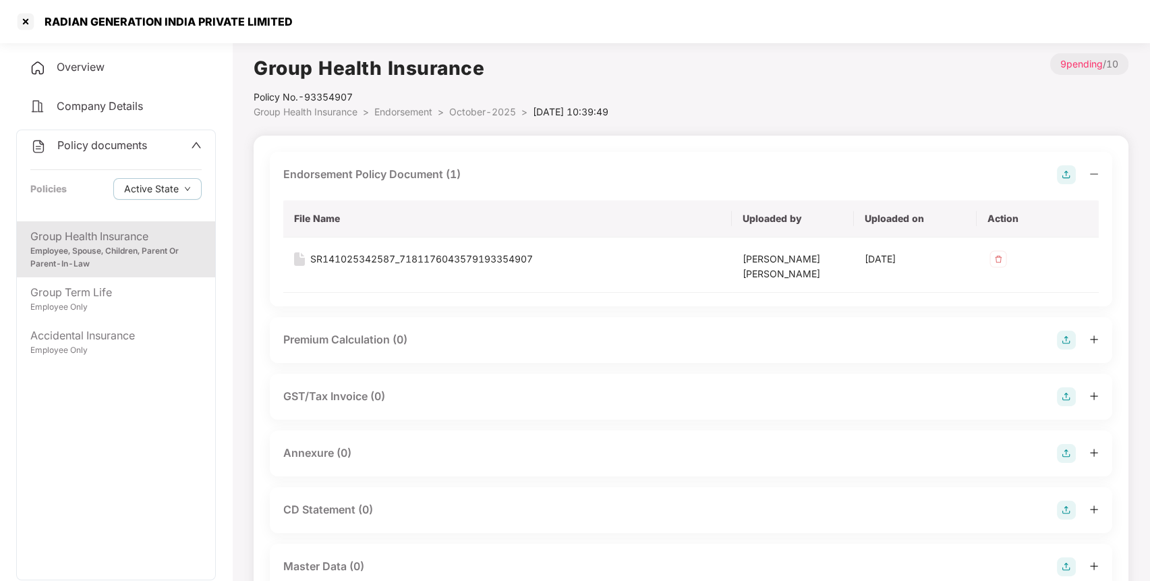
click at [1075, 454] on div at bounding box center [1078, 453] width 42 height 19
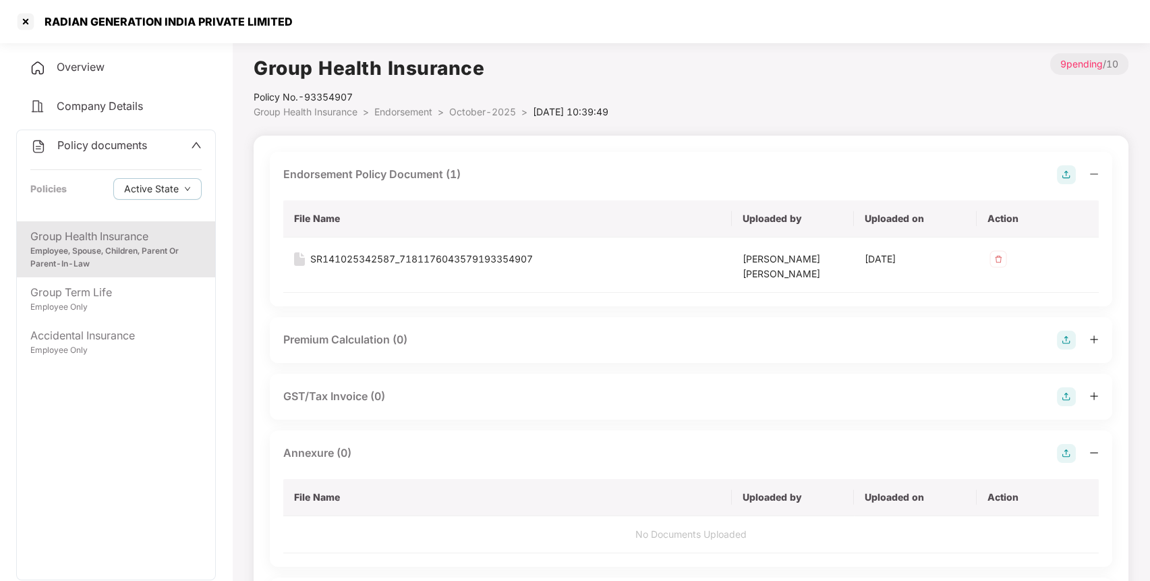
click at [1065, 453] on img at bounding box center [1066, 453] width 19 height 19
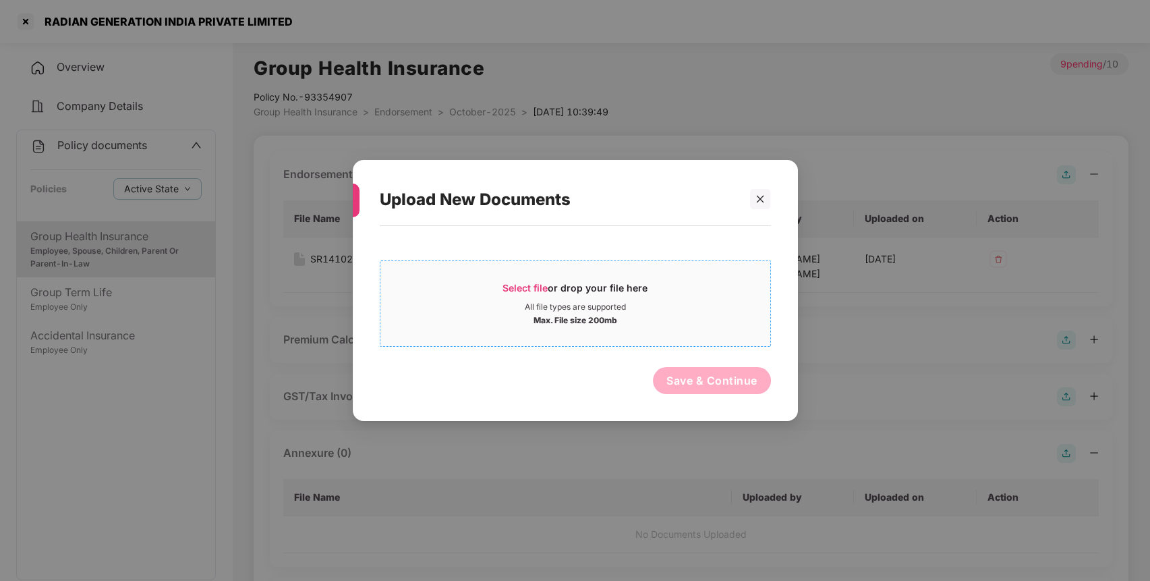
click at [529, 314] on div "Max. File size 200mb" at bounding box center [575, 318] width 390 height 13
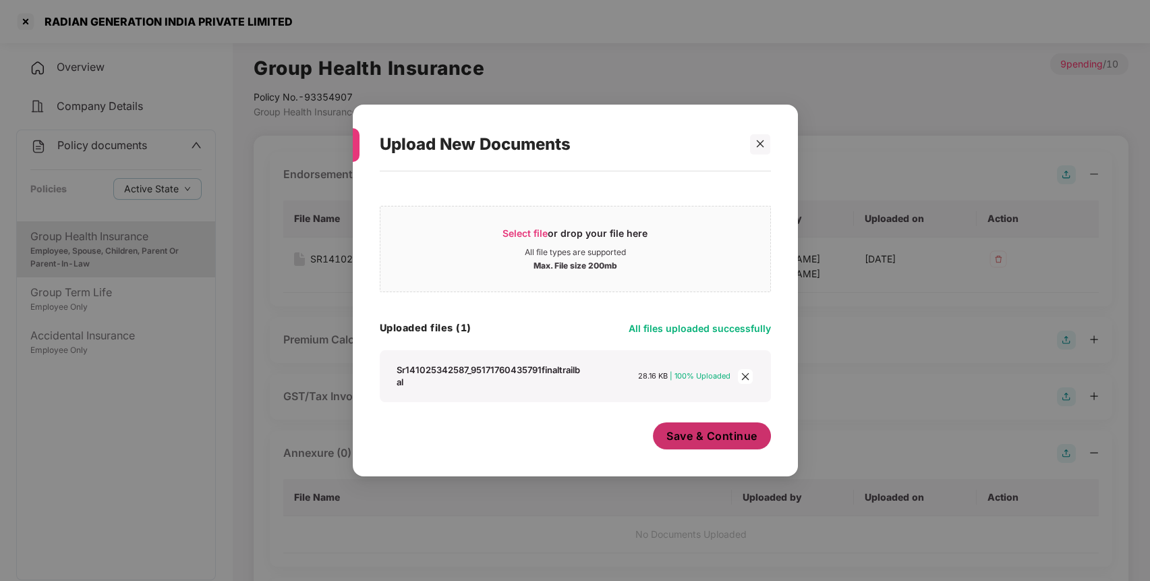
click at [696, 433] on span "Save & Continue" at bounding box center [711, 435] width 91 height 15
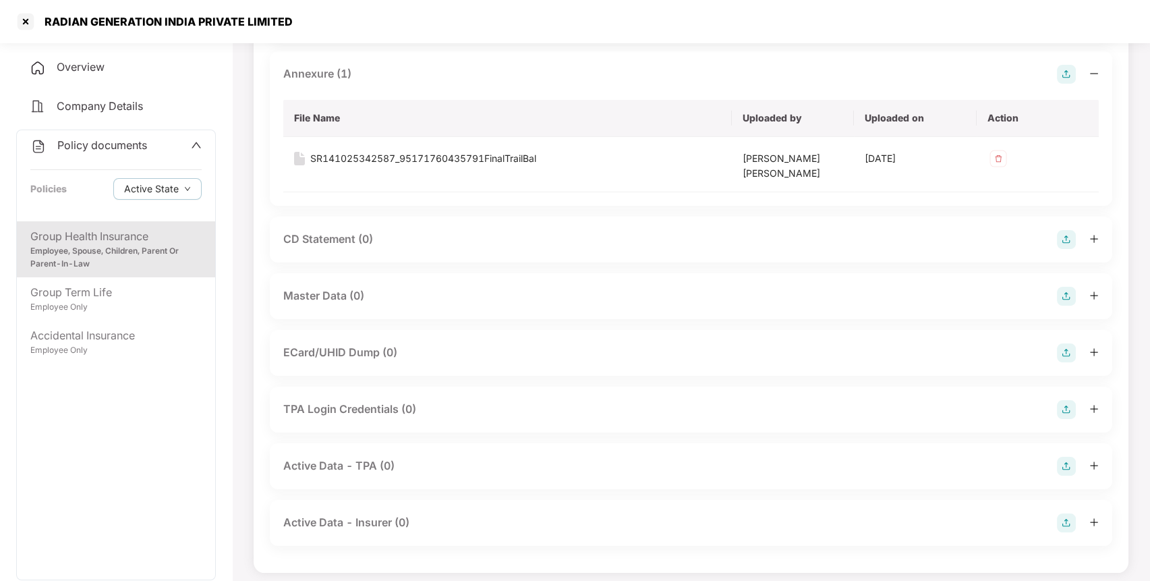
scroll to position [381, 0]
click at [1069, 297] on img at bounding box center [1066, 294] width 19 height 19
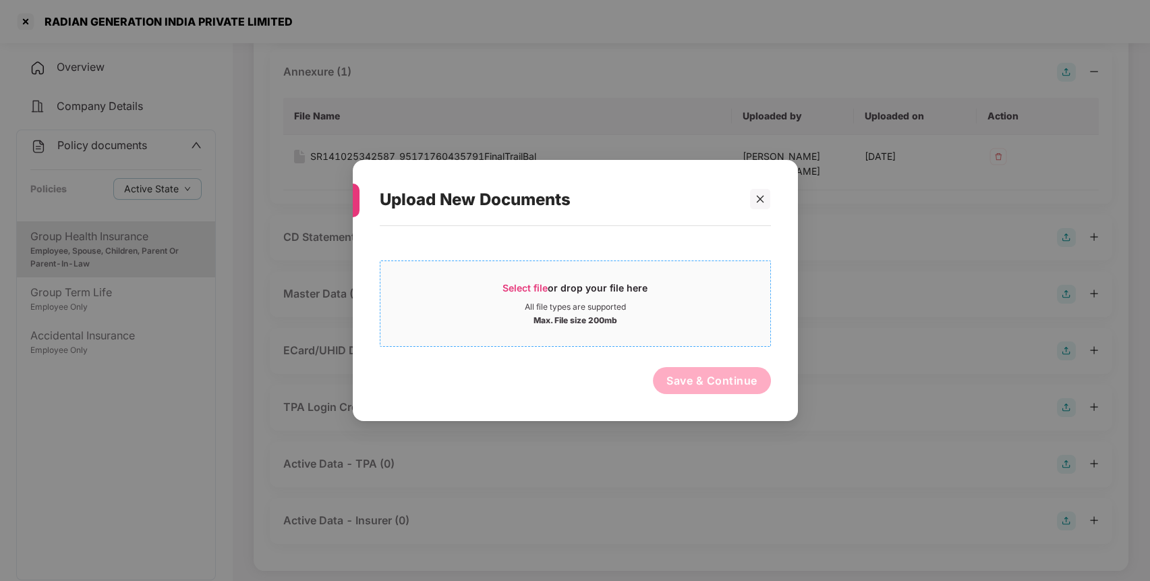
click at [667, 291] on div "Select file or drop your file here" at bounding box center [575, 291] width 390 height 20
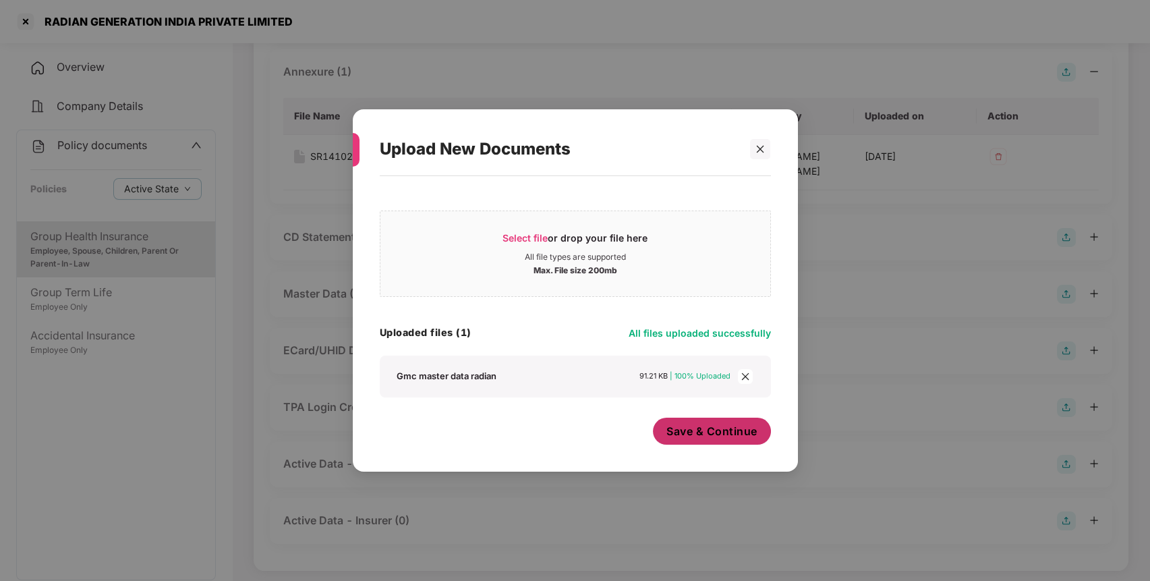
click at [756, 432] on span "Save & Continue" at bounding box center [711, 430] width 91 height 15
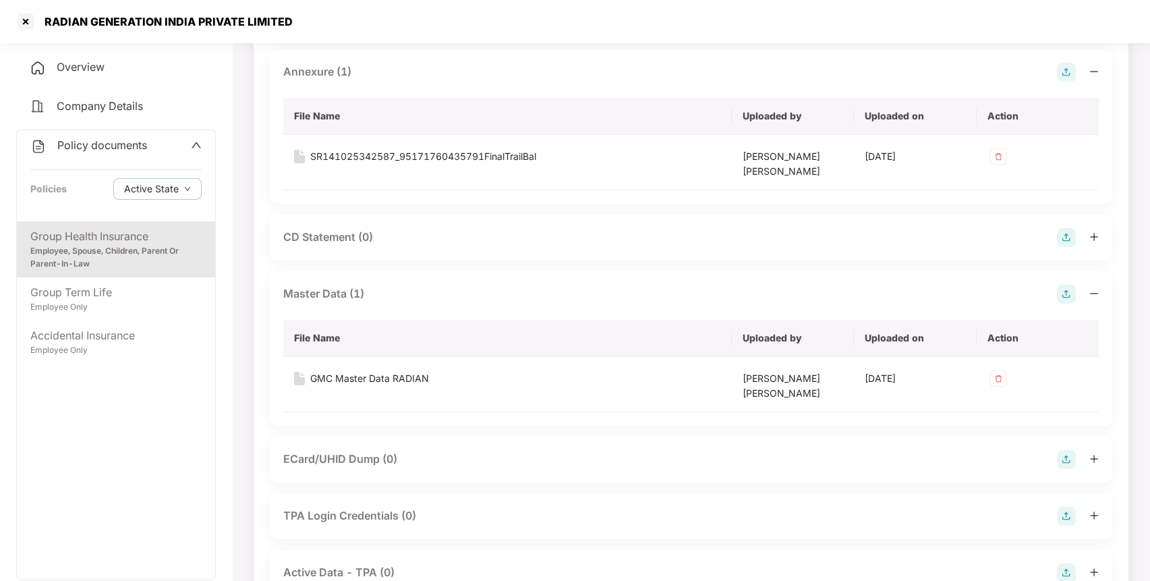
click at [87, 133] on div "Policy documents Policies Active State" at bounding box center [116, 175] width 198 height 91
click at [86, 140] on span "Policy documents" at bounding box center [102, 144] width 90 height 13
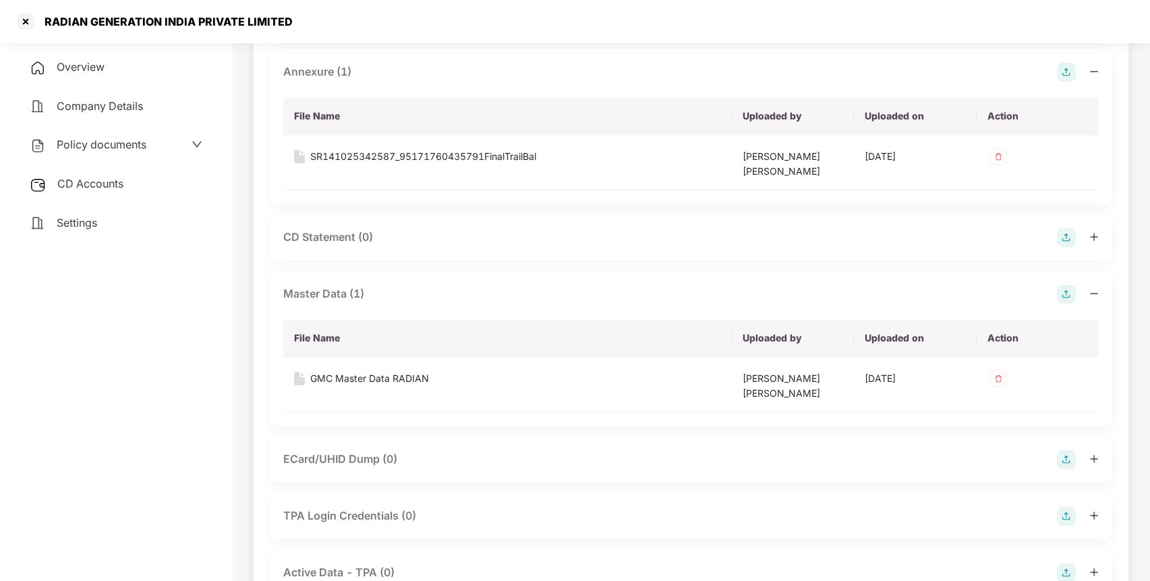
click at [99, 179] on span "CD Accounts" at bounding box center [90, 183] width 66 height 13
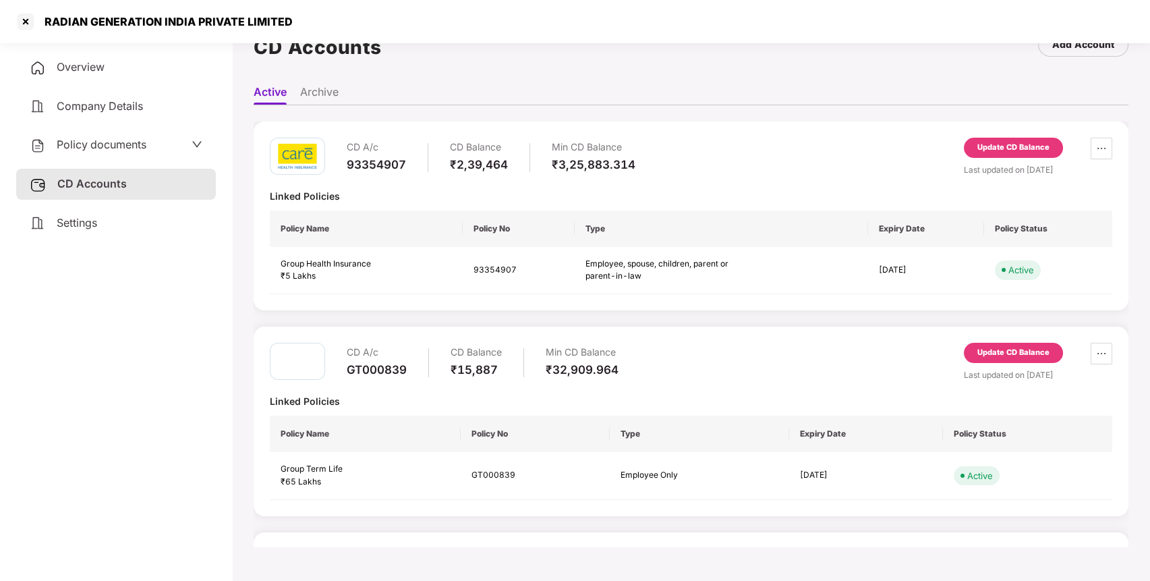
click at [1009, 150] on div "Update CD Balance" at bounding box center [1013, 148] width 72 height 12
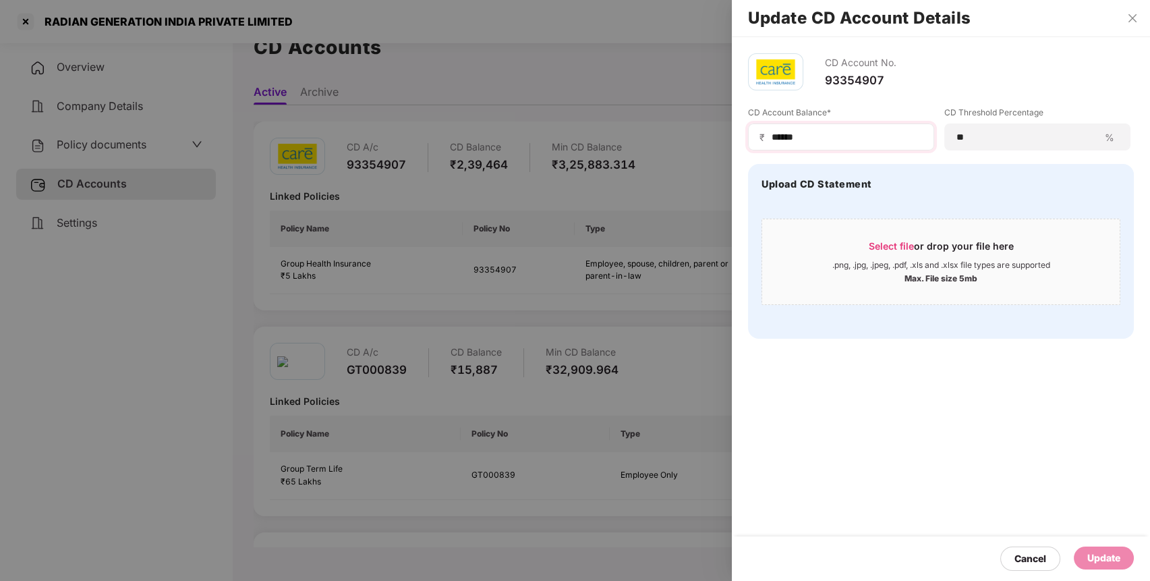
click at [847, 129] on div "₹ ******" at bounding box center [841, 136] width 186 height 27
click at [841, 138] on input "******" at bounding box center [846, 137] width 152 height 14
type input "*"
type input "******"
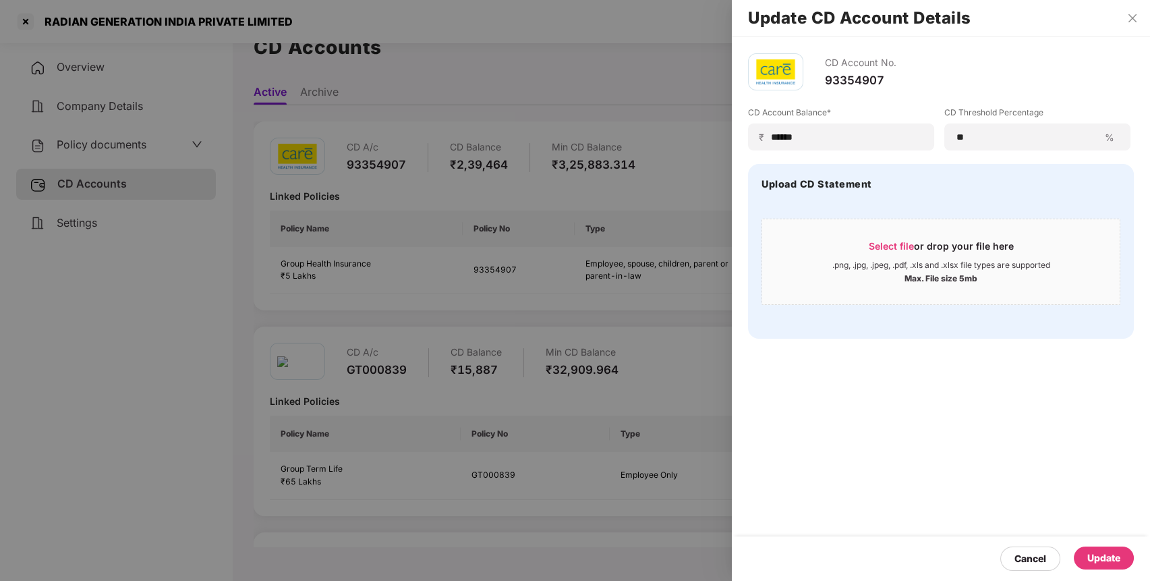
click at [1111, 550] on div "Update" at bounding box center [1103, 557] width 60 height 23
